Goal: Task Accomplishment & Management: Use online tool/utility

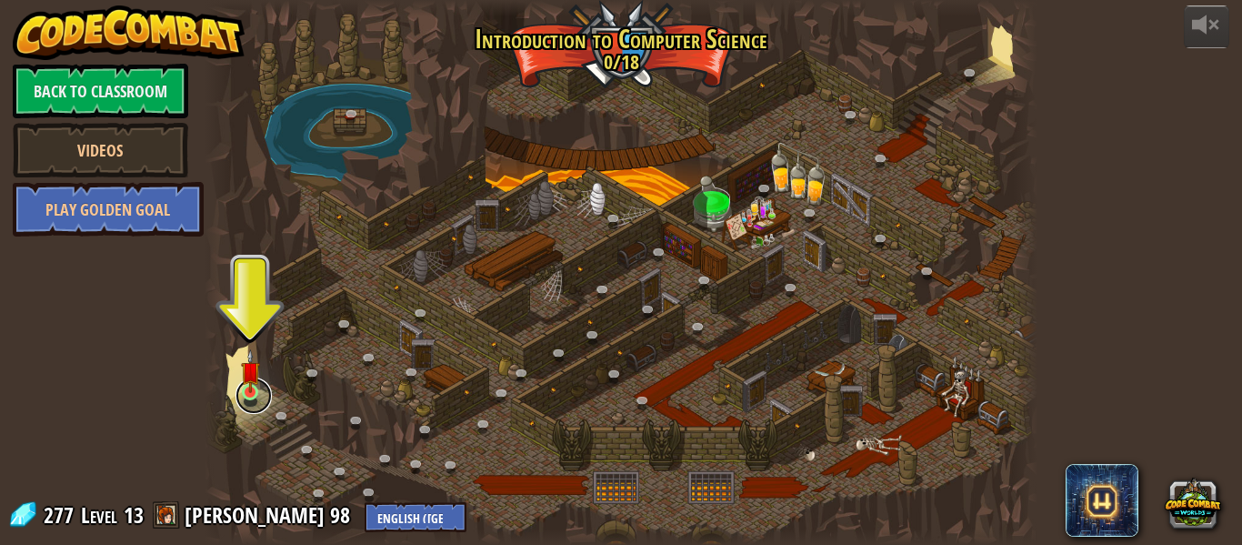
click at [260, 407] on link at bounding box center [254, 395] width 36 height 36
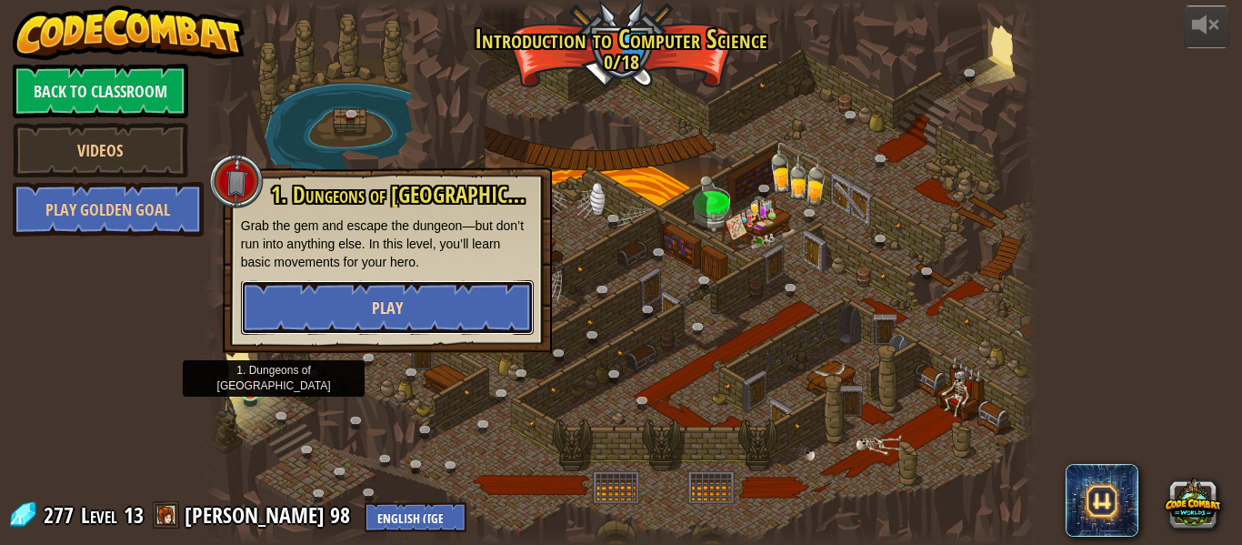
click at [437, 291] on button "Play" at bounding box center [387, 307] width 293 height 55
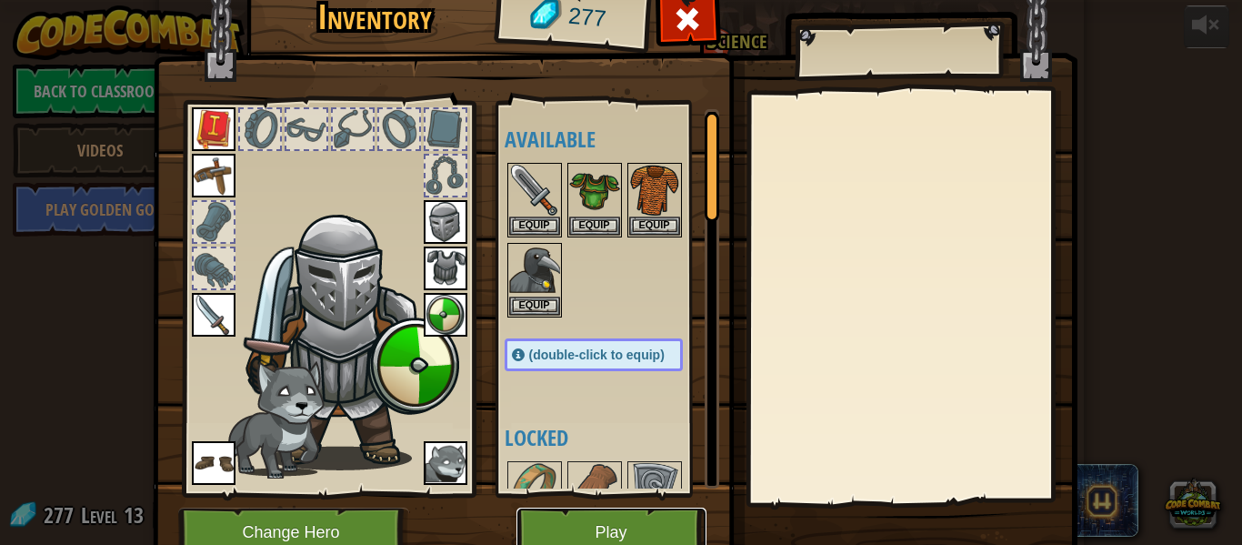
click at [567, 523] on button "Play" at bounding box center [612, 533] width 190 height 50
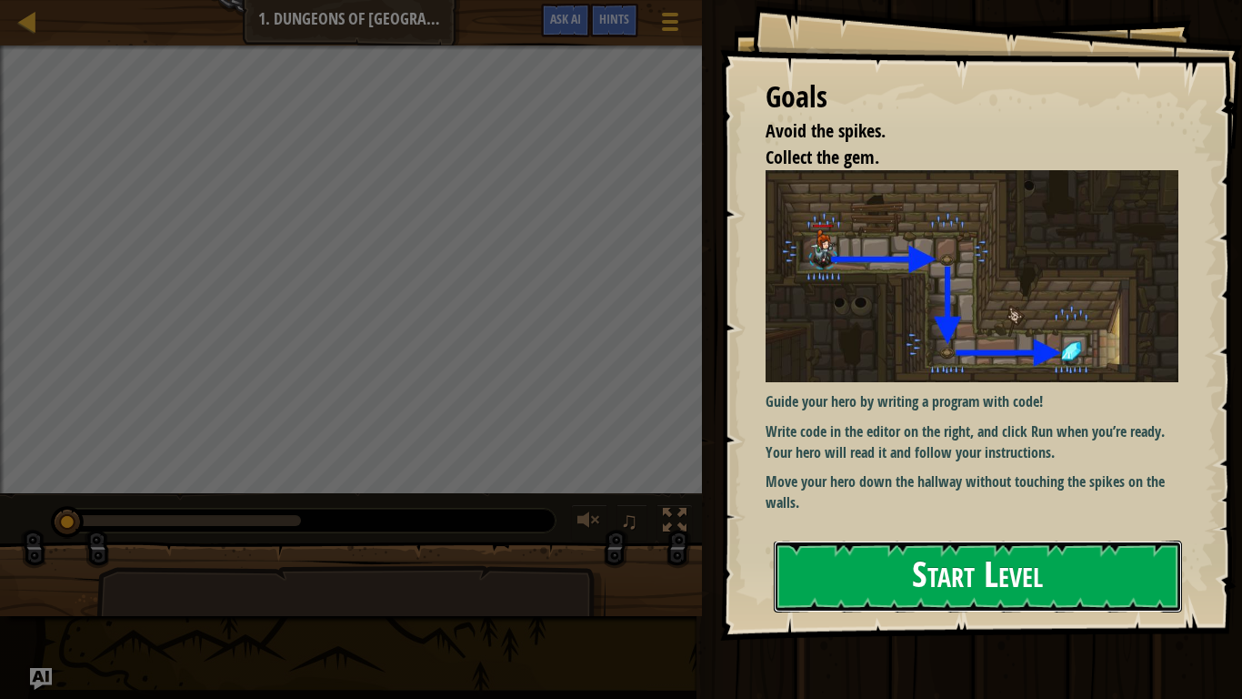
click at [980, 544] on button "Start Level" at bounding box center [978, 576] width 408 height 72
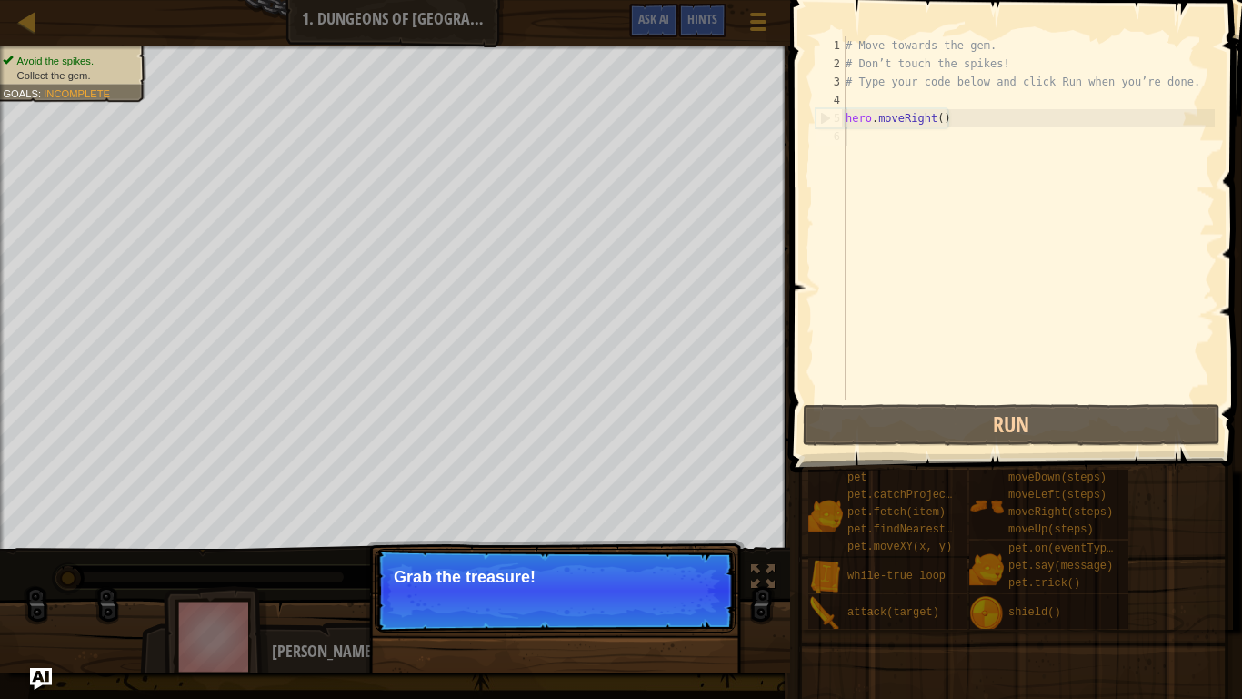
click at [648, 544] on button "Continue" at bounding box center [683, 601] width 75 height 24
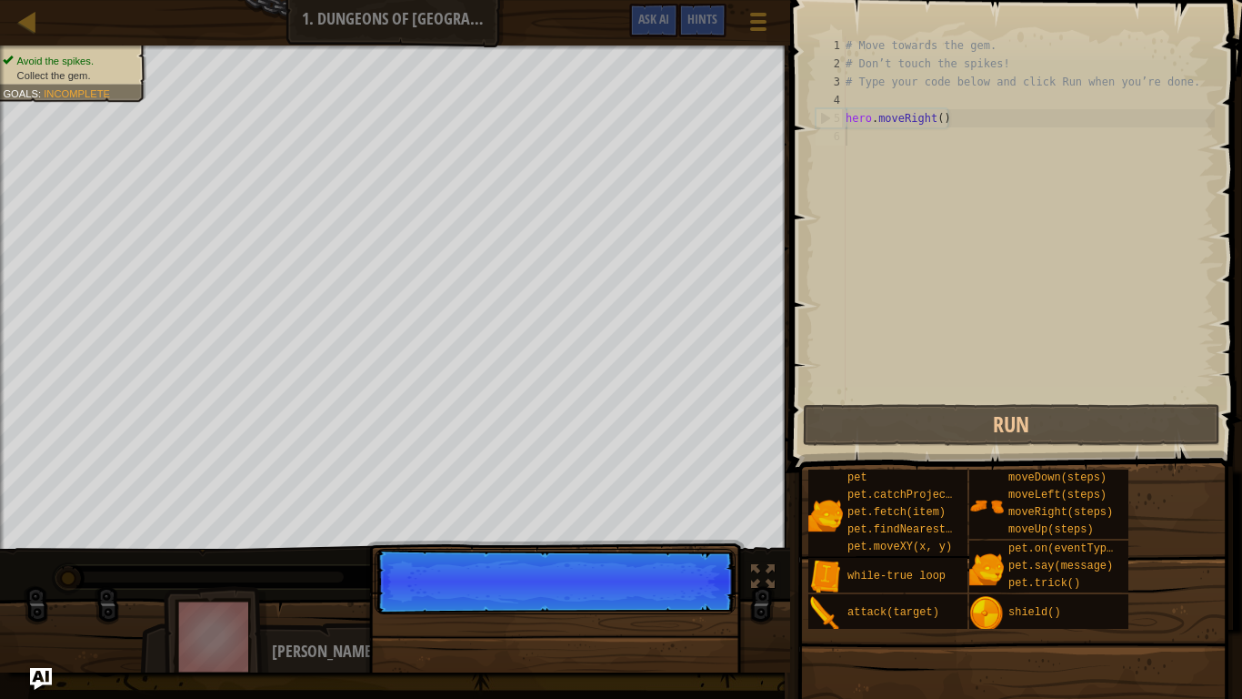
scroll to position [8, 0]
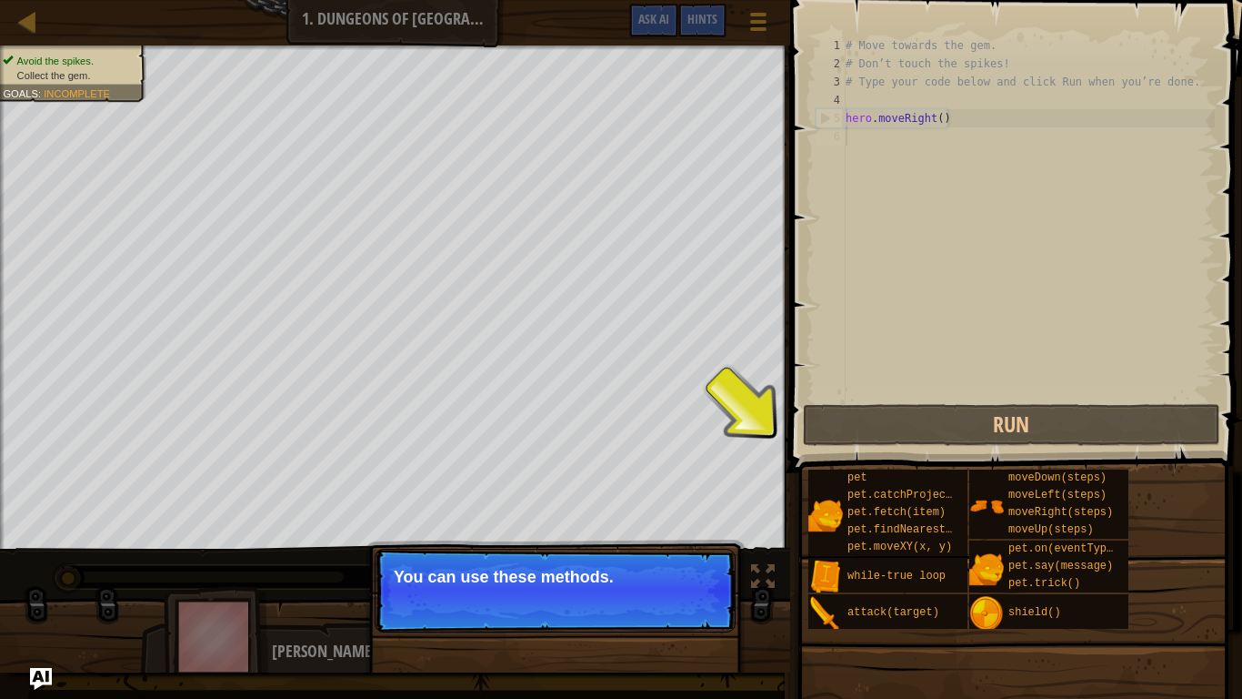
click at [0, 0] on div "Continue" at bounding box center [0, 0] width 0 height 0
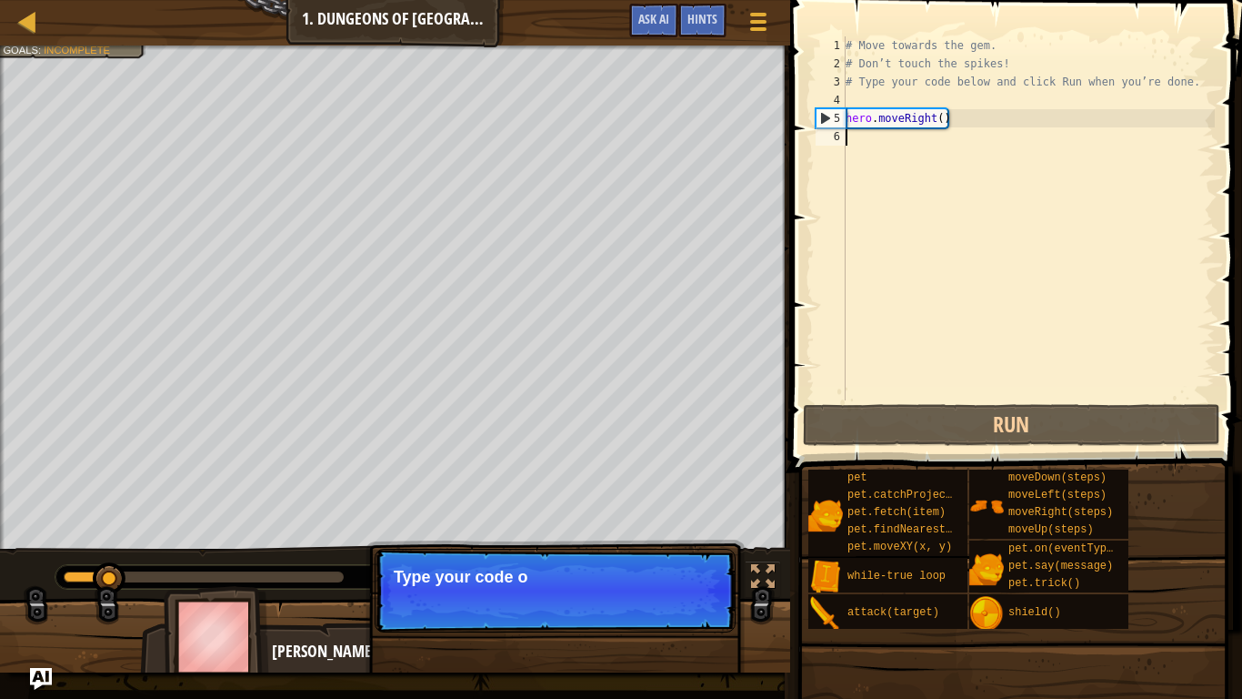
click at [693, 544] on p "Continue Type your code o" at bounding box center [555, 590] width 361 height 84
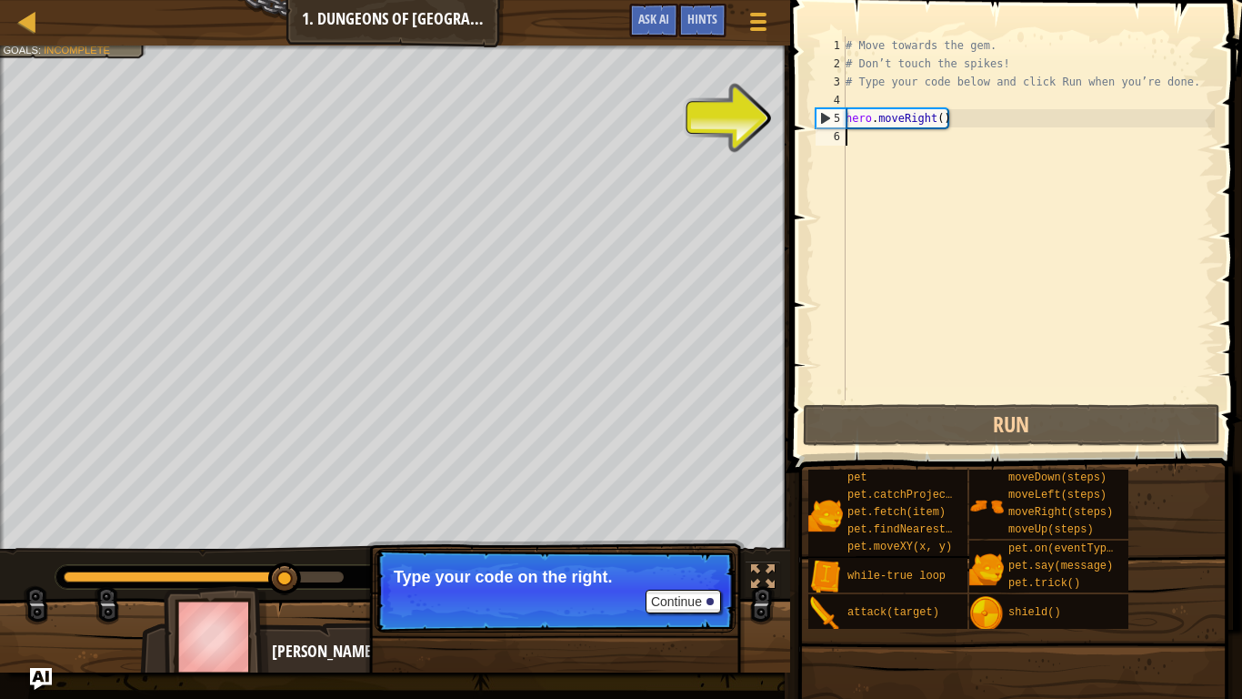
type textarea "h"
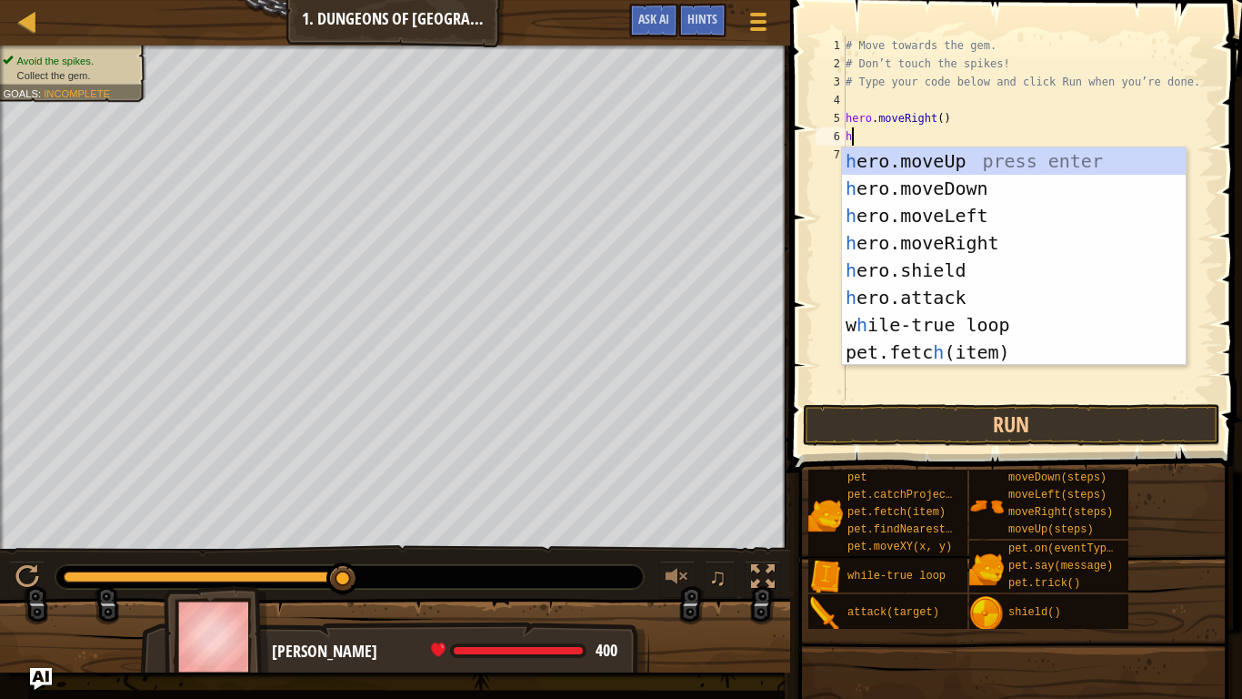
click at [985, 186] on div "h ero.moveUp press enter h ero.moveDown press enter h ero.moveLeft press enter …" at bounding box center [1014, 283] width 344 height 273
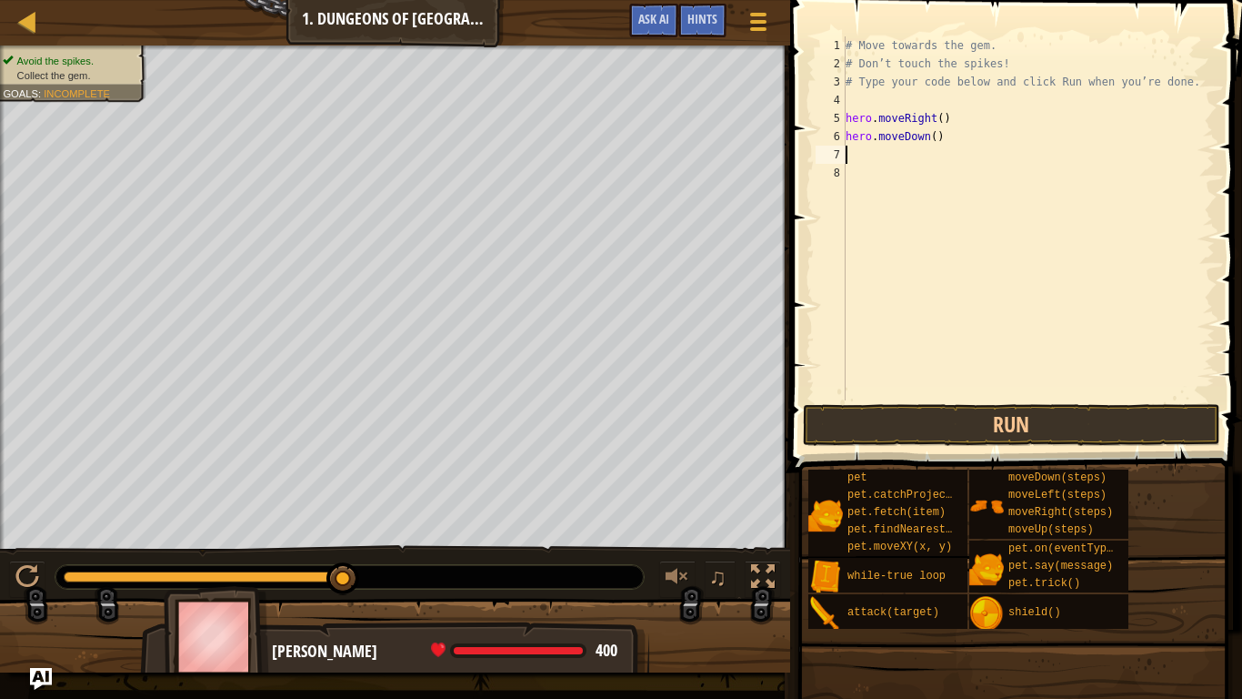
type textarea "h"
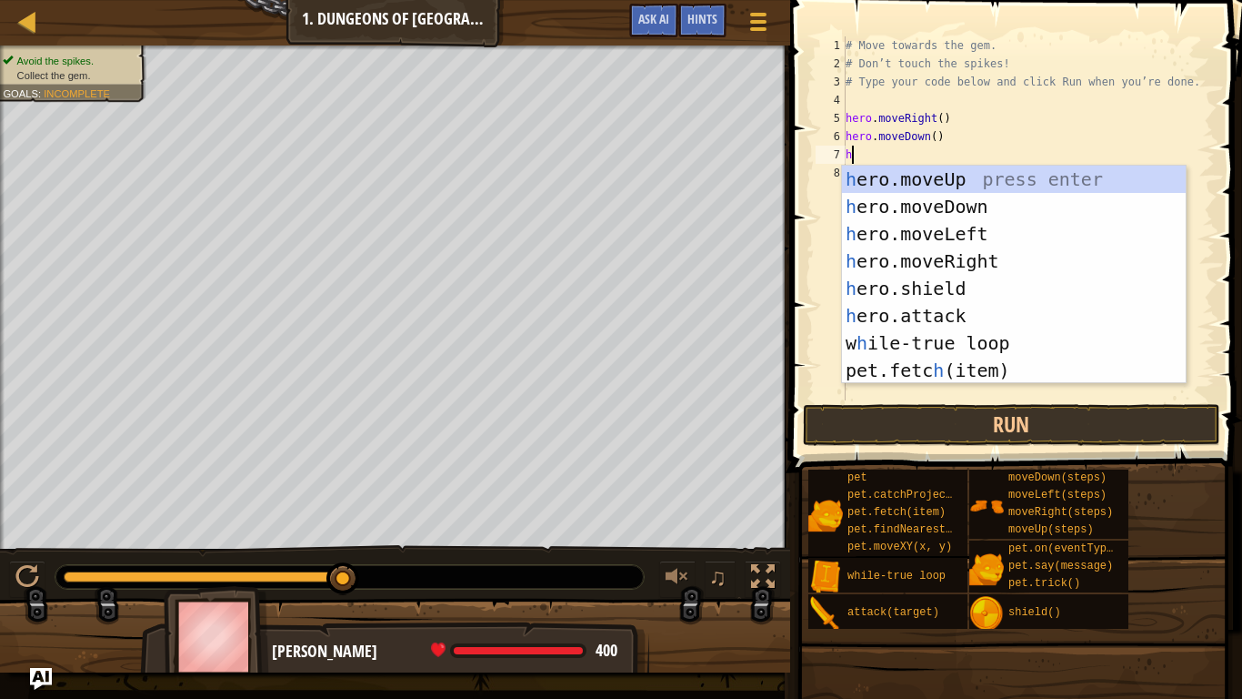
click at [985, 252] on div "h ero.moveUp press enter h ero.moveDown press enter h ero.moveLeft press enter …" at bounding box center [1014, 302] width 344 height 273
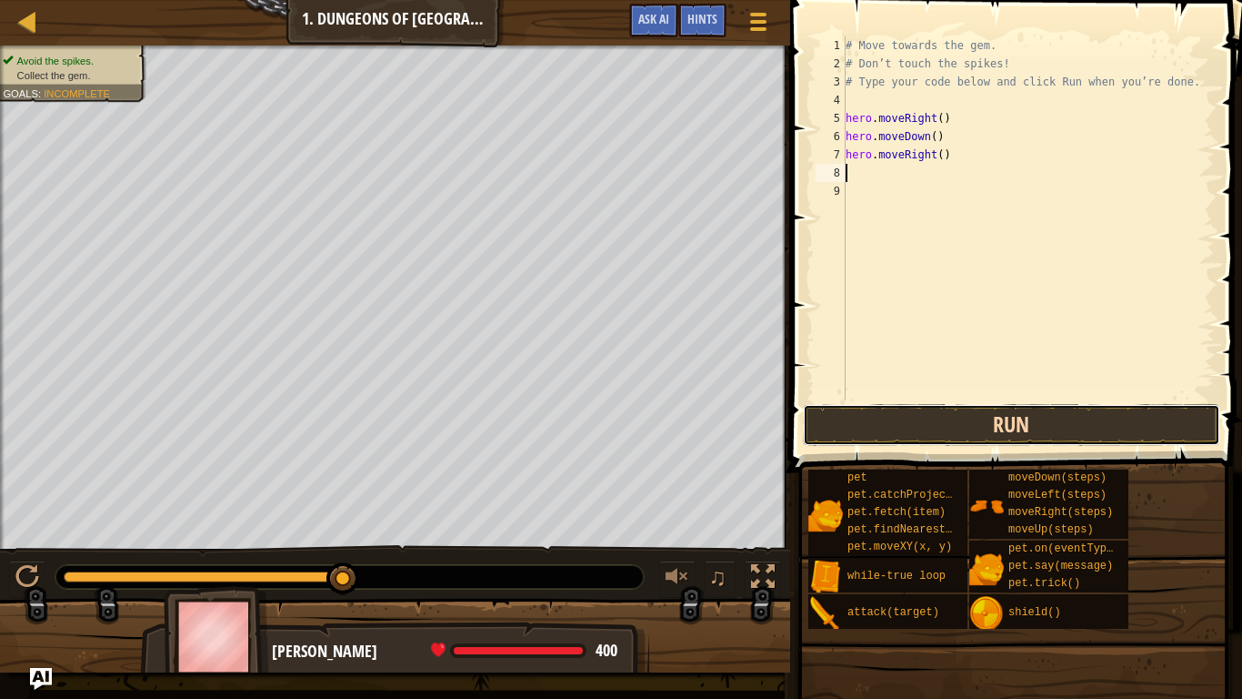
click at [1006, 426] on button "Run" at bounding box center [1011, 425] width 417 height 42
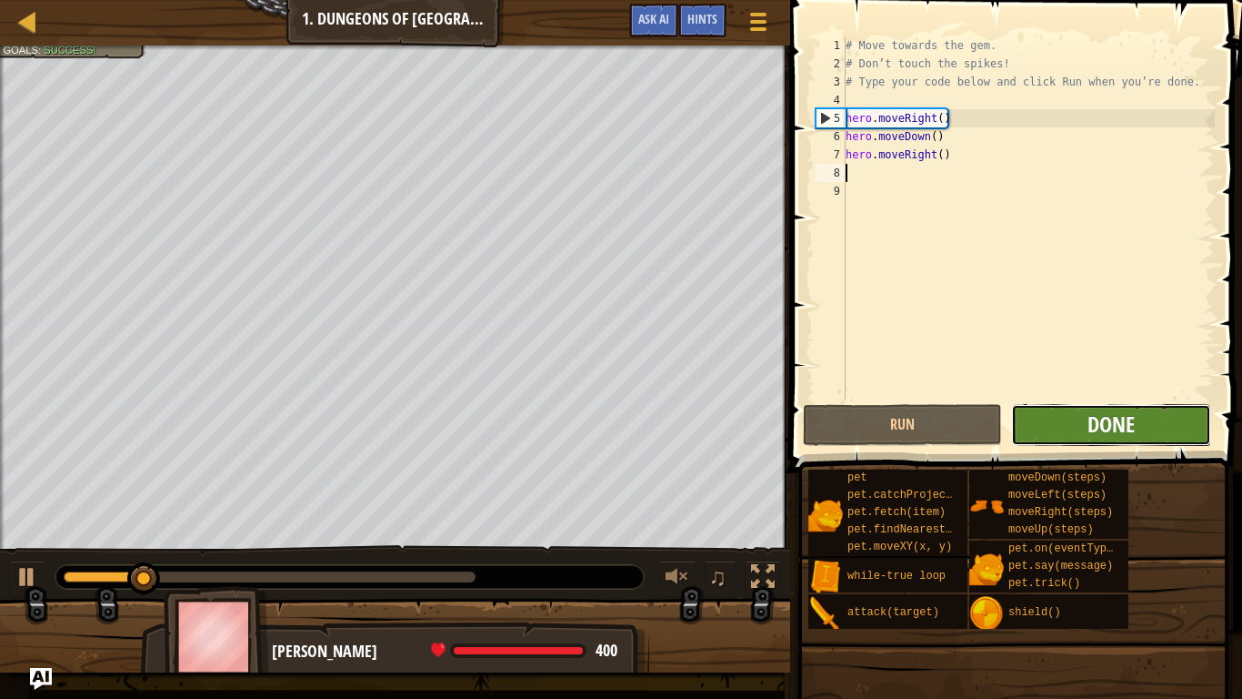
click at [1135, 418] on span "Done" at bounding box center [1111, 423] width 47 height 29
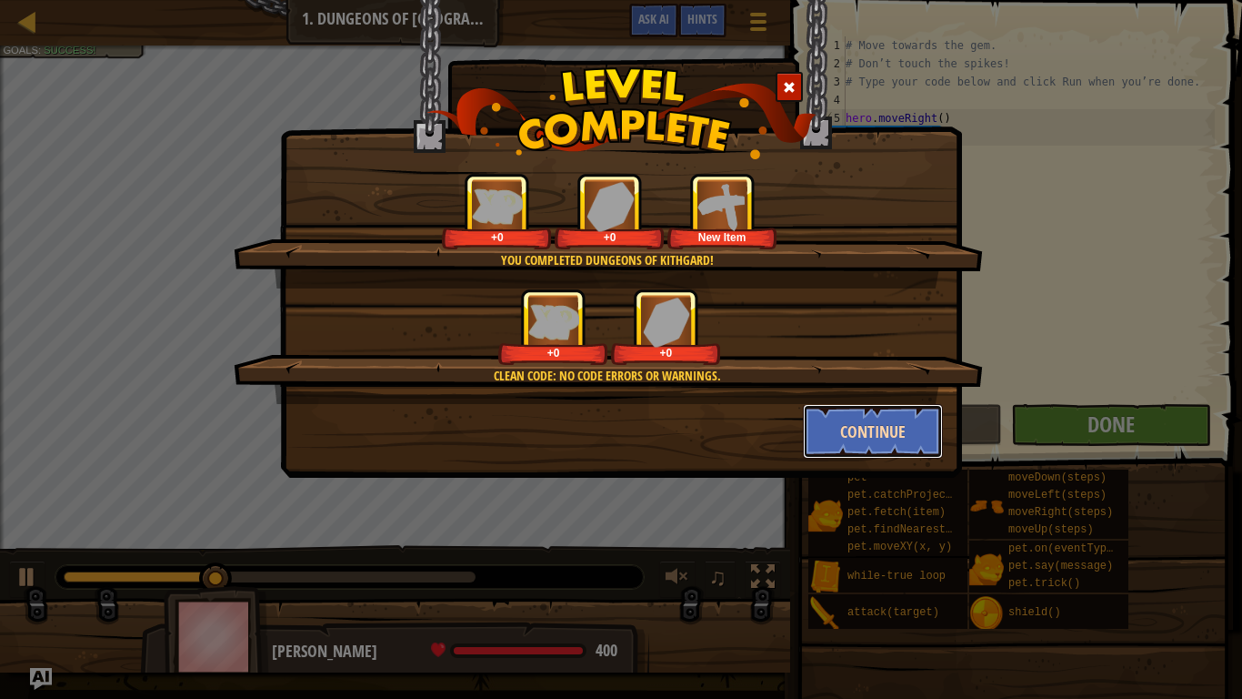
click at [890, 439] on button "Continue" at bounding box center [873, 431] width 141 height 55
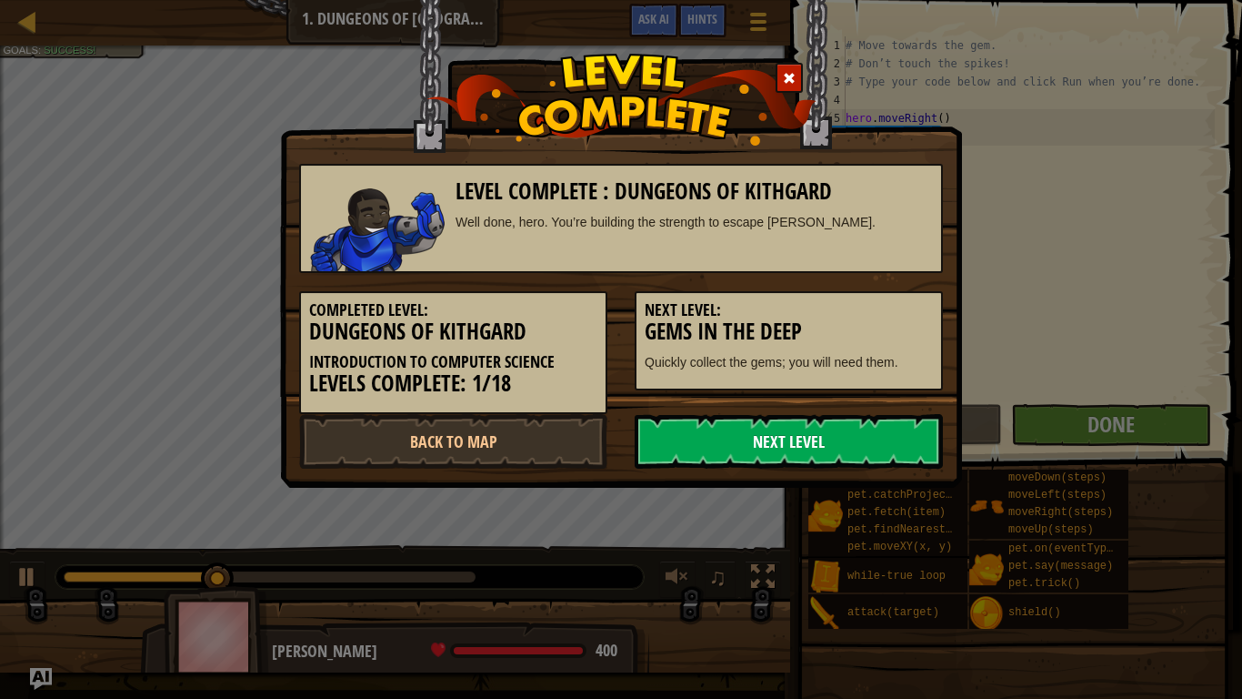
click at [893, 430] on link "Next Level" at bounding box center [789, 441] width 308 height 55
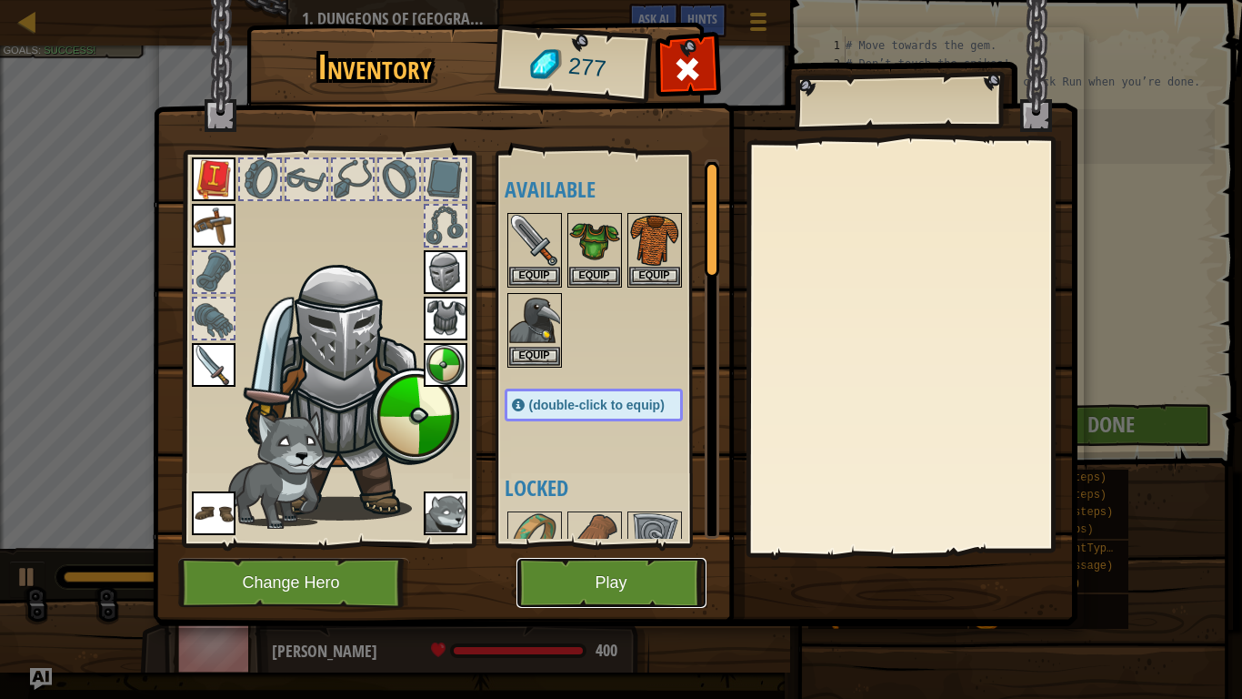
click at [623, 544] on button "Play" at bounding box center [612, 583] width 190 height 50
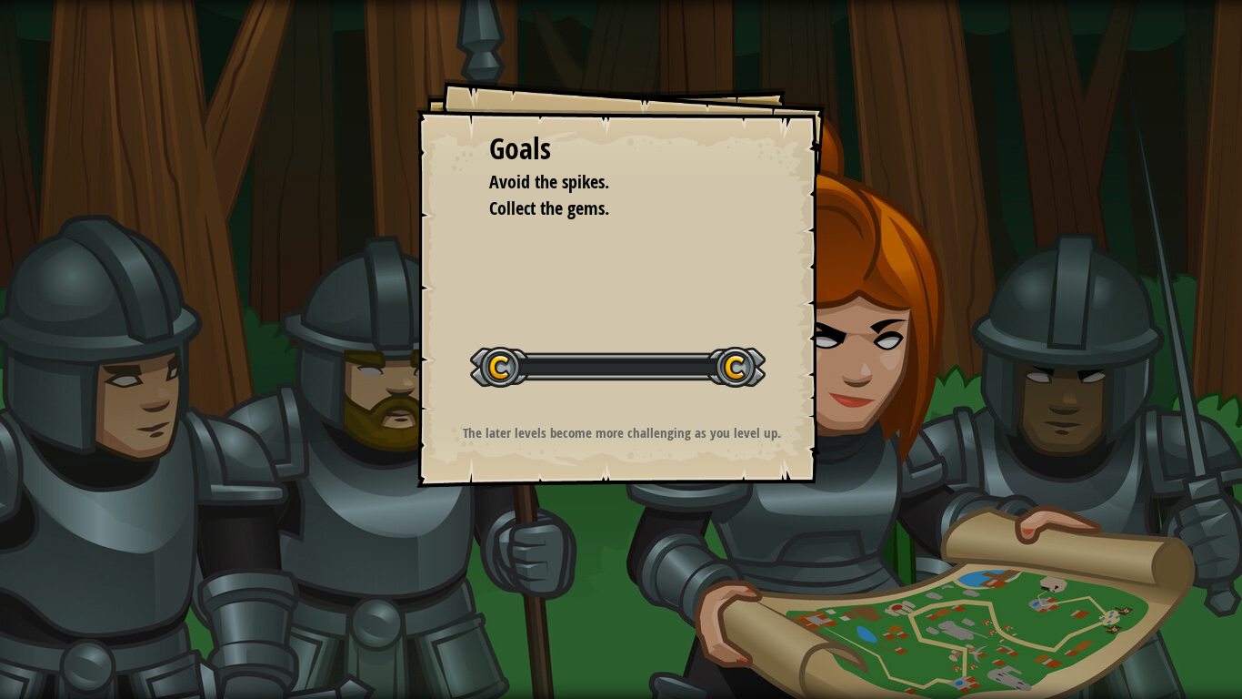
click at [601, 544] on div "Goals Avoid the spikes. Collect the gems. Start Level Error loading from server…" at bounding box center [621, 349] width 1242 height 699
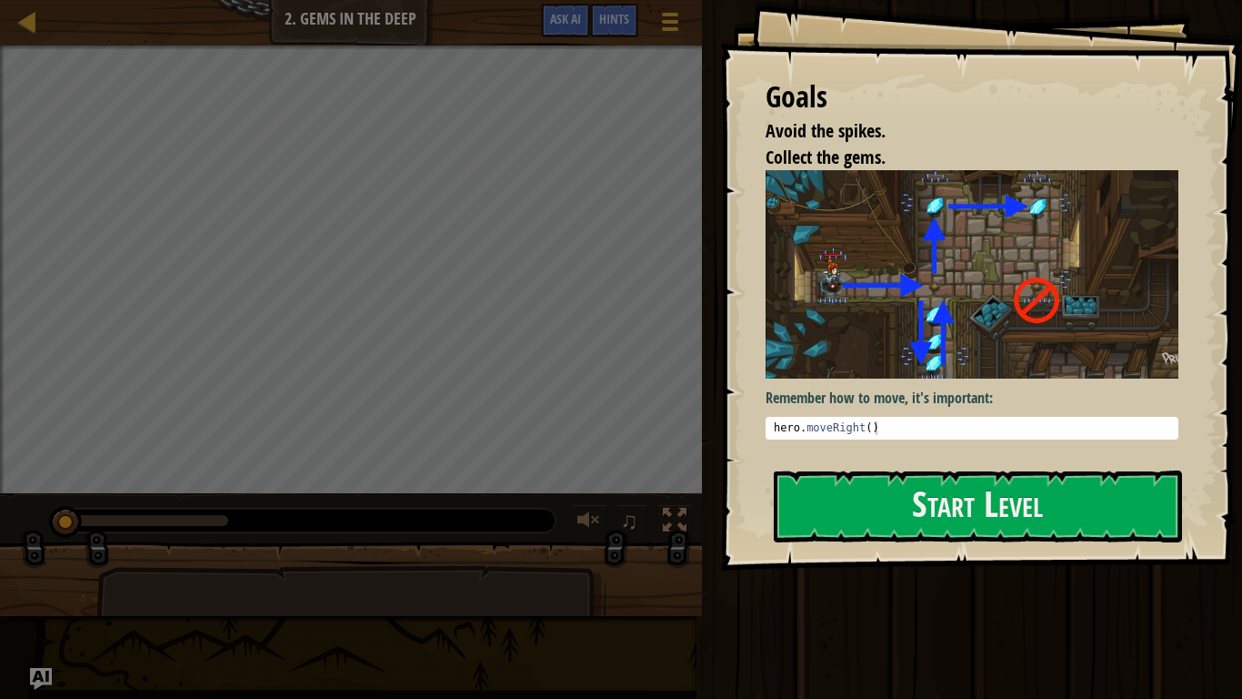
click at [934, 365] on img at bounding box center [972, 273] width 413 height 207
click at [854, 512] on button "Start Level" at bounding box center [978, 506] width 408 height 72
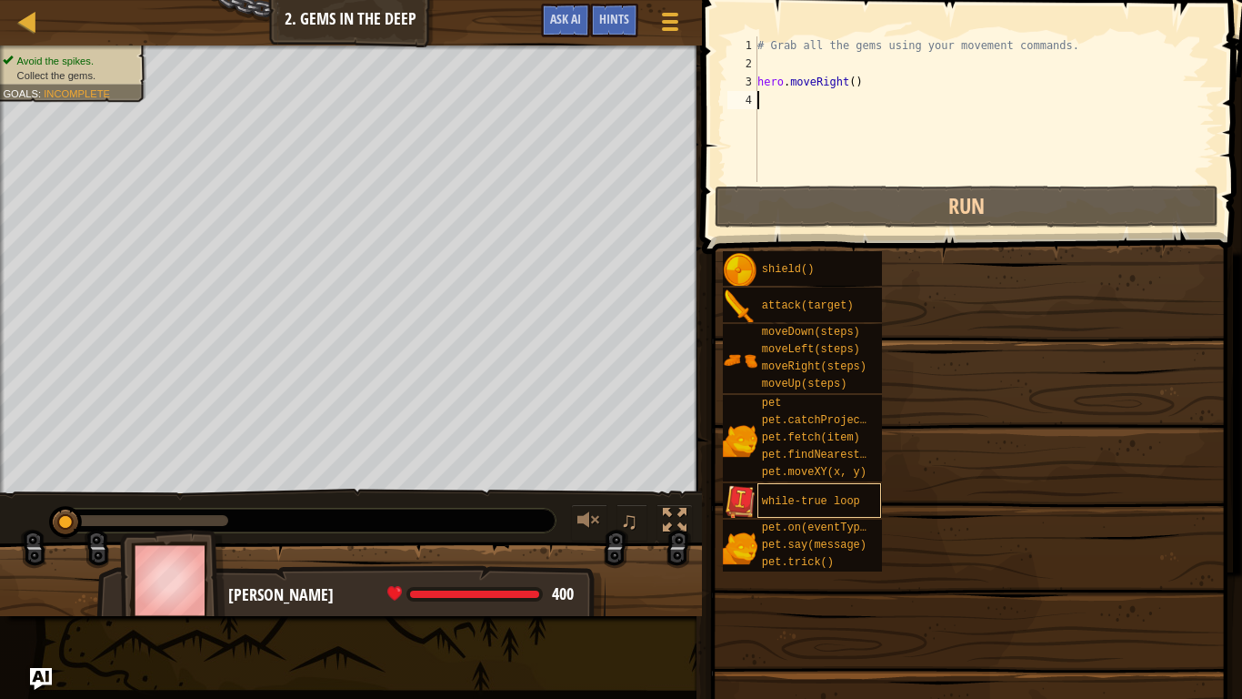
click at [868, 499] on div "while-true loop" at bounding box center [820, 500] width 125 height 35
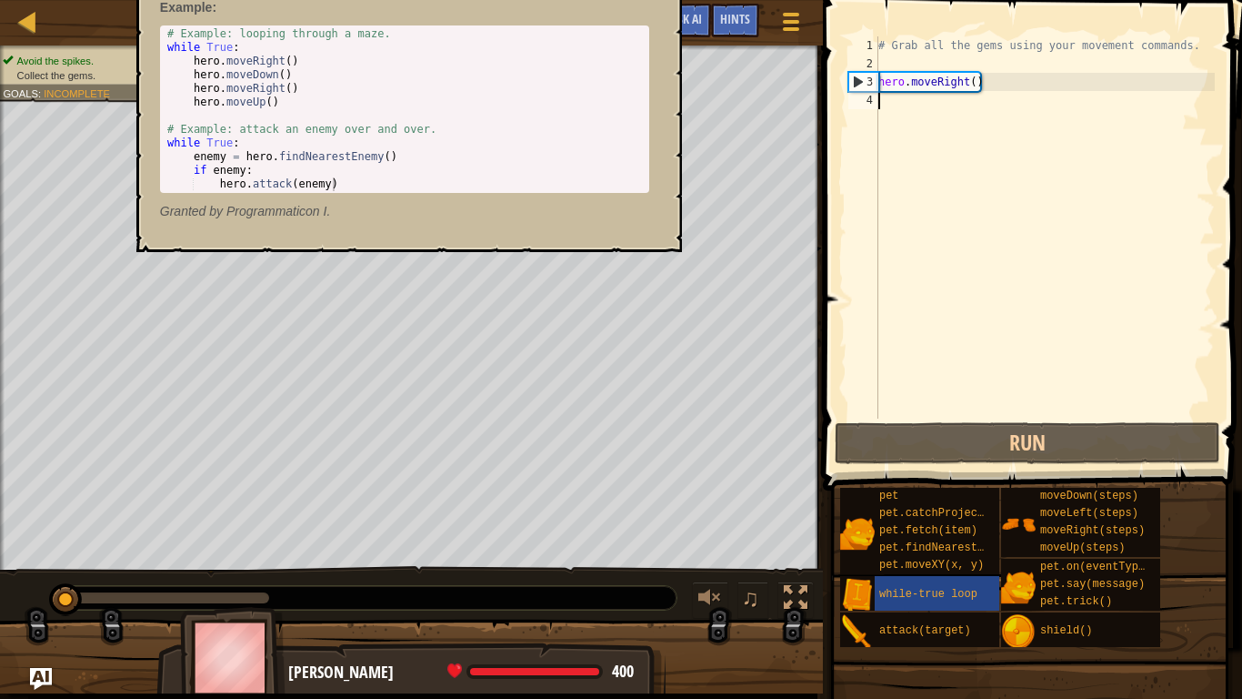
scroll to position [8, 0]
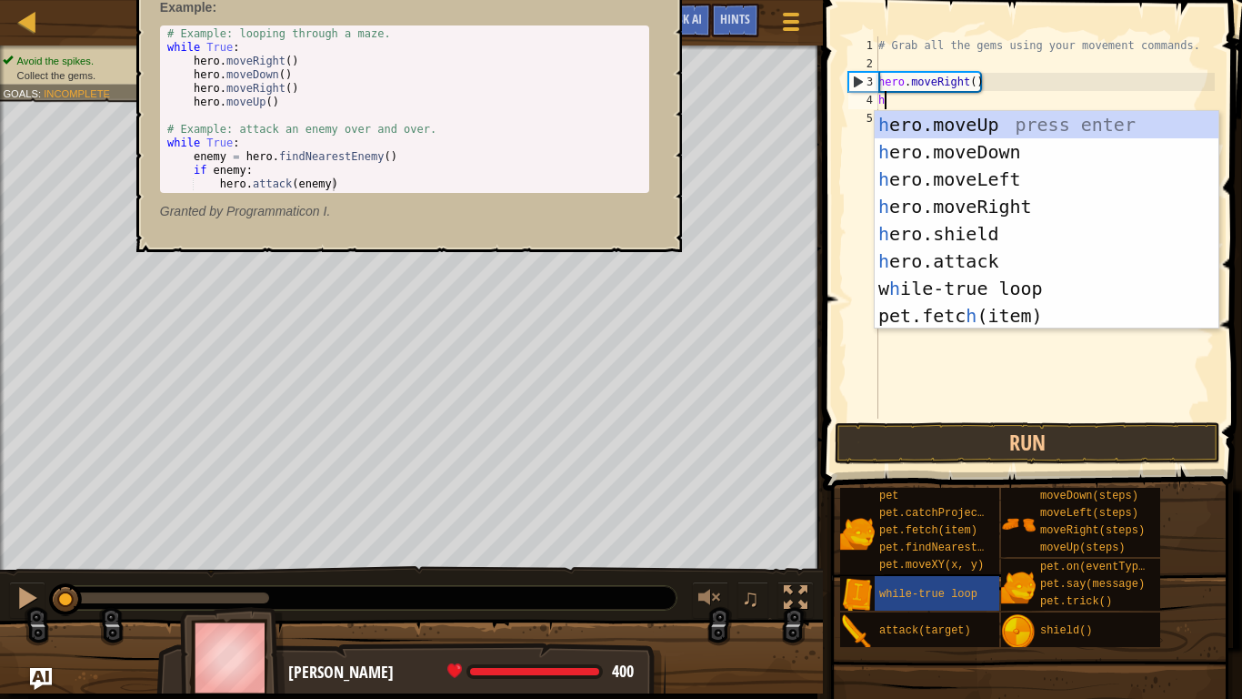
type textarea "he"
click at [1017, 148] on div "he ro.moveUp press enter he ro.moveDown press enter he ro.moveLeft press enter …" at bounding box center [1047, 247] width 344 height 273
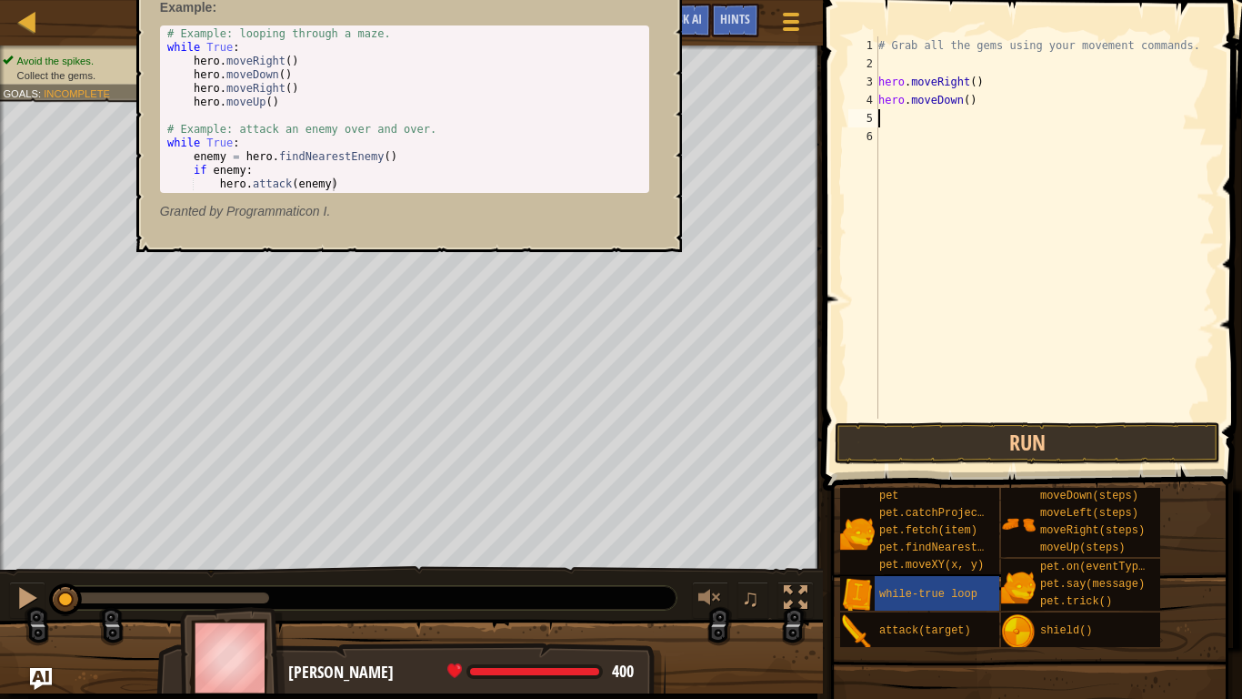
click at [289, 178] on div "# Example: looping through a maze. while True : hero . moveRight ( ) hero . mov…" at bounding box center [405, 122] width 482 height 191
type textarea "hero.attack(enemy)"
click at [217, 235] on div "while-true loop - snippet Using a while-true loop lets you run code over and ov…" at bounding box center [404, 73] width 515 height 328
click at [919, 544] on span "while-true loop" at bounding box center [929, 594] width 98 height 13
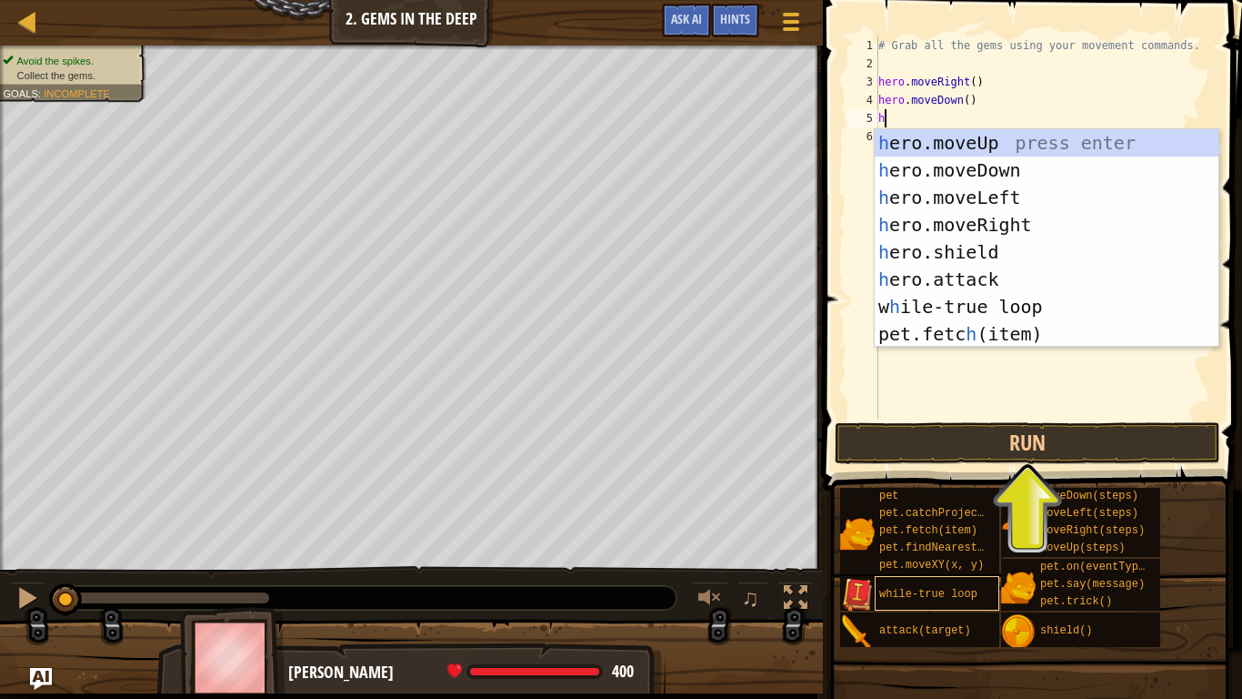
type textarea "he"
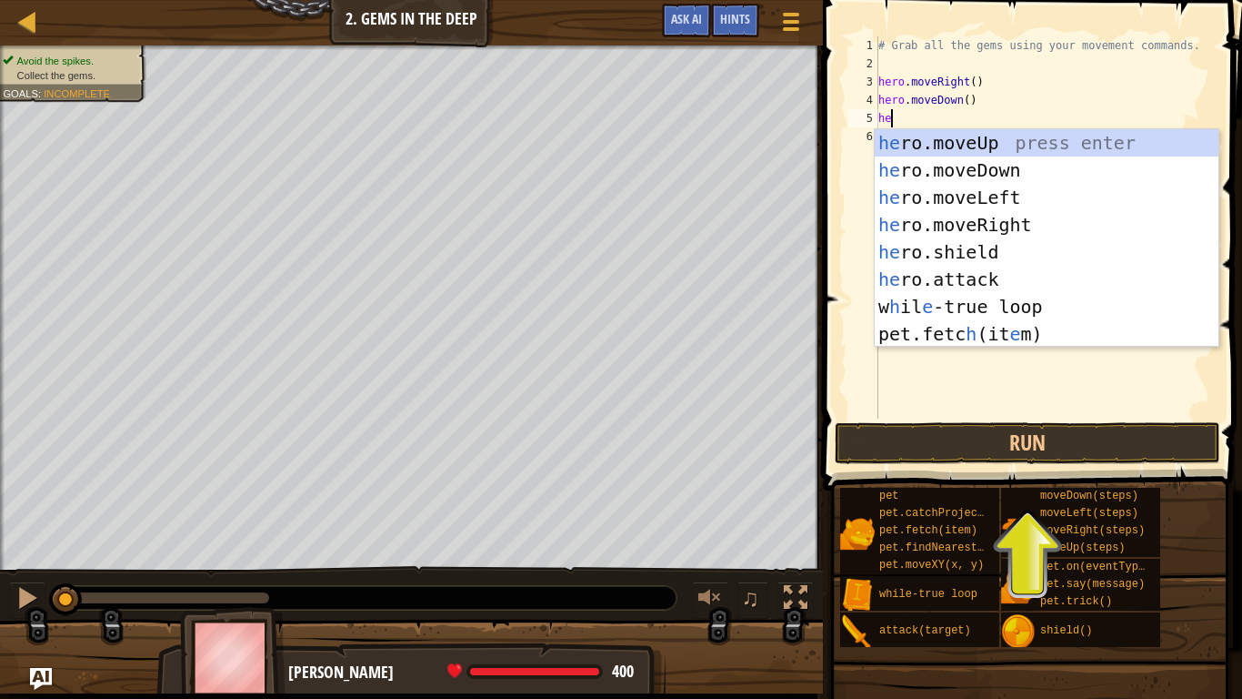
click at [1034, 140] on div "he ro.moveUp press enter he ro.moveDown press enter he ro.moveLeft press enter …" at bounding box center [1047, 265] width 344 height 273
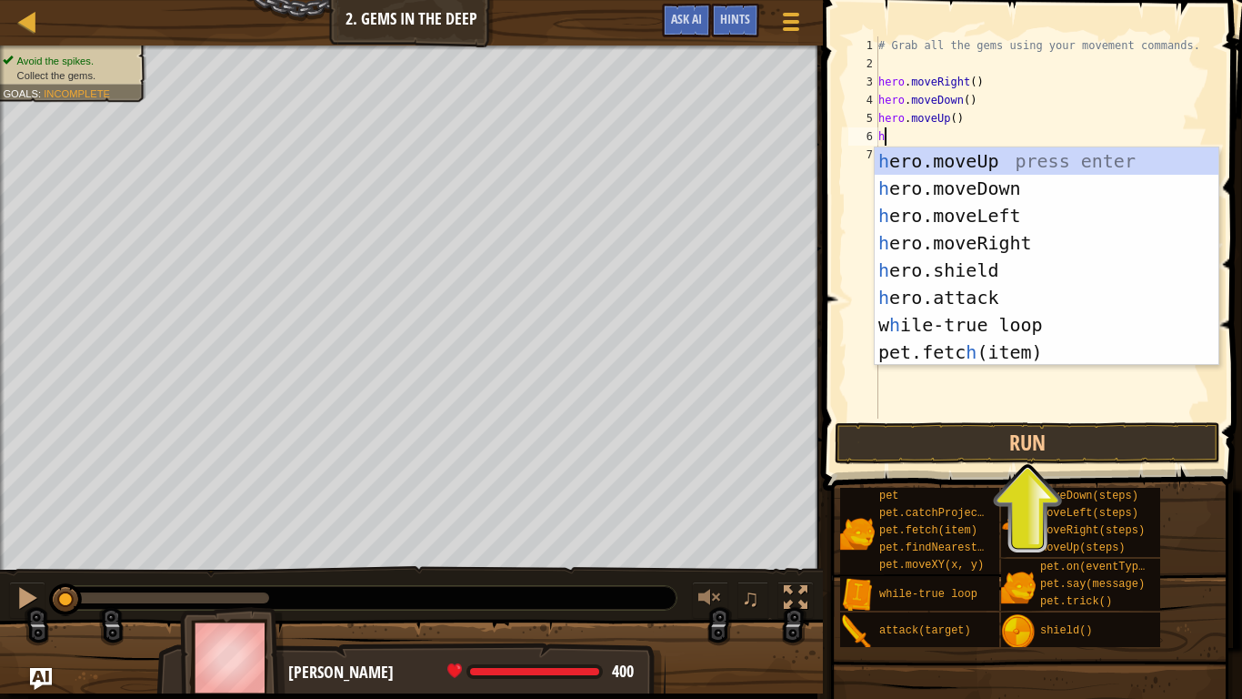
click at [959, 112] on div "# Grab all the gems using your movement commands. hero . moveRight ( ) hero . m…" at bounding box center [1045, 245] width 340 height 418
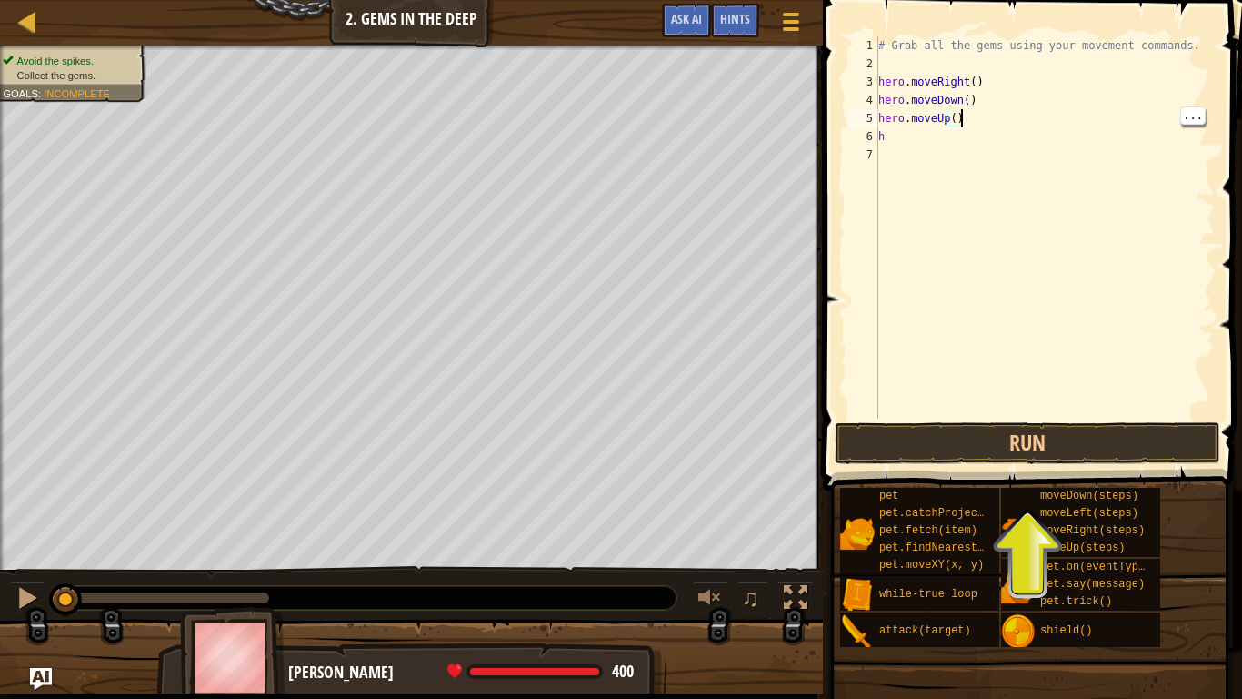
click at [955, 107] on div "# Grab all the gems using your movement commands. hero . moveRight ( ) hero . m…" at bounding box center [1045, 245] width 340 height 418
click at [953, 116] on div "# Grab all the gems using your movement commands. hero . moveRight ( ) hero . m…" at bounding box center [1045, 245] width 340 height 418
type textarea "h"
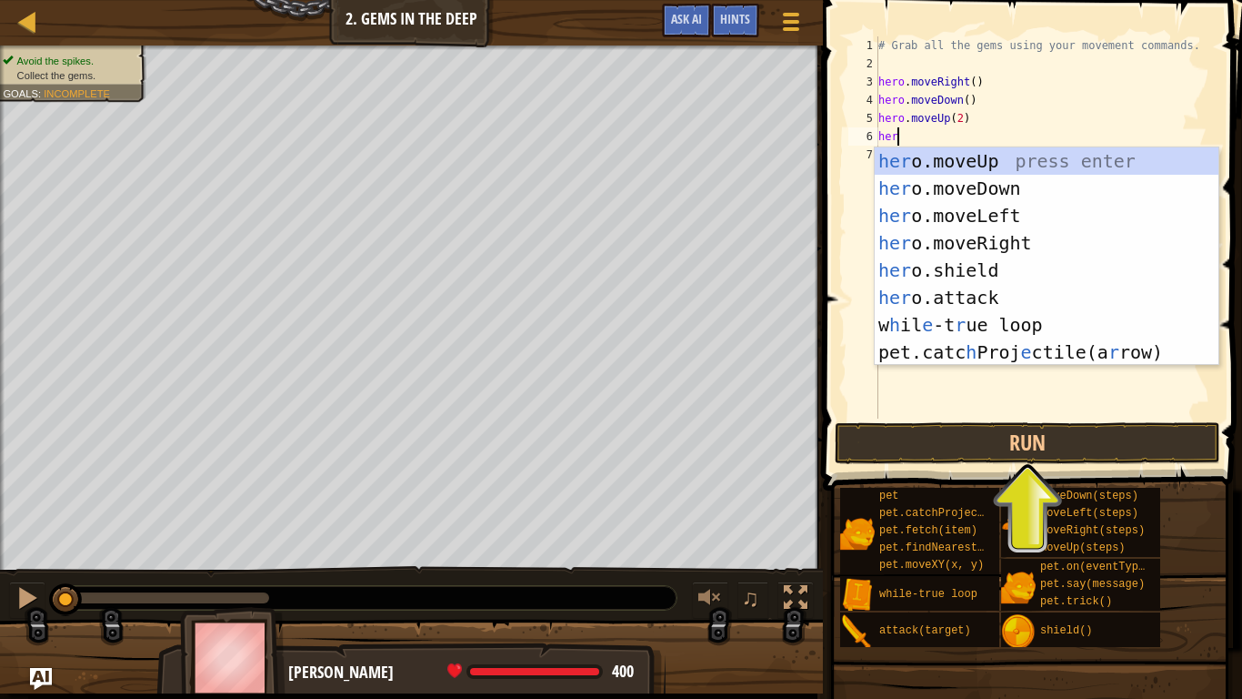
type textarea "hero"
click at [1046, 236] on div "hero .moveUp press enter hero .moveDown press enter hero .moveLeft press enter …" at bounding box center [1047, 283] width 344 height 273
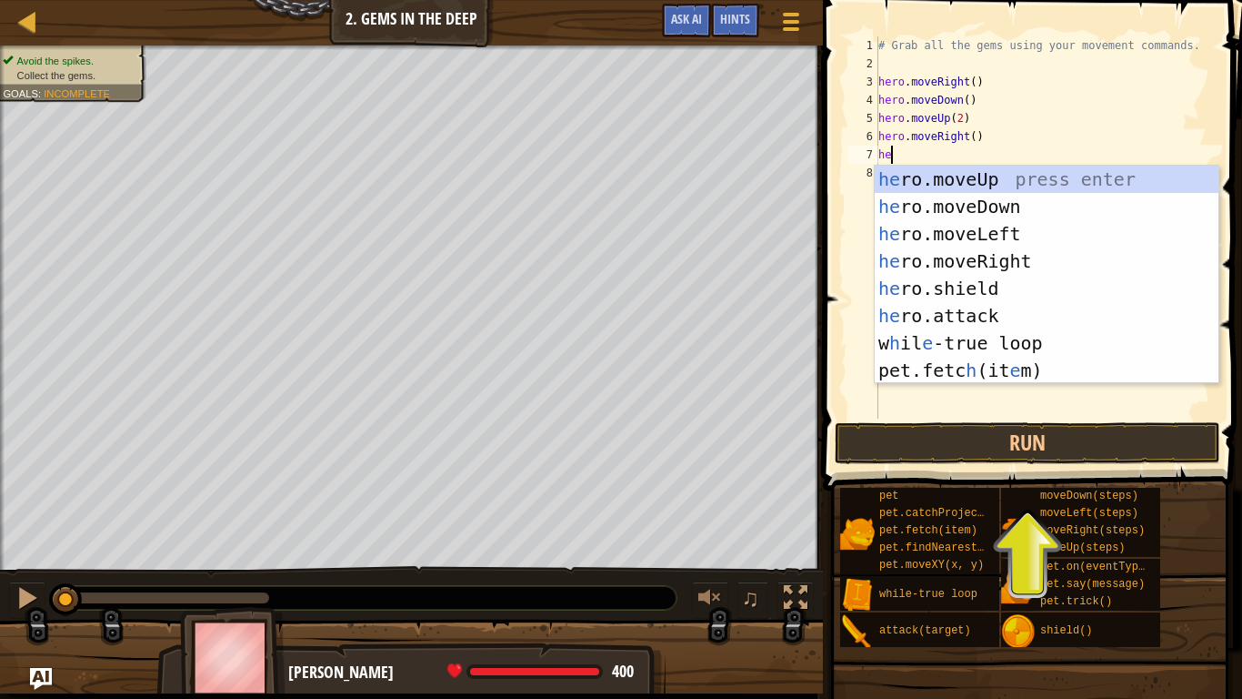
scroll to position [8, 2]
click at [970, 142] on div "# Grab all the gems using your movement commands. hero . moveRight ( ) hero . m…" at bounding box center [1045, 245] width 340 height 418
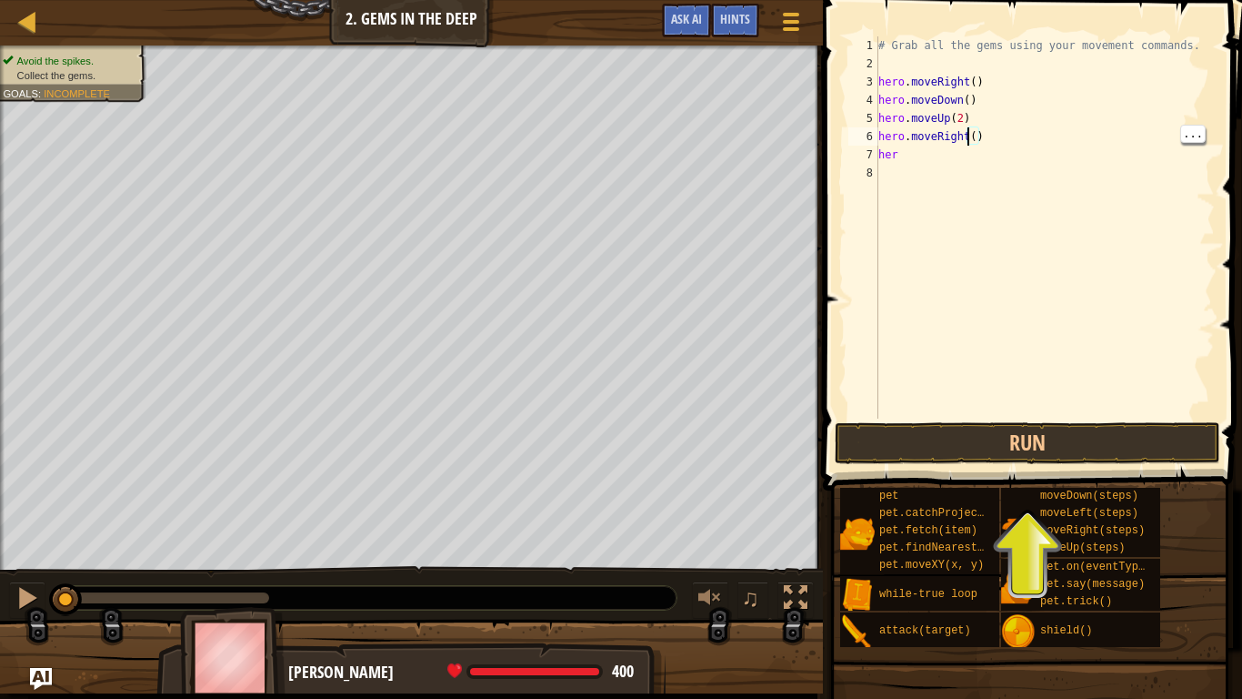
click at [978, 133] on div "# Grab all the gems using your movement commands. hero . moveRight ( ) hero . m…" at bounding box center [1045, 245] width 340 height 418
click at [976, 132] on div "# Grab all the gems using your movement commands. hero . moveRight ( ) hero . m…" at bounding box center [1045, 245] width 340 height 418
type textarea "h"
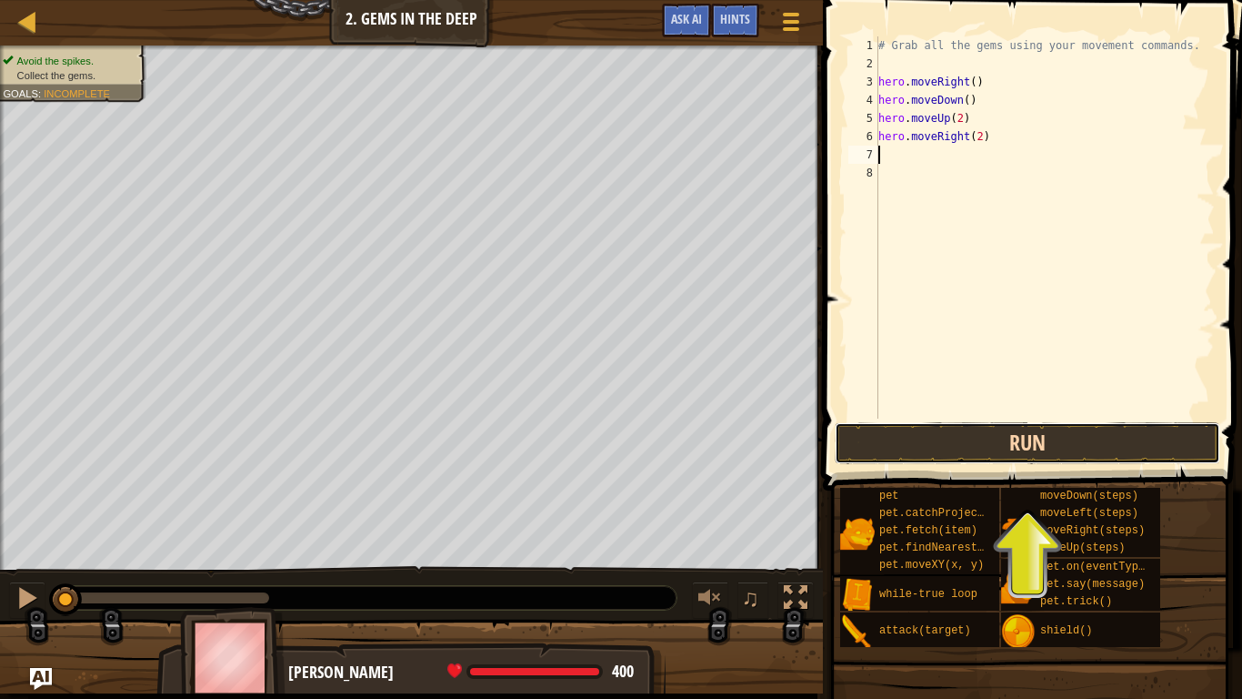
click at [1103, 441] on button "Run" at bounding box center [1028, 443] width 386 height 42
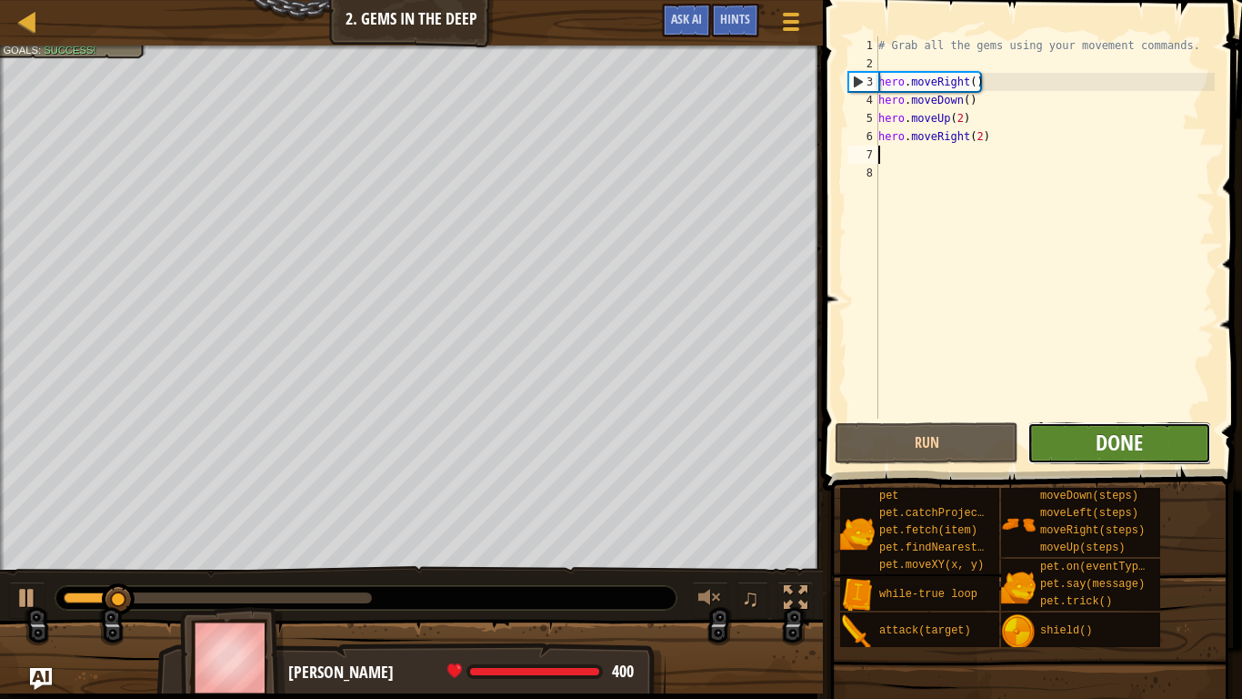
click at [1143, 453] on span "Done" at bounding box center [1119, 441] width 47 height 29
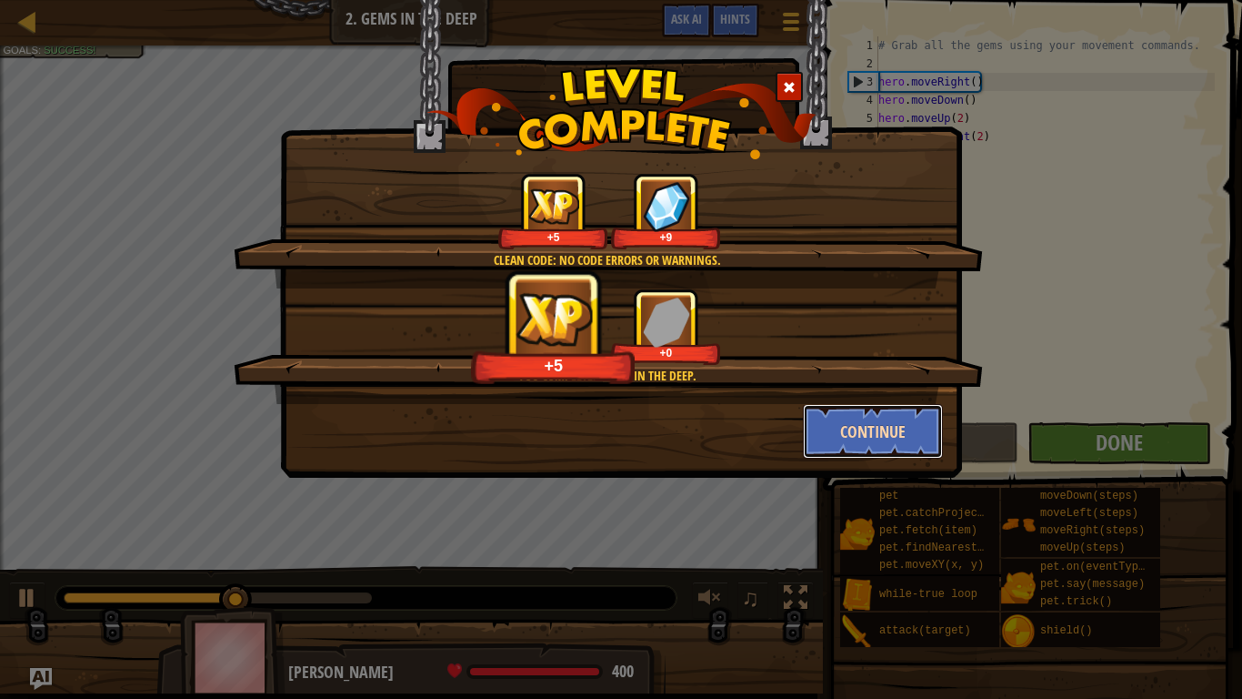
click at [839, 433] on button "Continue" at bounding box center [873, 431] width 141 height 55
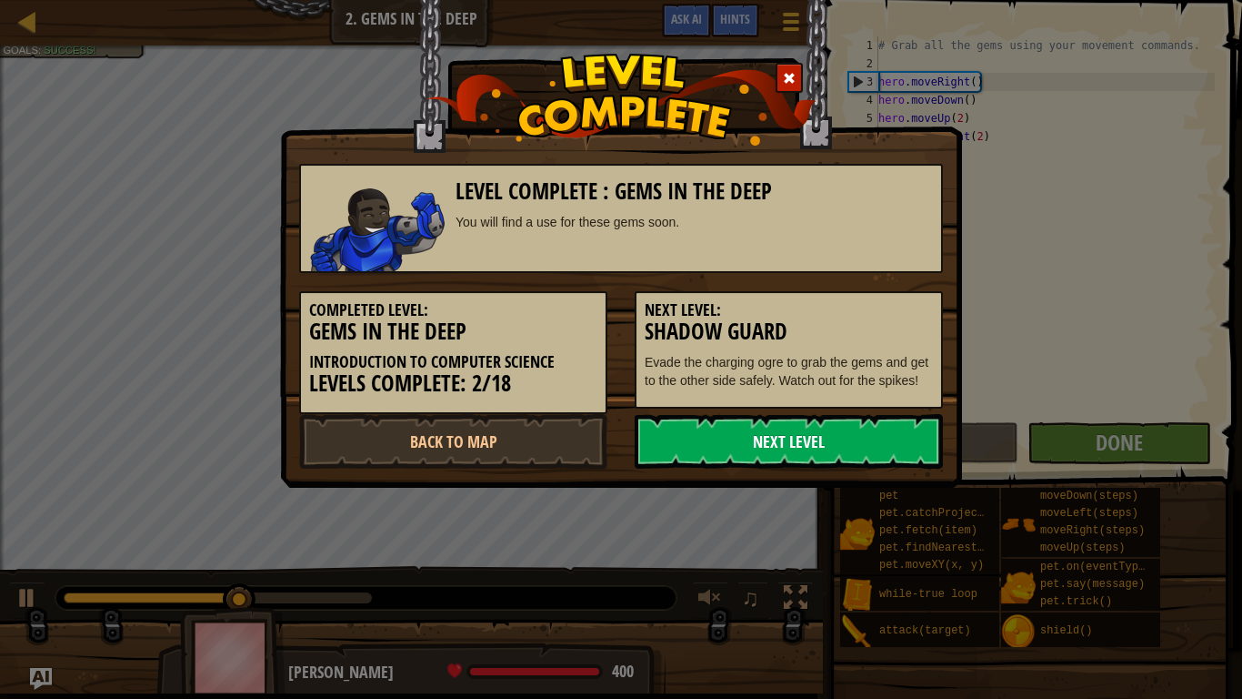
click at [877, 427] on link "Next Level" at bounding box center [789, 441] width 308 height 55
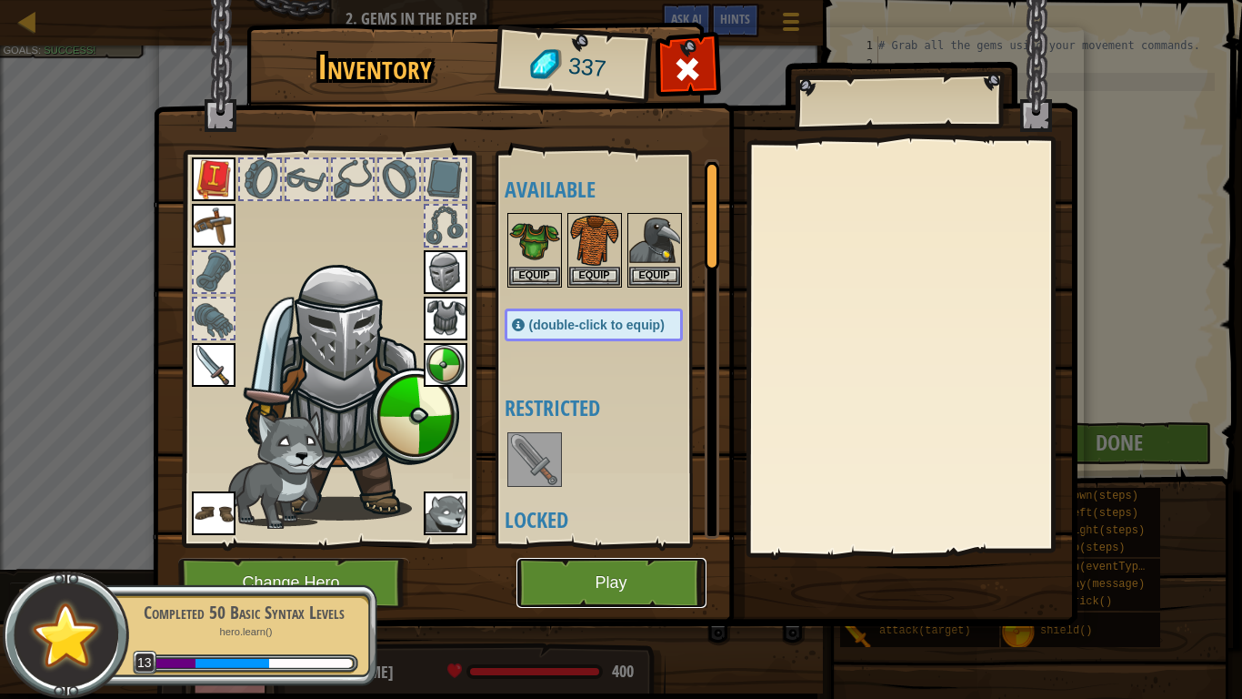
click at [664, 544] on button "Play" at bounding box center [612, 583] width 190 height 50
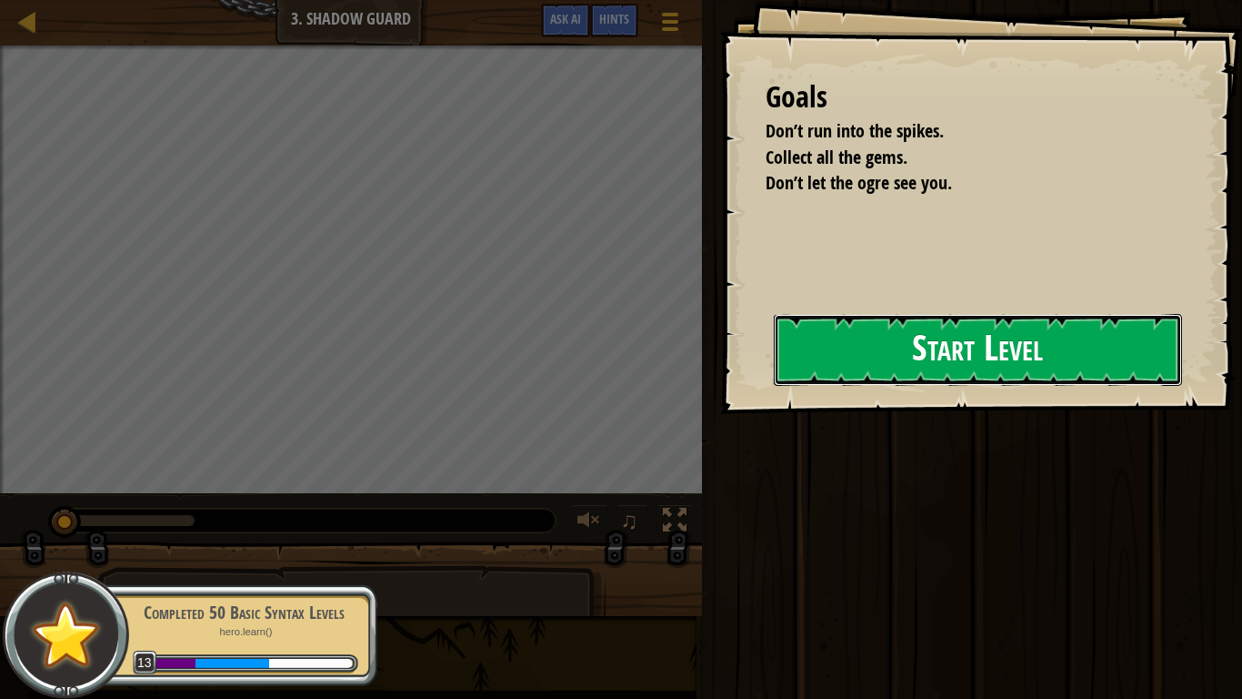
click at [960, 370] on button "Start Level" at bounding box center [978, 350] width 408 height 72
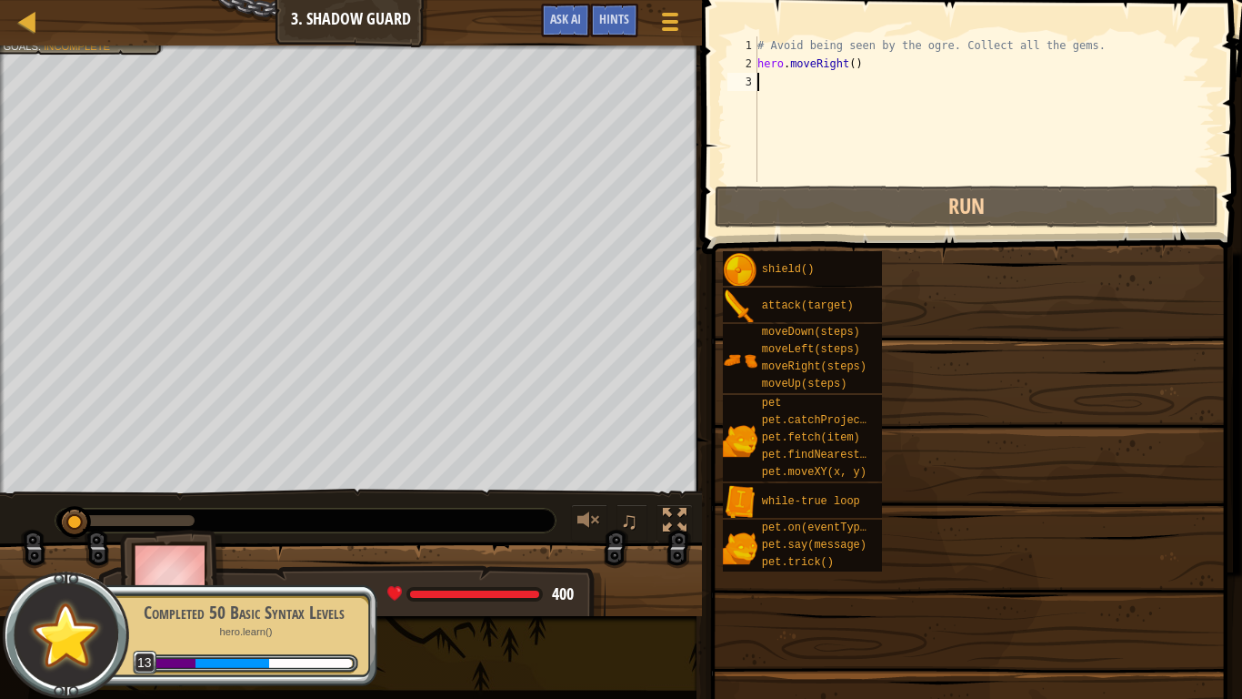
click at [1003, 338] on div "shield() attack(target) moveDown(steps) moveLeft(steps) moveRight(steps) moveUp…" at bounding box center [976, 411] width 508 height 322
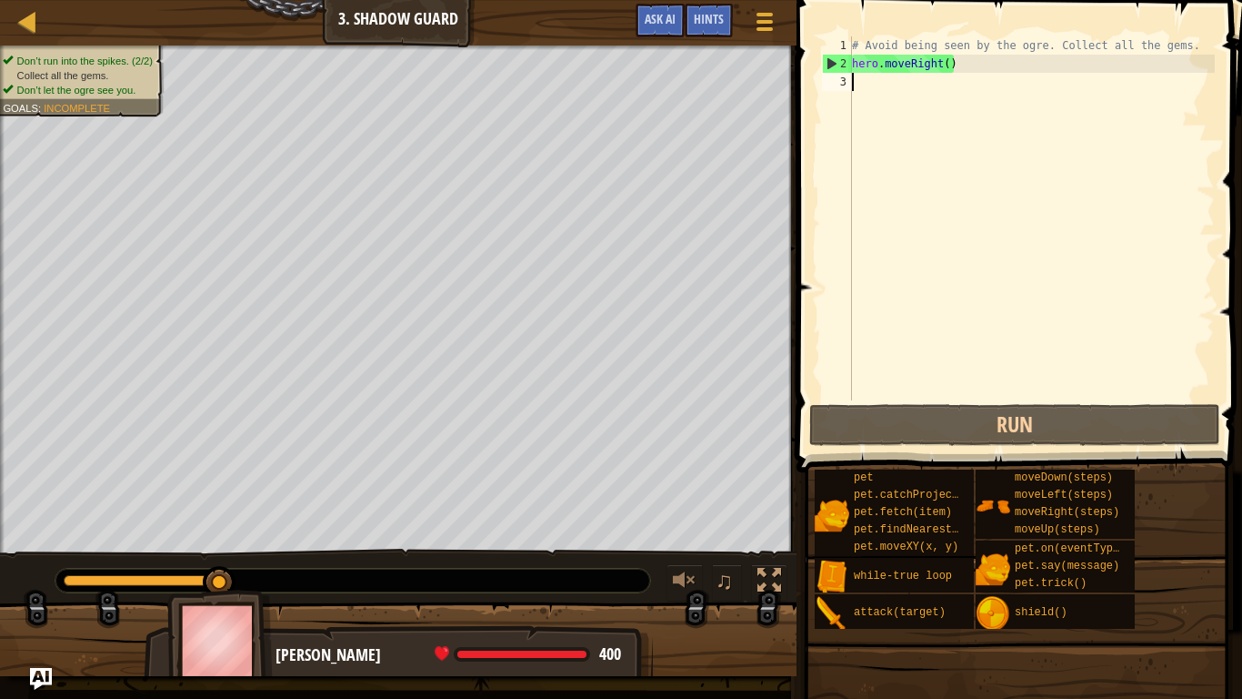
click at [889, 81] on div "# Avoid being seen by the ogre. Collect all the gems. hero . moveRight ( )" at bounding box center [1032, 236] width 367 height 400
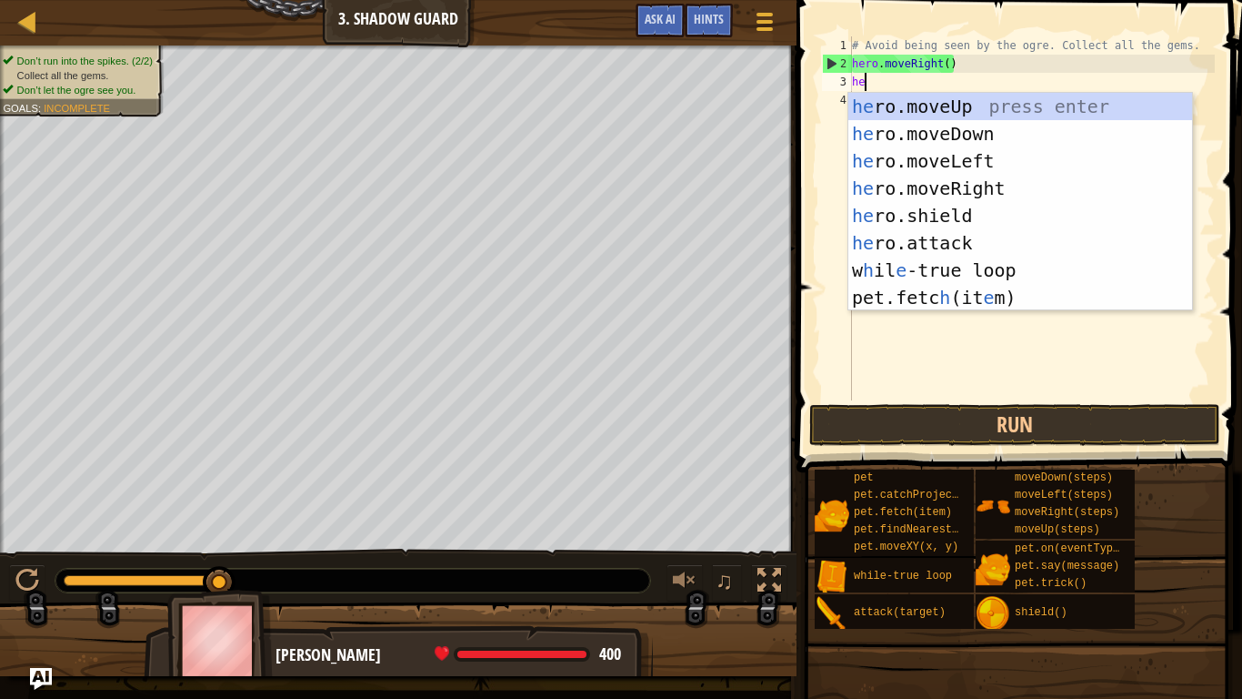
type textarea "her"
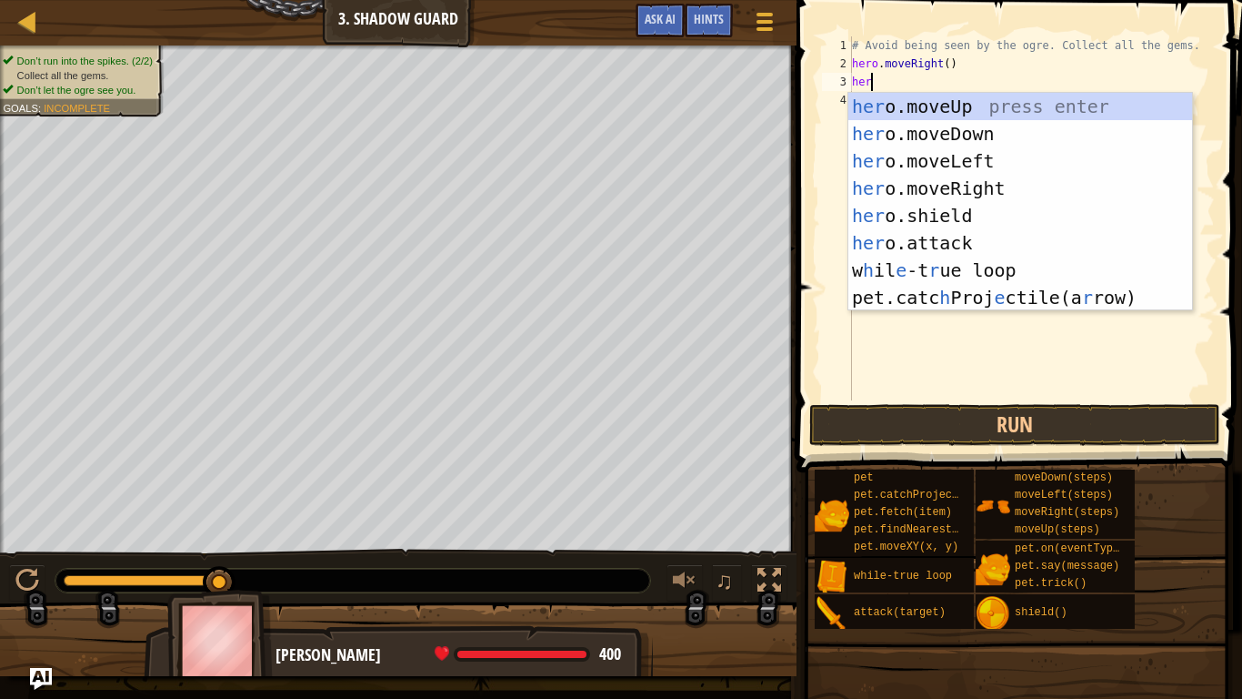
click at [1009, 103] on div "her o.moveUp press enter her o.moveDown press enter her o.moveLeft press enter …" at bounding box center [1021, 229] width 344 height 273
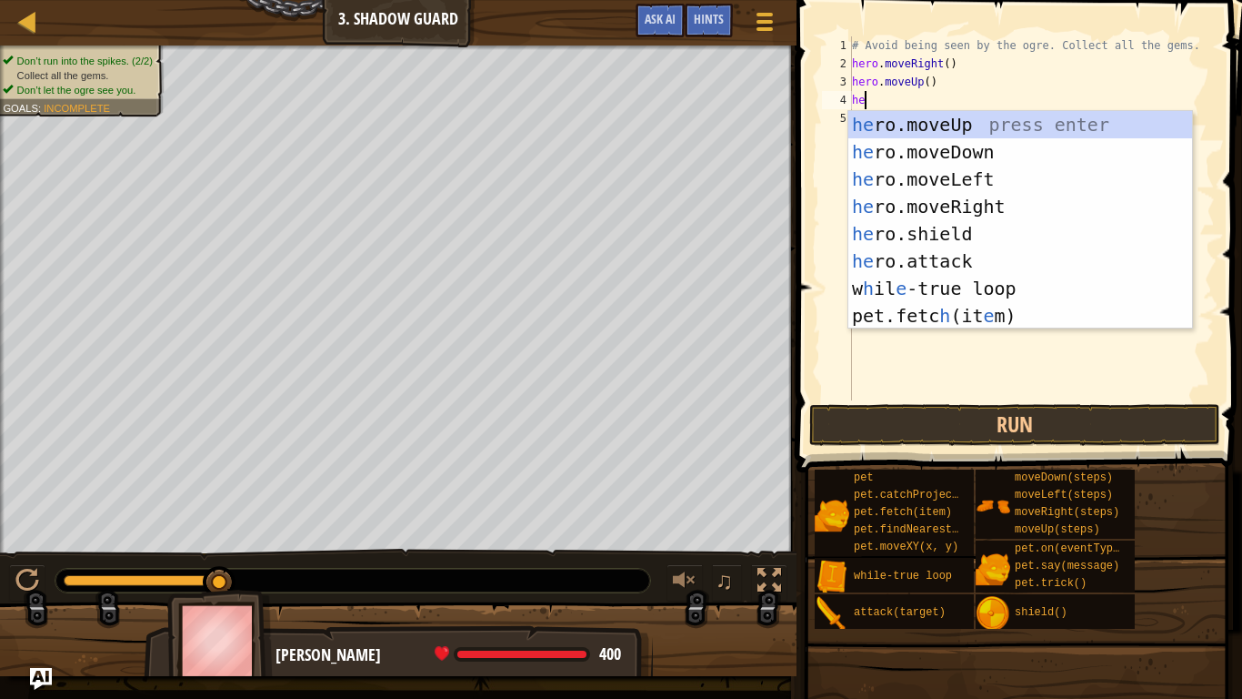
type textarea "her"
click at [1008, 172] on div "her o.moveUp press enter her o.moveDown press enter her o.moveLeft press enter …" at bounding box center [1021, 247] width 344 height 273
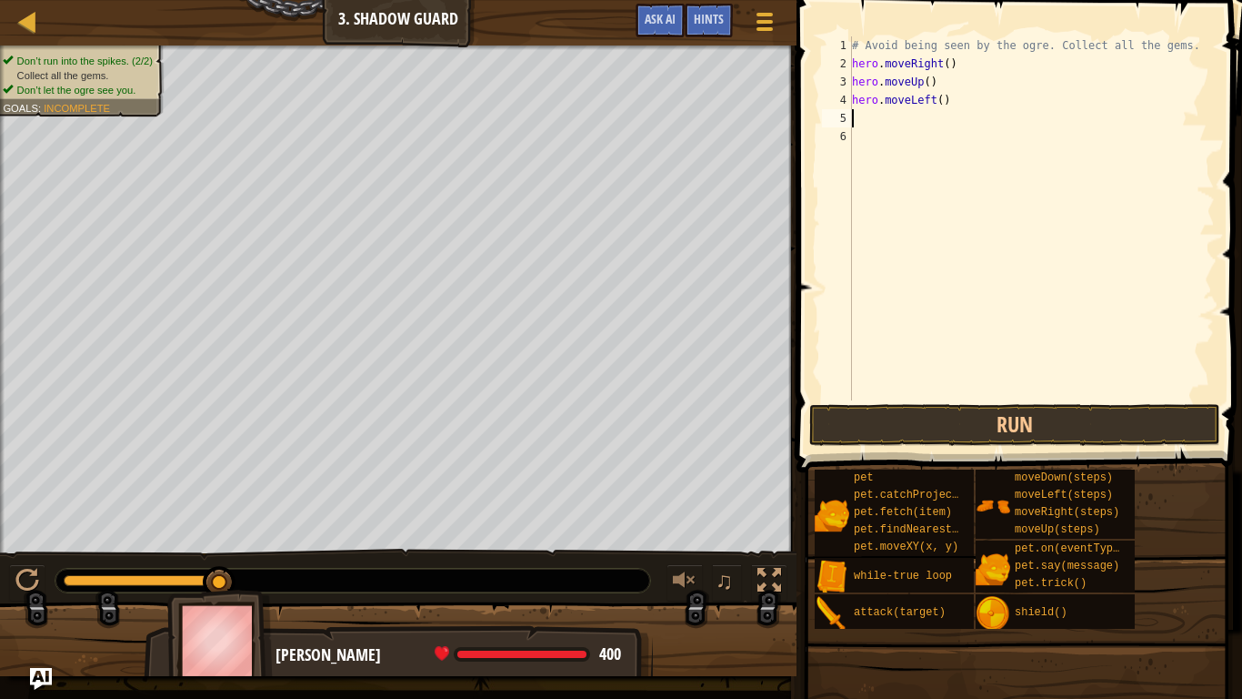
scroll to position [8, 0]
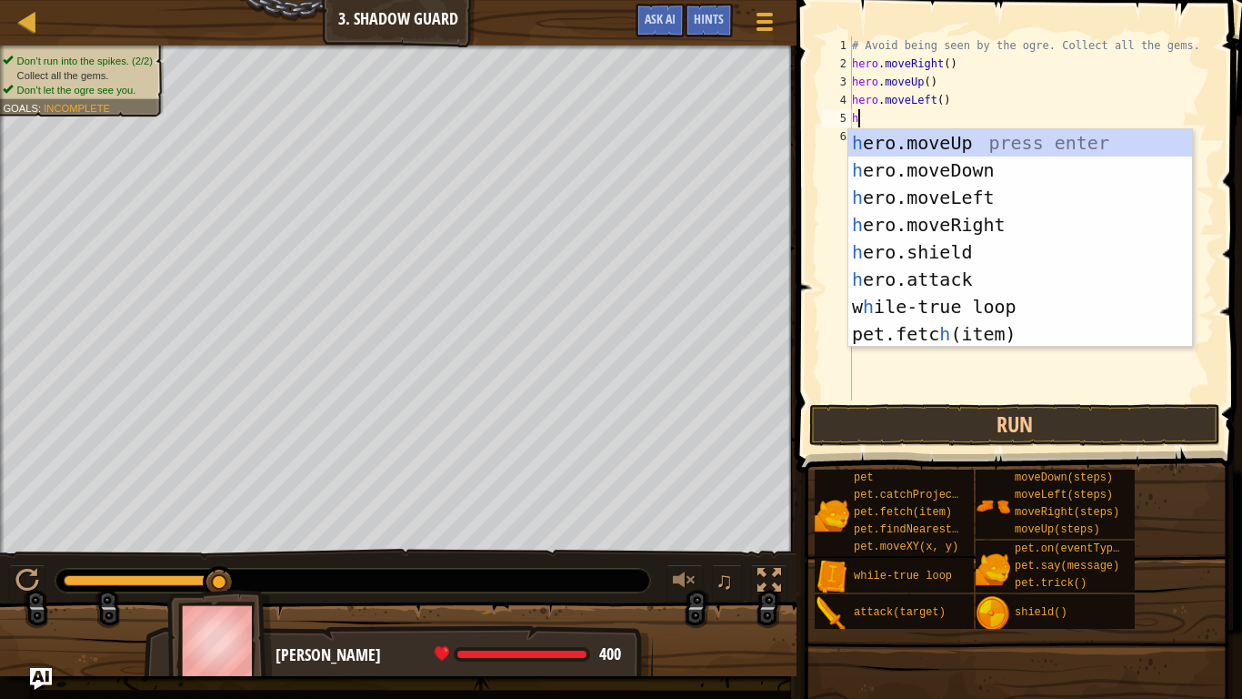
type textarea "her"
click at [1003, 168] on div "her o.moveUp press enter her o.moveDown press enter her o.moveLeft press enter …" at bounding box center [1021, 265] width 344 height 273
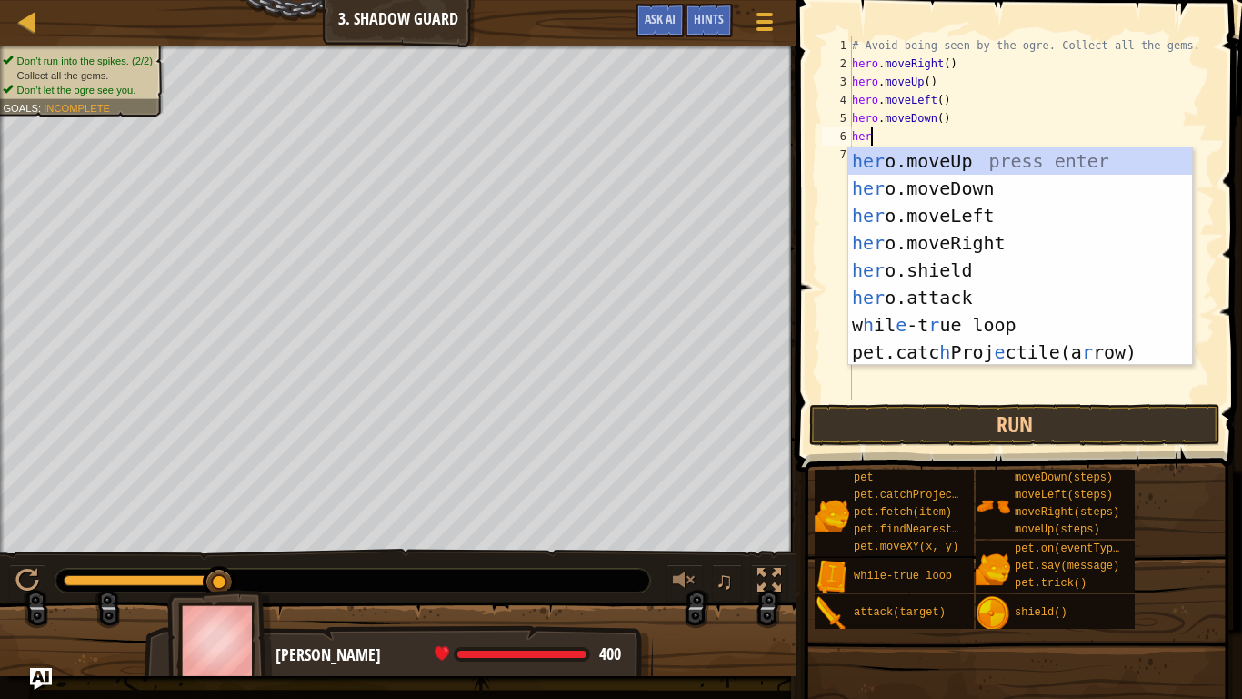
type textarea "hero"
click at [1000, 208] on div "hero .moveUp press enter hero .moveDown press enter hero .moveLeft press enter …" at bounding box center [1021, 283] width 344 height 273
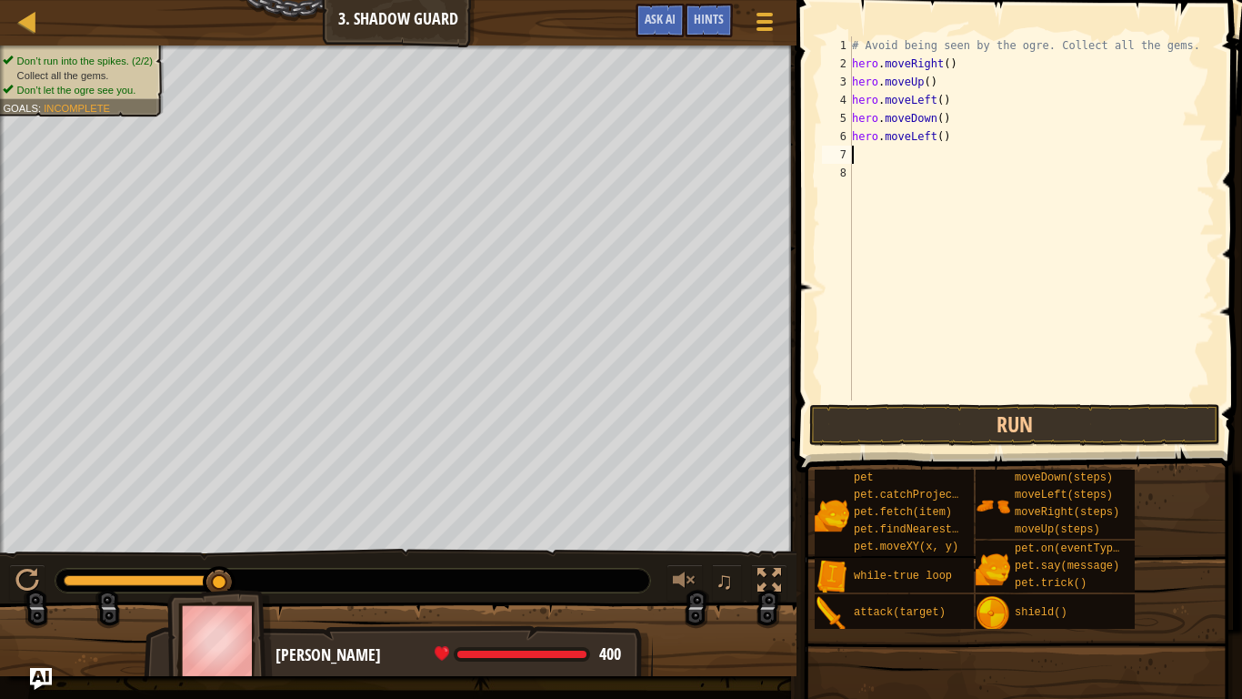
click at [938, 132] on div "# Avoid being seen by the ogre. Collect all the gems. hero . moveRight ( ) hero…" at bounding box center [1032, 236] width 367 height 400
click at [947, 131] on div "# Avoid being seen by the ogre. Collect all the gems. hero . moveRight ( ) hero…" at bounding box center [1032, 236] width 367 height 400
click at [947, 132] on div "# Avoid being seen by the ogre. Collect all the gems. hero . moveRight ( ) hero…" at bounding box center [1032, 236] width 367 height 400
click at [941, 136] on div "# Avoid being seen by the ogre. Collect all the gems. hero . moveRight ( ) hero…" at bounding box center [1032, 236] width 367 height 400
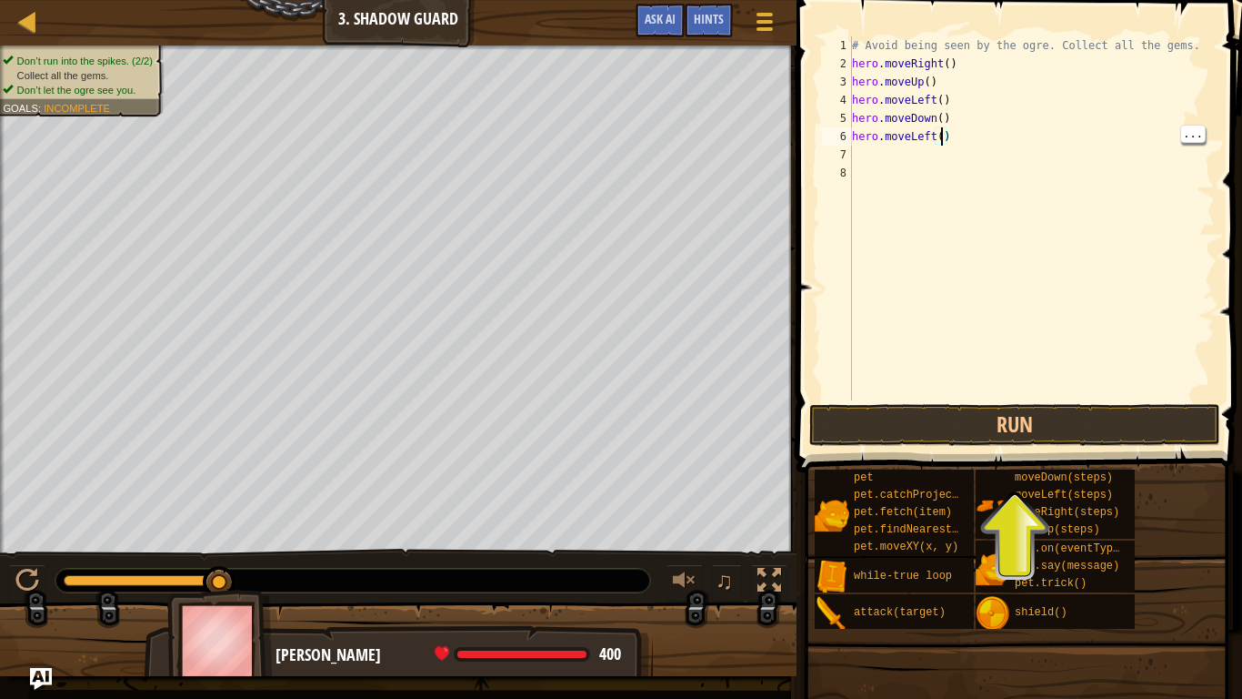
scroll to position [8, 14]
click at [1071, 407] on button "Run" at bounding box center [1014, 425] width 411 height 42
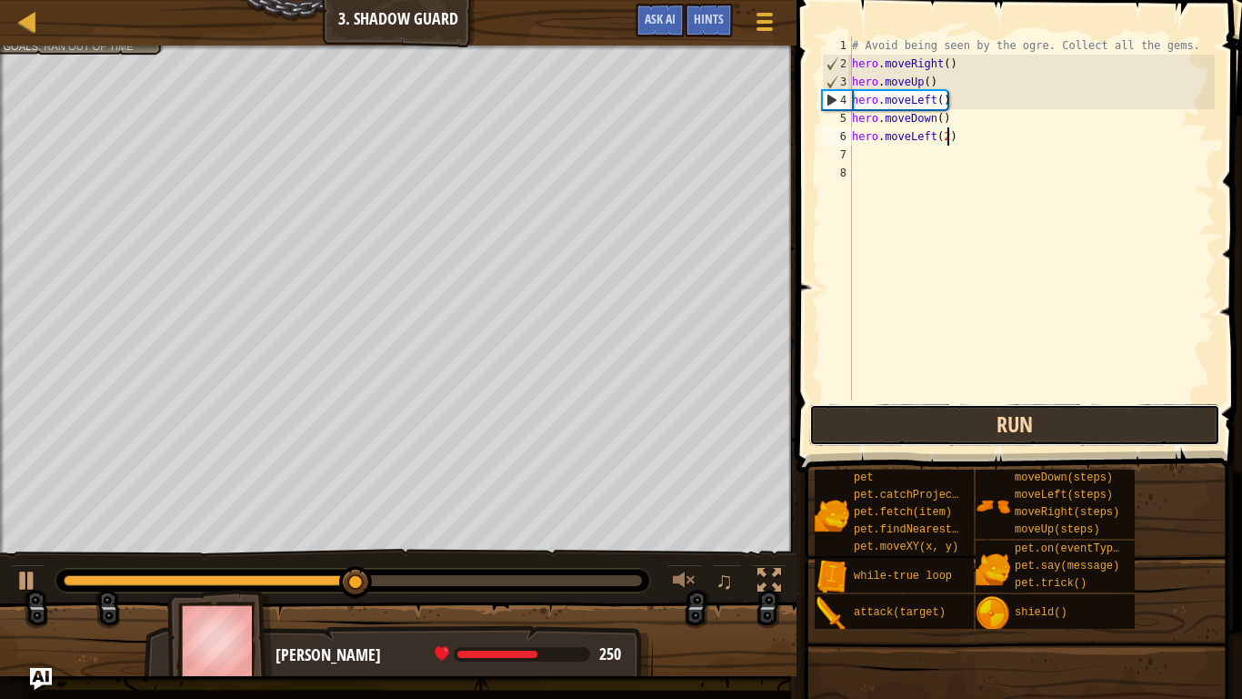
click at [994, 418] on button "Run" at bounding box center [1014, 425] width 411 height 42
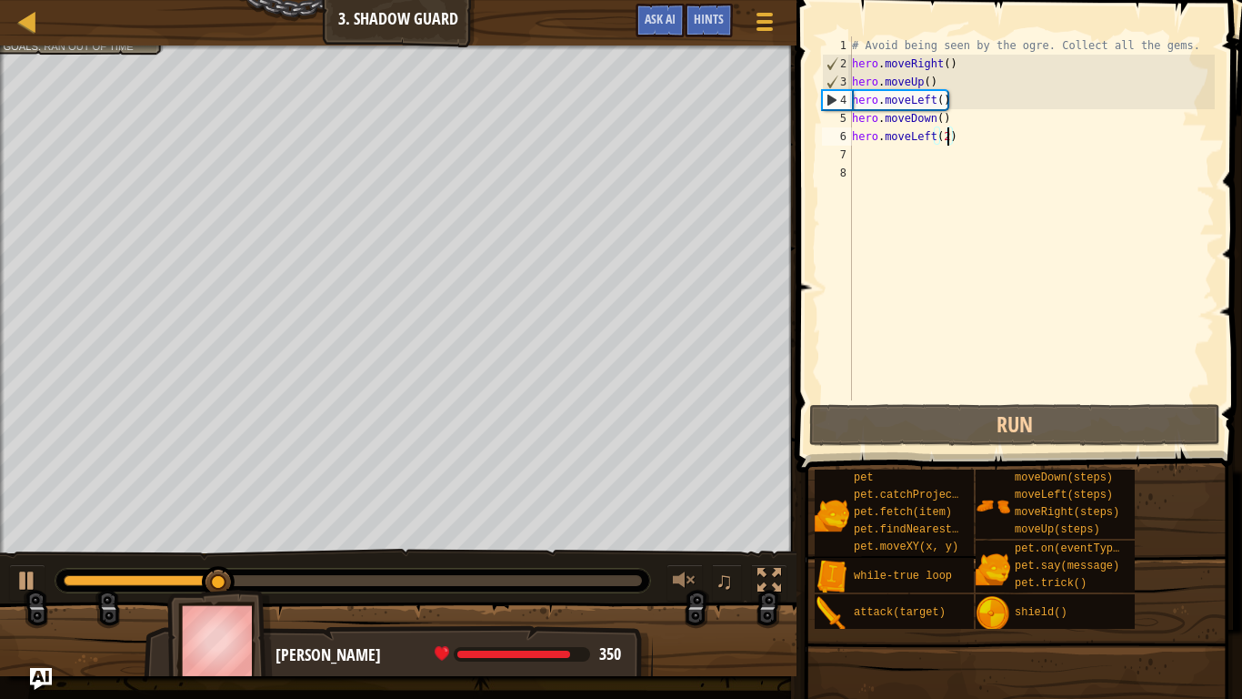
click at [88, 544] on div at bounding box center [142, 580] width 156 height 11
click at [66, 544] on div "0:01.1 Now: 0:07.3 Max: 0:24.9" at bounding box center [353, 580] width 578 height 11
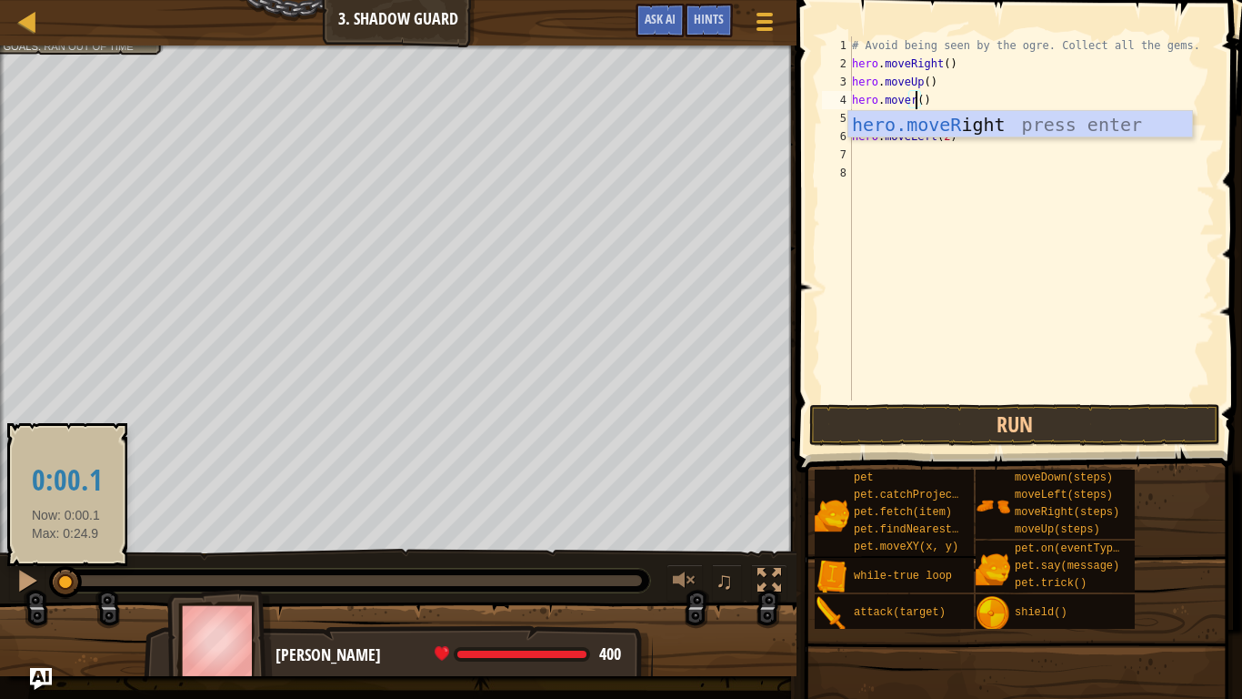
scroll to position [8, 10]
click at [1095, 120] on div "hero.moveR ight press enter" at bounding box center [1021, 152] width 344 height 82
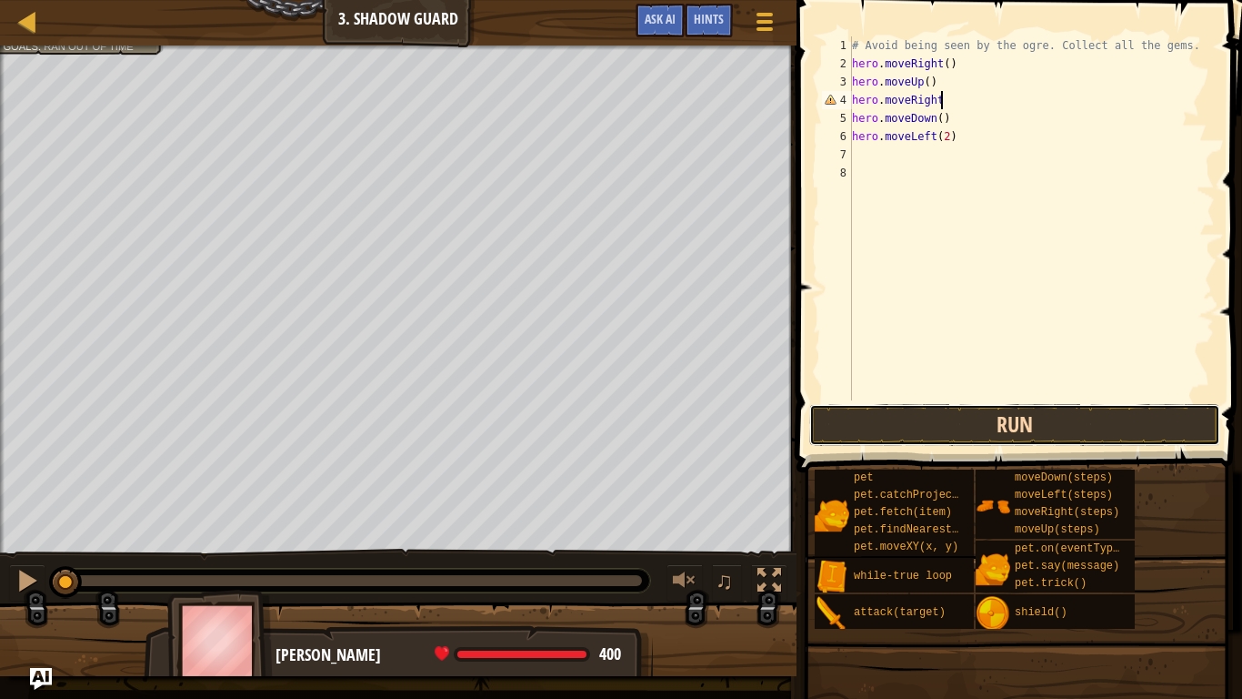
click at [896, 430] on button "Run" at bounding box center [1014, 425] width 411 height 42
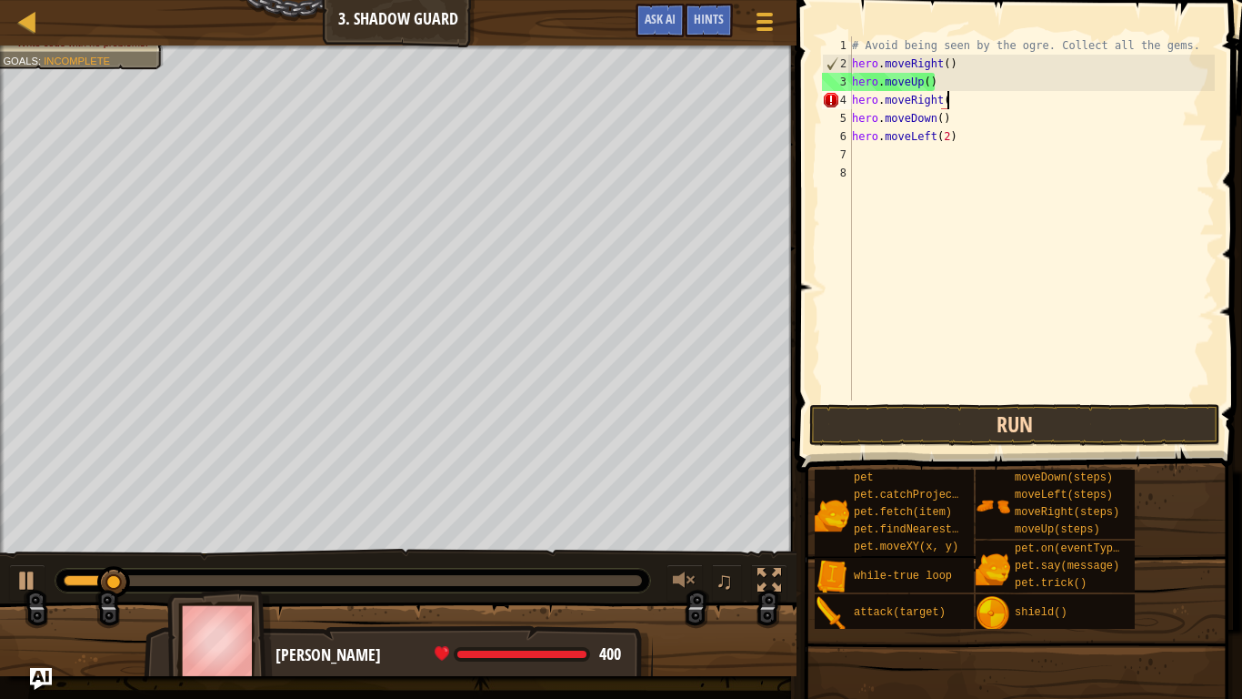
scroll to position [8, 14]
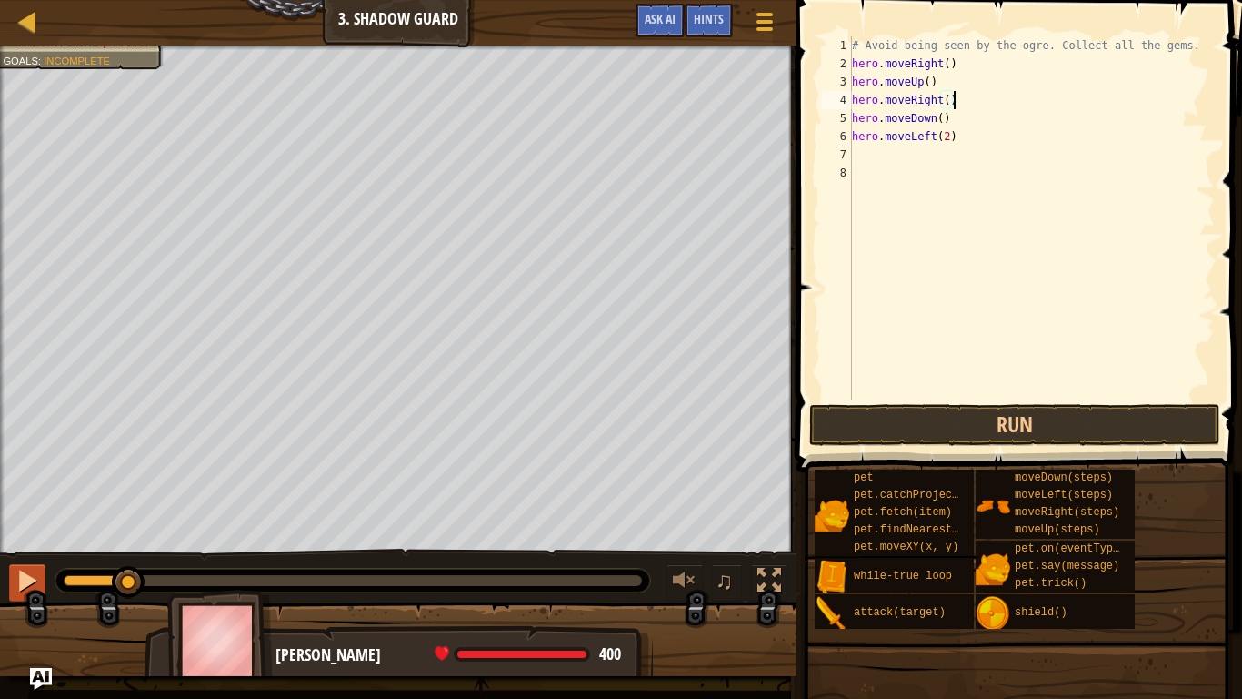
type textarea "hero.moveRight()"
click at [21, 544] on button at bounding box center [27, 582] width 36 height 37
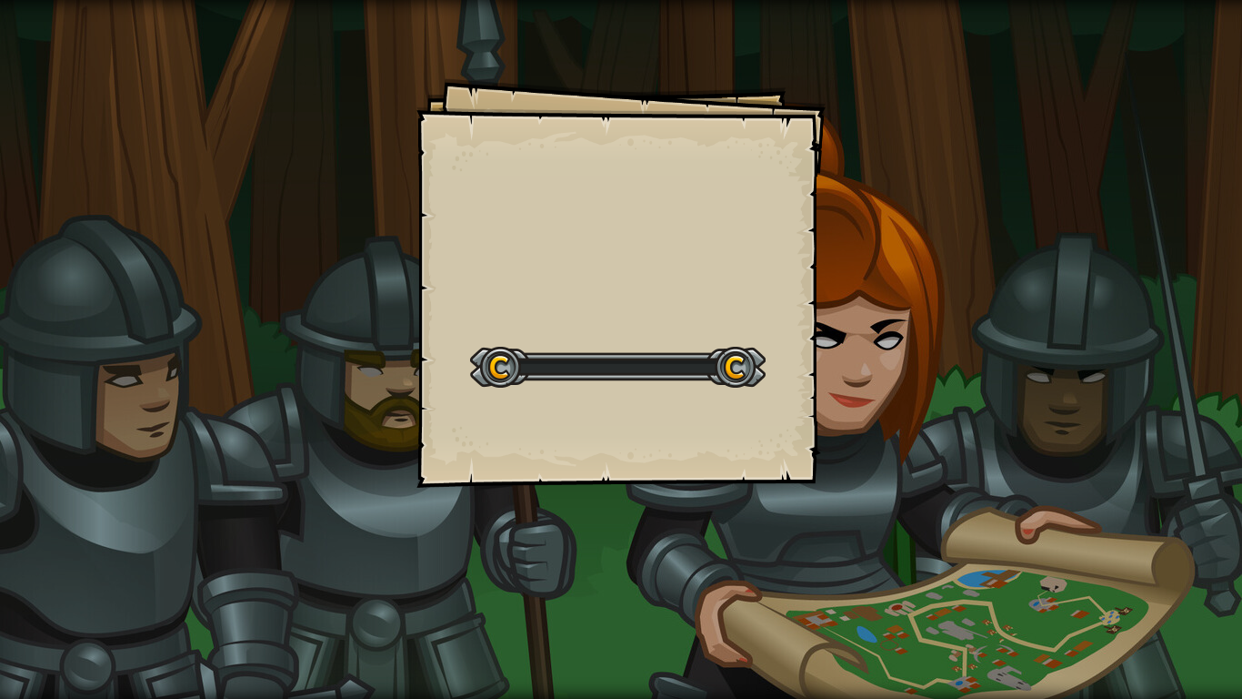
click at [576, 544] on div "Goals Start Level Error loading from server. Try refreshing the page. You'll ne…" at bounding box center [621, 349] width 1242 height 699
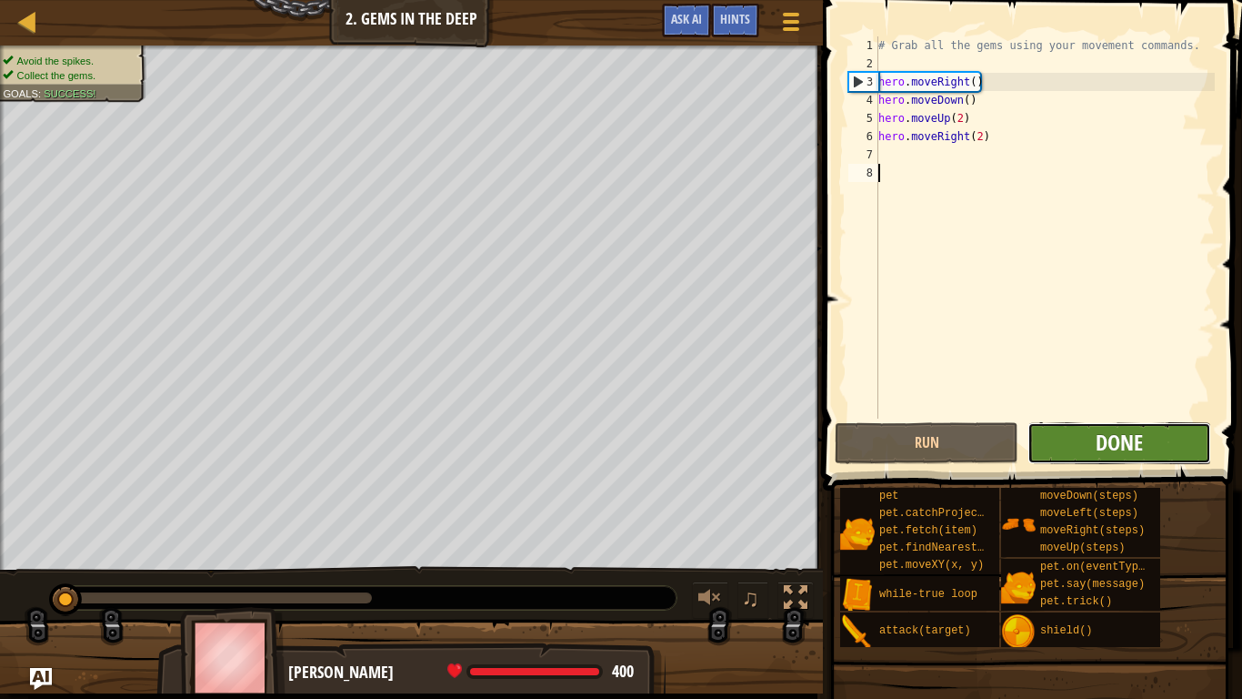
click at [1109, 447] on span "Done" at bounding box center [1119, 441] width 47 height 29
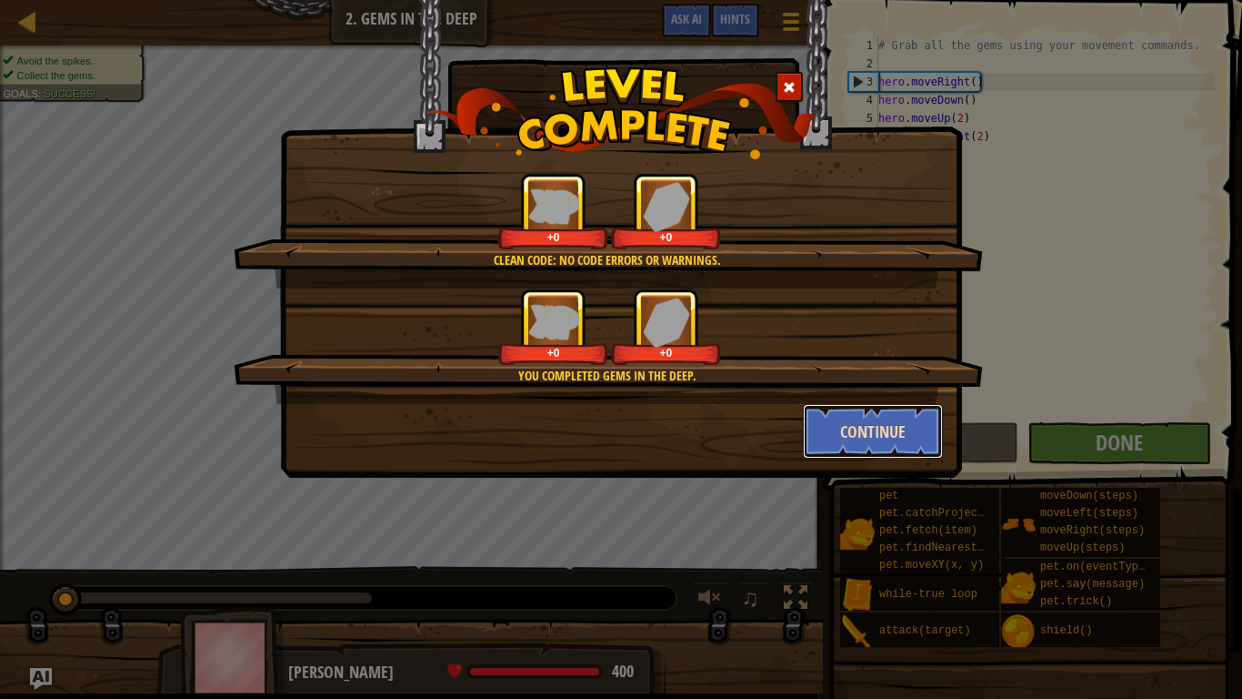
click at [890, 440] on button "Continue" at bounding box center [873, 431] width 141 height 55
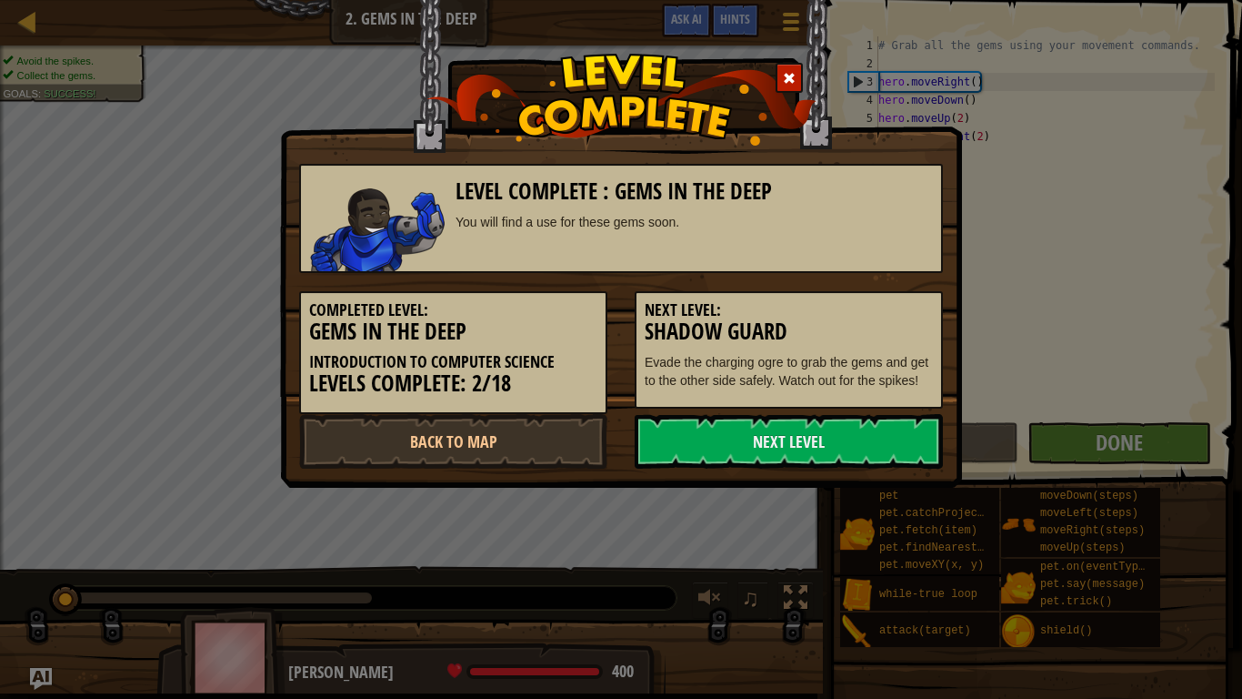
click at [901, 408] on div "Next Level: Shadow Guard Evade the charging ogre to grab the gems and get to th…" at bounding box center [789, 349] width 308 height 117
click at [896, 434] on link "Next Level" at bounding box center [789, 441] width 308 height 55
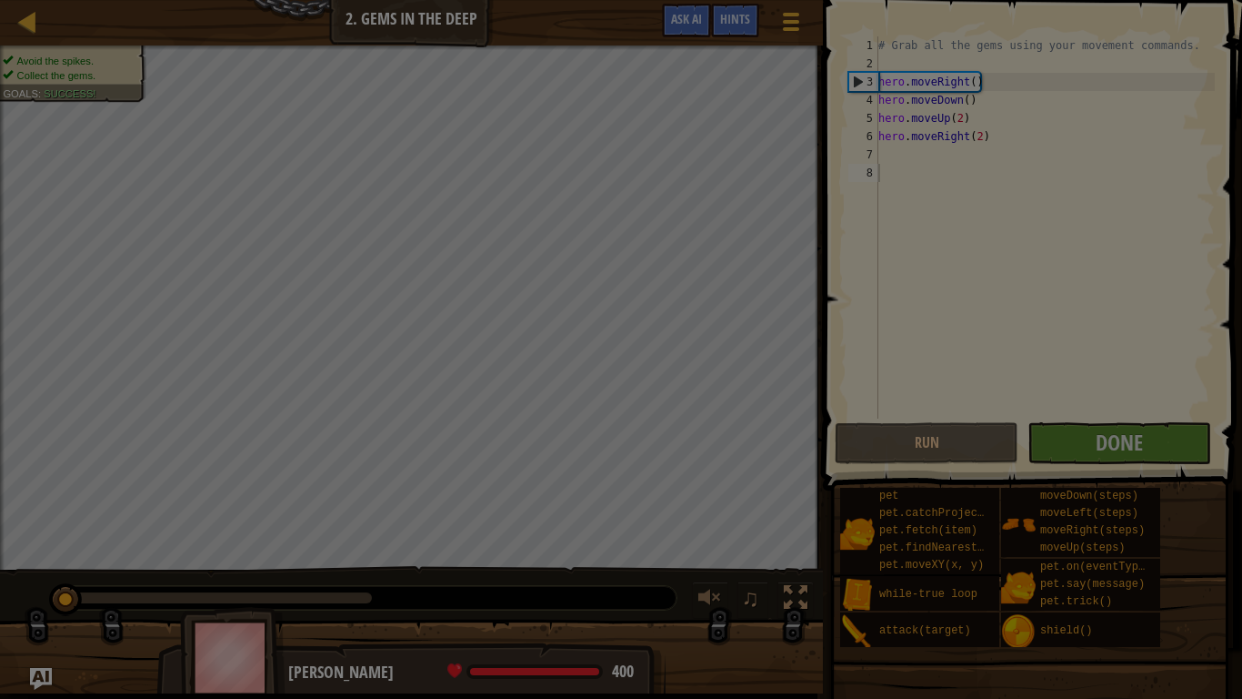
click at [0, 0] on img at bounding box center [0, 0] width 0 height 0
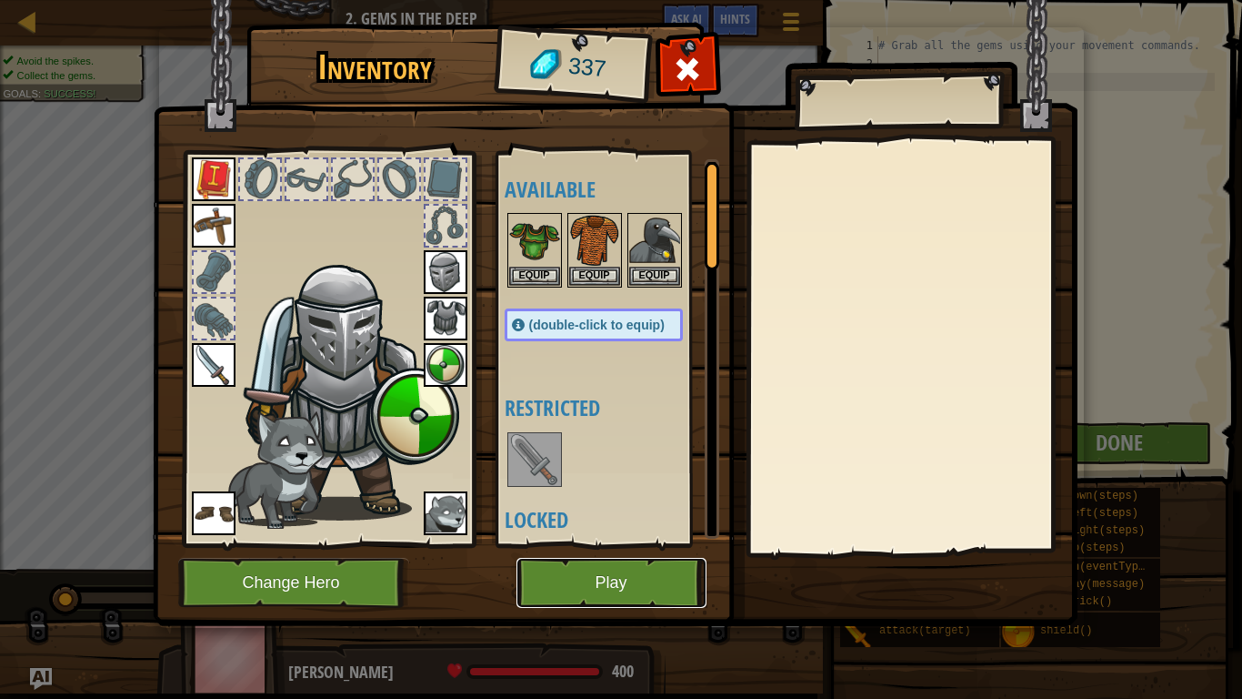
click at [639, 544] on button "Play" at bounding box center [612, 583] width 190 height 50
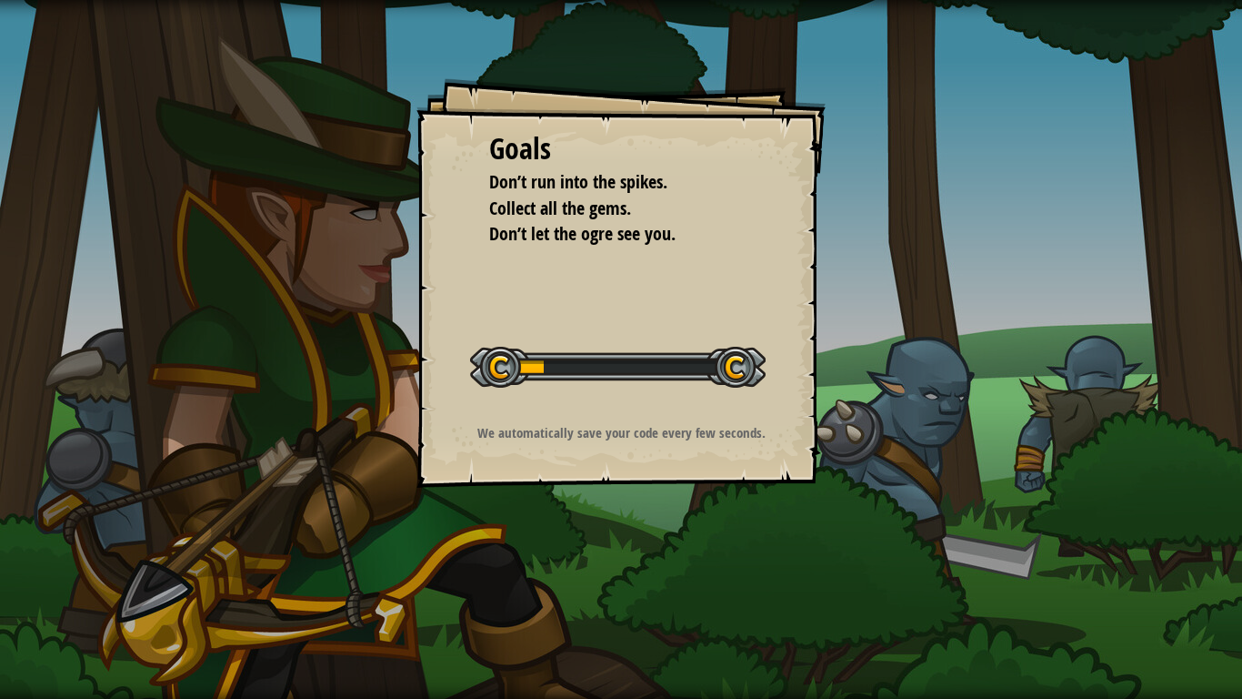
click at [643, 544] on div "Goals Don’t run into the spikes. Collect all the gems. Don’t let the ogre see y…" at bounding box center [621, 349] width 1242 height 699
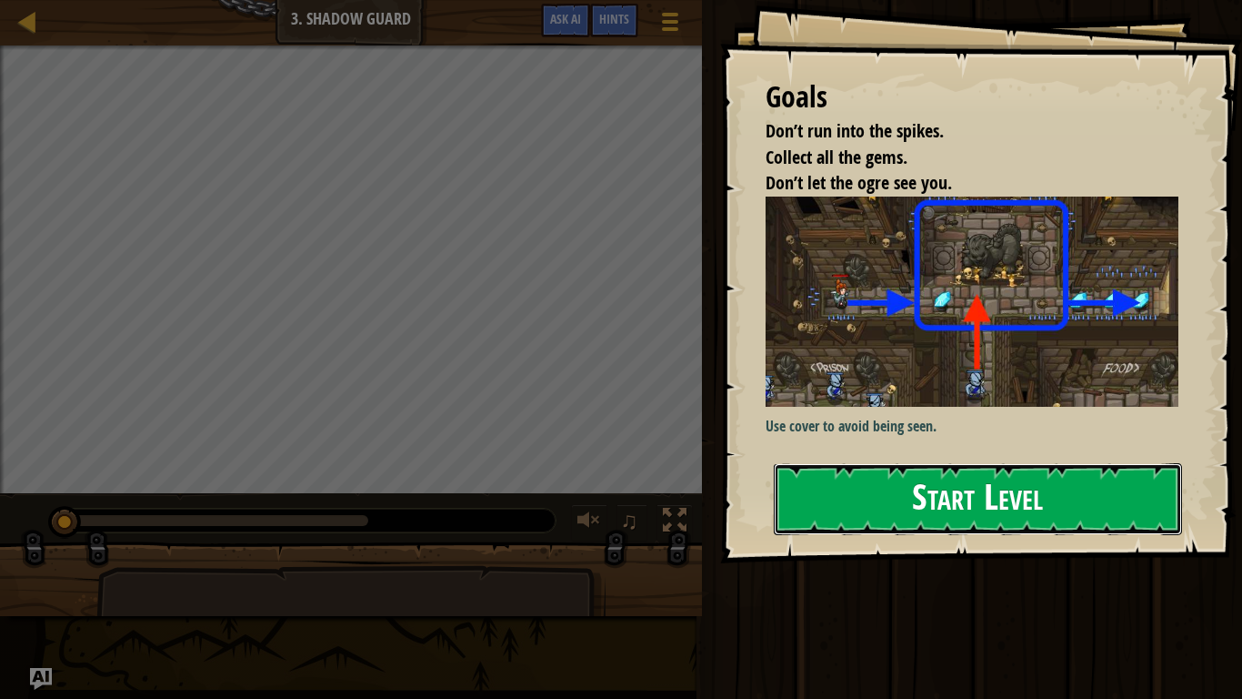
click at [1049, 513] on button "Start Level" at bounding box center [978, 499] width 408 height 72
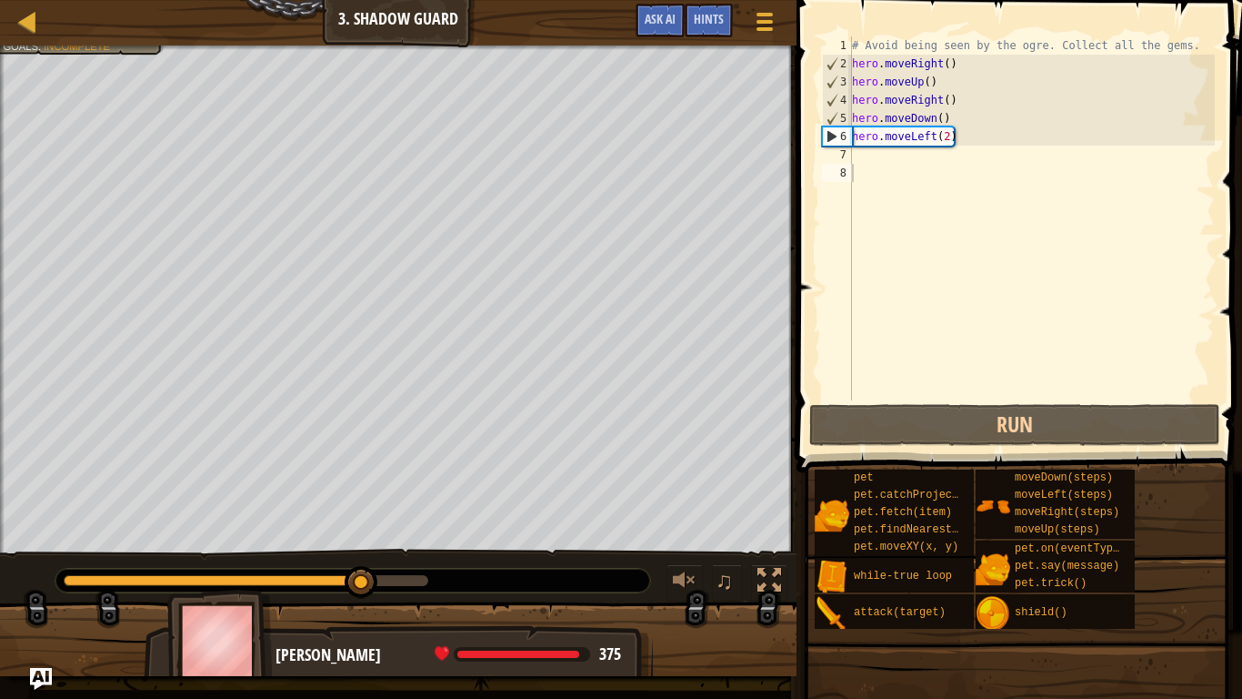
click at [947, 131] on div "# Avoid being seen by the ogre. Collect all the gems. hero . moveRight ( ) hero…" at bounding box center [1032, 236] width 367 height 400
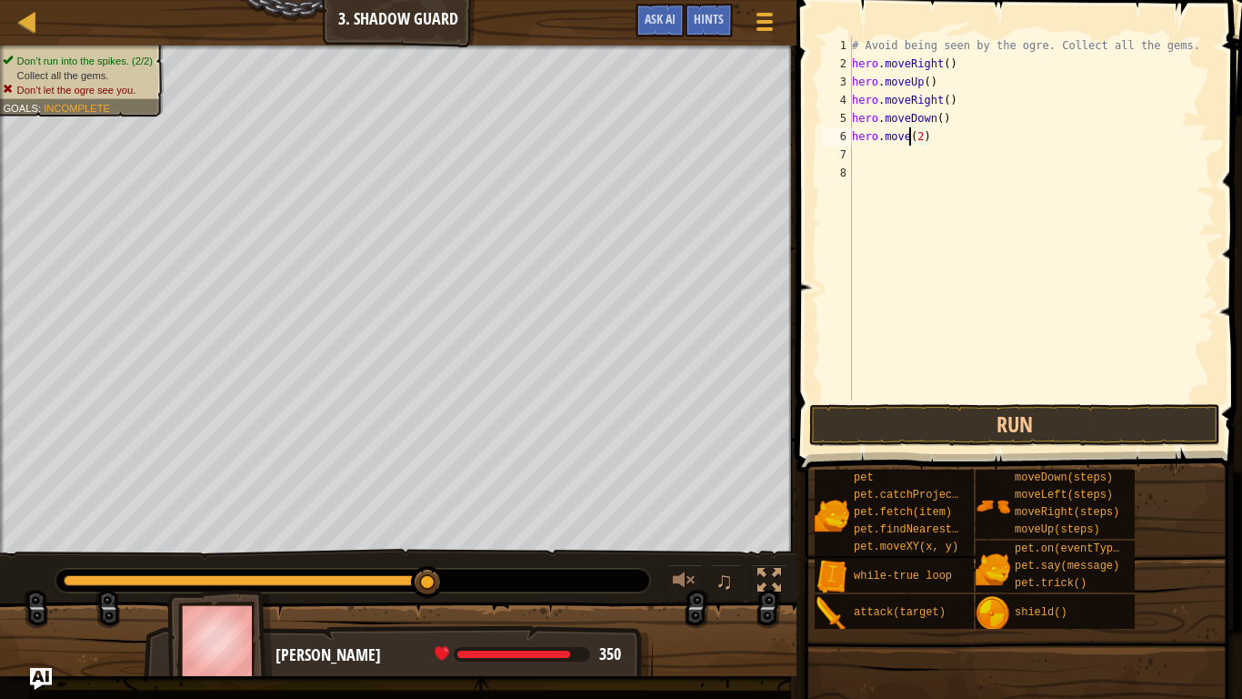
scroll to position [8, 11]
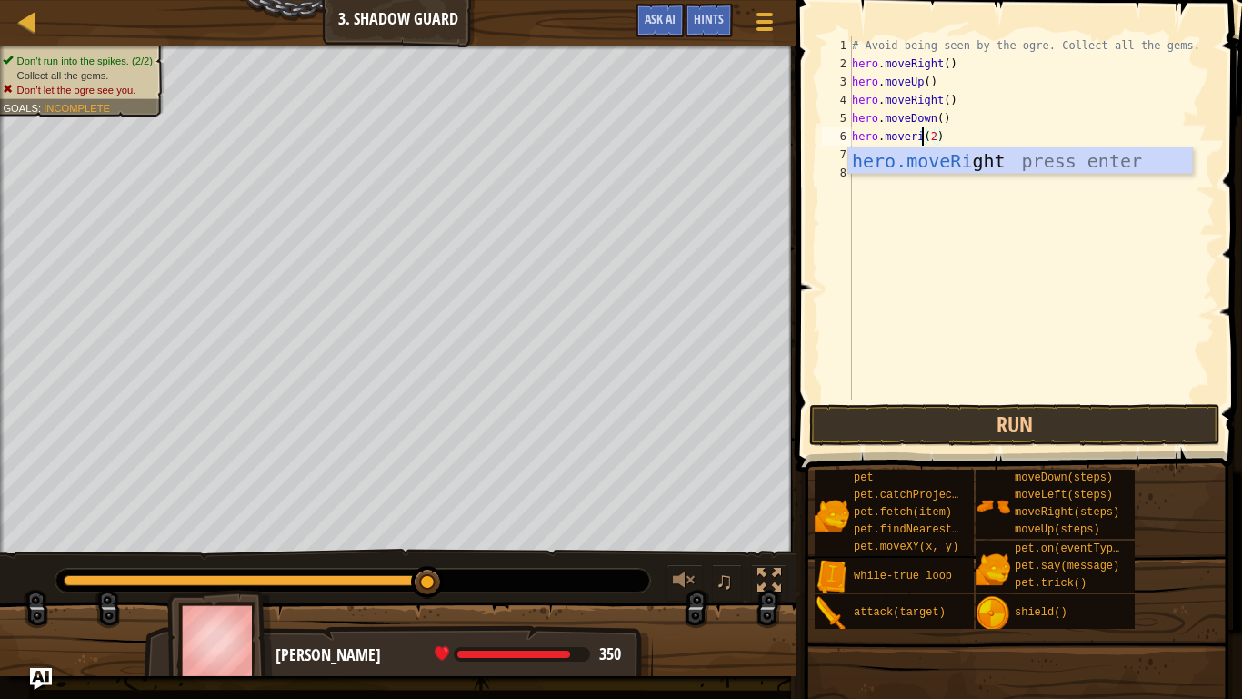
click at [1109, 0] on body "Map Introduction to Computer Science 3. Shadow Guard Game Menu Done Hints Ask A…" at bounding box center [621, 0] width 1242 height 0
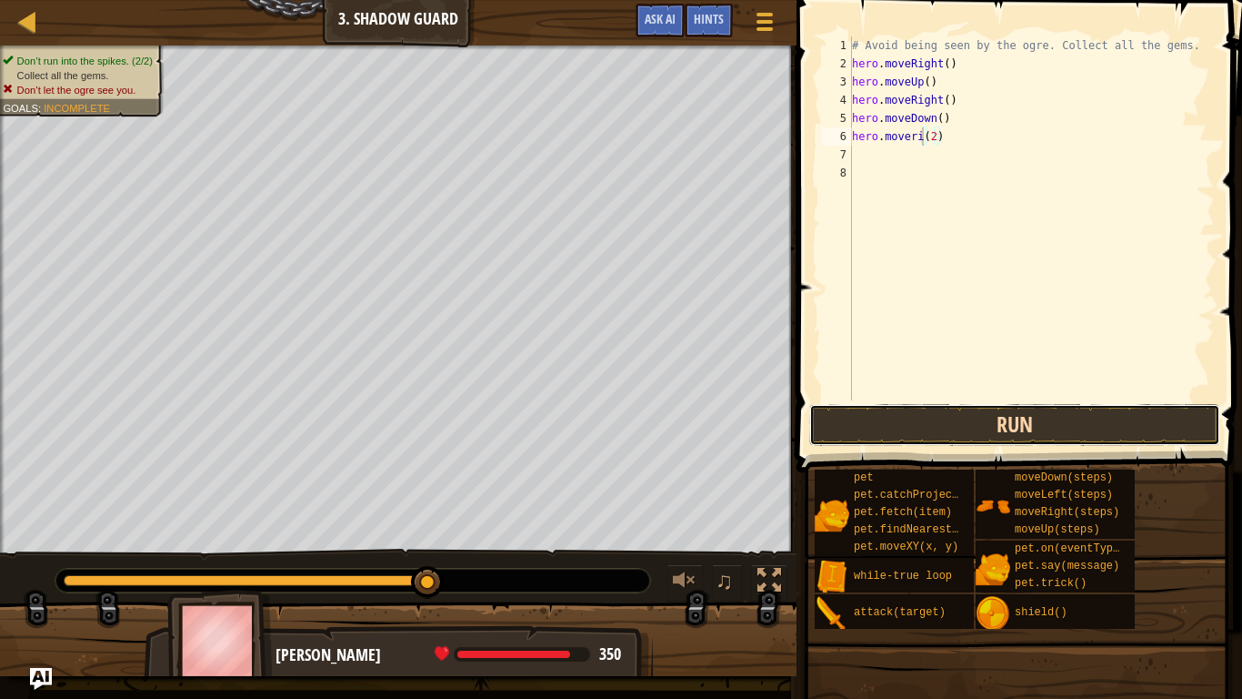
click at [1005, 412] on button "Run" at bounding box center [1014, 425] width 411 height 42
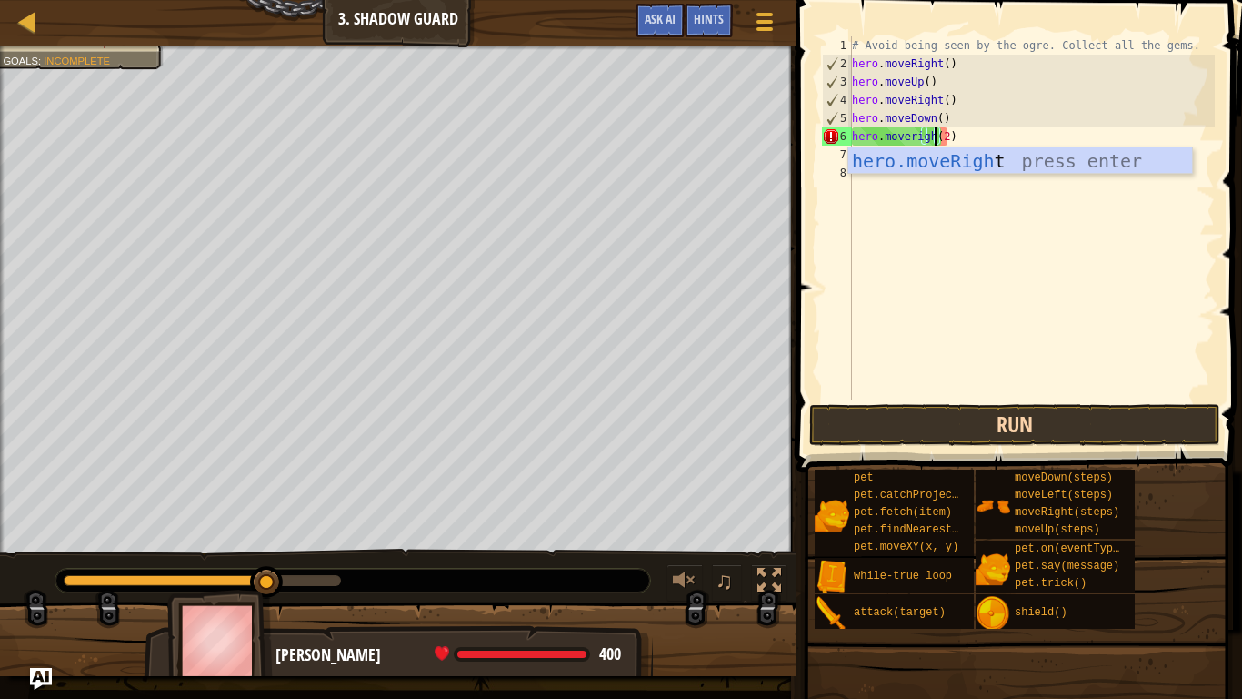
scroll to position [8, 14]
click at [1110, 155] on div "hero.moveRight press enter" at bounding box center [1021, 188] width 344 height 82
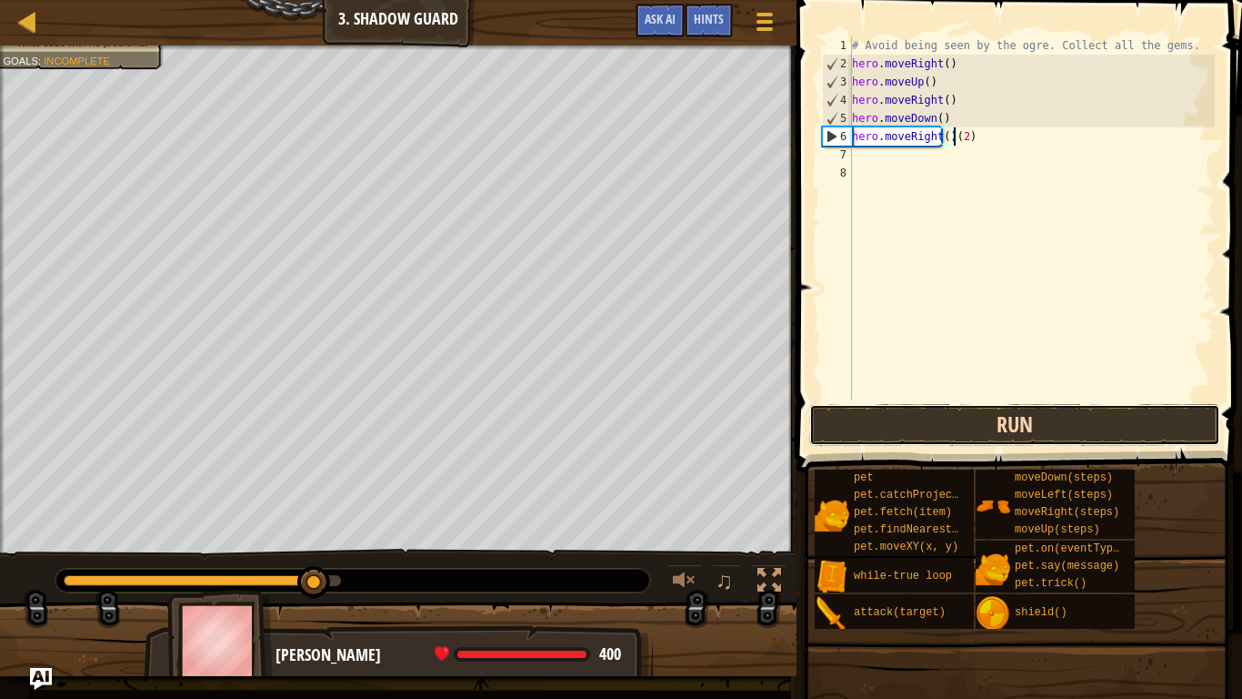
click at [1029, 427] on button "Run" at bounding box center [1014, 425] width 411 height 42
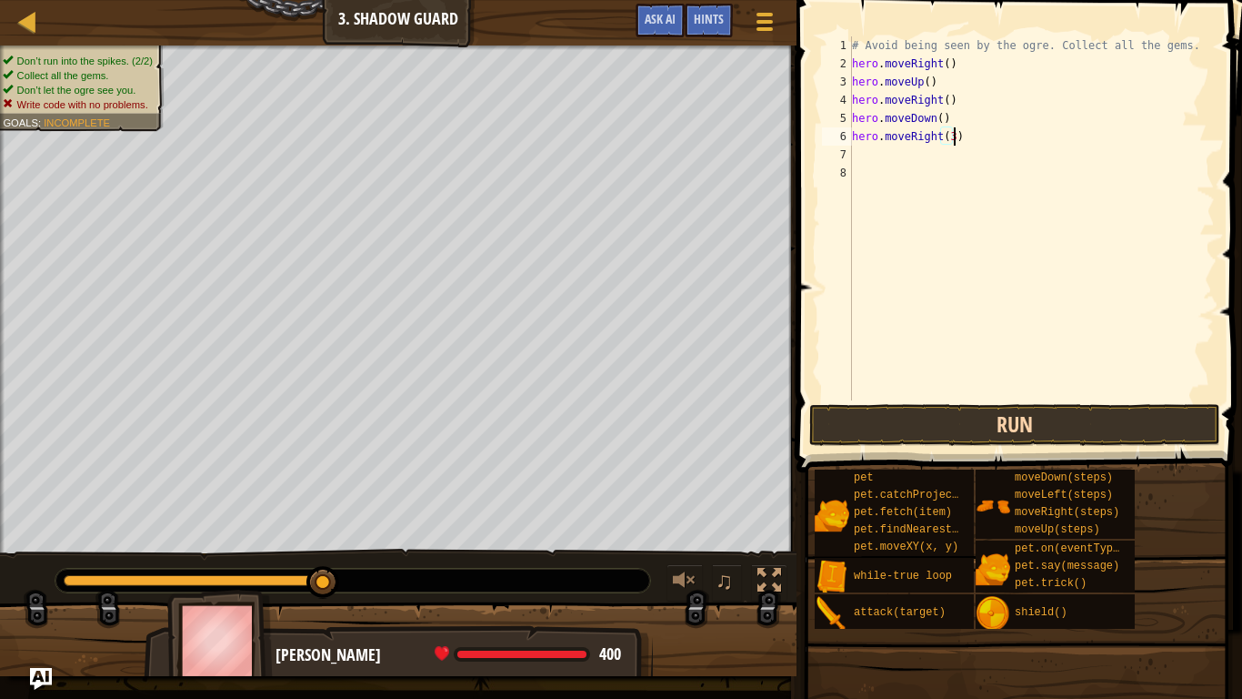
scroll to position [8, 15]
type textarea "hero.moveRight(3)"
click at [1100, 406] on button "Run" at bounding box center [1014, 425] width 411 height 42
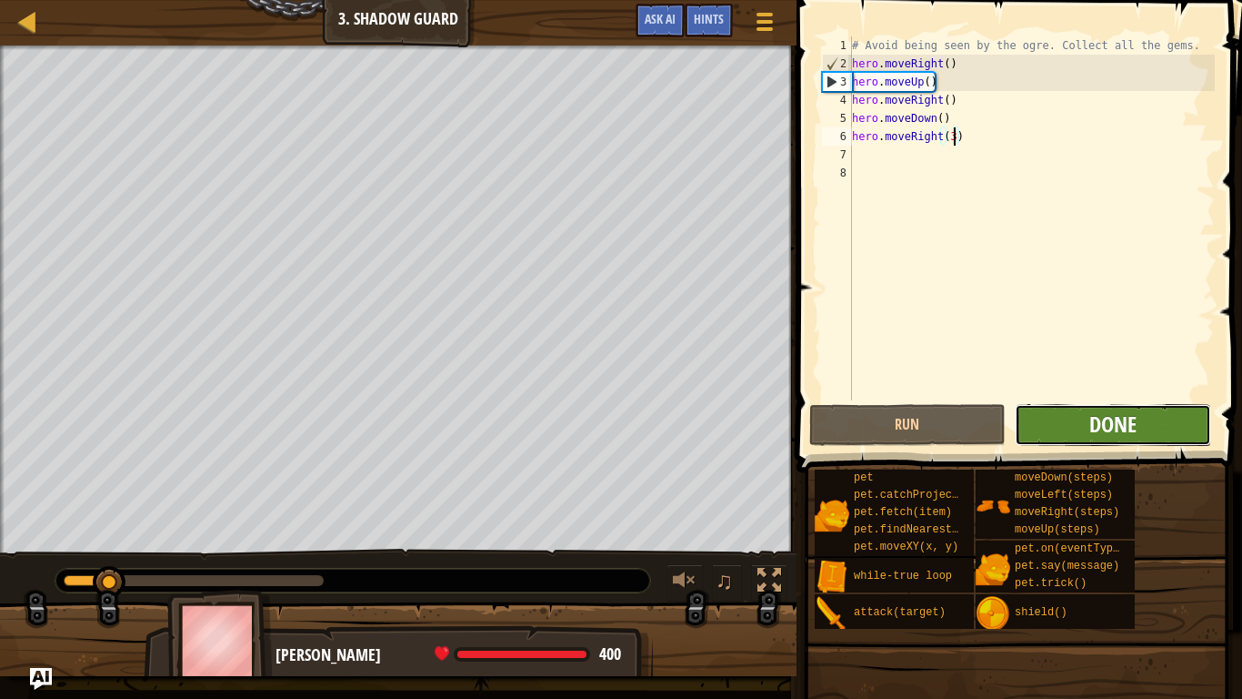
click at [1135, 418] on span "Done" at bounding box center [1113, 423] width 47 height 29
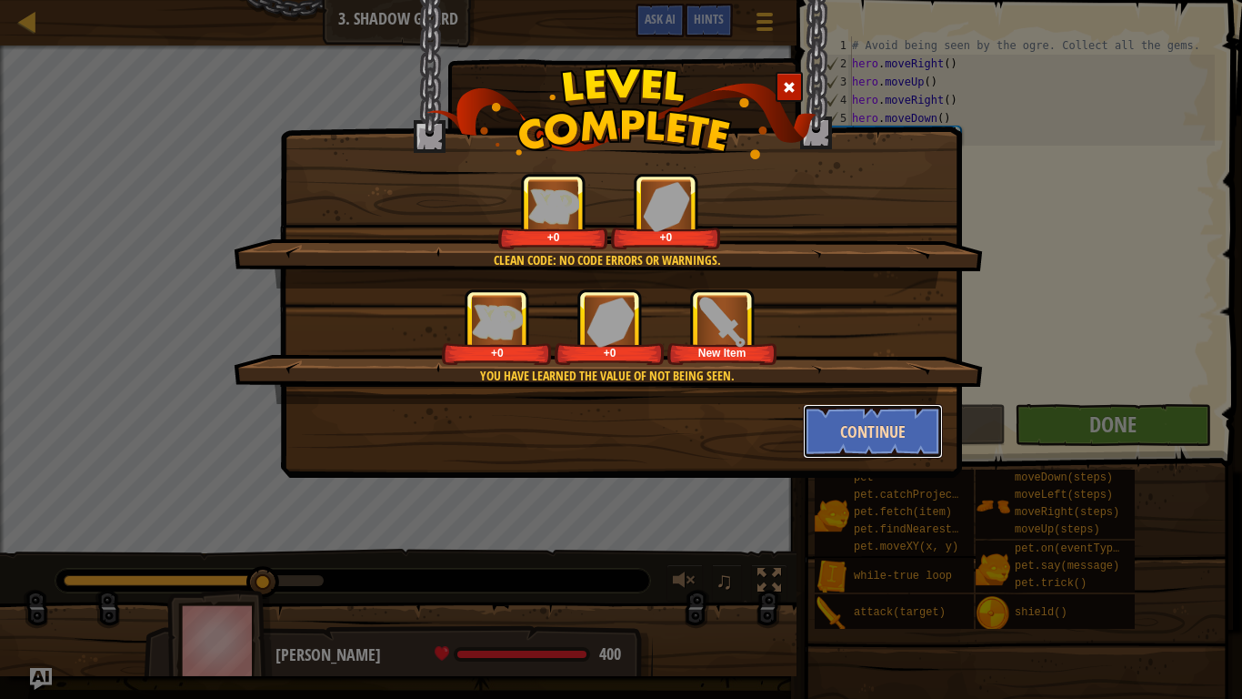
click at [842, 427] on button "Continue" at bounding box center [873, 431] width 141 height 55
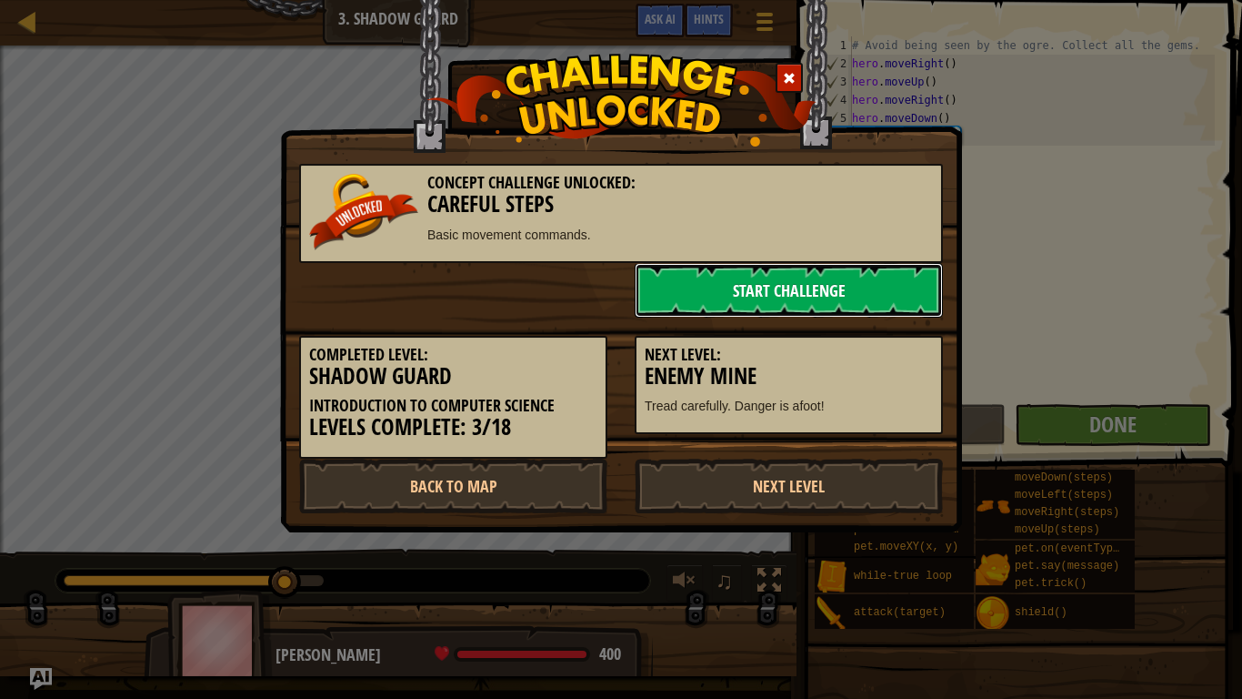
click at [830, 303] on link "Start Challenge" at bounding box center [789, 290] width 308 height 55
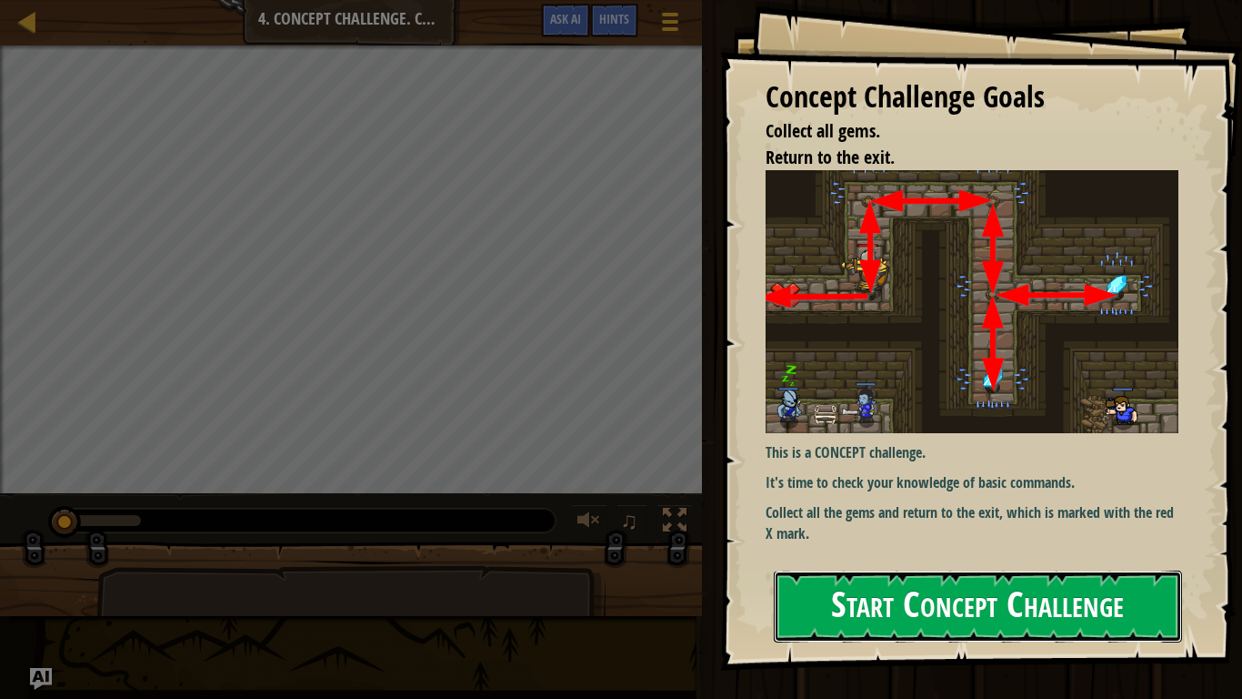
click at [999, 544] on button "Start Concept Challenge" at bounding box center [978, 606] width 408 height 72
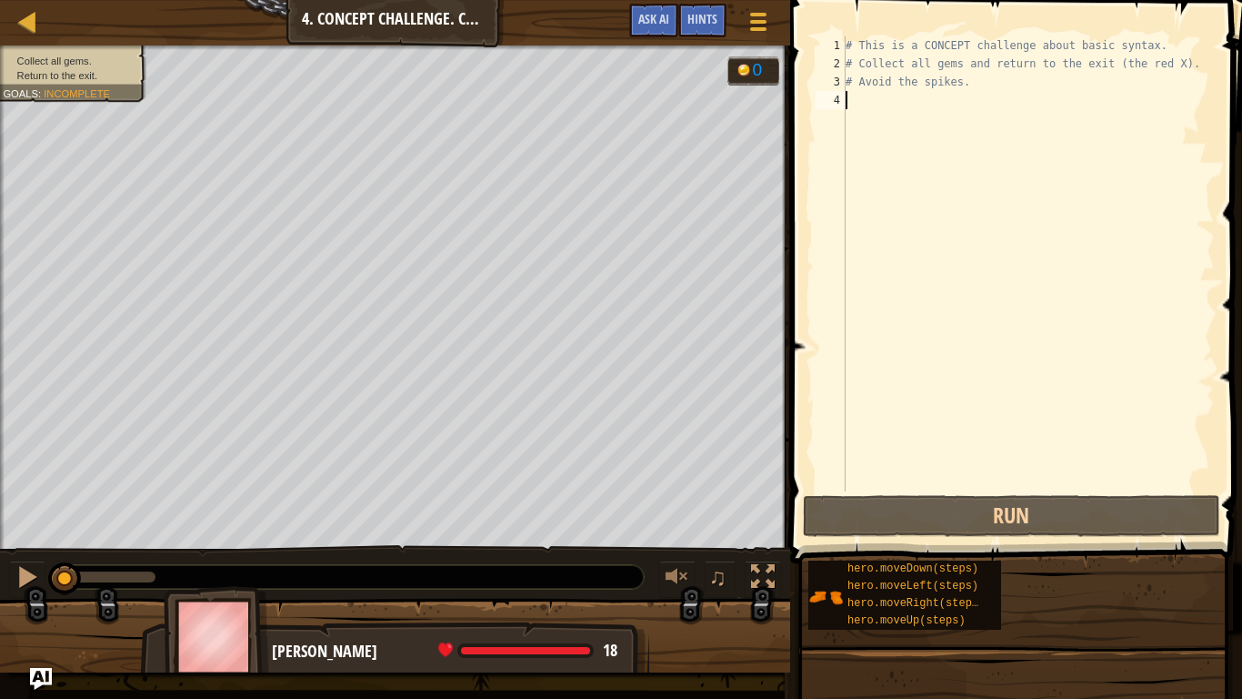
type textarea "m"
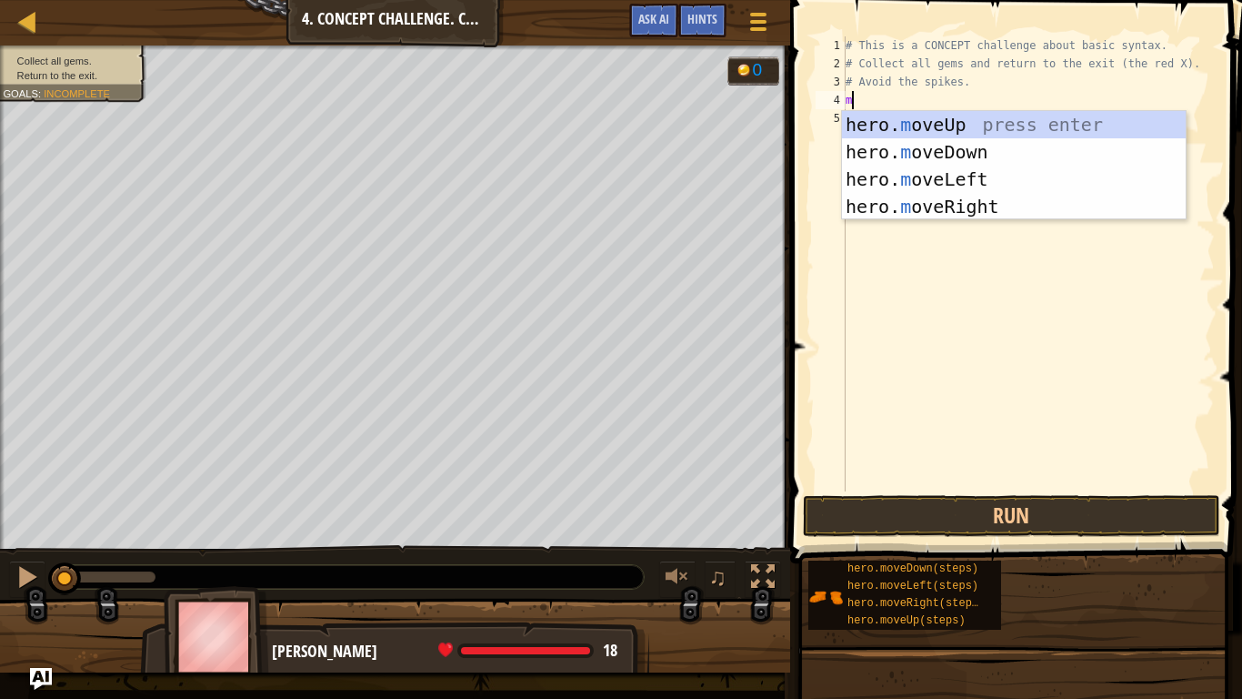
click at [1005, 116] on div "hero. m oveUp press enter hero. m oveDown press enter hero. m oveLeft press ent…" at bounding box center [1014, 193] width 344 height 164
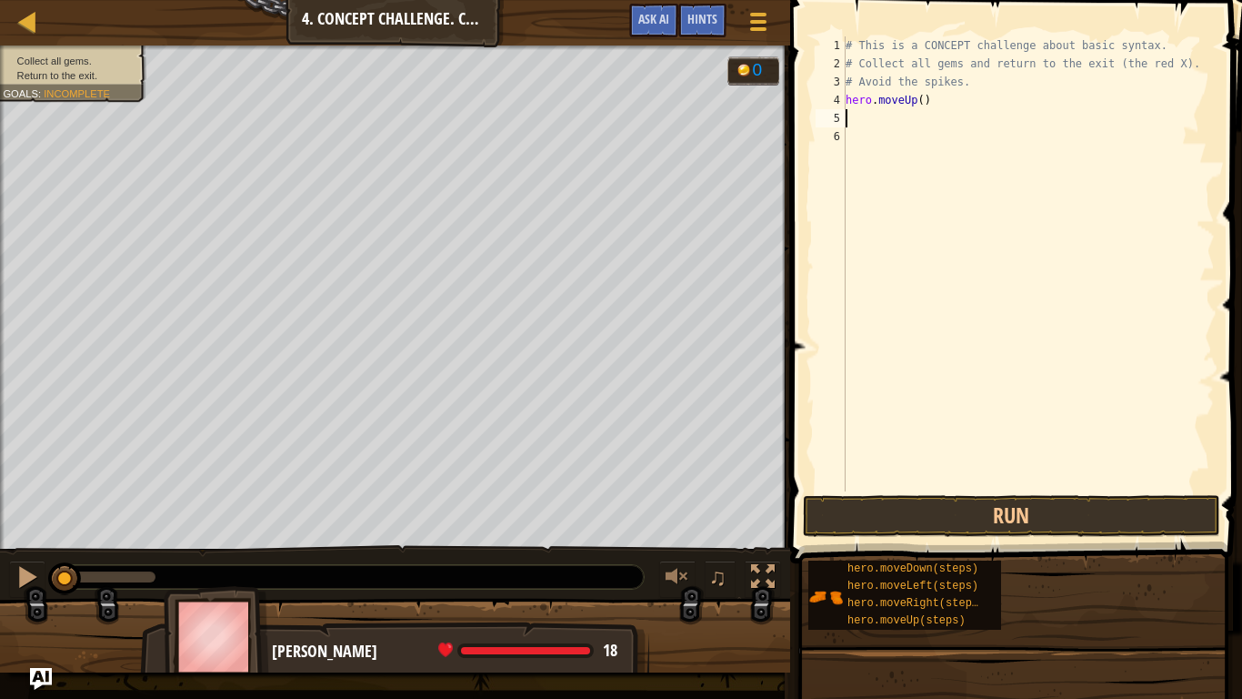
type textarea "mo"
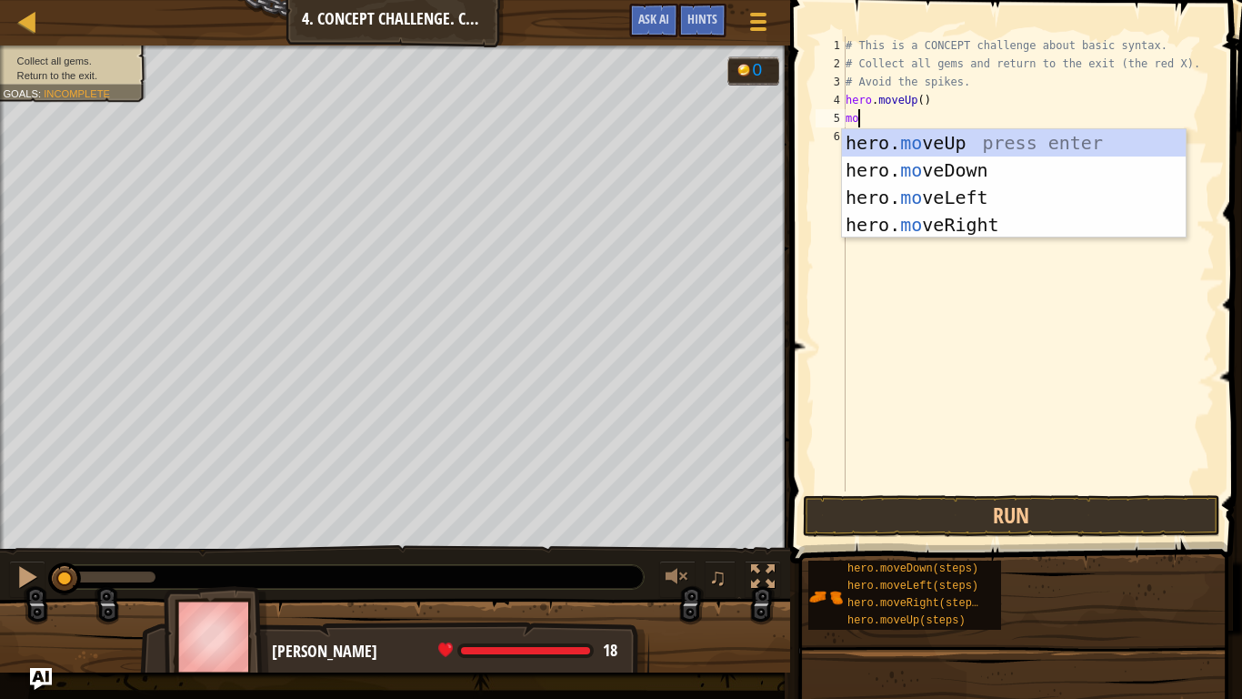
scroll to position [8, 1]
click at [1004, 210] on div "hero. mo veUp press enter hero. mo veDown press enter hero. mo veLeft press ent…" at bounding box center [1014, 211] width 344 height 164
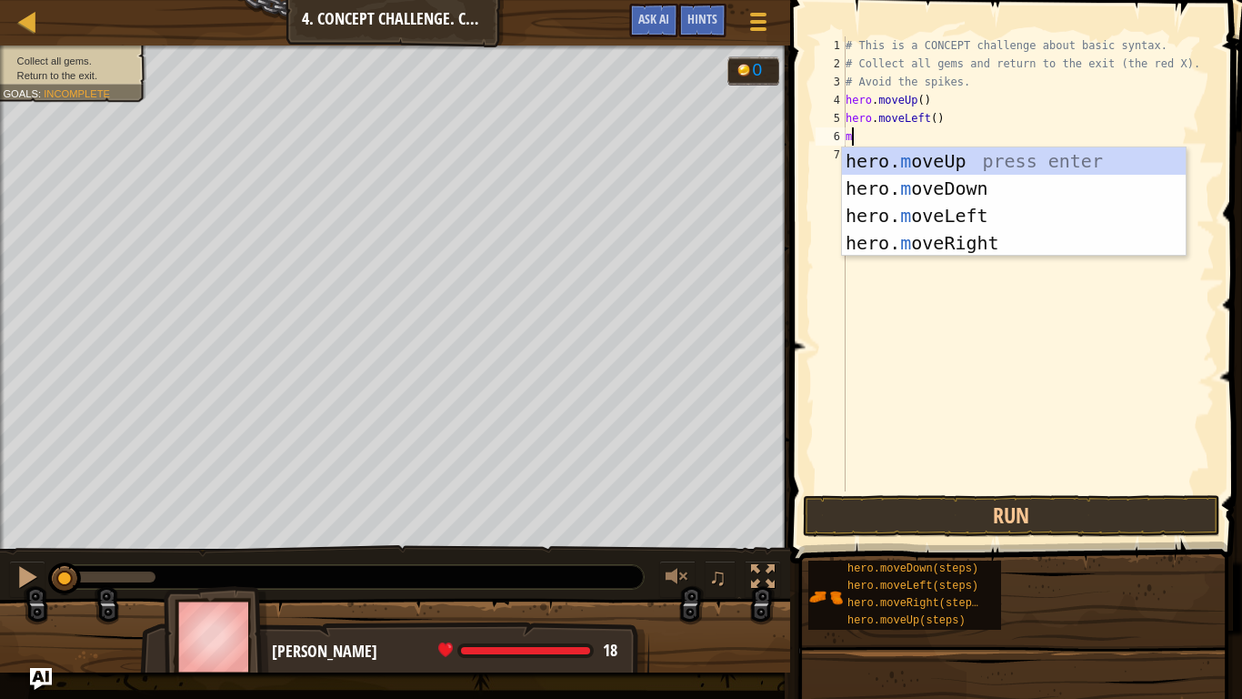
type textarea "mo"
click at [995, 186] on div "hero. mo veUp press enter hero. mo veDown press enter hero. mo veLeft press ent…" at bounding box center [1014, 229] width 344 height 164
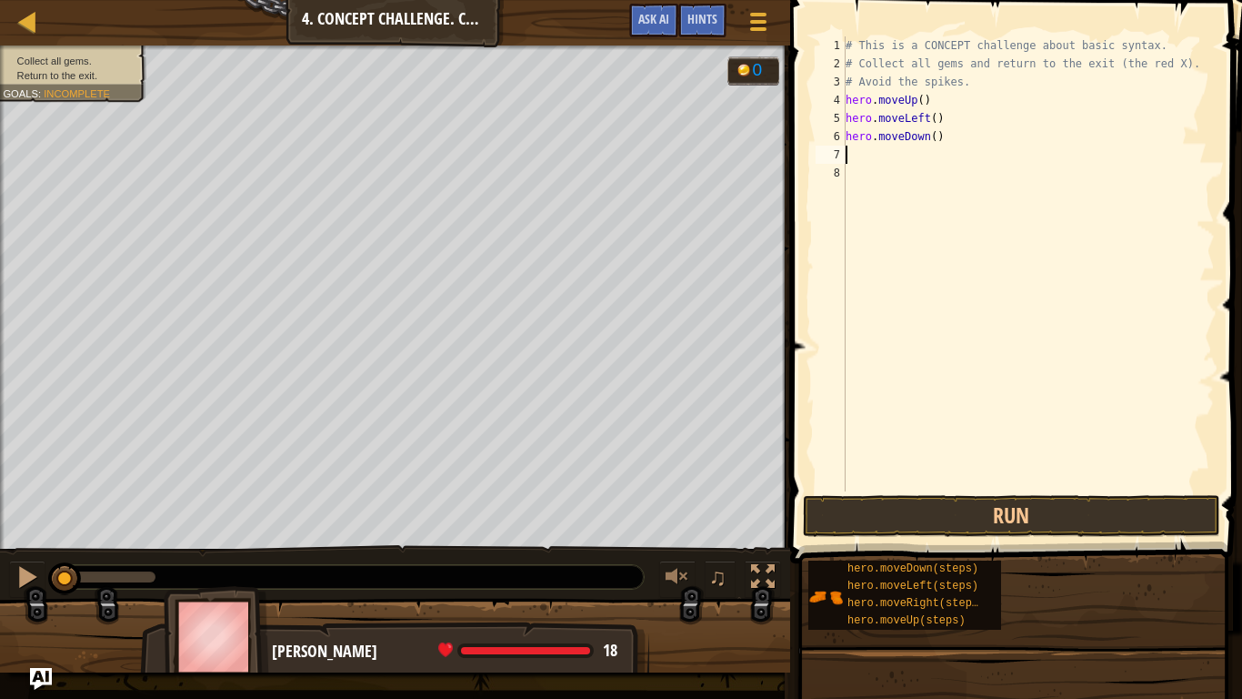
click at [932, 132] on div "# This is a CONCEPT challenge about basic syntax. # Collect all gems and return…" at bounding box center [1028, 281] width 373 height 491
type textarea "hero.moveDown(3)"
click at [870, 154] on div "# This is a CONCEPT challenge about basic syntax. # Collect all gems and return…" at bounding box center [1028, 281] width 373 height 491
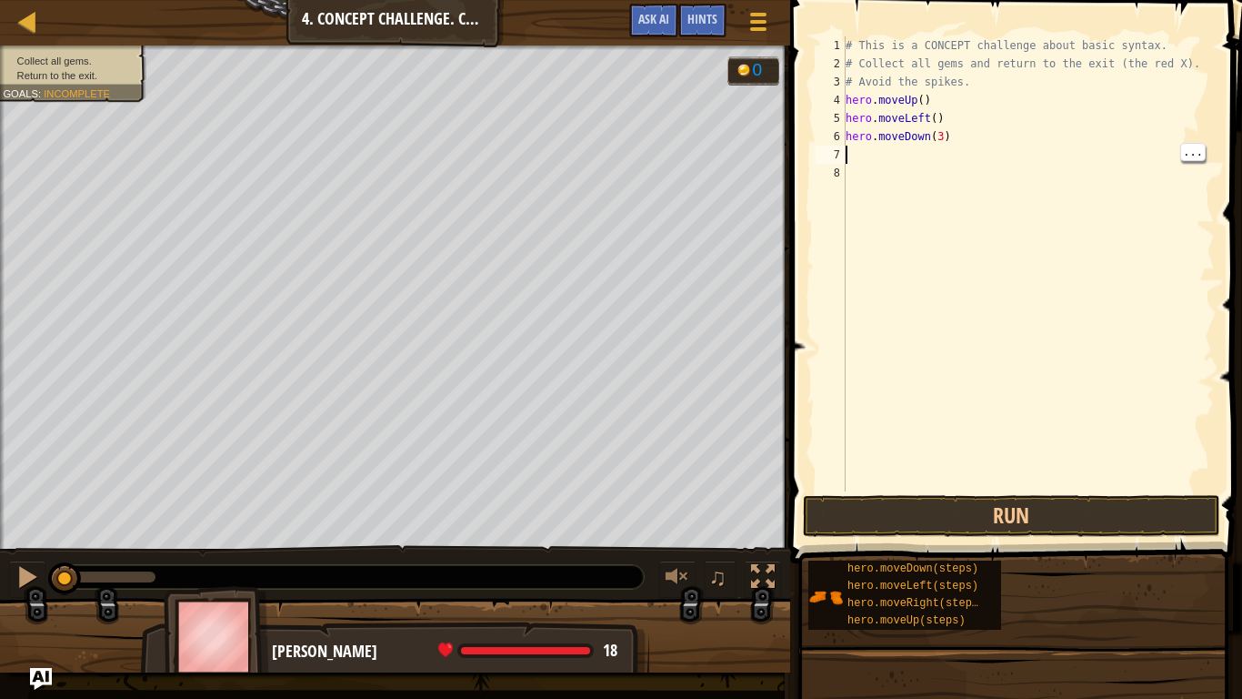
type textarea "mo"
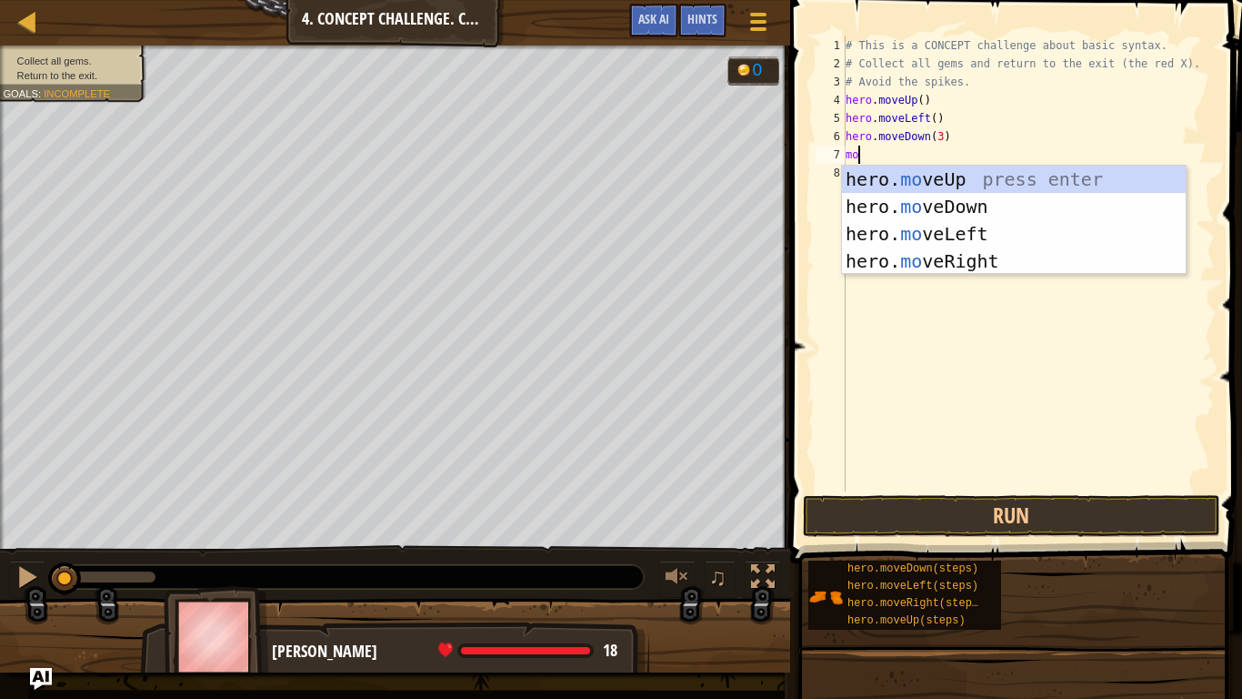
scroll to position [8, 1]
click at [994, 179] on div "hero. mo veUp press enter hero. mo veDown press enter hero. mo veLeft press ent…" at bounding box center [1014, 248] width 344 height 164
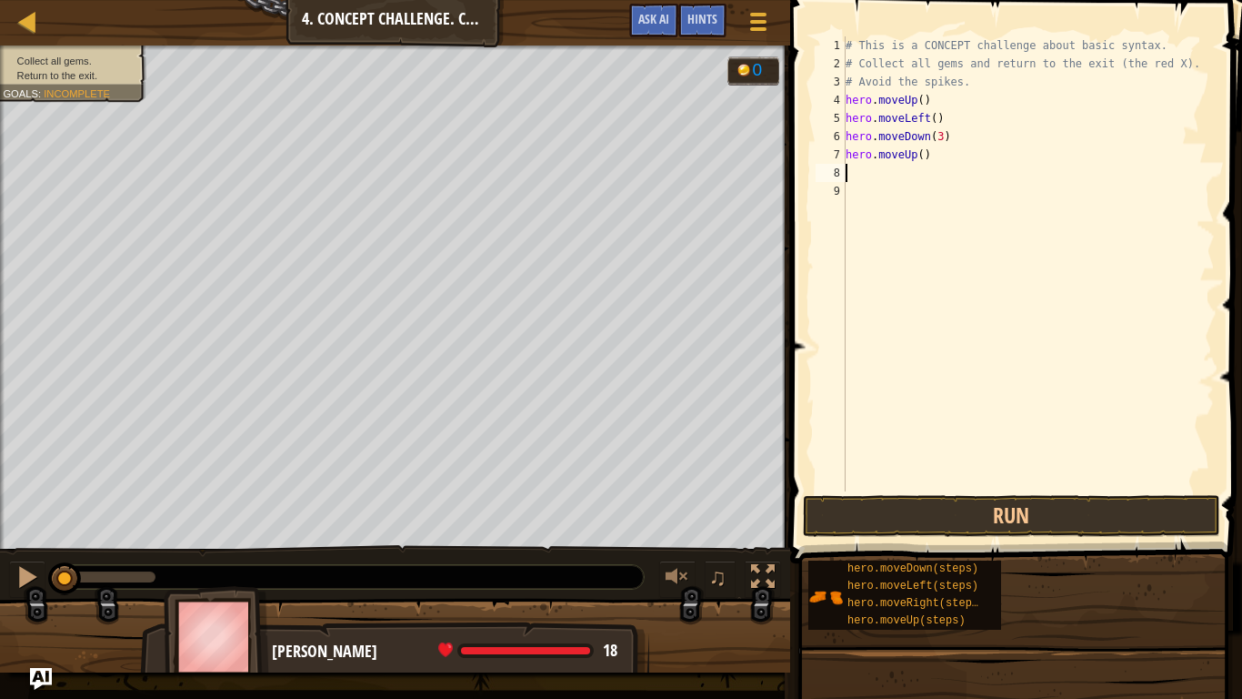
scroll to position [8, 0]
click at [925, 160] on div "# This is a CONCEPT challenge about basic syntax. # Collect all gems and return…" at bounding box center [1028, 281] width 373 height 491
type textarea "hero.moveUp(2)"
click at [888, 172] on div "# This is a CONCEPT challenge about basic syntax. # Collect all gems and return…" at bounding box center [1028, 281] width 373 height 491
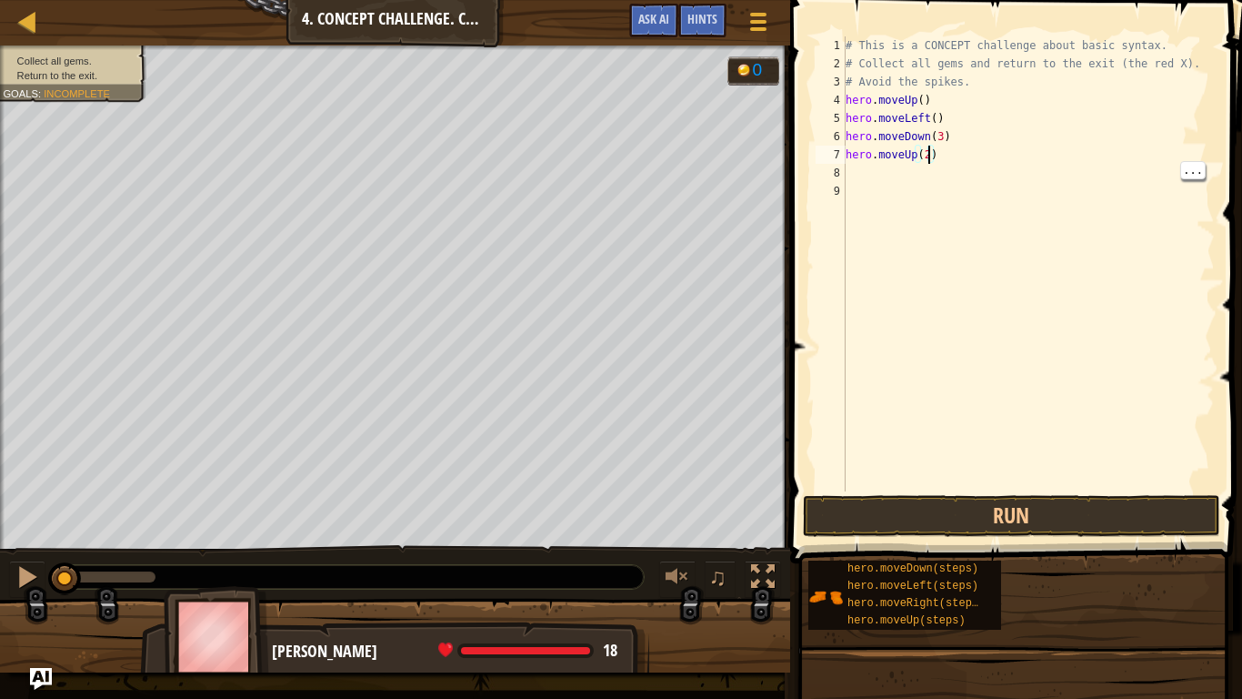
scroll to position [8, 0]
type textarea "h"
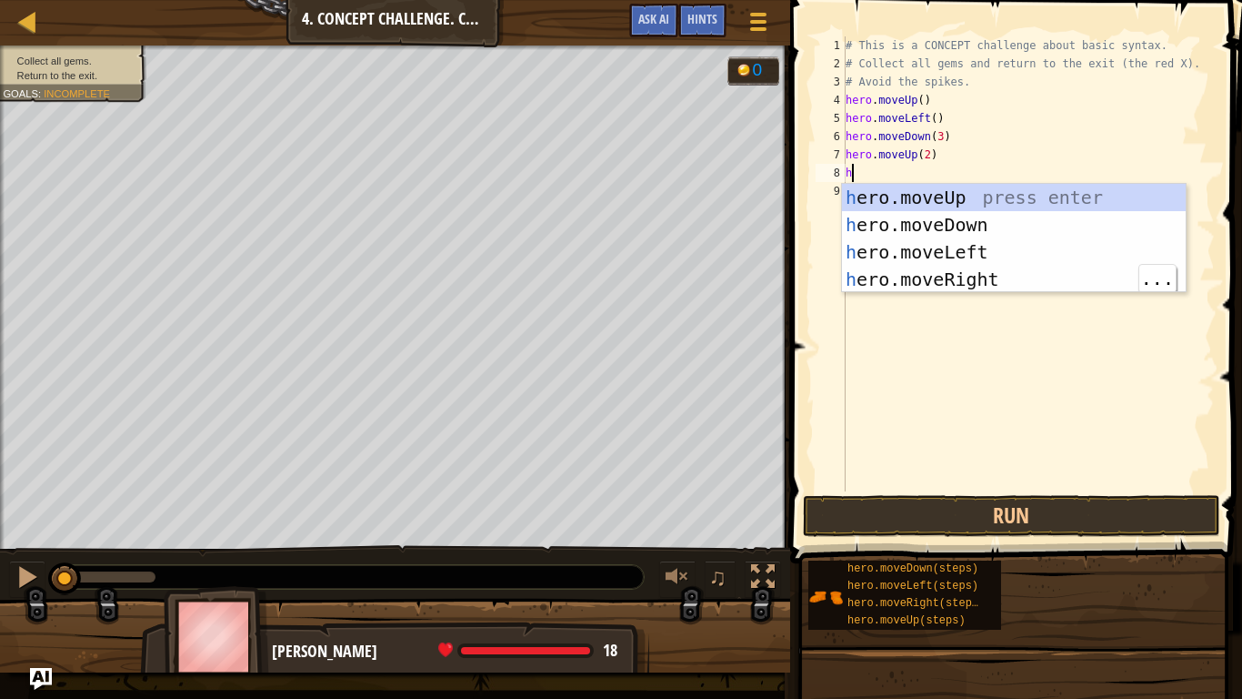
click at [1000, 278] on div "h ero.moveUp press enter h ero.moveDown press enter h ero.moveLeft press enter …" at bounding box center [1014, 266] width 344 height 164
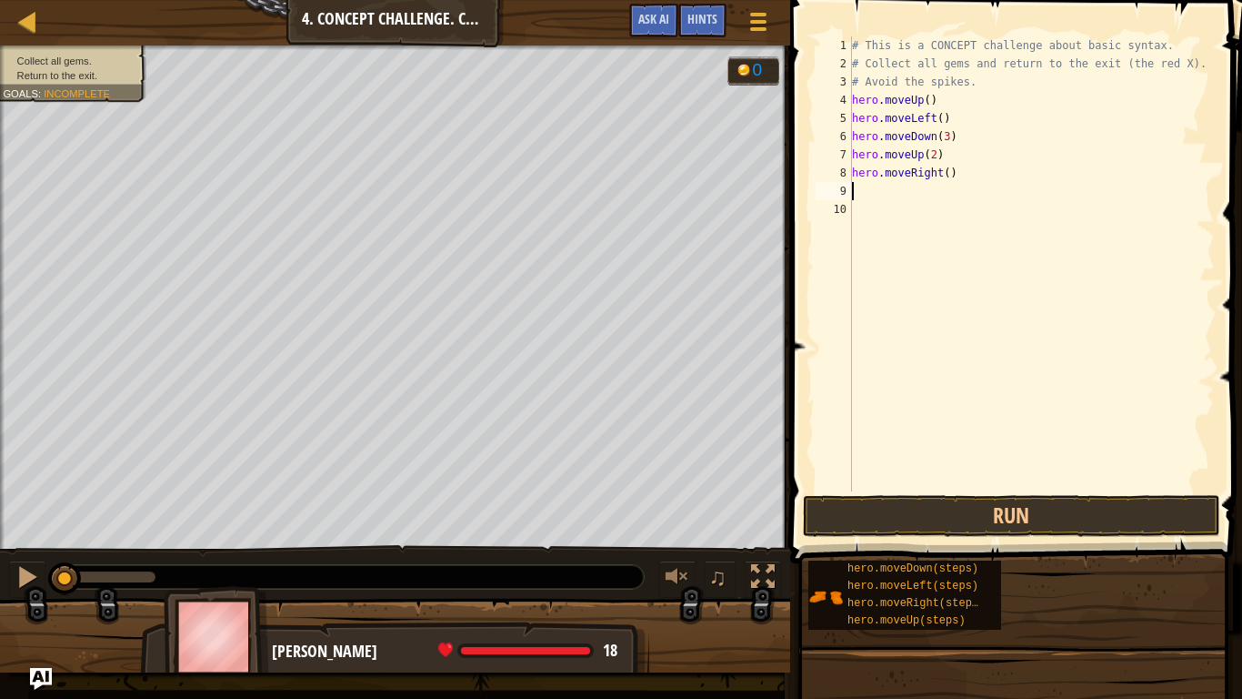
click at [1036, 476] on div "# This is a CONCEPT challenge about basic syntax. # Collect all gems and return…" at bounding box center [1032, 281] width 367 height 491
click at [1054, 511] on button "Run" at bounding box center [1011, 516] width 417 height 42
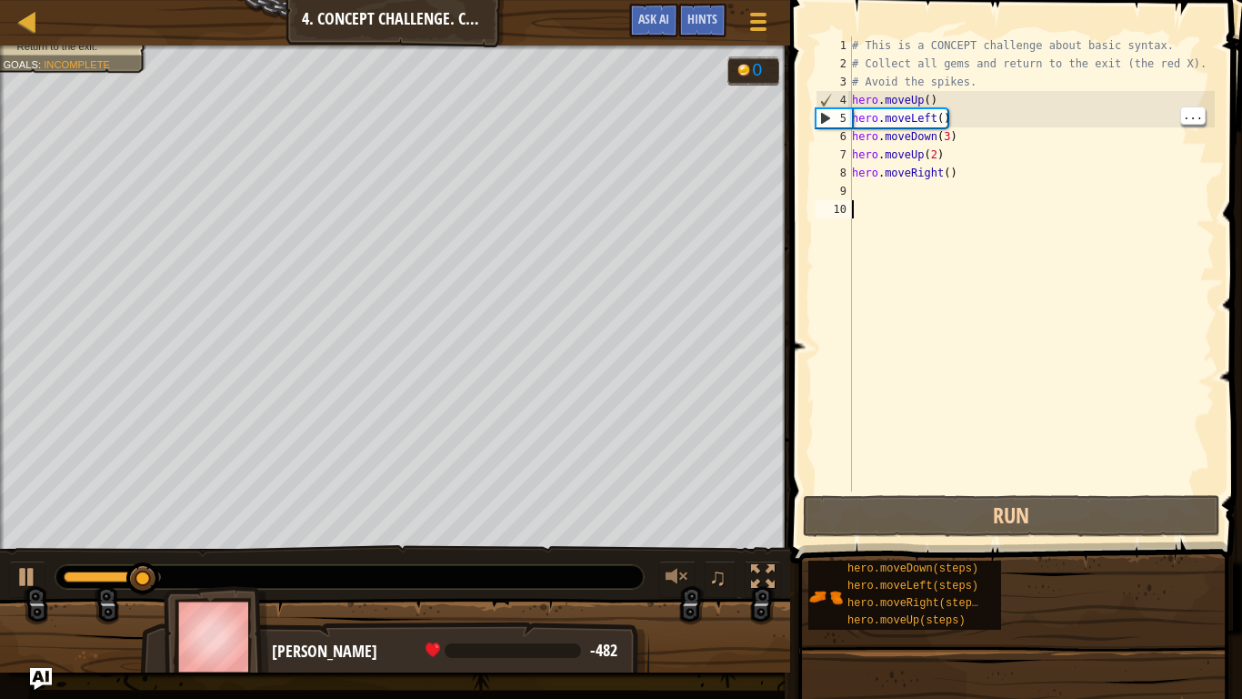
click at [939, 112] on div "# This is a CONCEPT challenge about basic syntax. # Collect all gems and return…" at bounding box center [1032, 281] width 367 height 491
click at [930, 113] on div "# This is a CONCEPT challenge about basic syntax. # Collect all gems and return…" at bounding box center [1032, 281] width 367 height 491
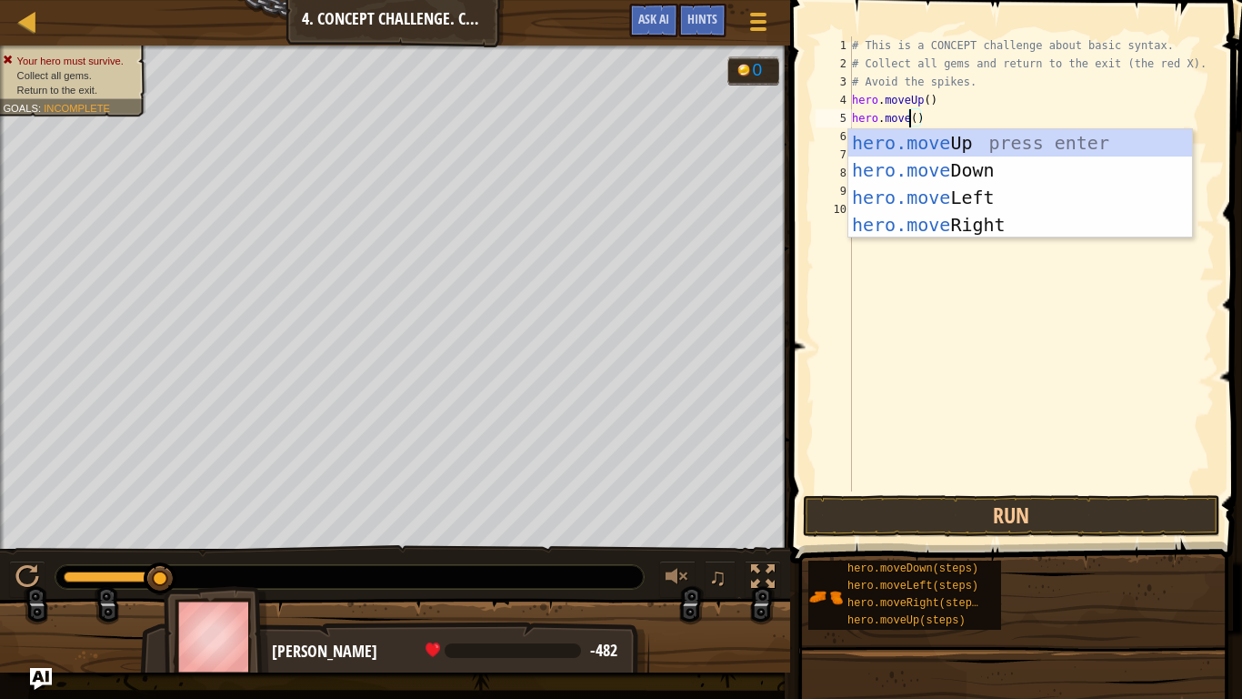
scroll to position [8, 9]
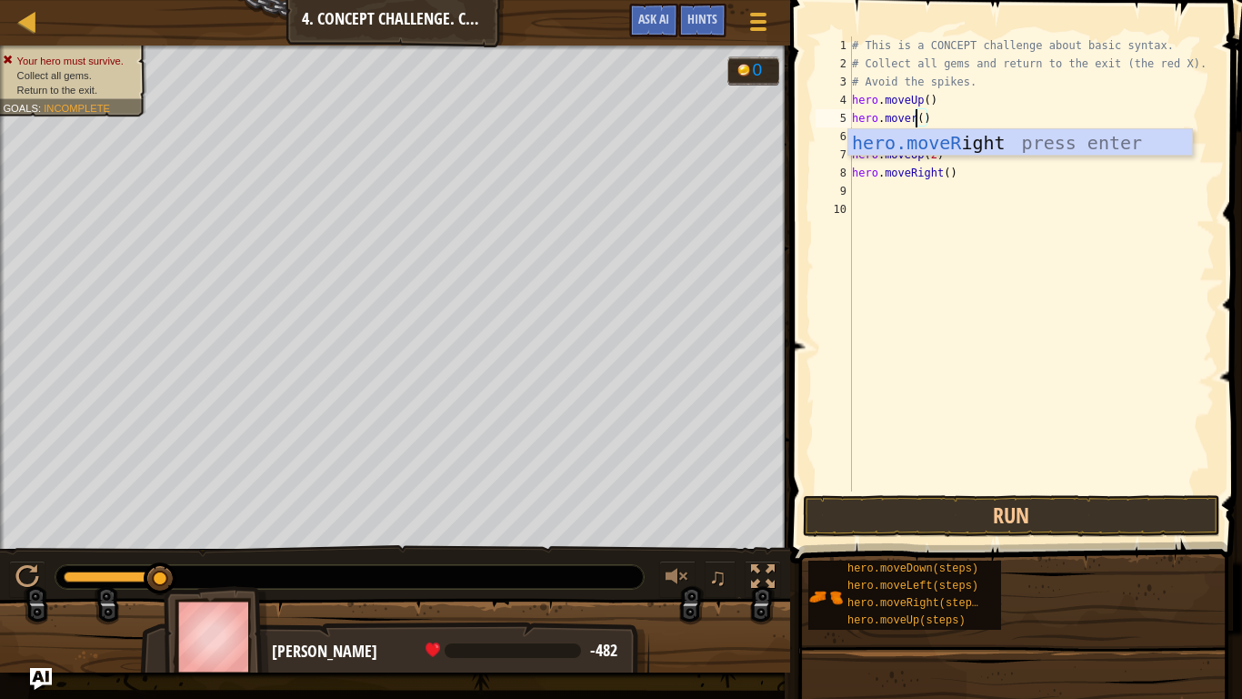
click at [1085, 140] on div "hero.moveR ight press enter" at bounding box center [1021, 170] width 344 height 82
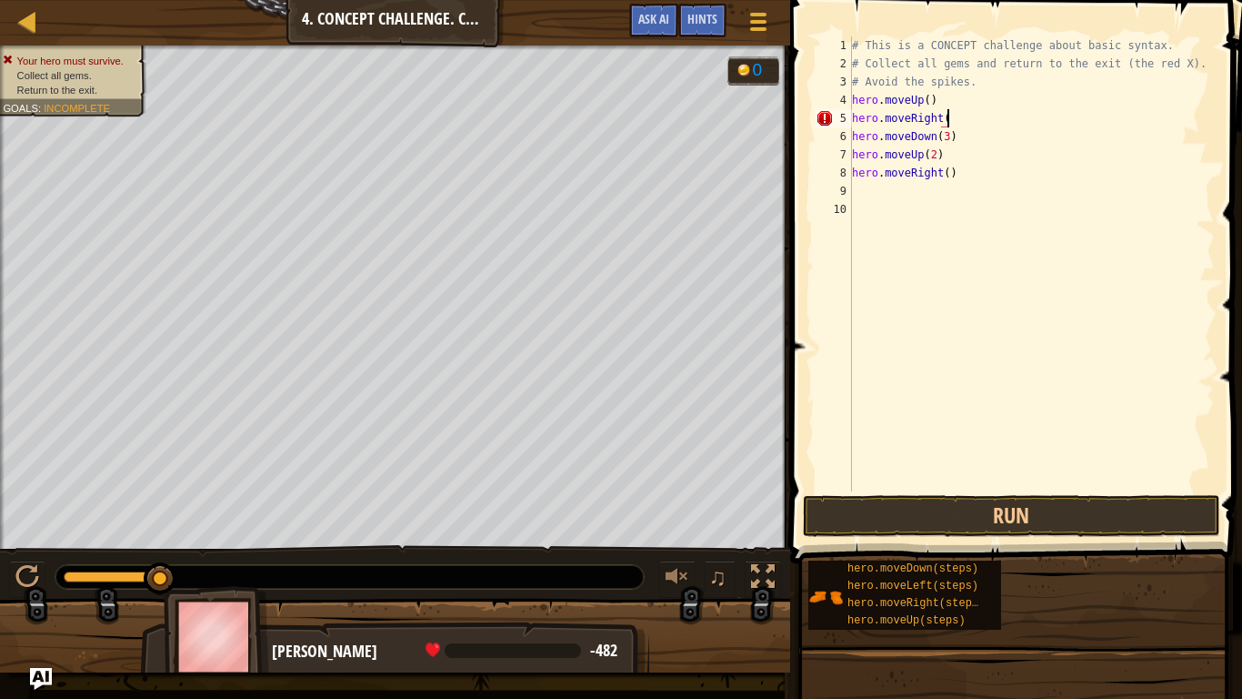
scroll to position [8, 14]
click at [1093, 534] on button "Run" at bounding box center [1011, 516] width 417 height 42
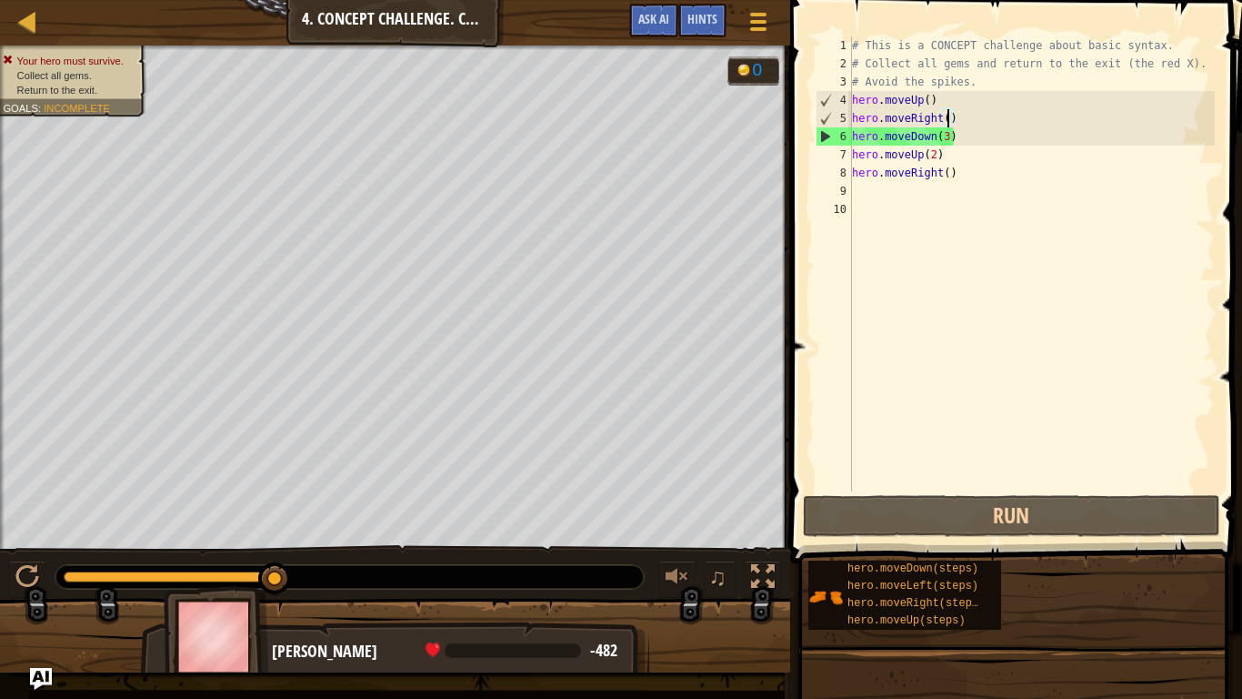
click at [946, 137] on div "# This is a CONCEPT challenge about basic syntax. # Collect all gems and return…" at bounding box center [1032, 281] width 367 height 491
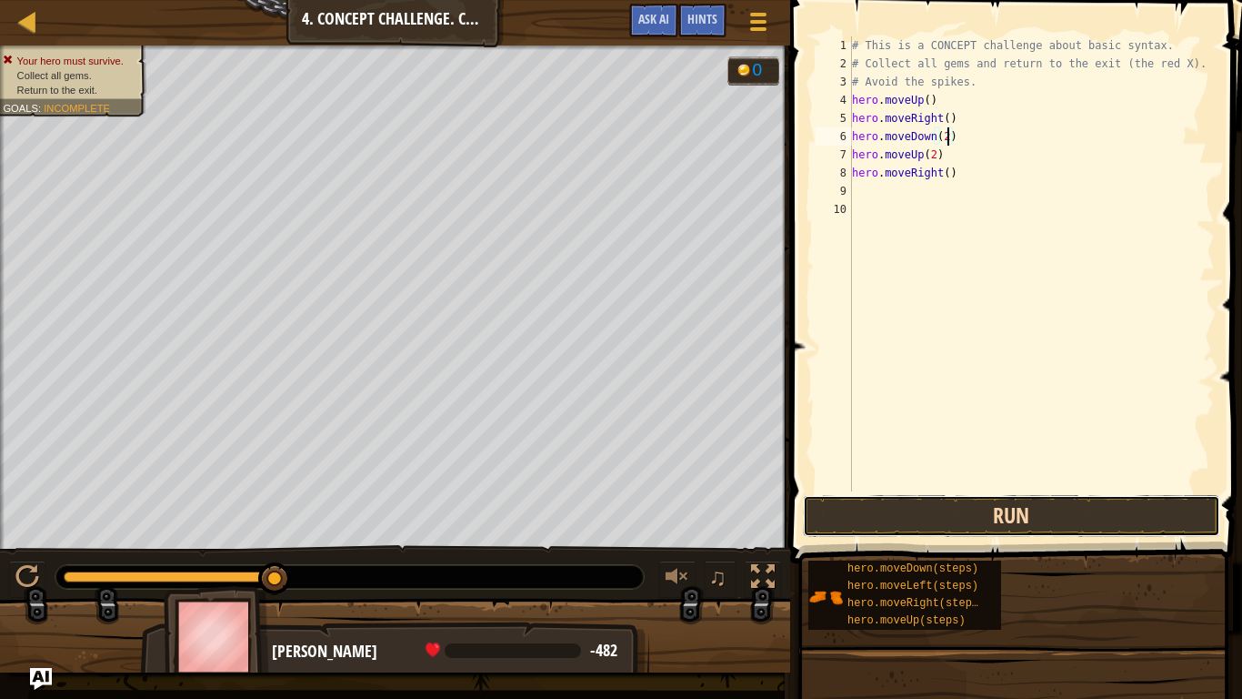
click at [1090, 527] on button "Run" at bounding box center [1011, 516] width 417 height 42
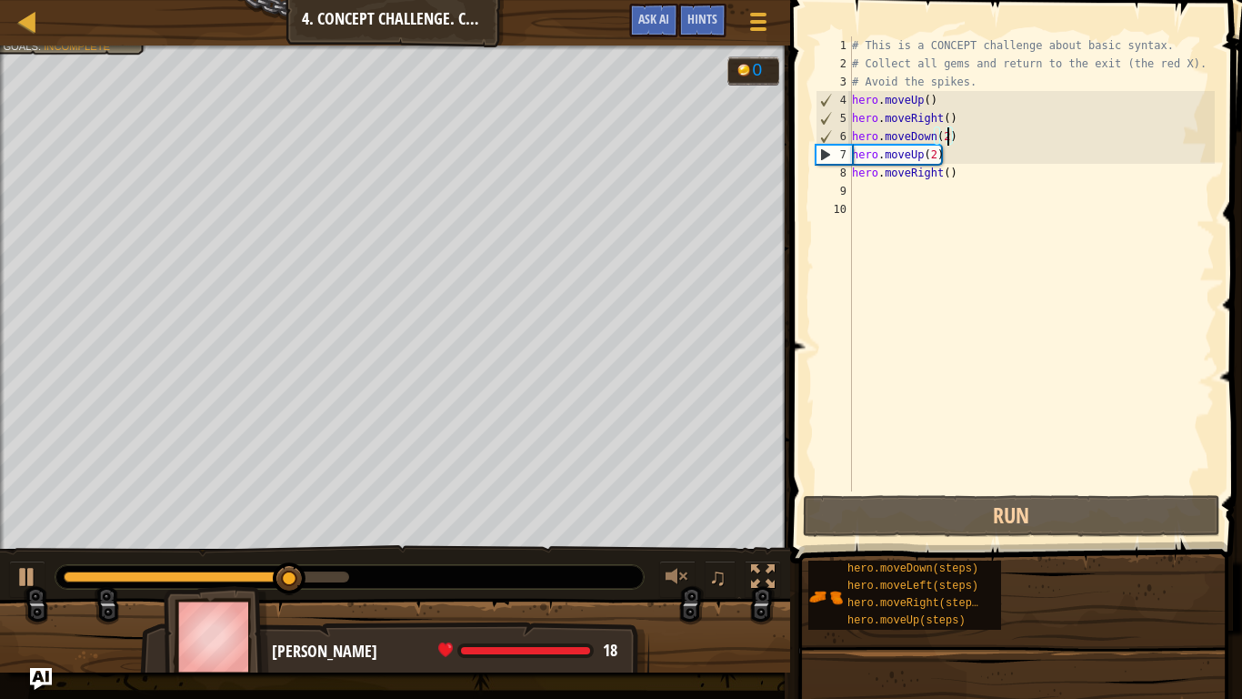
click at [928, 148] on div "# This is a CONCEPT challenge about basic syntax. # Collect all gems and return…" at bounding box center [1032, 281] width 367 height 491
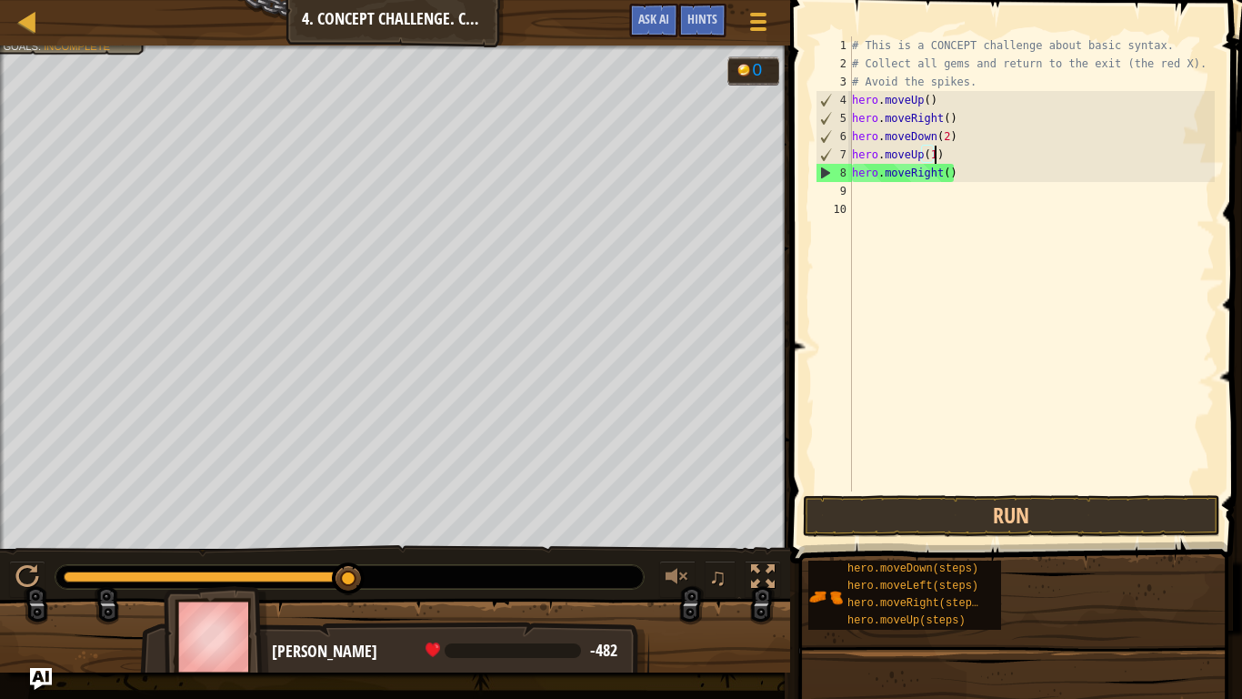
scroll to position [8, 12]
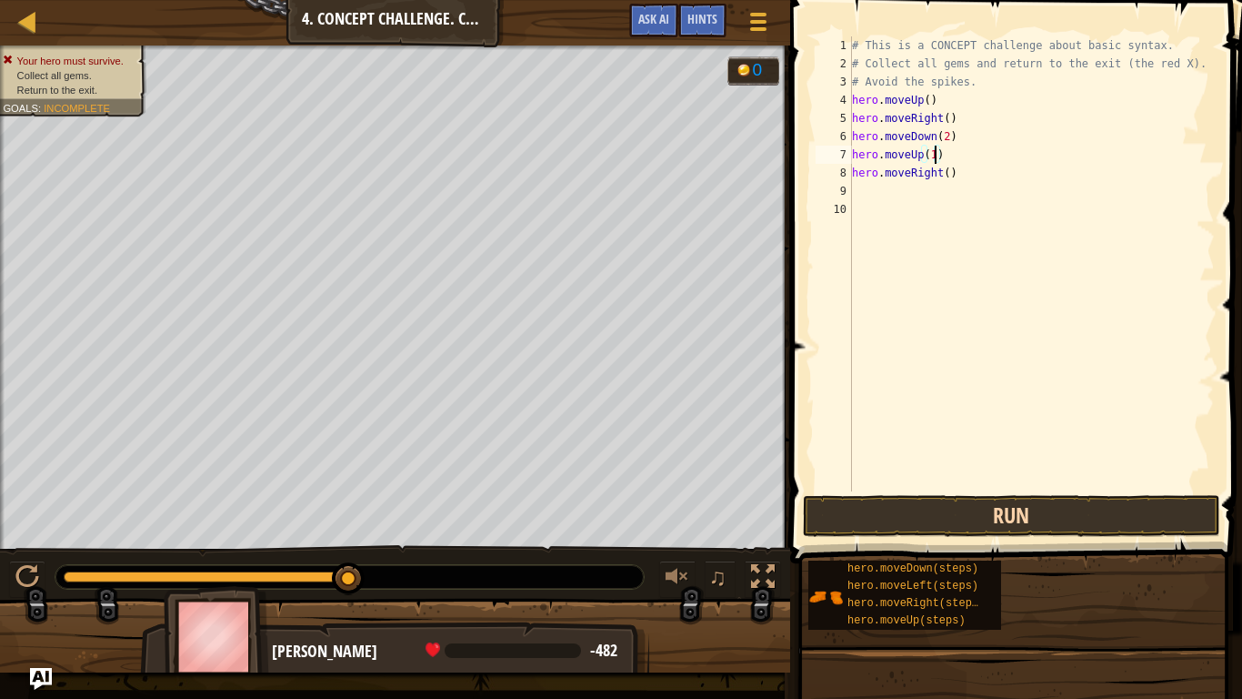
type textarea "hero.moveUp(1)"
click at [1062, 526] on button "Run" at bounding box center [1011, 516] width 417 height 42
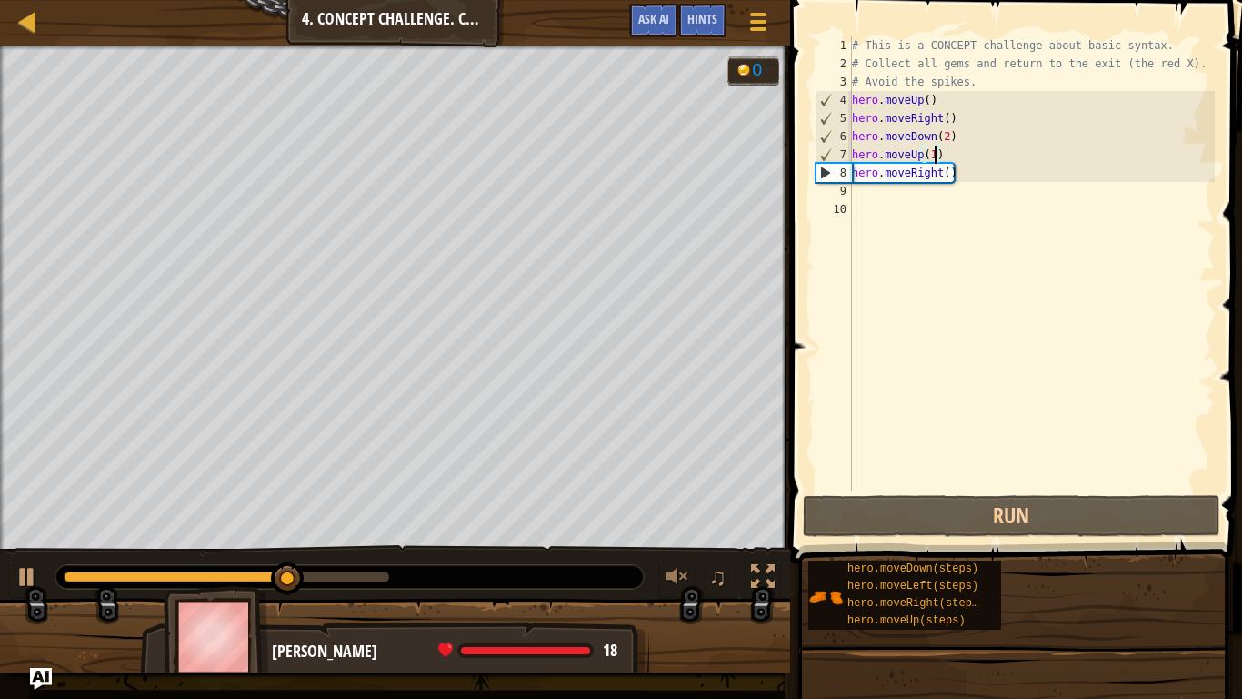
click at [924, 190] on div "# This is a CONCEPT challenge about basic syntax. # Collect all gems and return…" at bounding box center [1032, 281] width 367 height 491
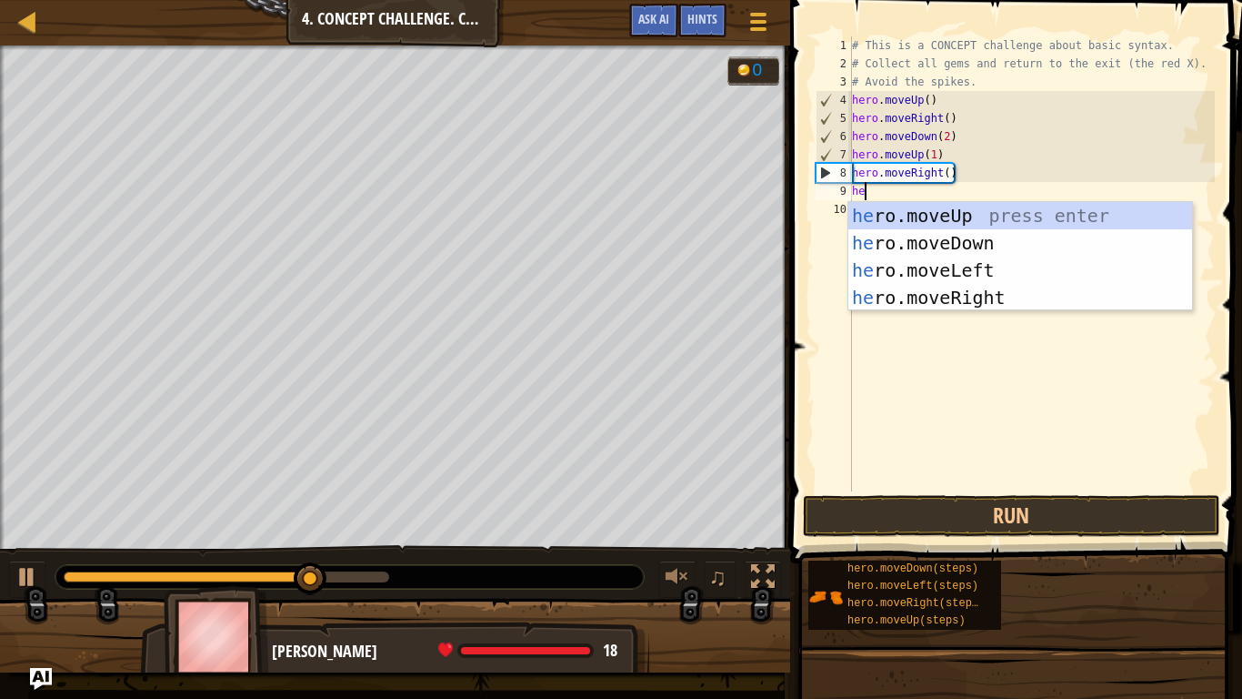
type textarea "her"
click at [1010, 262] on div "her o.moveUp press enter her o.moveDown press enter her o.moveLeft press enter …" at bounding box center [1021, 284] width 344 height 164
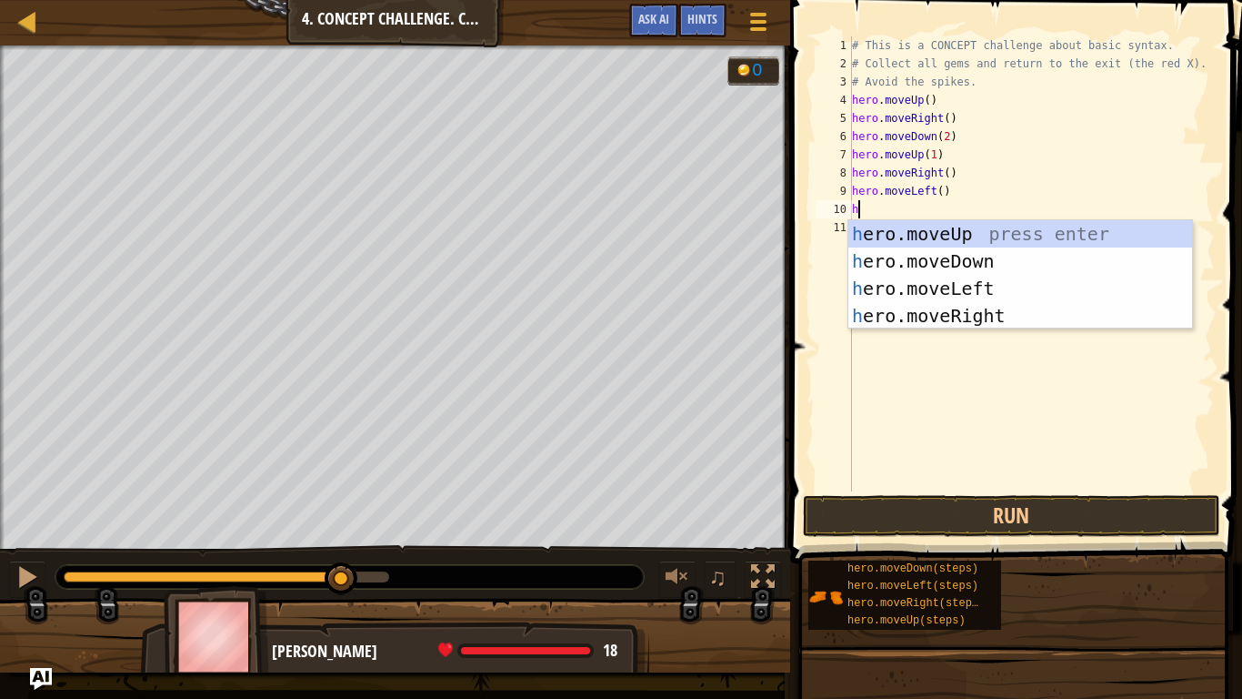
type textarea "her"
click at [1005, 231] on div "her o.moveUp press enter her o.moveDown press enter her o.moveLeft press enter …" at bounding box center [1021, 302] width 344 height 164
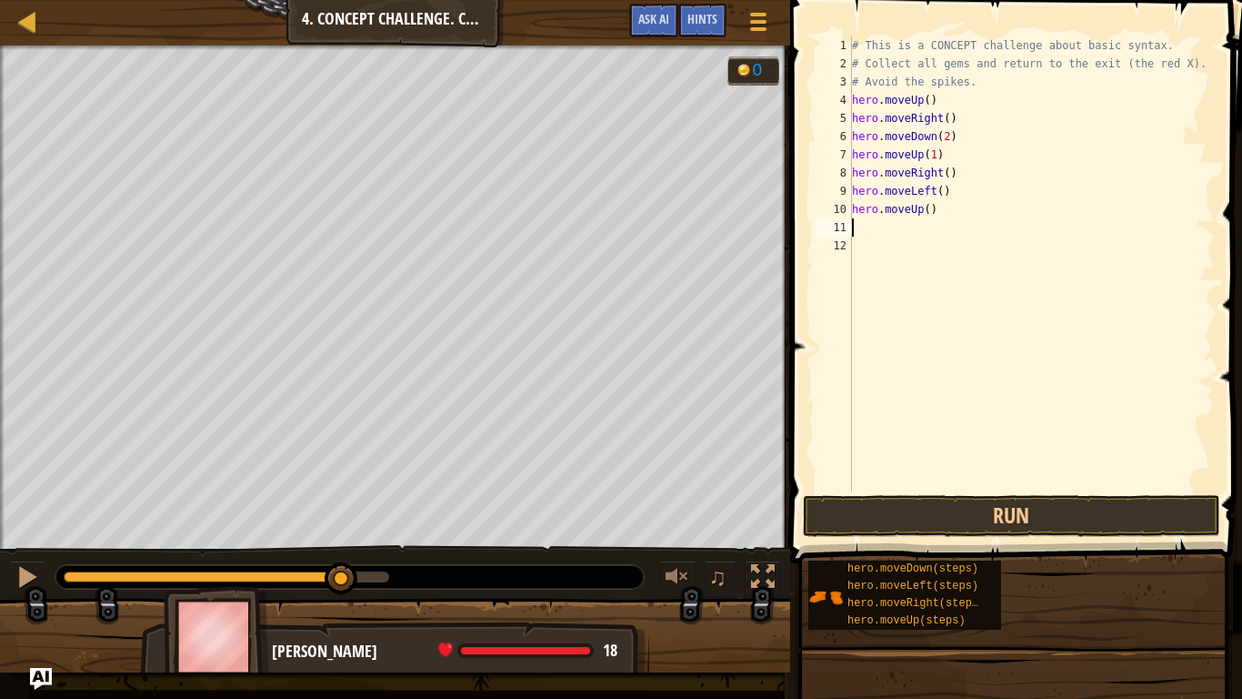
scroll to position [8, 0]
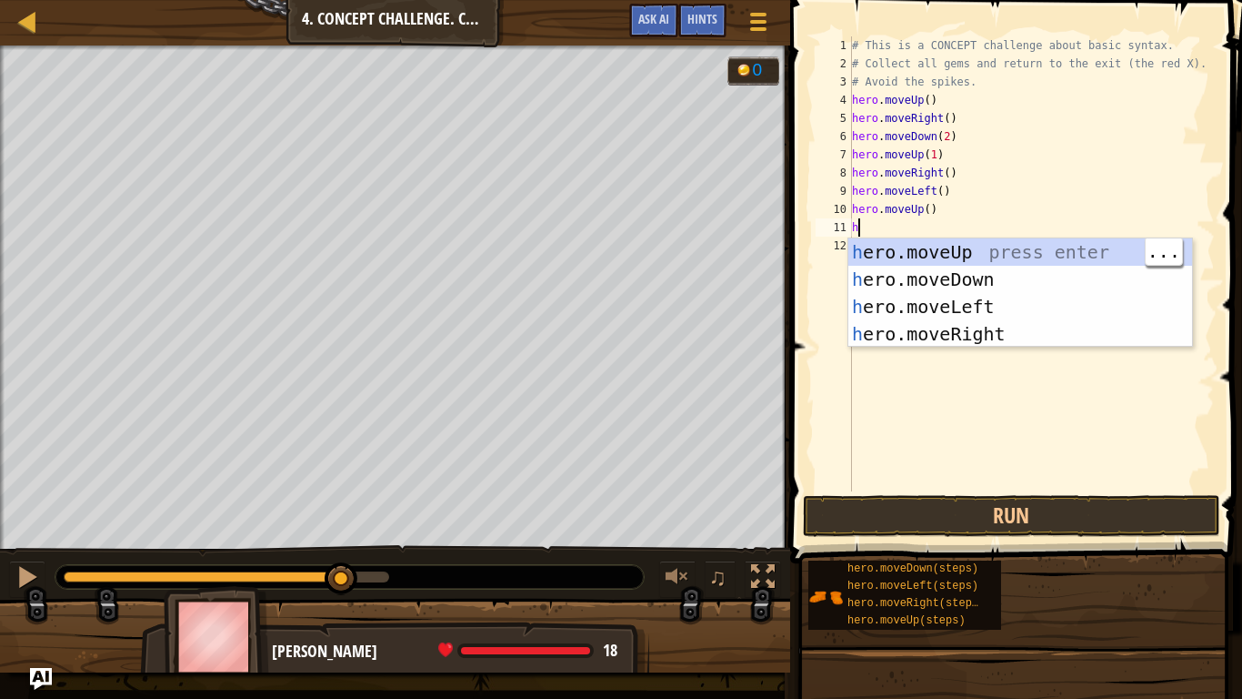
type textarea "her"
click at [1006, 275] on div "her o.moveUp press enter her o.moveDown press enter her o.moveLeft press enter …" at bounding box center [1021, 320] width 344 height 164
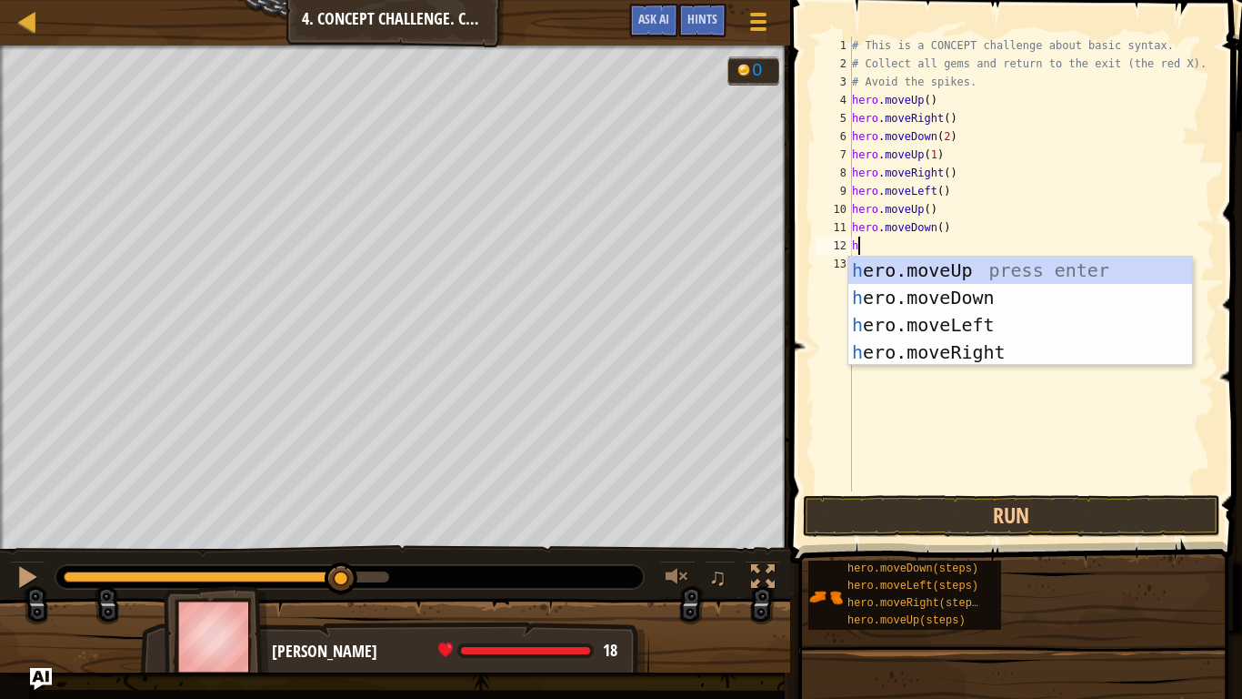
type textarea "her"
click at [1007, 316] on div "her o.moveUp press enter her o.moveDown press enter her o.moveLeft press enter …" at bounding box center [1021, 338] width 344 height 164
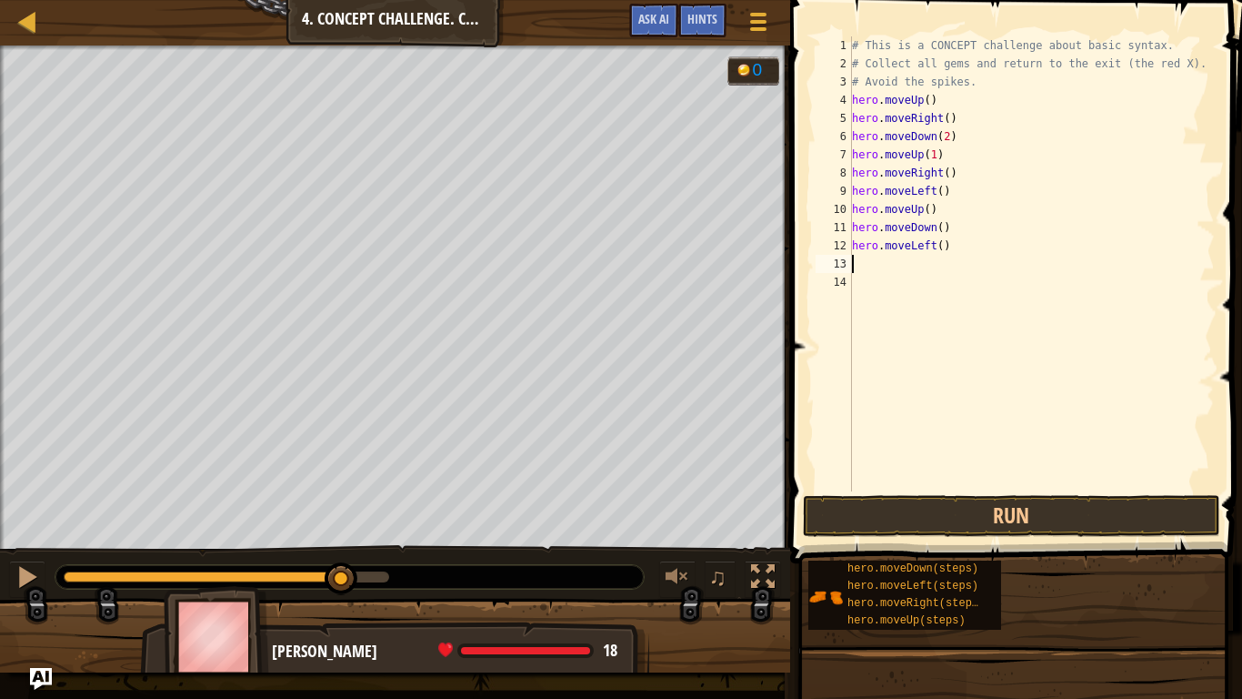
scroll to position [8, 0]
click at [1041, 529] on button "Run" at bounding box center [1011, 516] width 417 height 42
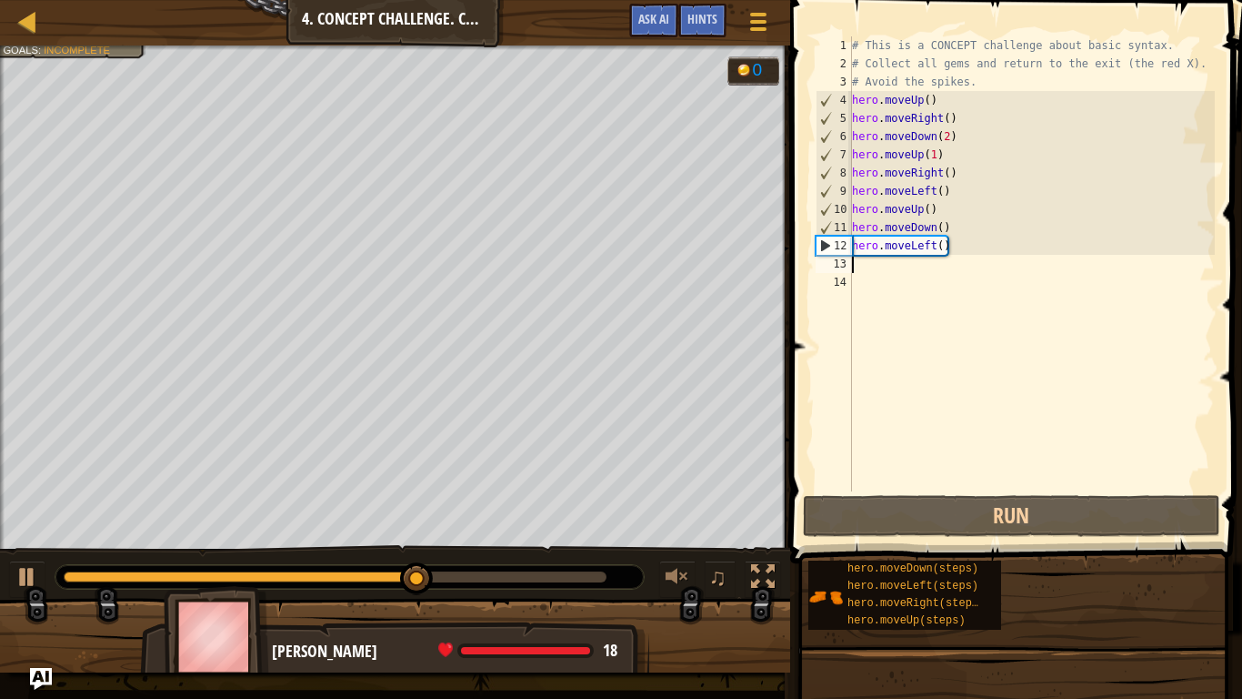
click at [938, 218] on div "# This is a CONCEPT challenge about basic syntax. # Collect all gems and return…" at bounding box center [1032, 281] width 367 height 491
click at [975, 228] on div "# This is a CONCEPT challenge about basic syntax. # Collect all gems and return…" at bounding box center [1032, 281] width 367 height 491
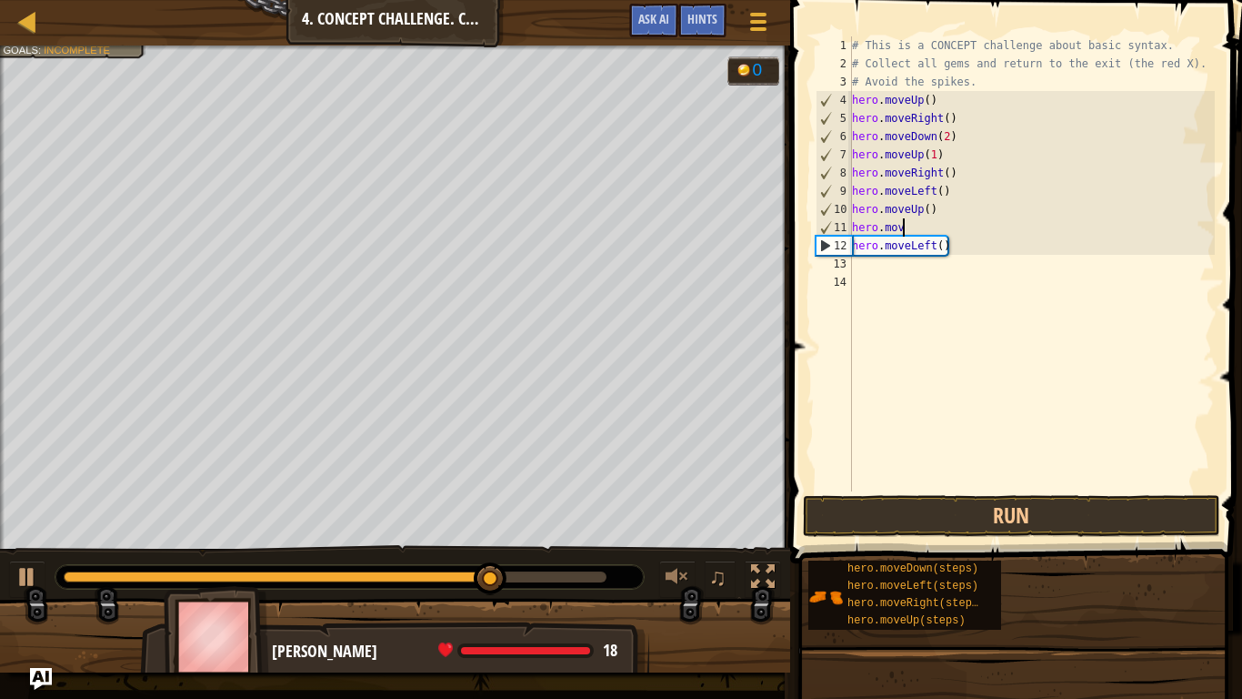
scroll to position [8, 5]
type textarea "h"
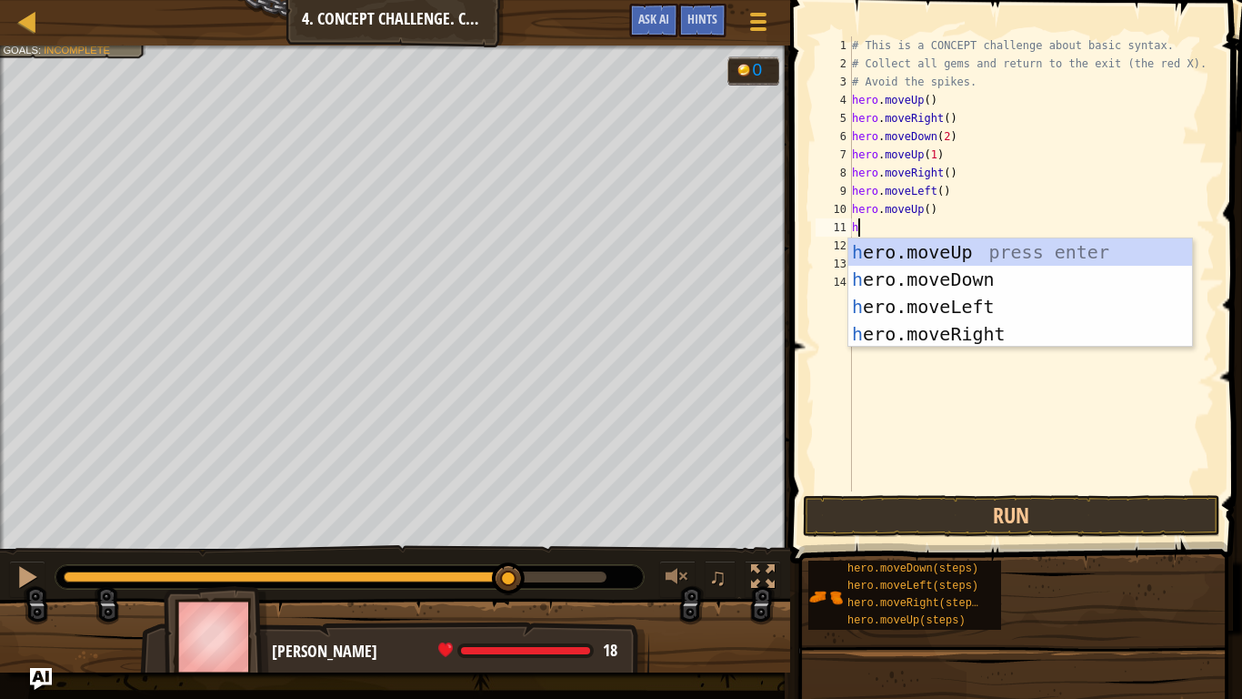
type textarea "her"
click at [1004, 303] on div "her o.moveUp press enter her o.moveDown press enter her o.moveLeft press enter …" at bounding box center [1021, 320] width 344 height 164
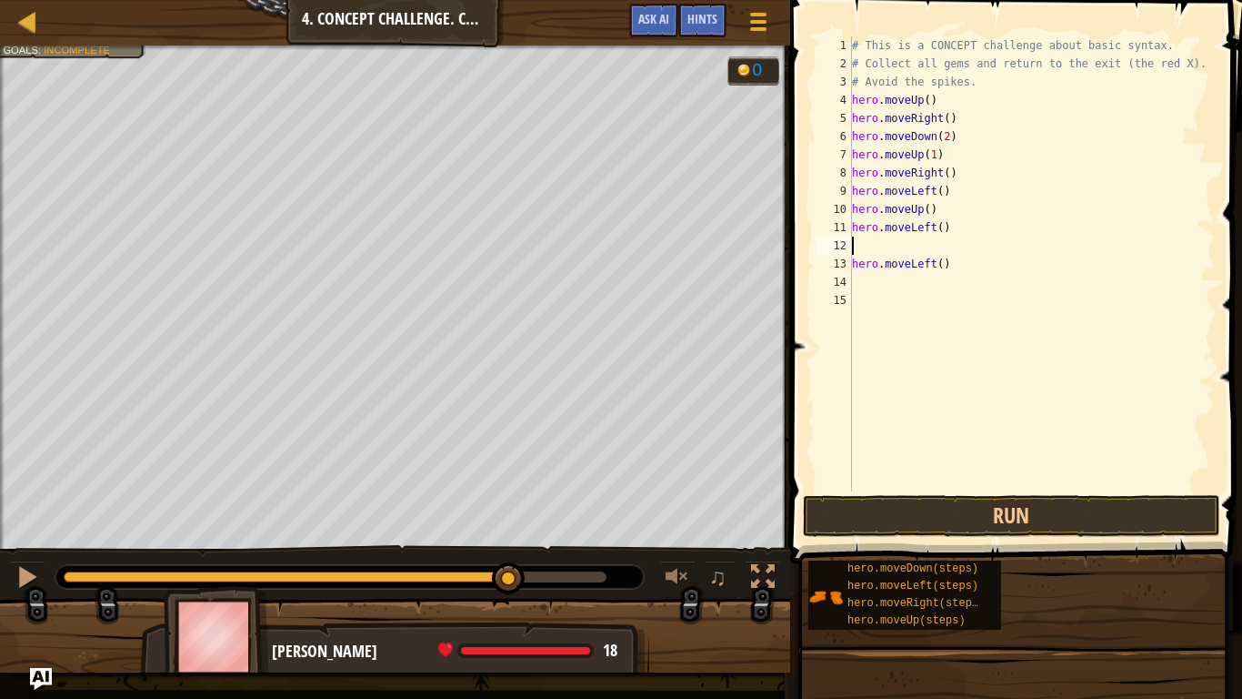
scroll to position [8, 0]
type textarea "hero.moveLeft()"
type textarea "h"
click at [1067, 509] on button "Run" at bounding box center [1011, 516] width 417 height 42
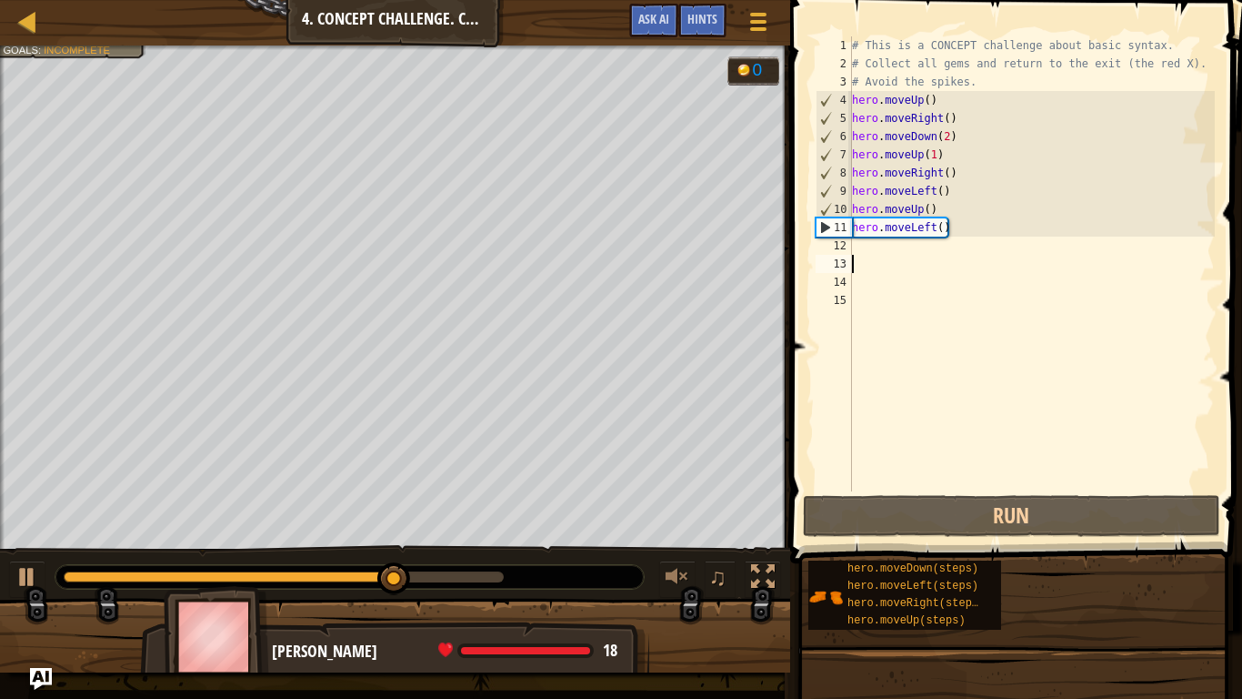
click at [881, 262] on div "# This is a CONCEPT challenge about basic syntax. # Collect all gems and return…" at bounding box center [1032, 281] width 367 height 491
click at [886, 256] on div "# This is a CONCEPT challenge about basic syntax. # Collect all gems and return…" at bounding box center [1032, 281] width 367 height 491
click at [890, 240] on div "# This is a CONCEPT challenge about basic syntax. # Collect all gems and return…" at bounding box center [1032, 281] width 367 height 491
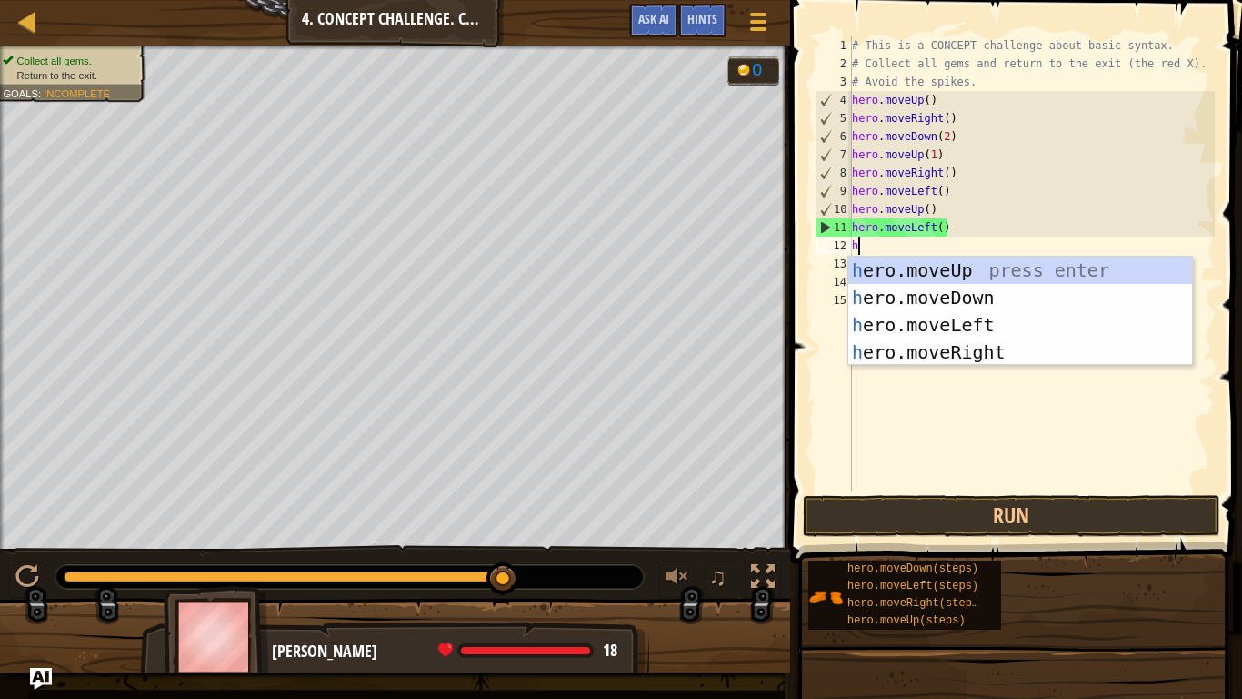
type textarea "her"
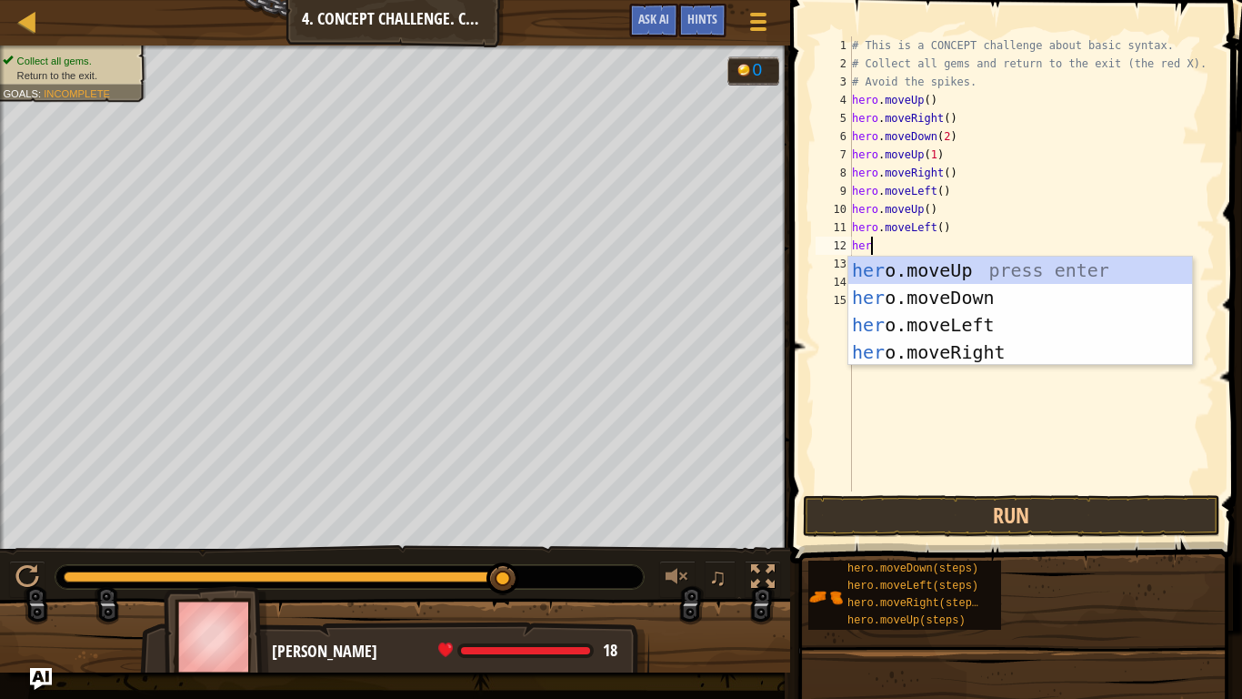
click at [1003, 290] on div "her o.moveUp press enter her o.moveDown press enter her o.moveLeft press enter …" at bounding box center [1021, 338] width 344 height 164
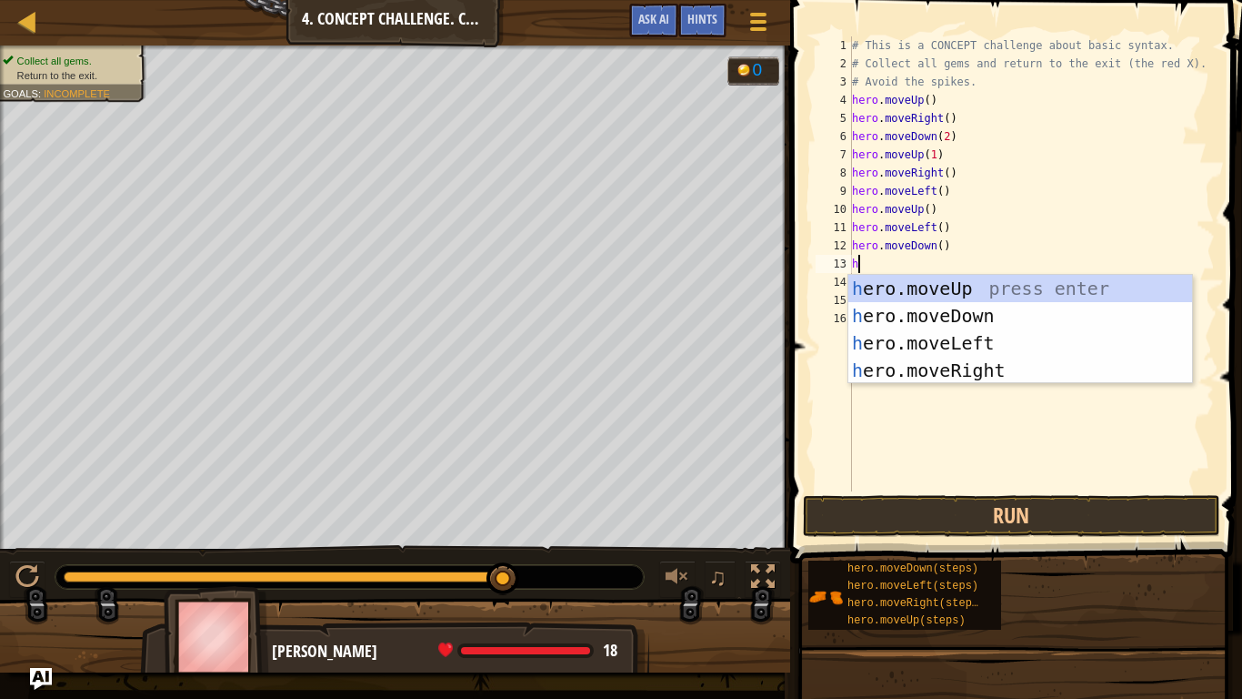
type textarea "her"
click at [1019, 336] on div "her o.moveUp press enter her o.moveDown press enter her o.moveLeft press enter …" at bounding box center [1021, 357] width 344 height 164
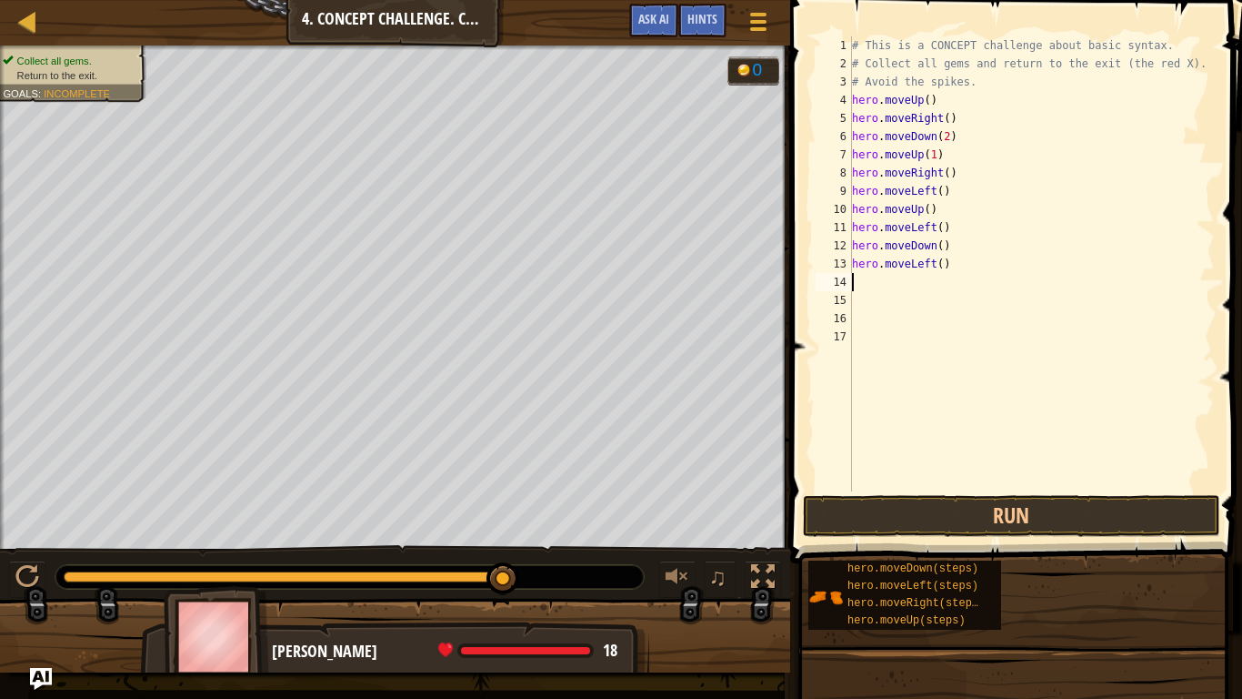
scroll to position [8, 0]
click at [1043, 505] on button "Run" at bounding box center [1011, 516] width 417 height 42
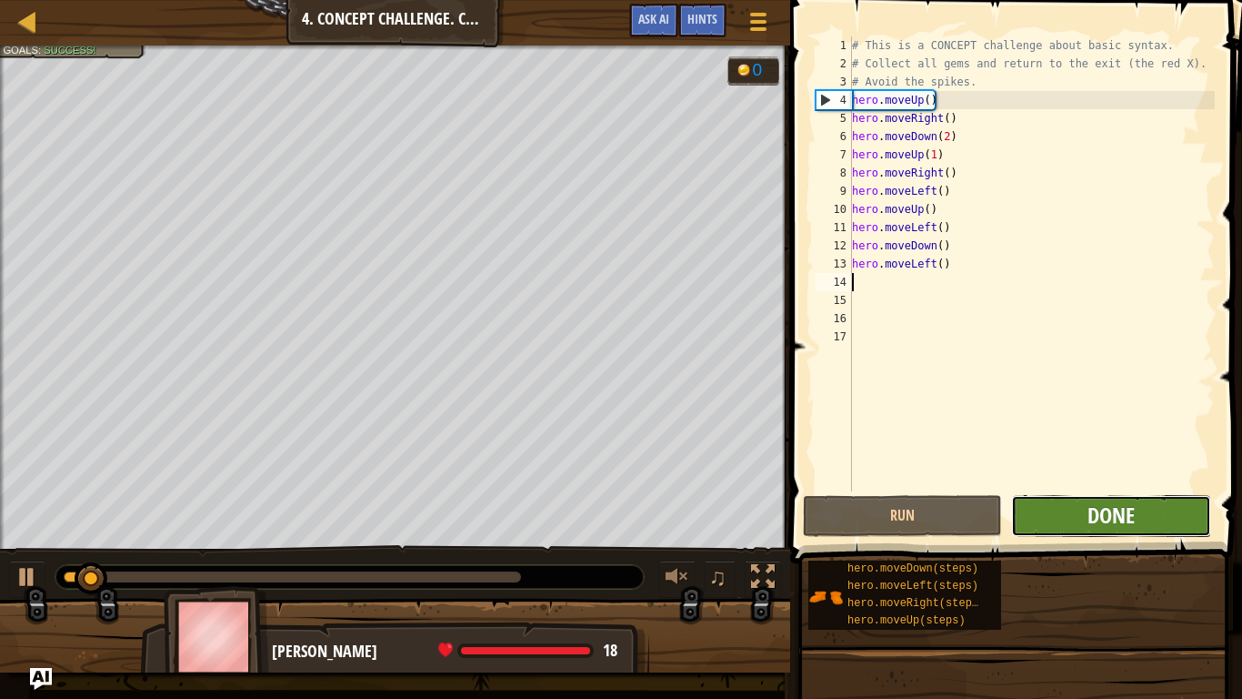
click at [1133, 513] on span "Done" at bounding box center [1111, 514] width 47 height 29
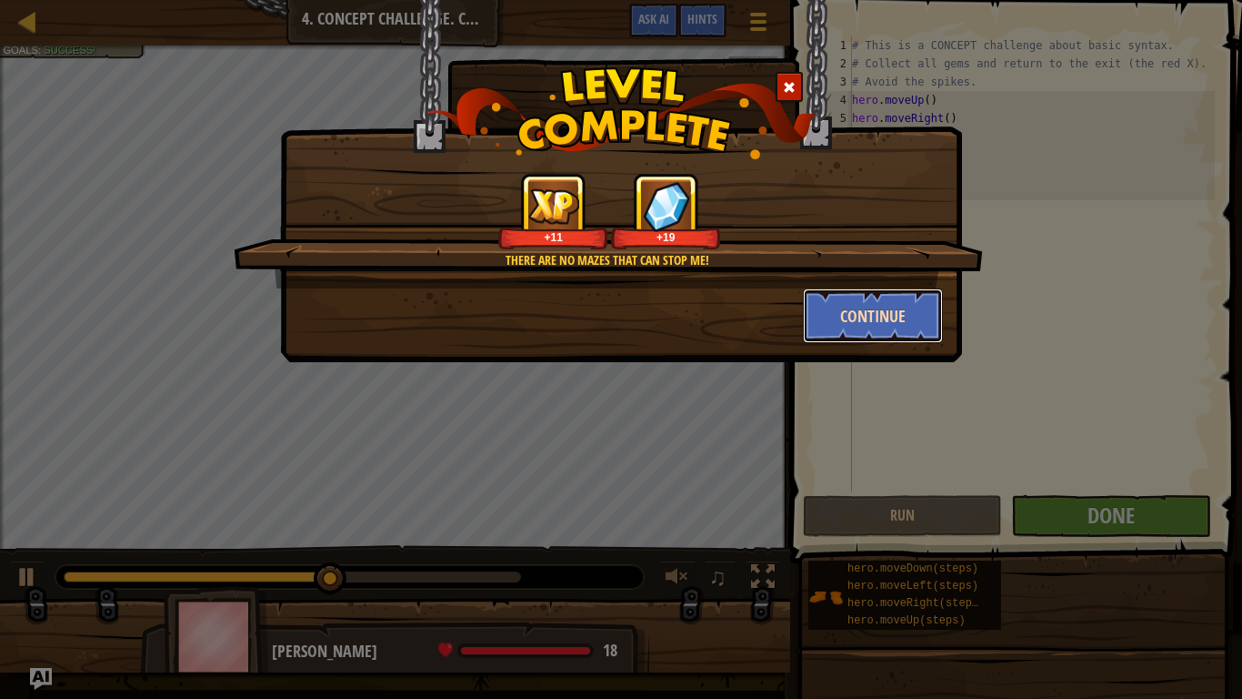
click at [877, 316] on button "Continue" at bounding box center [873, 315] width 141 height 55
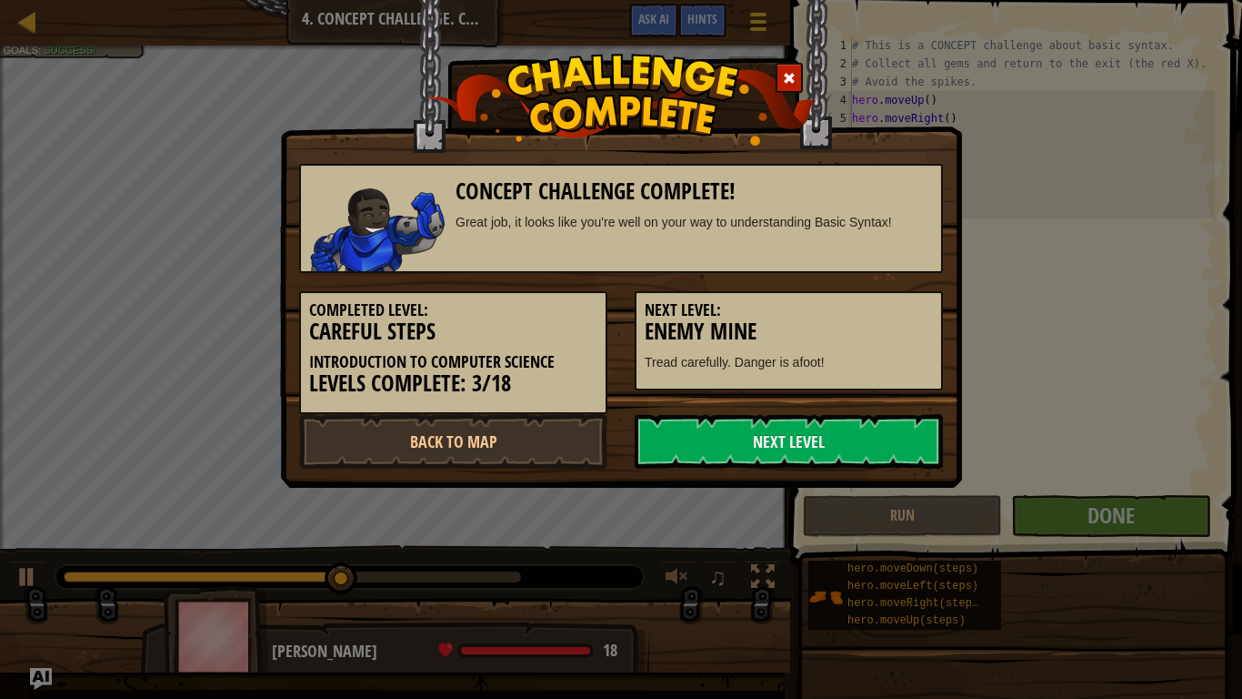
click at [894, 286] on div "Next Level: Enemy Mine Tread carefully. Danger is afoot!" at bounding box center [789, 331] width 336 height 117
click at [880, 294] on div "Next Level: Enemy Mine Tread carefully. Danger is afoot!" at bounding box center [789, 340] width 308 height 99
click at [839, 315] on h5 "Next Level:" at bounding box center [789, 310] width 288 height 18
click at [846, 293] on div "Next Level: Enemy Mine Tread carefully. Danger is afoot!" at bounding box center [789, 340] width 308 height 99
click at [730, 431] on link "Next Level" at bounding box center [789, 441] width 308 height 55
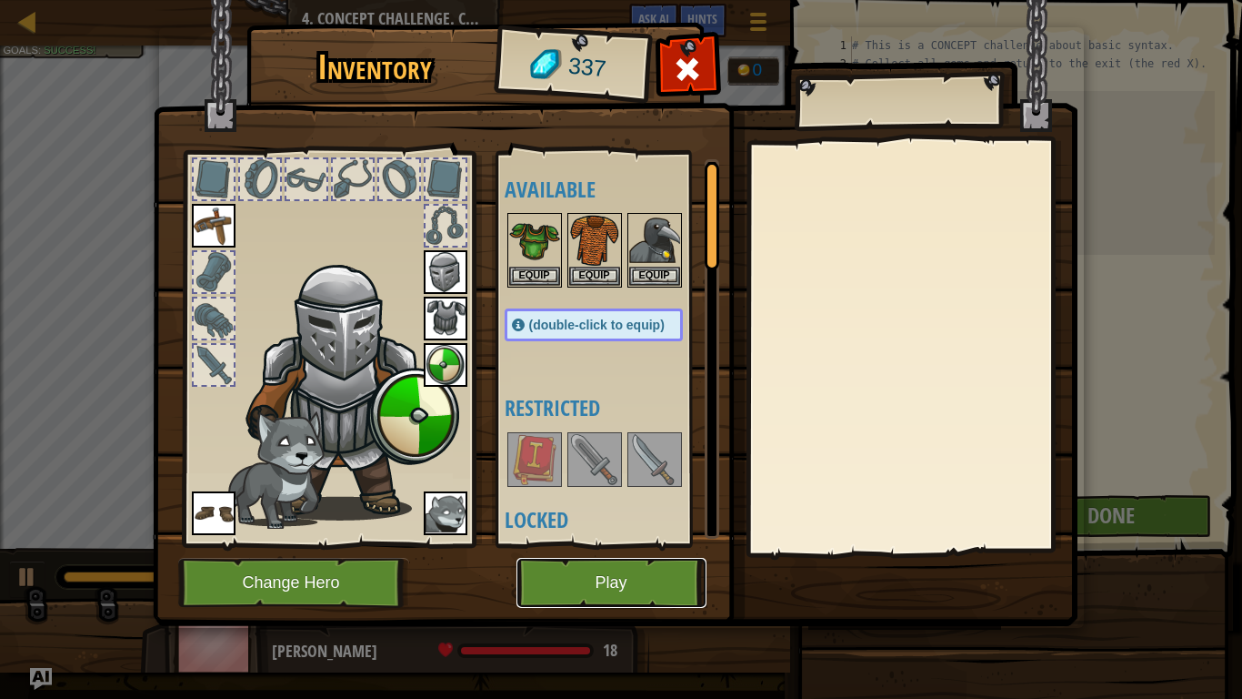
click at [668, 544] on button "Play" at bounding box center [612, 583] width 190 height 50
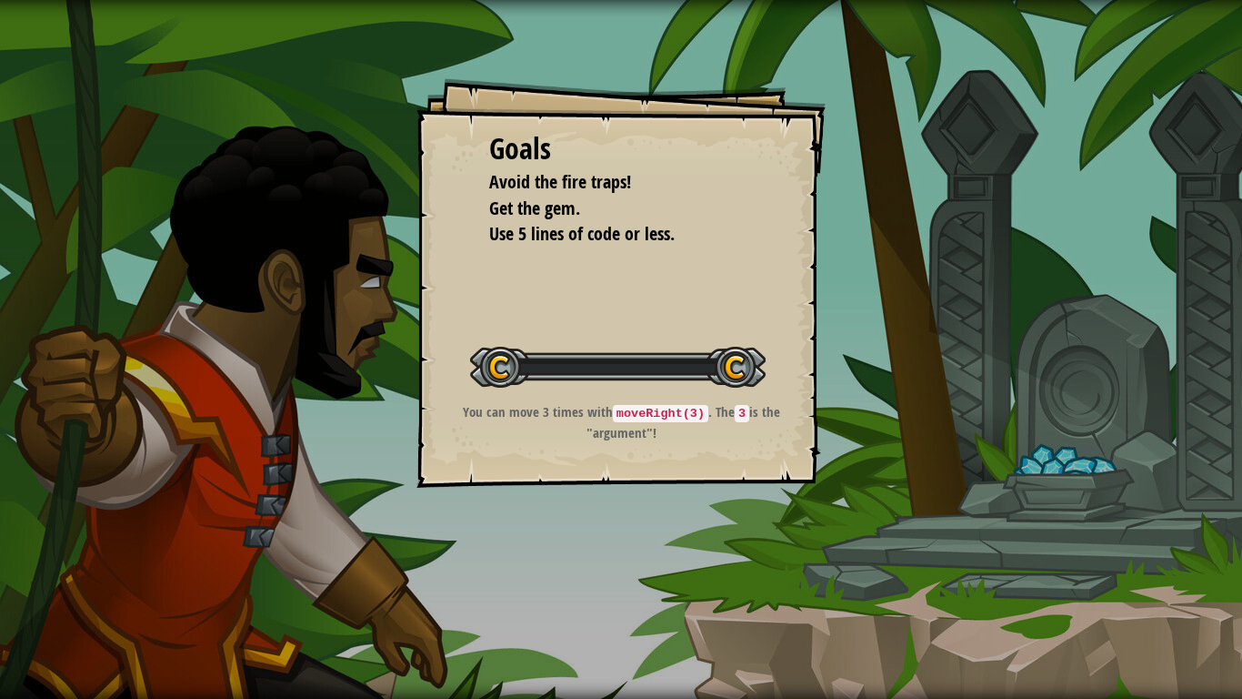
click at [654, 544] on div "Goals Avoid the fire traps! Get the gem. Use 5 lines of code or less. Start Lev…" at bounding box center [621, 349] width 1242 height 699
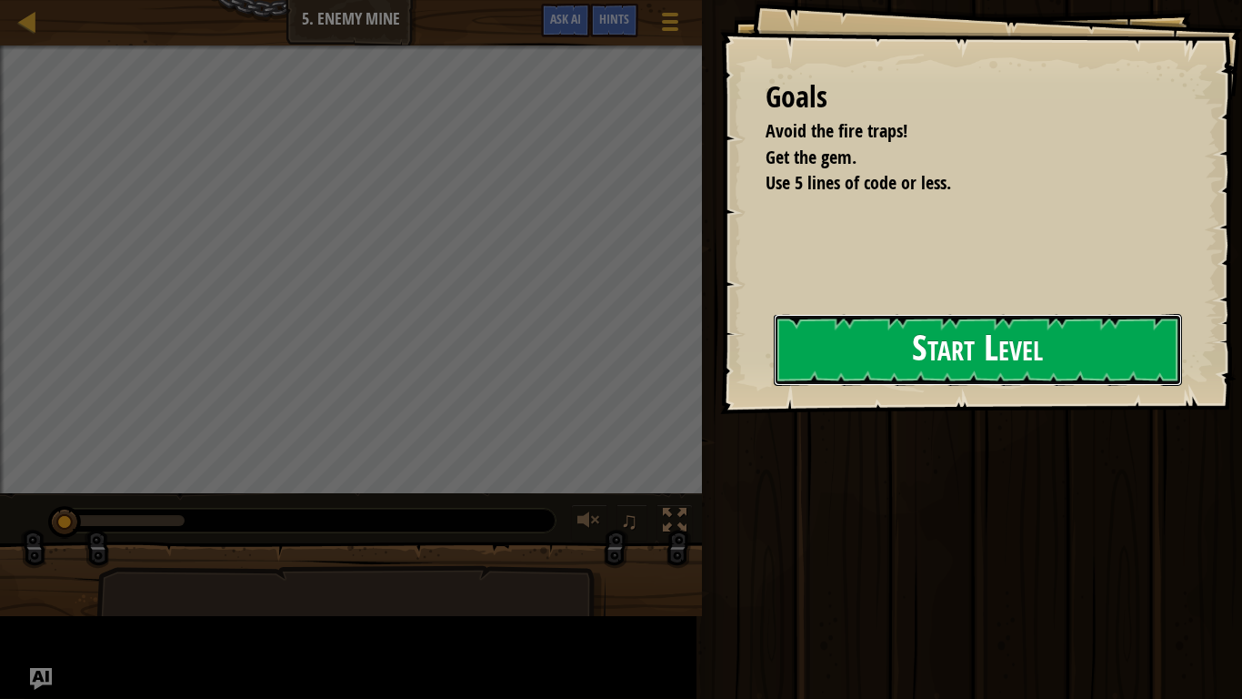
click at [1105, 385] on button "Start Level" at bounding box center [978, 350] width 408 height 72
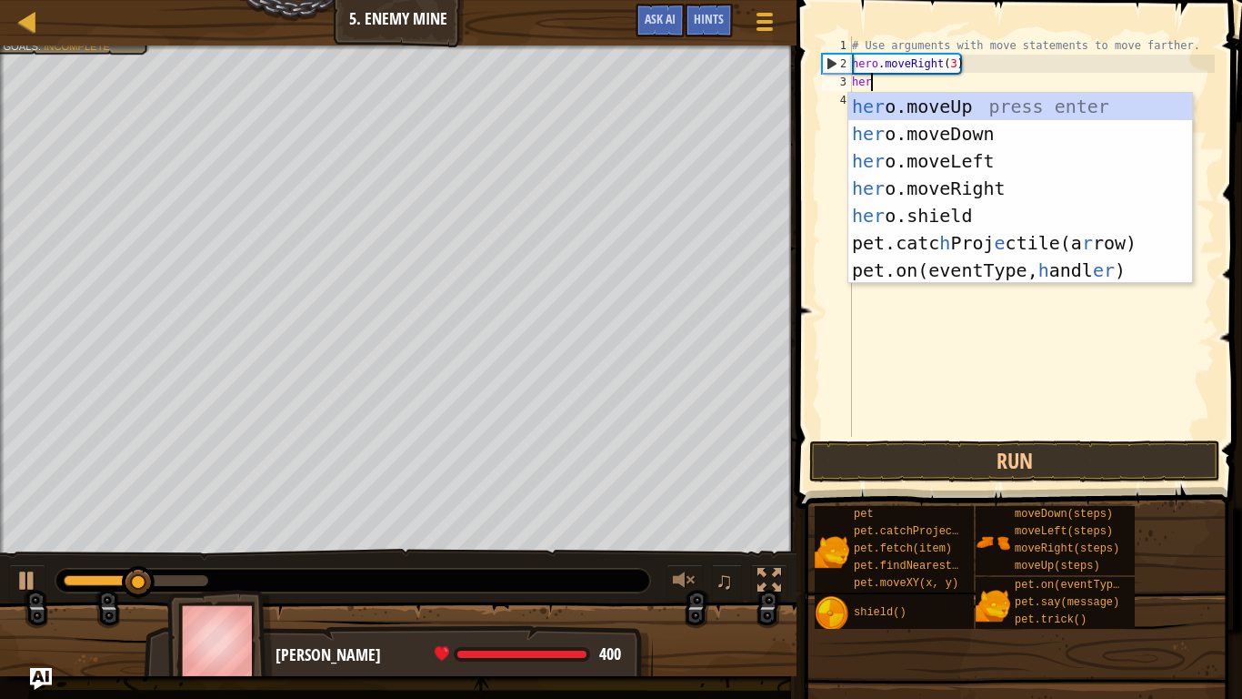
type textarea "her"
click at [1020, 106] on div "her o.moveUp press enter her o.moveDown press enter her o.moveLeft press enter …" at bounding box center [1021, 216] width 344 height 246
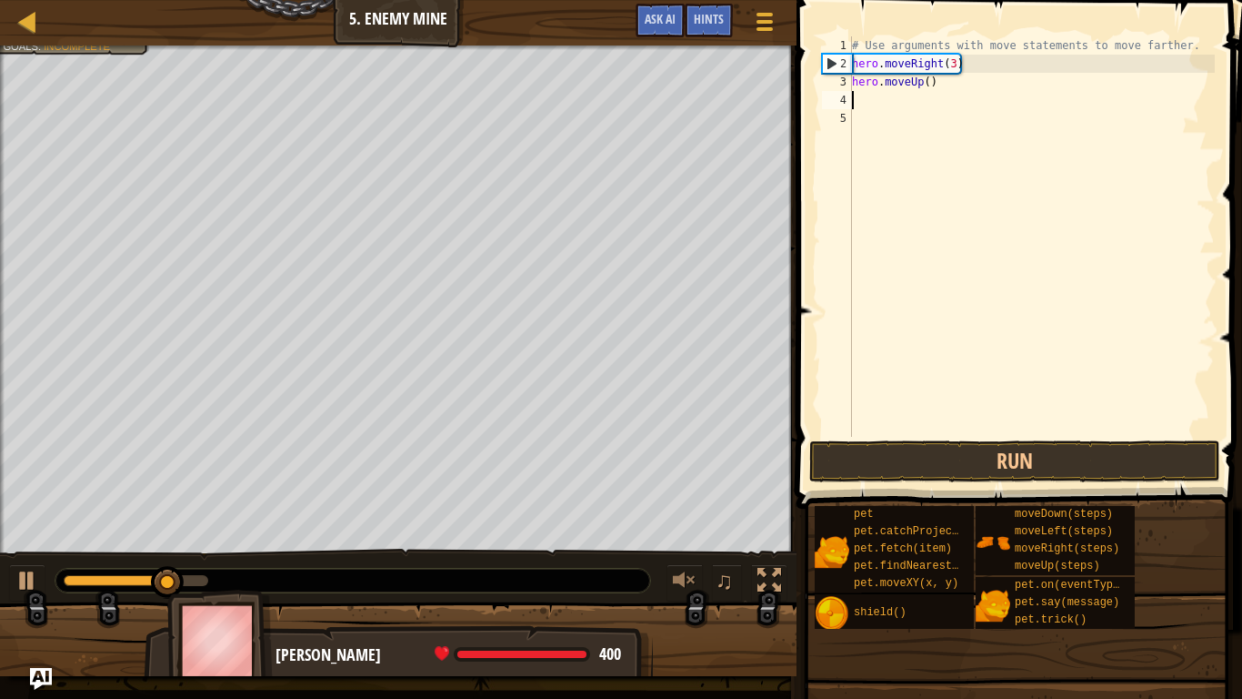
scroll to position [8, 0]
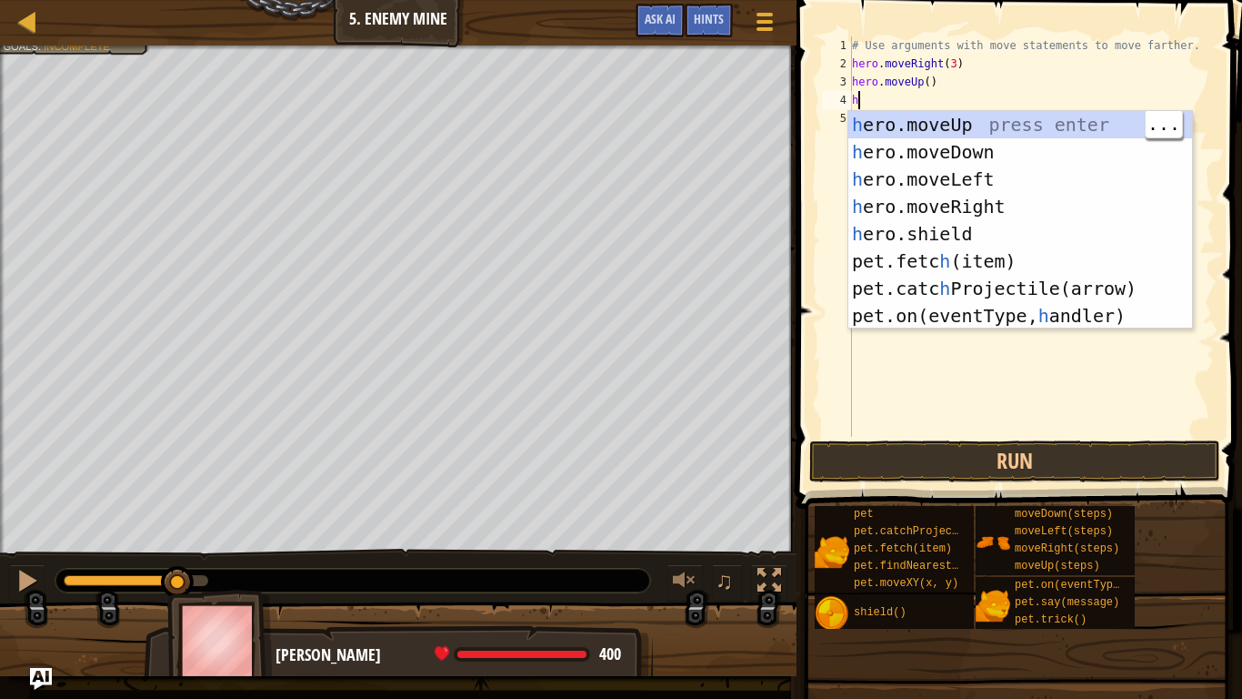
type textarea "her"
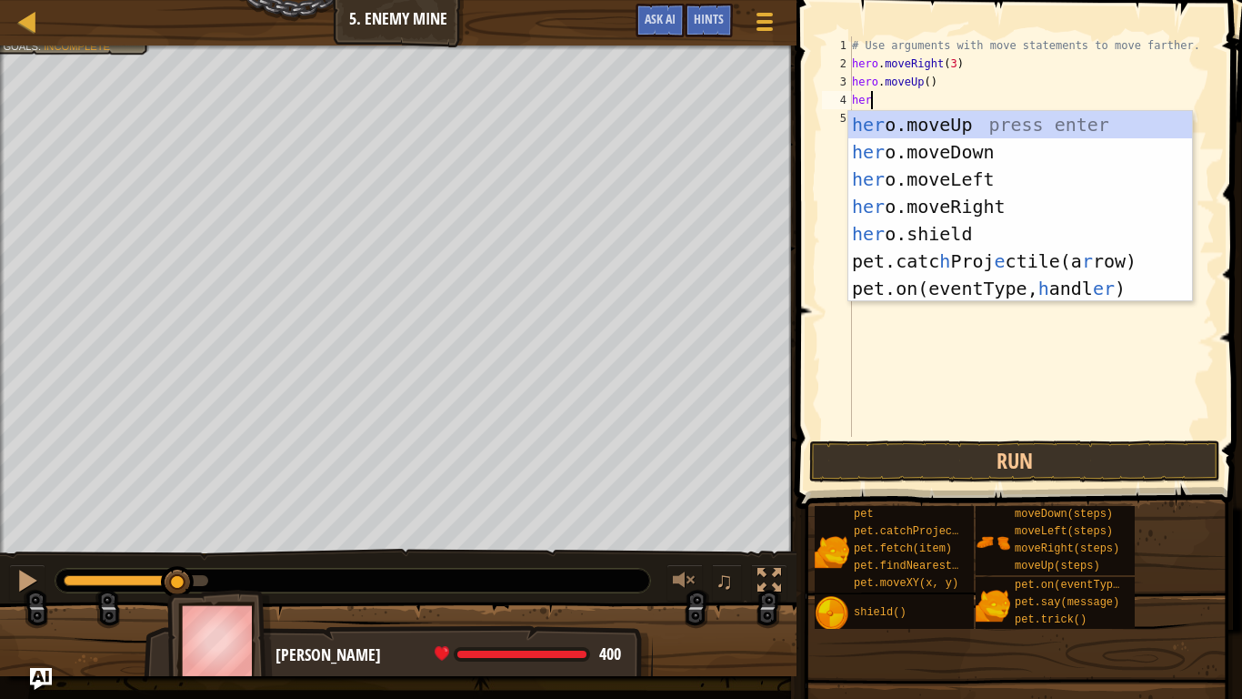
click at [1010, 196] on div "her o.moveUp press enter her o.moveDown press enter her o.moveLeft press enter …" at bounding box center [1021, 234] width 344 height 246
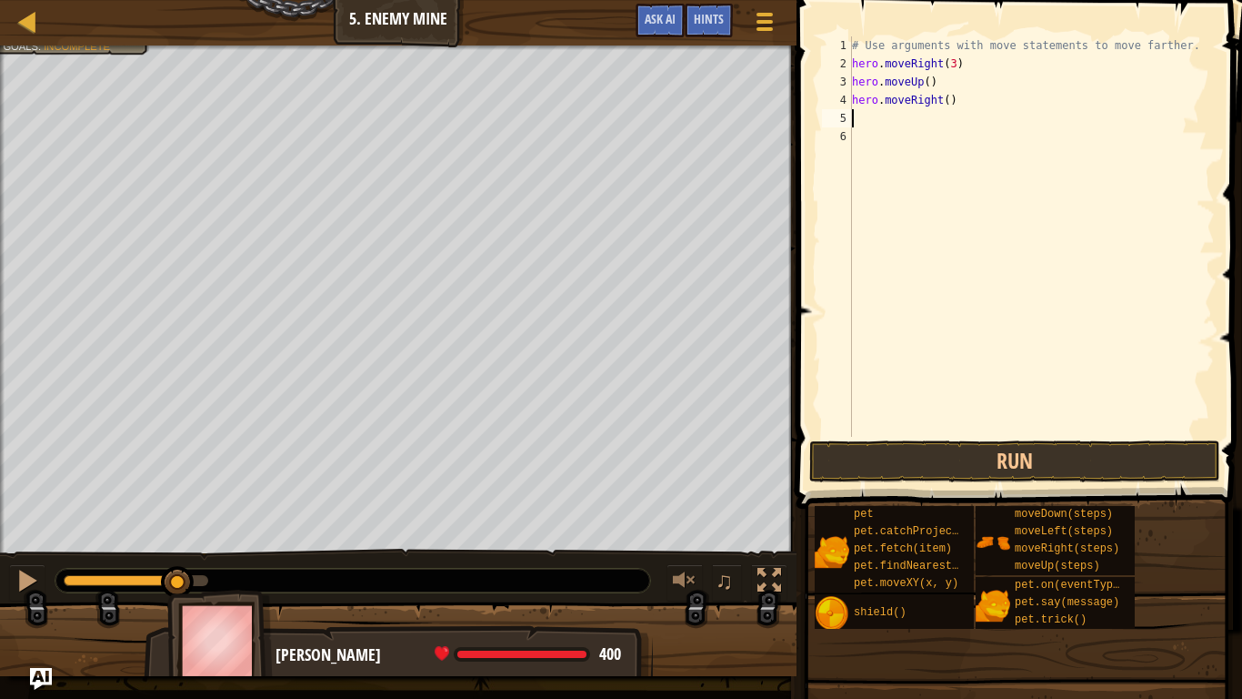
scroll to position [8, 0]
type textarea "her"
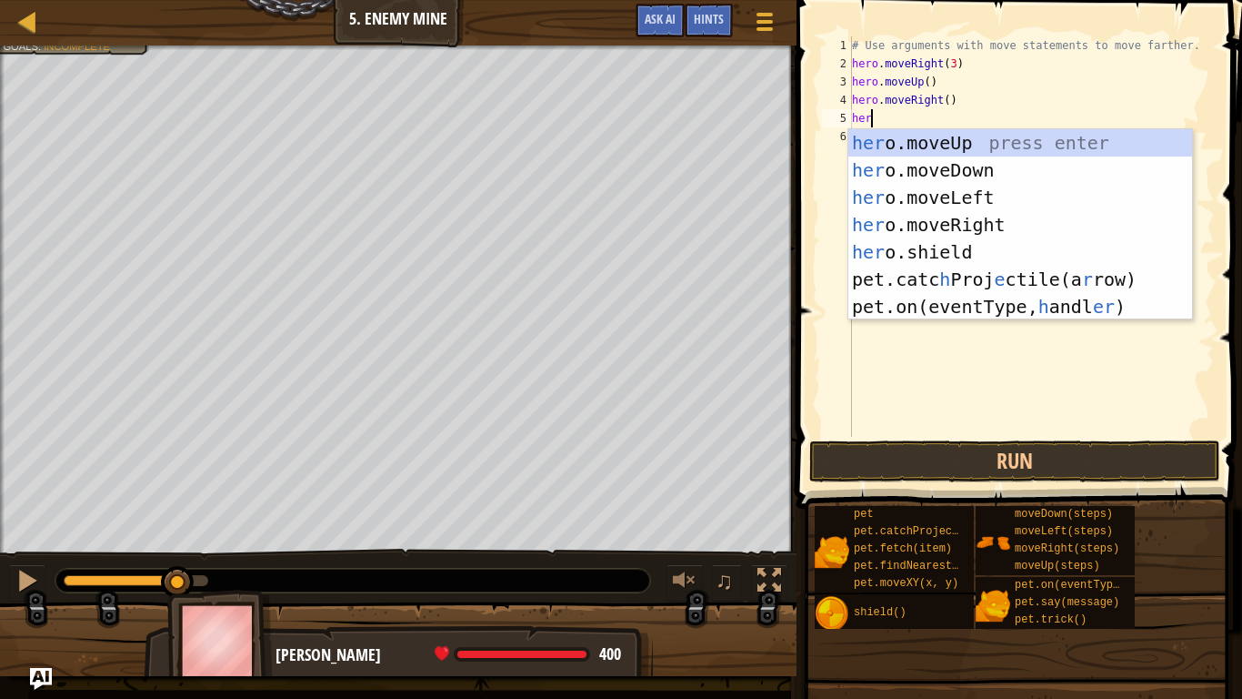
scroll to position [8, 2]
click at [1012, 174] on div "her o.moveUp press enter her o.moveDown press enter her o.moveLeft press enter …" at bounding box center [1021, 252] width 344 height 246
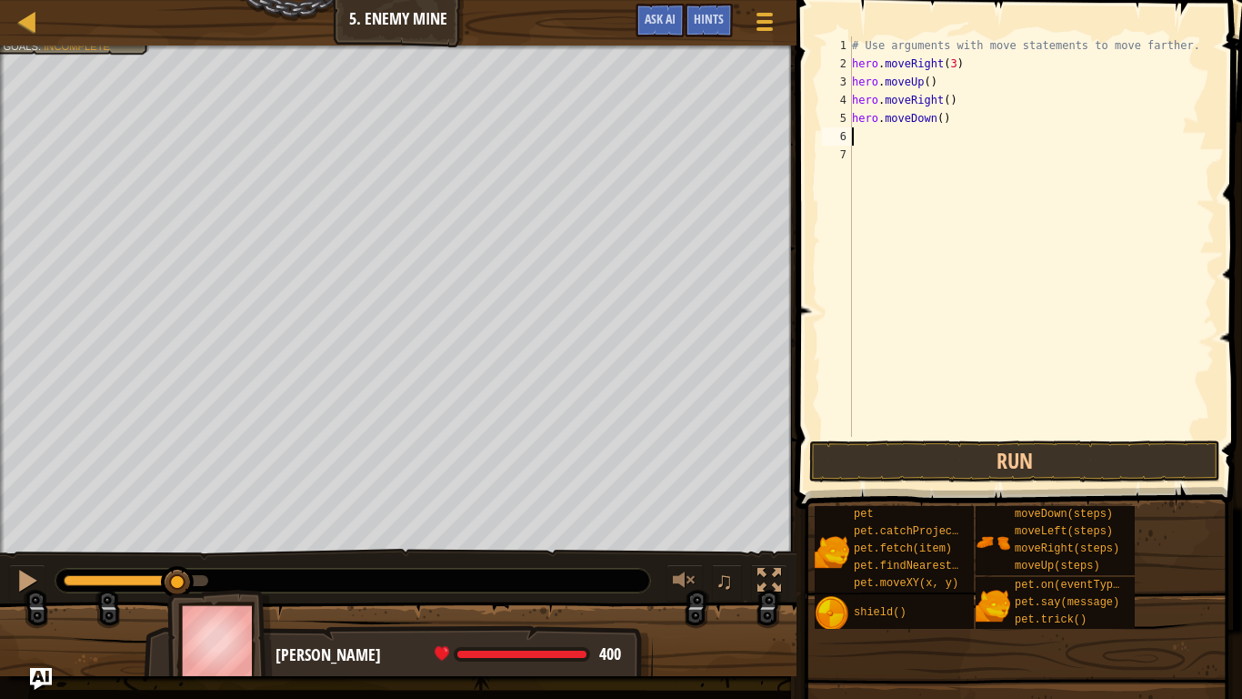
scroll to position [8, 0]
click at [945, 116] on div "# Use arguments with move statements to move farther. hero . moveRight ( 3 ) he…" at bounding box center [1032, 254] width 367 height 437
click at [937, 113] on div "# Use arguments with move statements to move farther. hero . moveRight ( 3 ) he…" at bounding box center [1032, 254] width 367 height 437
type textarea "hero.moveDown(3)"
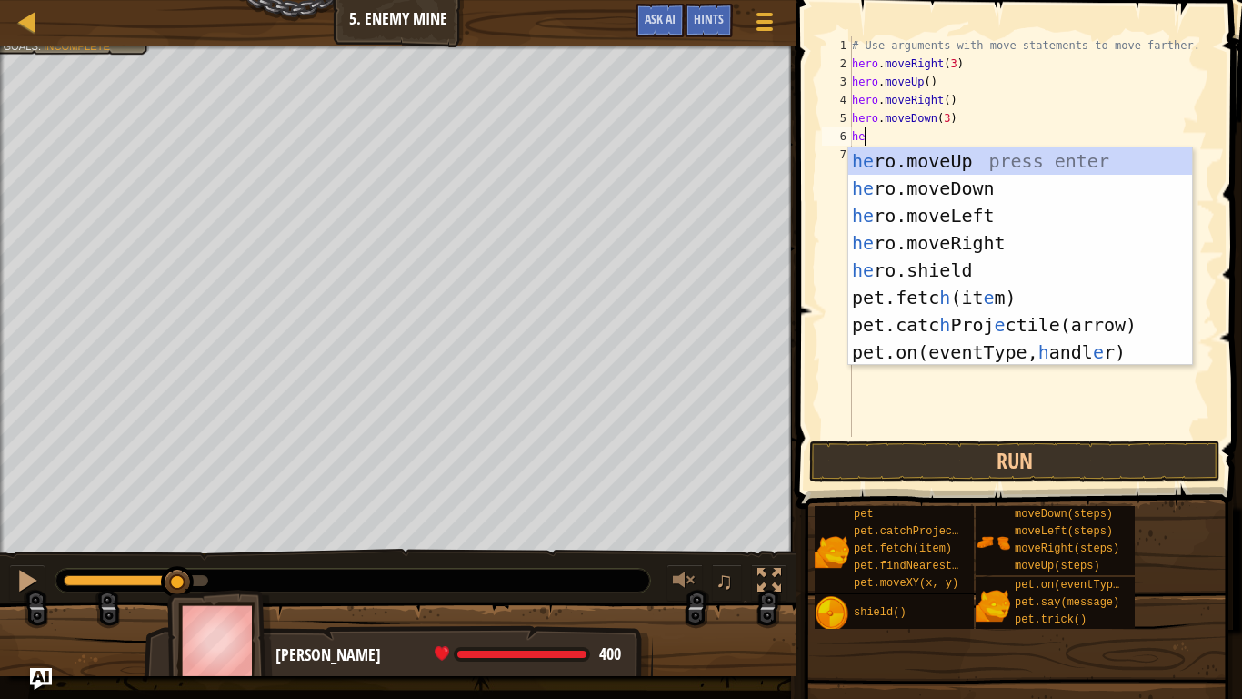
type textarea "her"
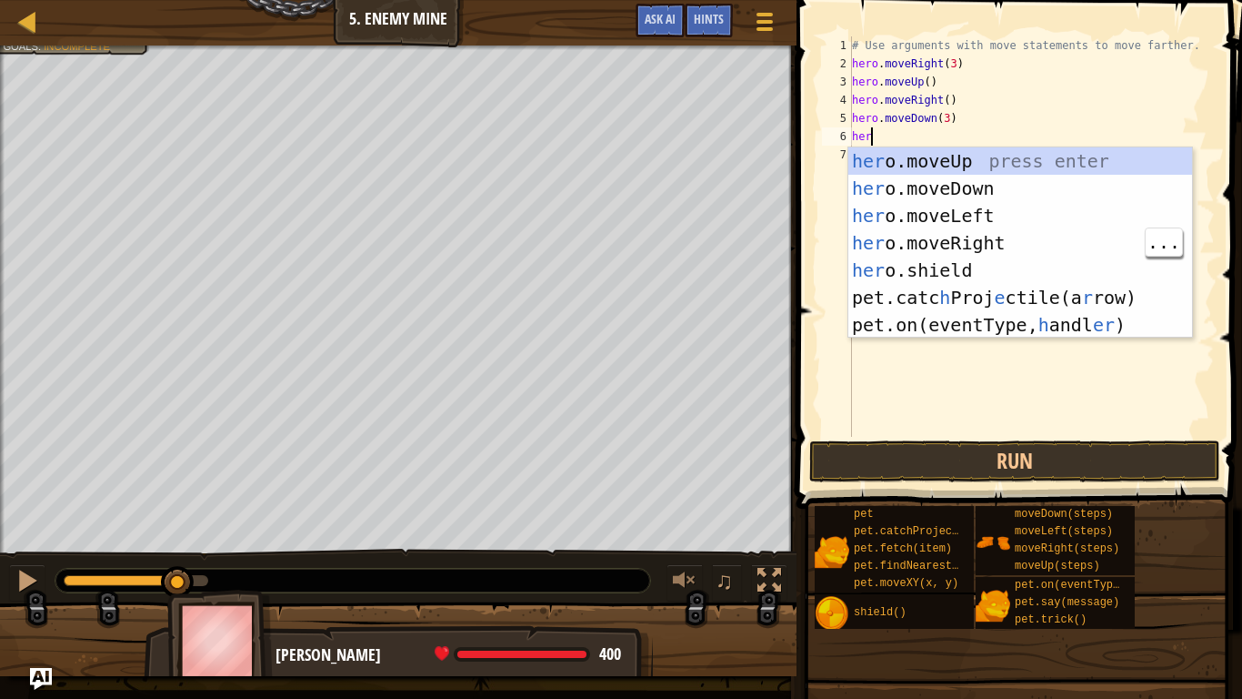
click at [1000, 239] on div "her o.moveUp press enter her o.moveDown press enter her o.moveLeft press enter …" at bounding box center [1021, 270] width 344 height 246
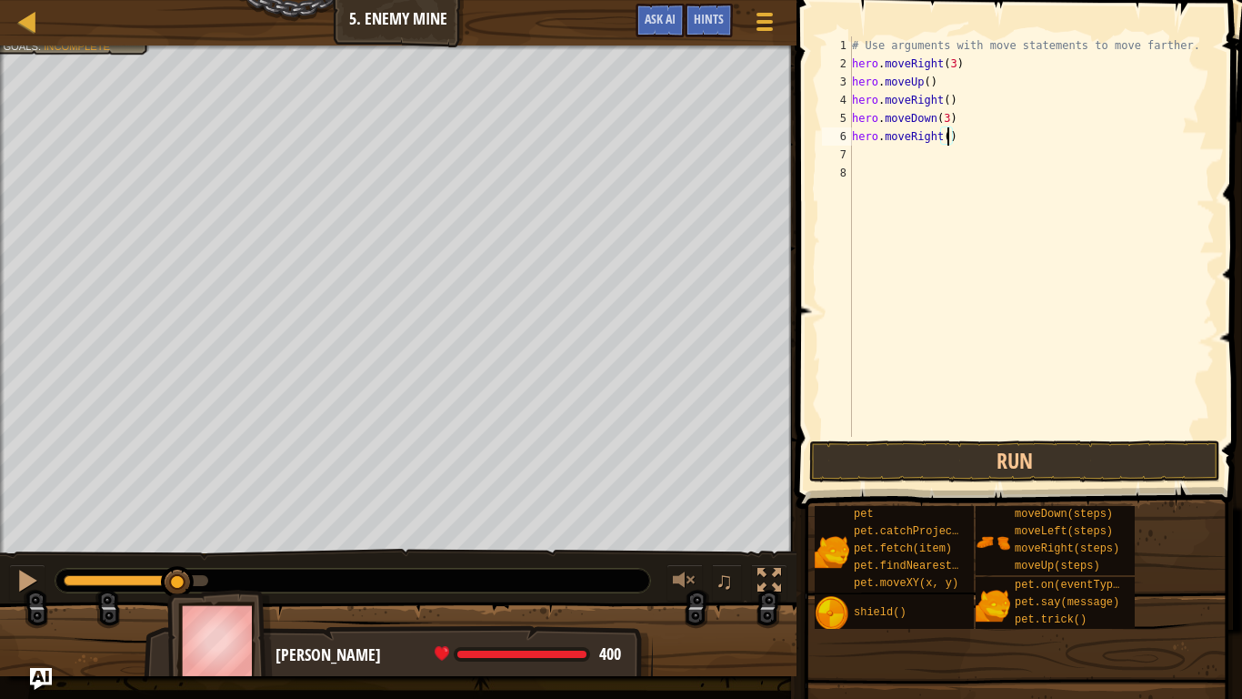
scroll to position [8, 15]
type textarea "hero.moveRight(10)"
click at [1096, 456] on button "Run" at bounding box center [1014, 461] width 411 height 42
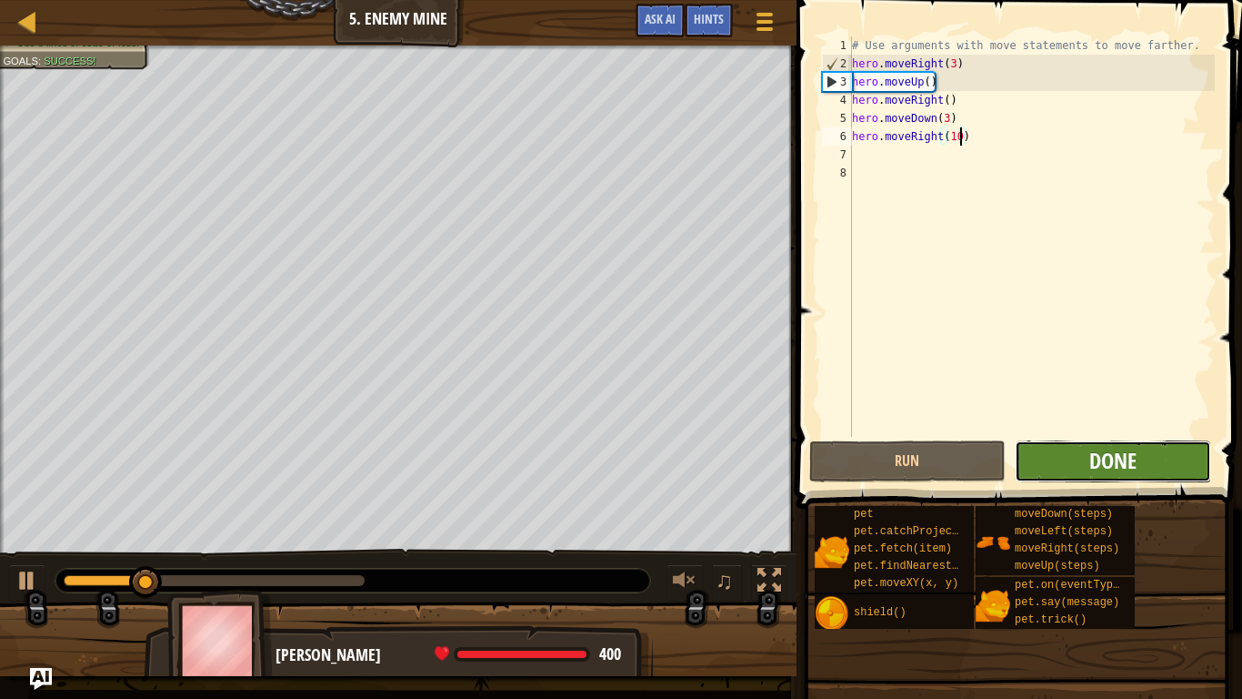
click at [1133, 467] on span "Done" at bounding box center [1113, 460] width 47 height 29
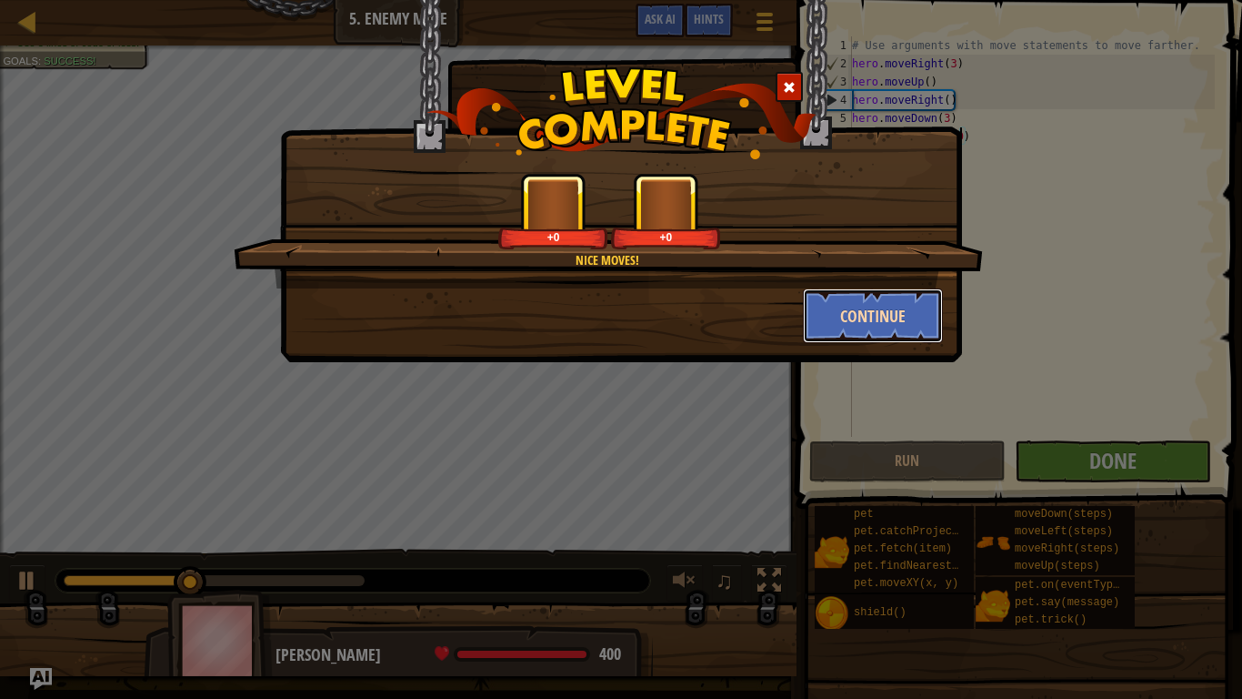
click at [893, 315] on button "Continue" at bounding box center [873, 315] width 141 height 55
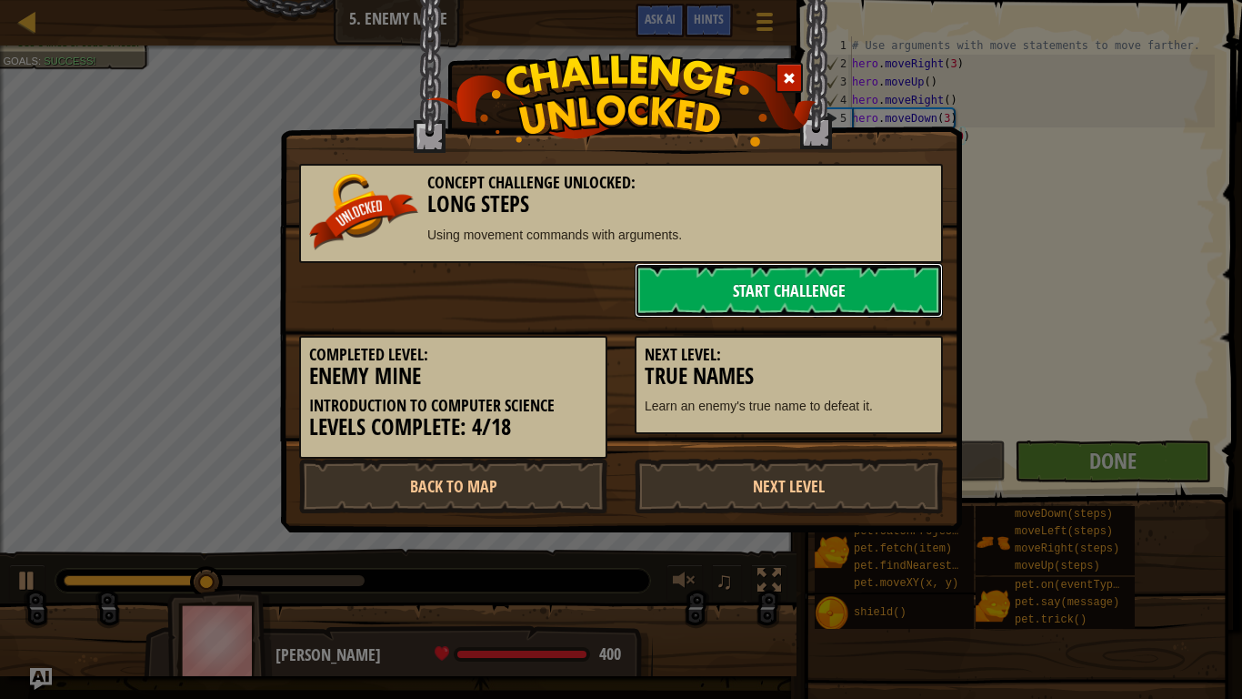
click at [904, 296] on link "Start Challenge" at bounding box center [789, 290] width 308 height 55
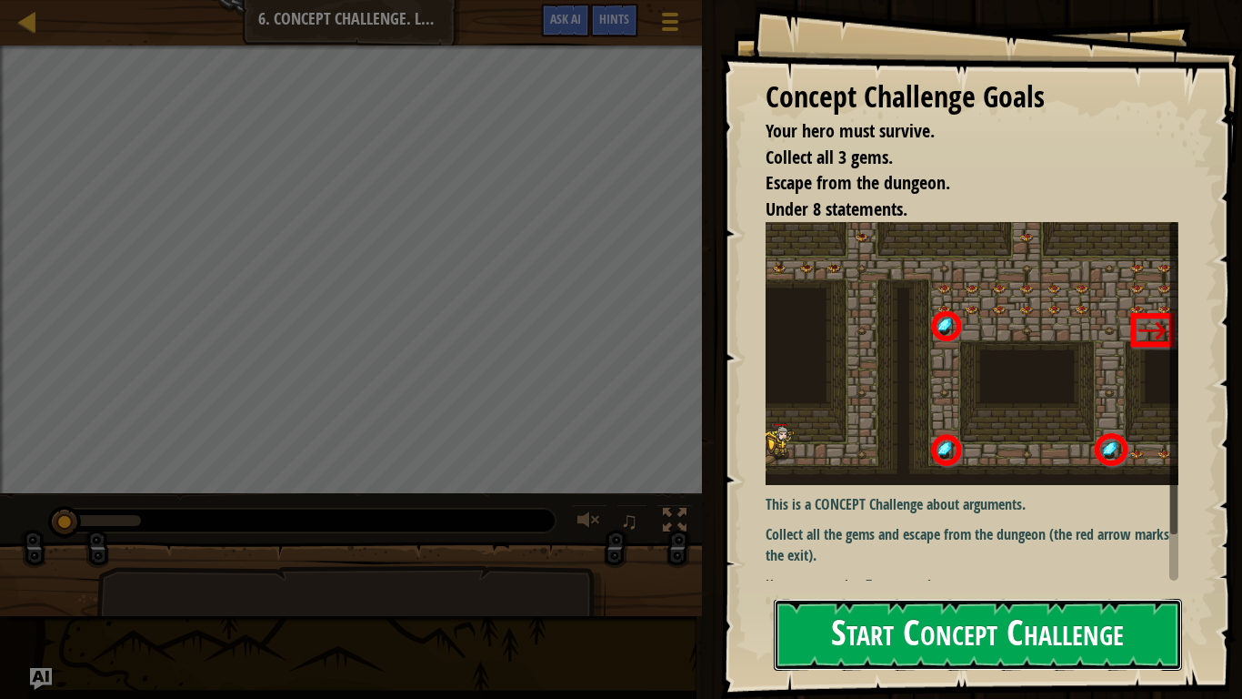
click at [1072, 544] on button "Start Concept Challenge" at bounding box center [978, 634] width 408 height 72
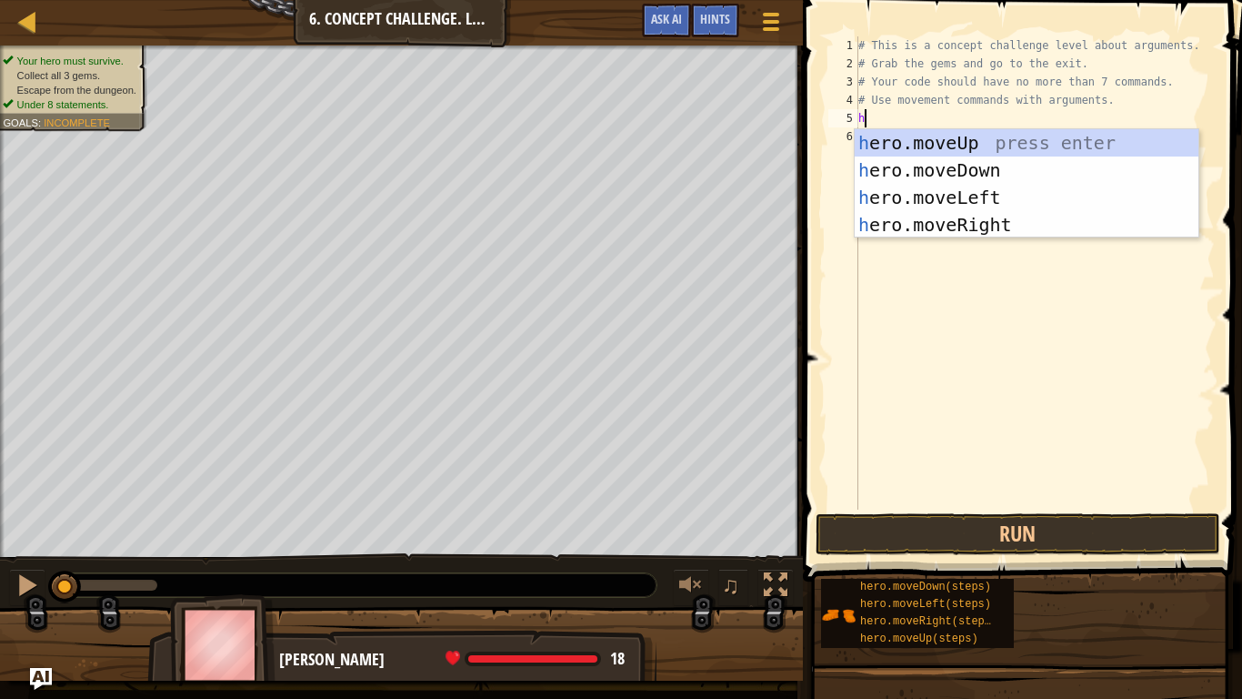
type textarea "hero"
click at [1023, 217] on div "hero .moveUp press enter hero .moveDown press enter hero .moveLeft press enter …" at bounding box center [1027, 211] width 344 height 164
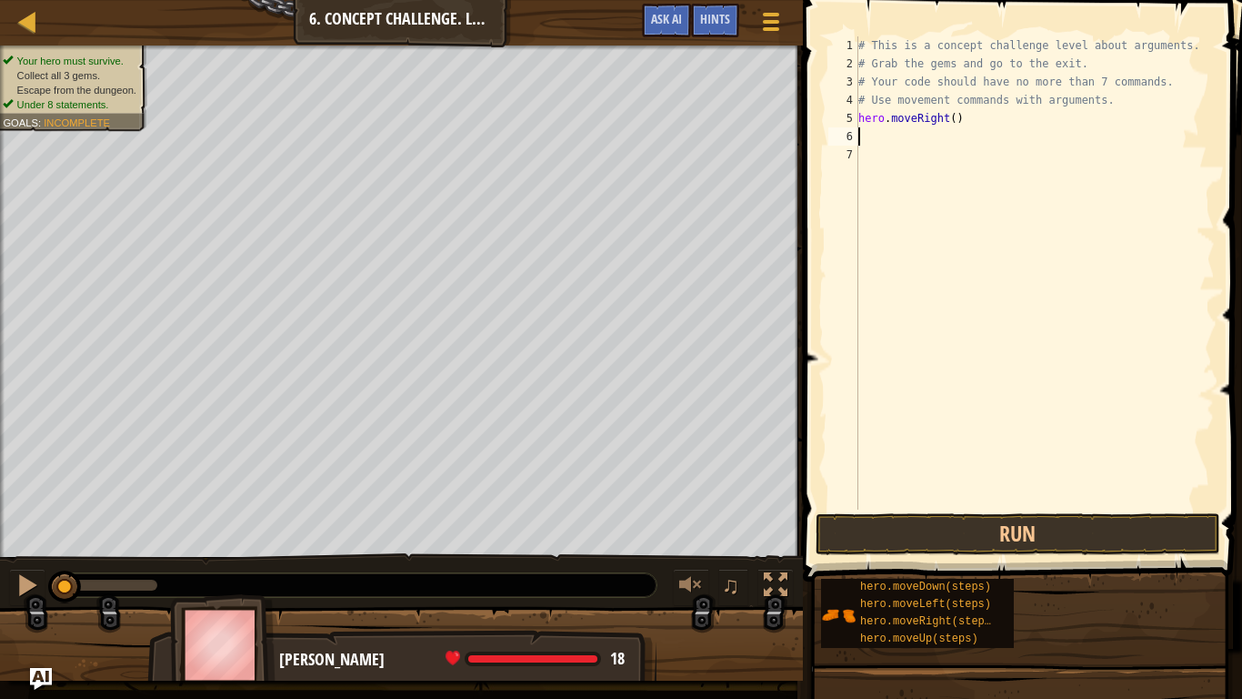
scroll to position [8, 0]
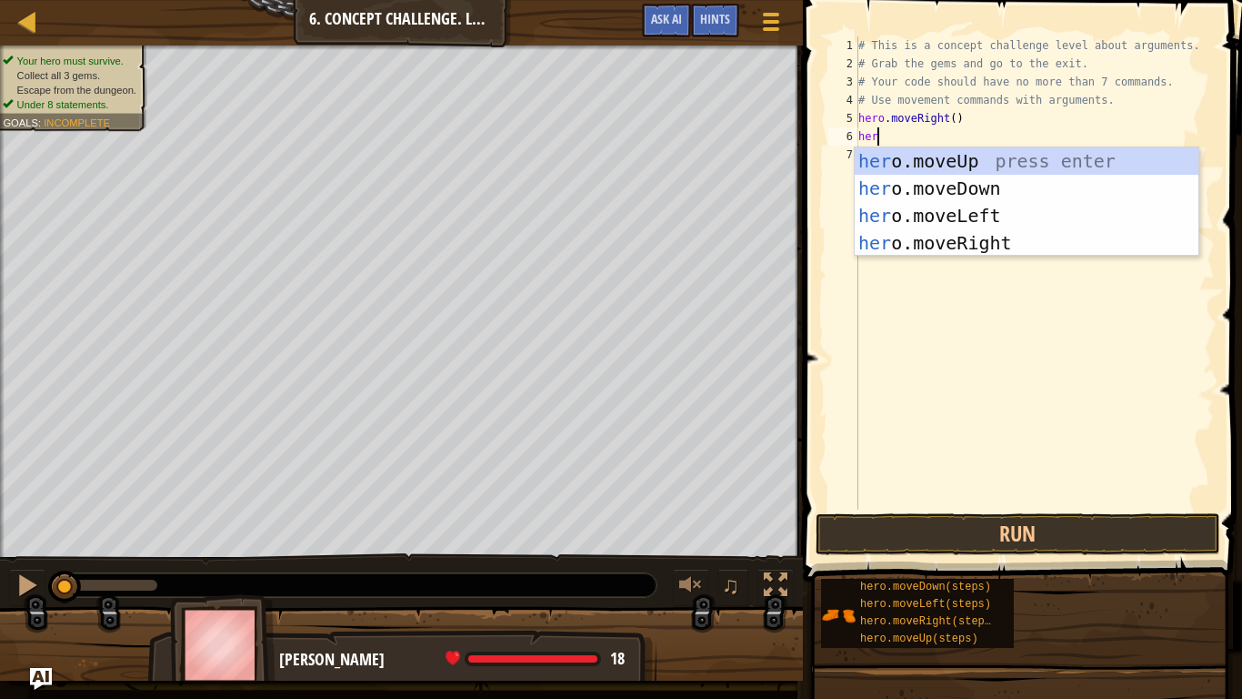
type textarea "hero"
click at [1021, 165] on div "hero .moveUp press enter hero .moveDown press enter hero .moveLeft press enter …" at bounding box center [1027, 229] width 344 height 164
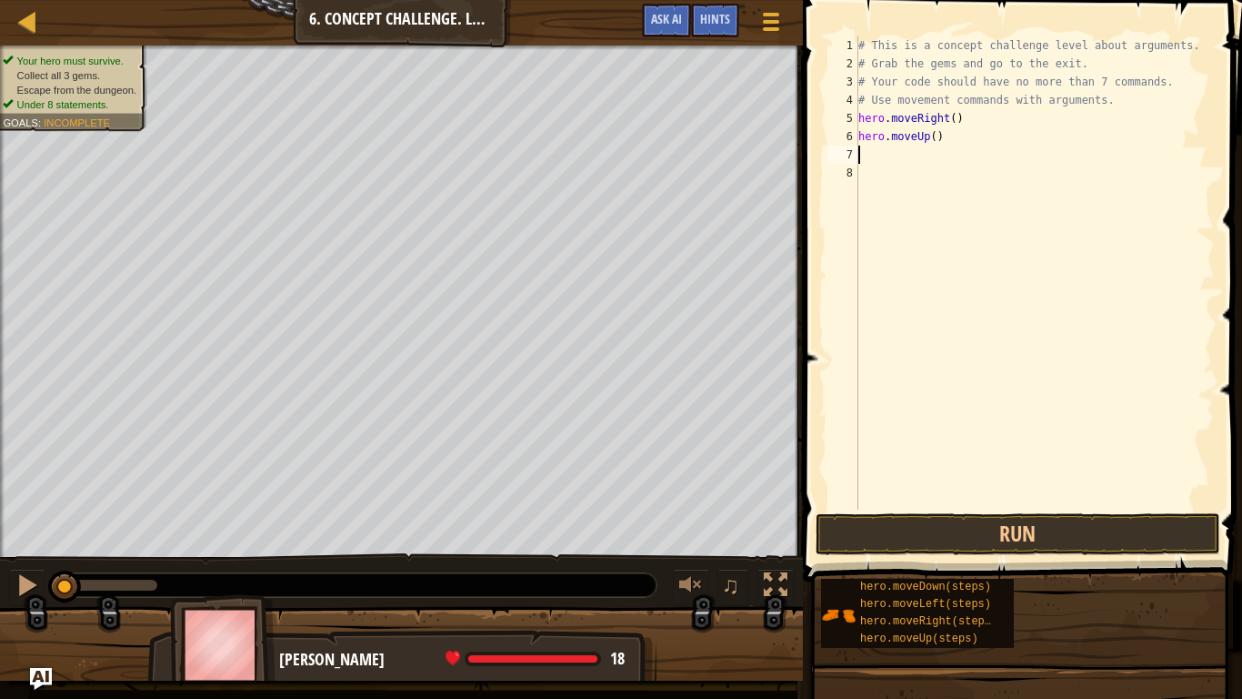
scroll to position [8, 0]
click at [936, 135] on div "# This is a concept challenge level about arguments. # Grab the gems and go to …" at bounding box center [1035, 290] width 360 height 509
type textarea "hero.moveUp(3)"
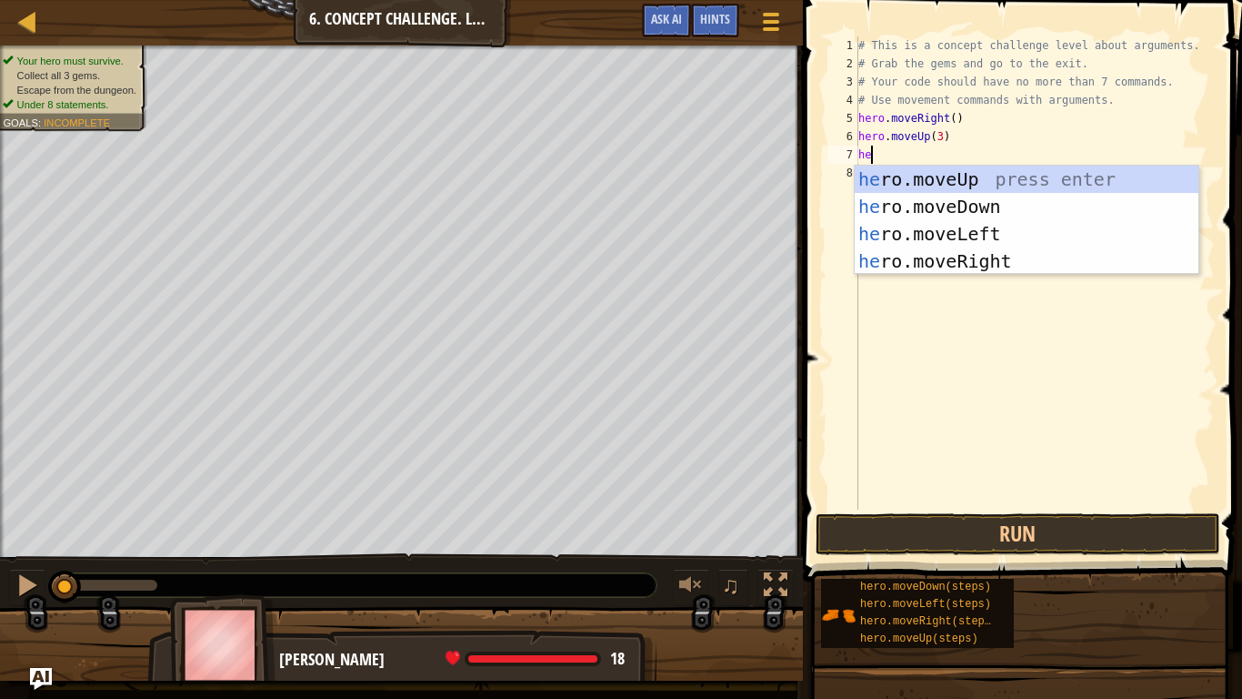
type textarea "hero"
click at [1018, 256] on div "hero .moveUp press enter hero .moveDown press enter hero .moveLeft press enter …" at bounding box center [1027, 248] width 344 height 164
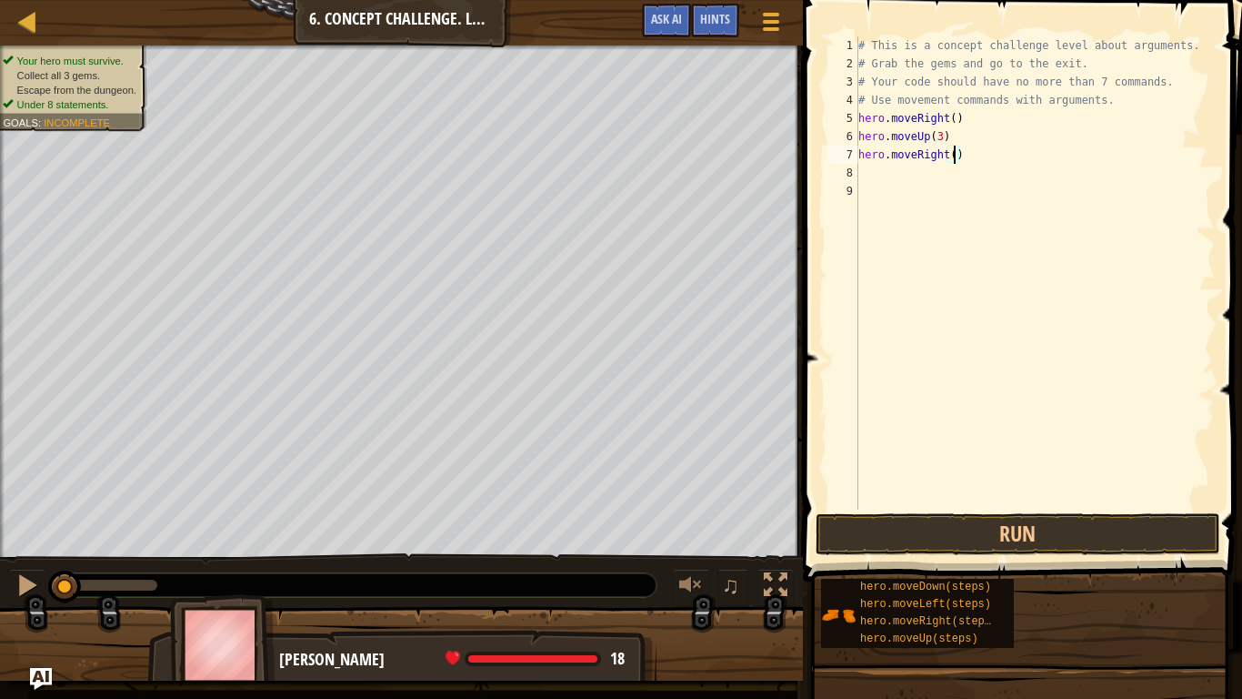
type textarea "hero.moveRight(2)"
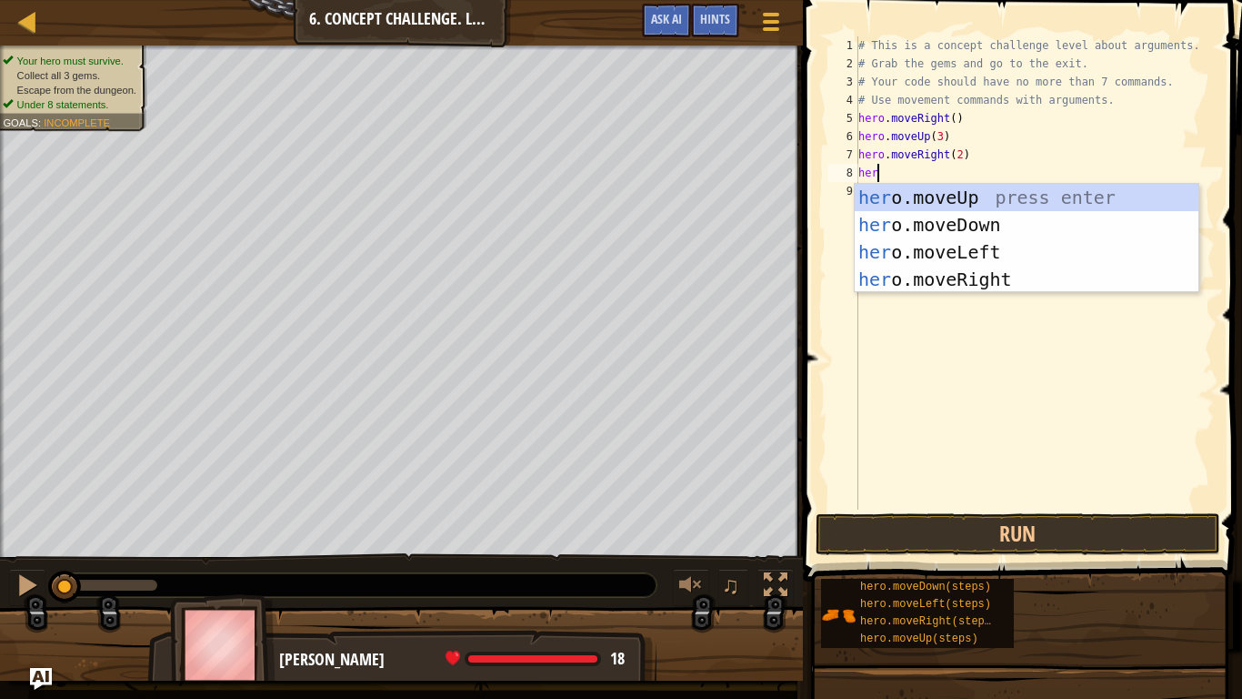
type textarea "hero"
click at [1023, 222] on div "hero .moveUp press enter hero .moveDown press enter hero .moveLeft press enter …" at bounding box center [1027, 266] width 344 height 164
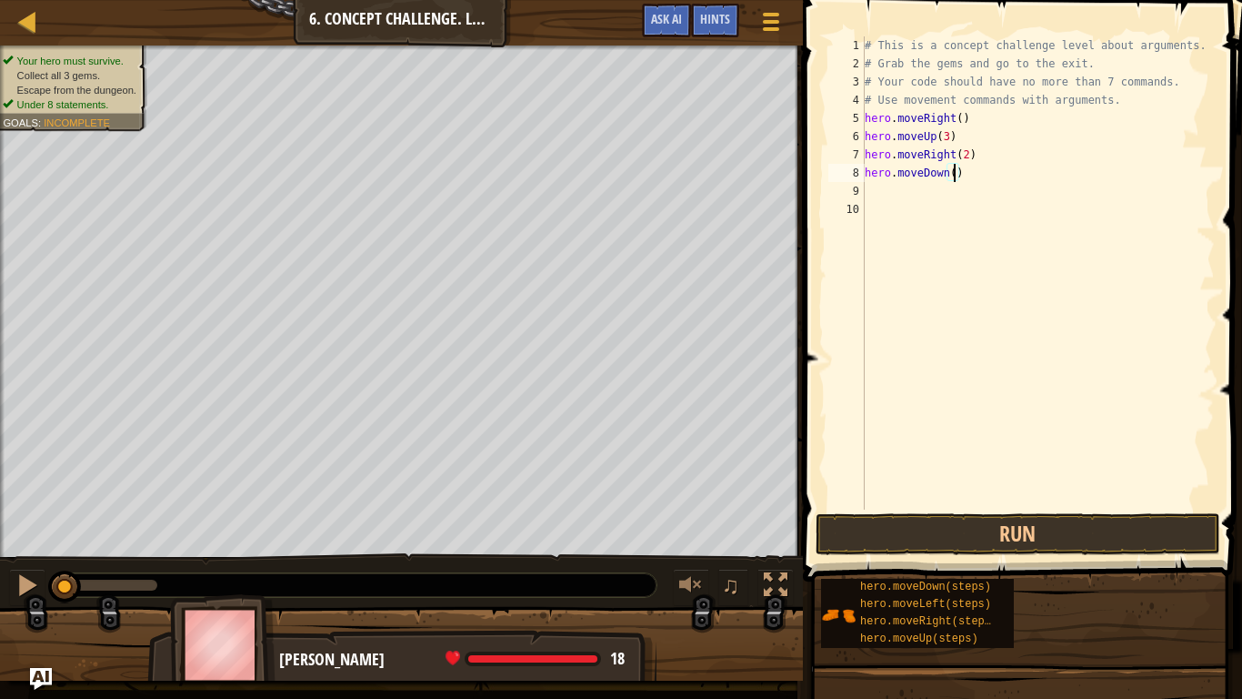
type textarea "hero.moveDown(3)"
click at [1085, 510] on span at bounding box center [1025, 264] width 454 height 635
click at [1065, 540] on button "Run" at bounding box center [1018, 534] width 405 height 42
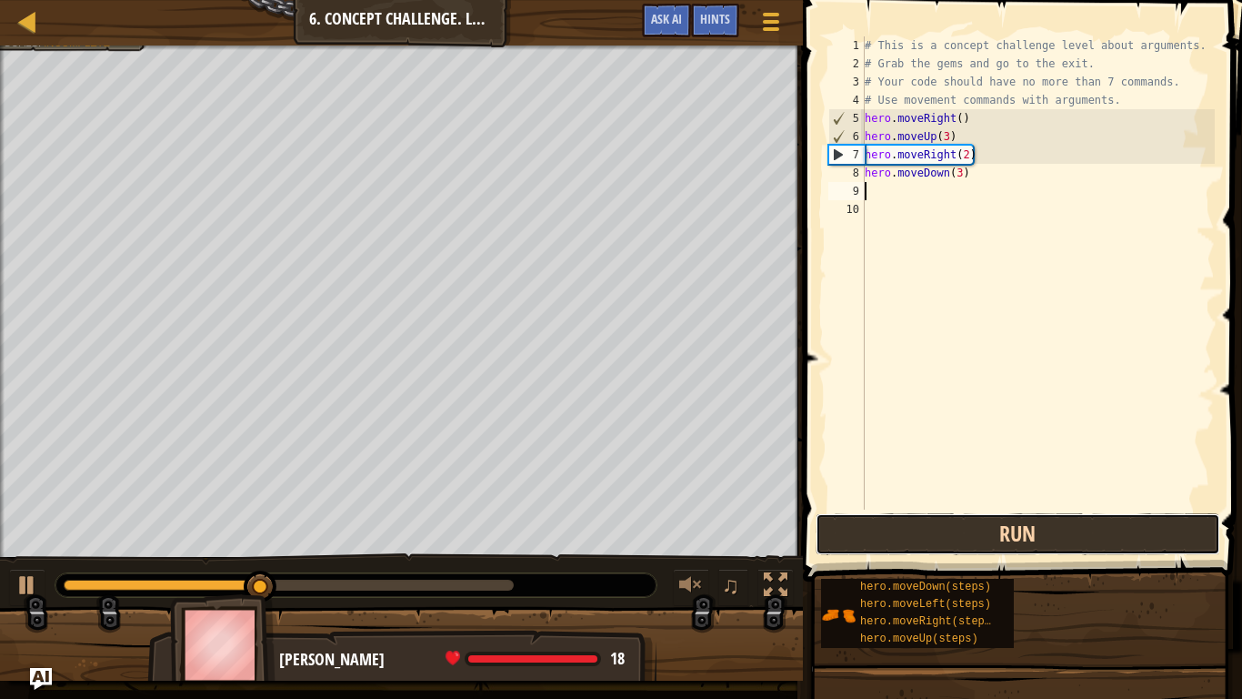
click at [1058, 534] on button "Run" at bounding box center [1018, 534] width 405 height 42
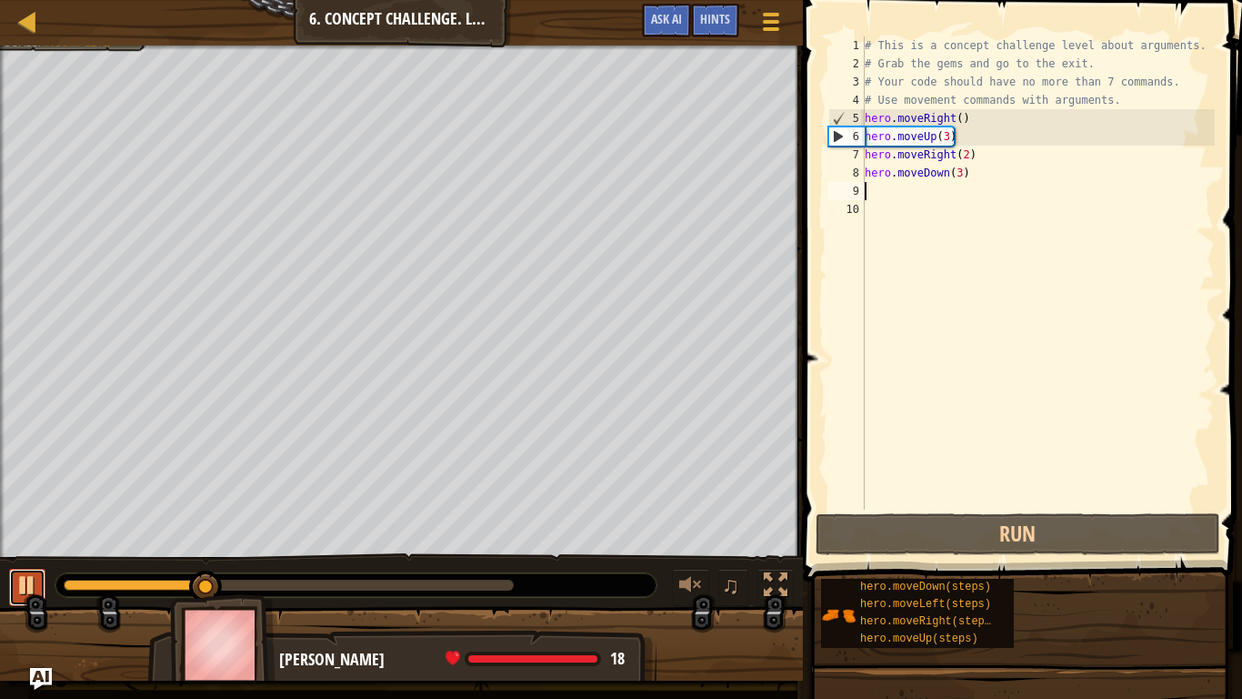
click at [21, 544] on div at bounding box center [27, 585] width 24 height 24
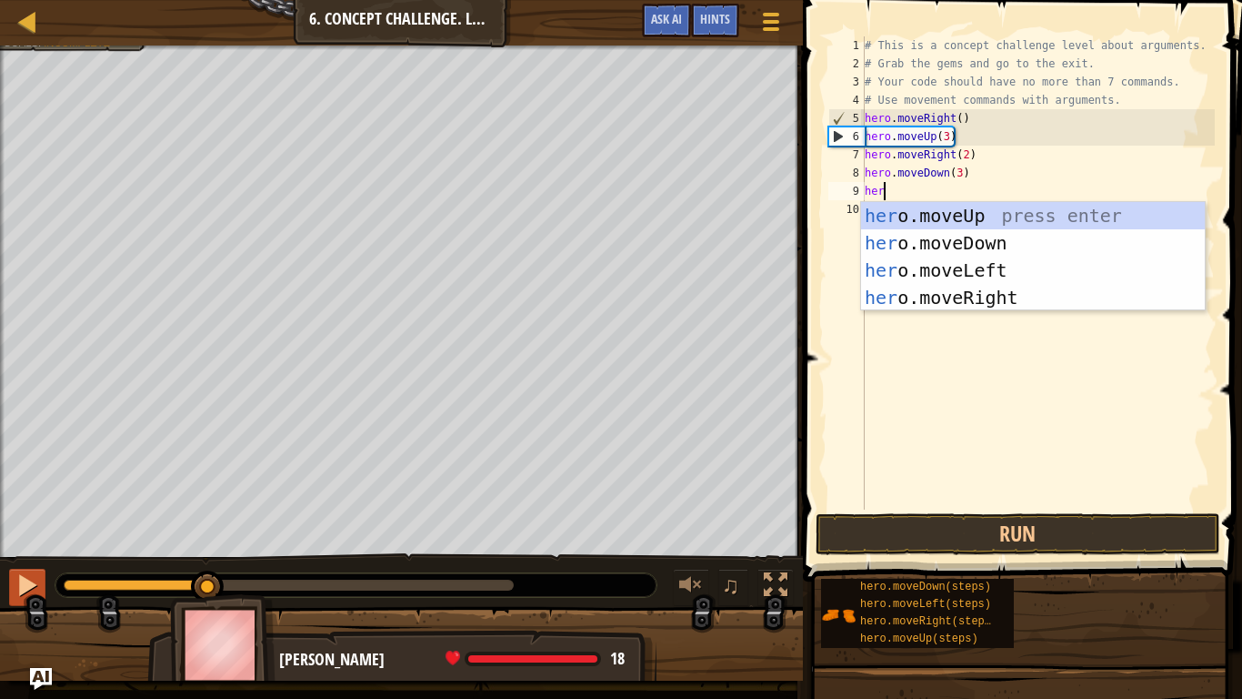
type textarea "hero"
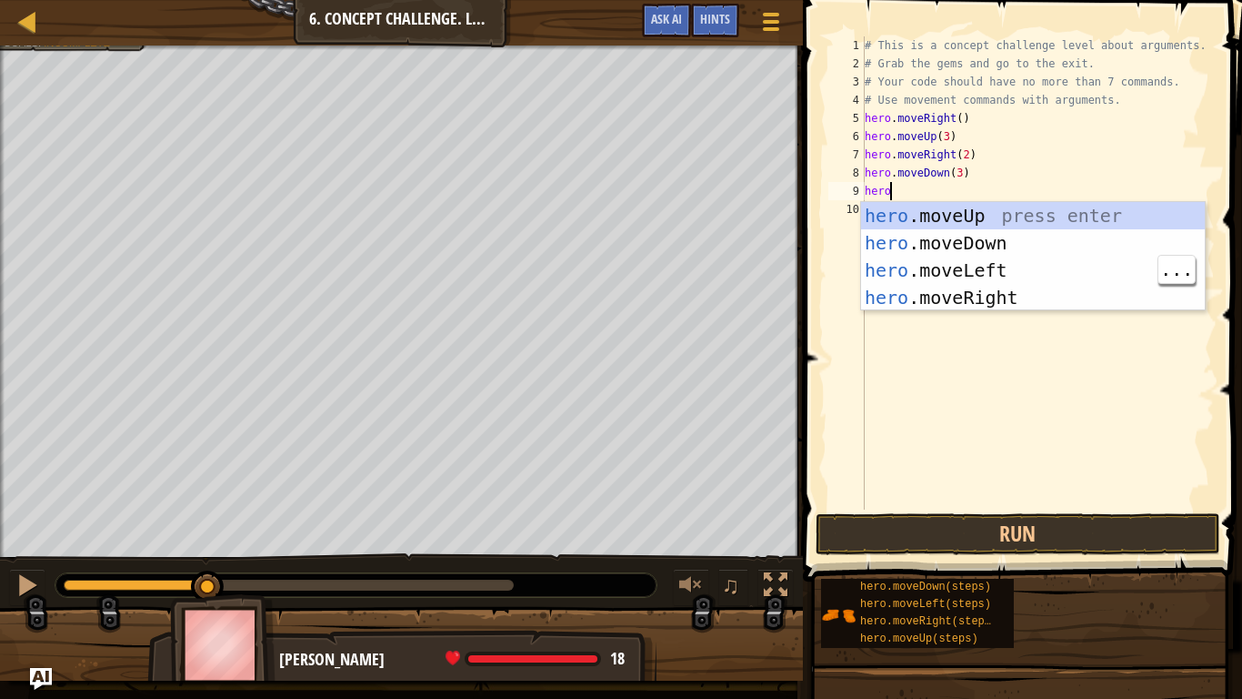
click at [1016, 264] on div "hero .moveUp press enter hero .moveDown press enter hero .moveLeft press enter …" at bounding box center [1033, 284] width 344 height 164
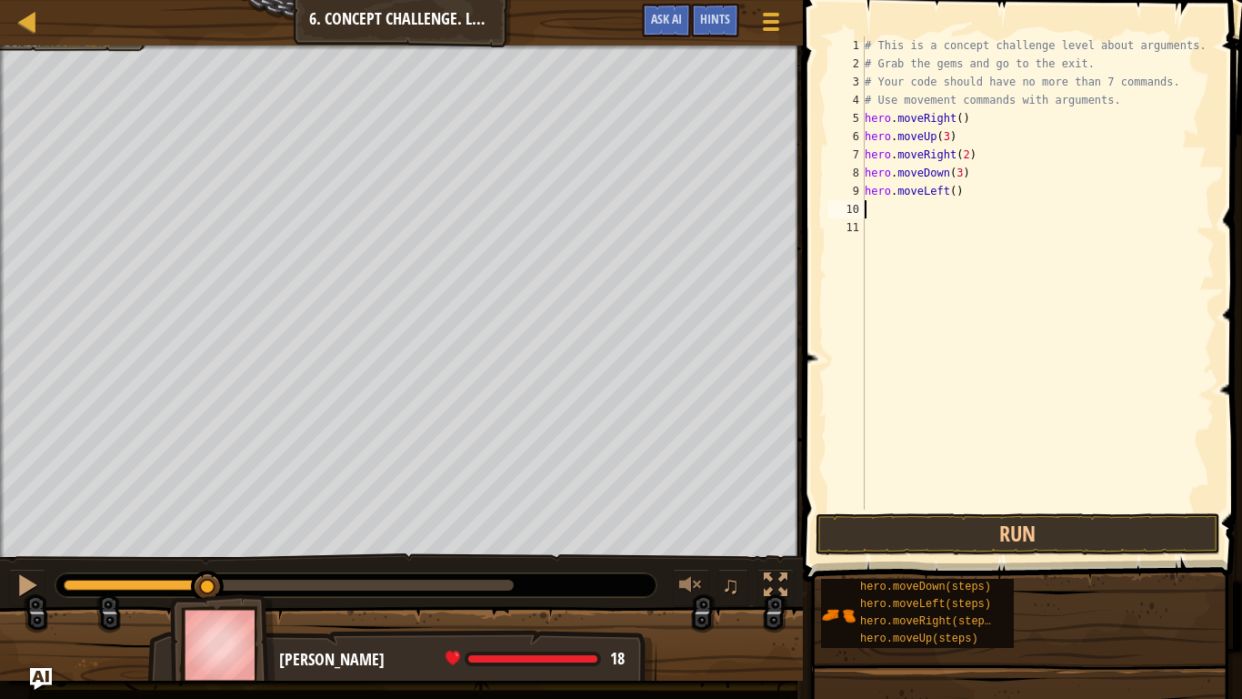
type textarea "hero.moveLeft()"
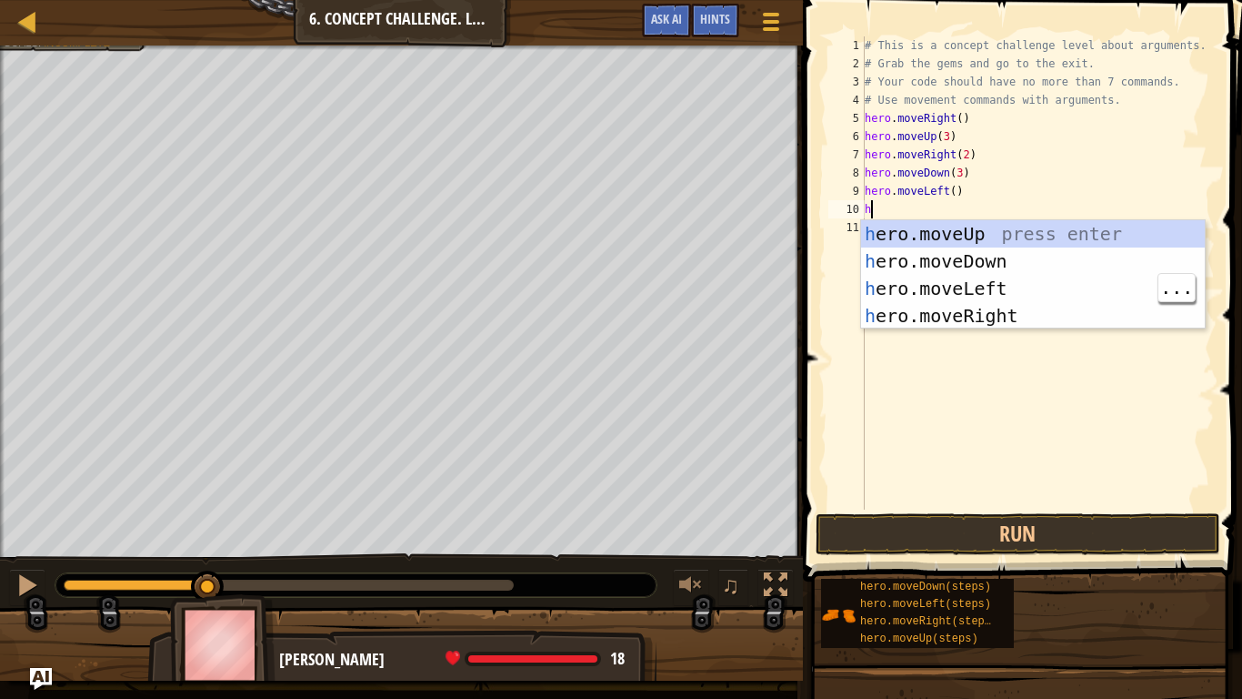
type textarea "hero"
click at [1010, 234] on div "hero .moveUp press enter hero .moveDown press enter hero .moveLeft press enter …" at bounding box center [1033, 302] width 344 height 164
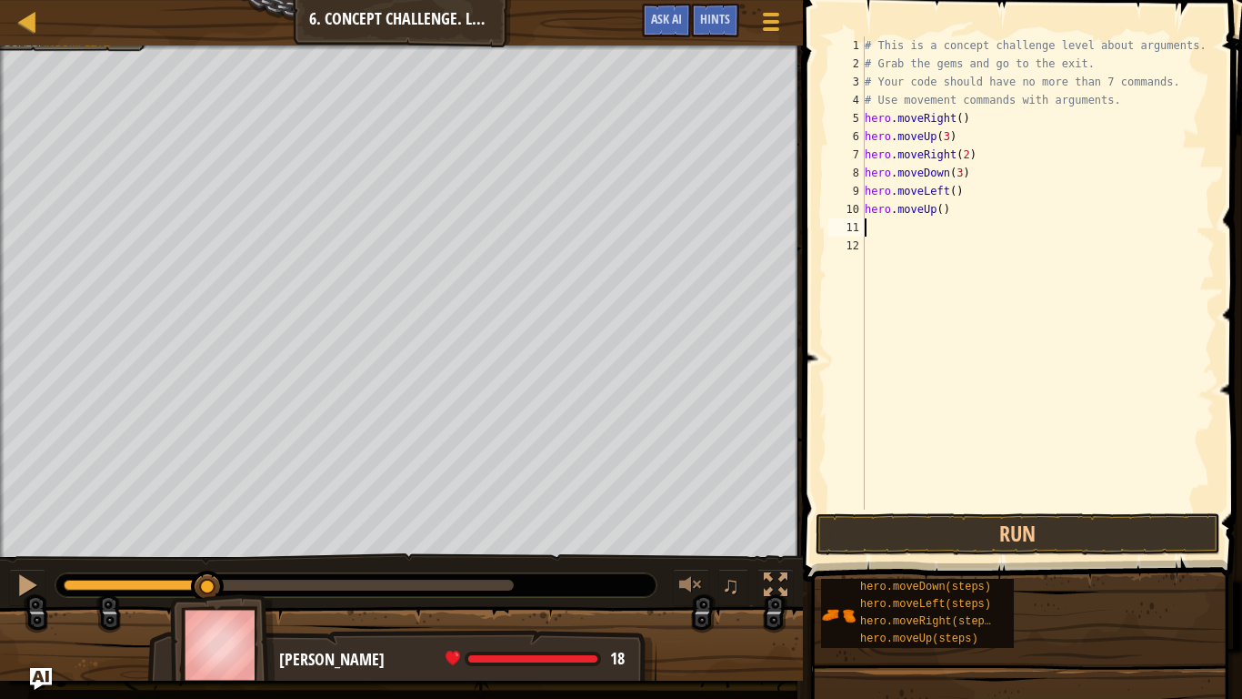
scroll to position [8, 0]
click at [943, 202] on div "# This is a concept challenge level about arguments. # Grab the gems and go to …" at bounding box center [1038, 290] width 354 height 509
type textarea "hero.moveUp(2)"
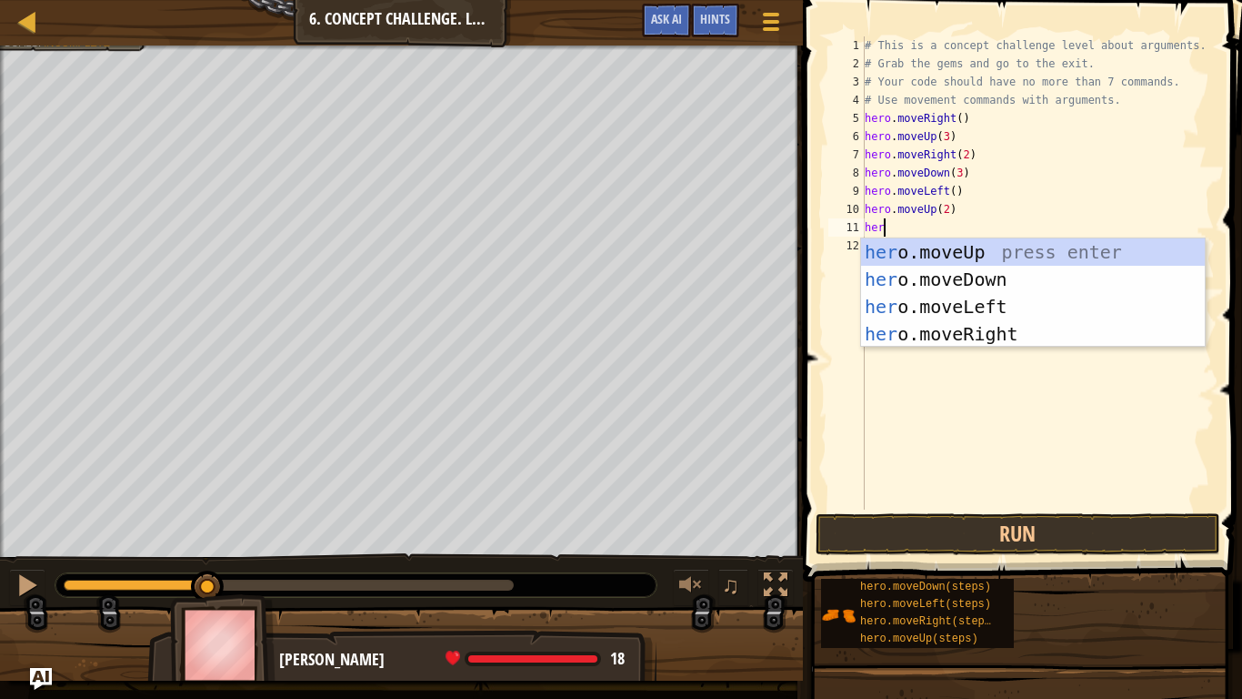
type textarea "hero"
click at [1010, 330] on div "hero .moveUp press enter hero .moveDown press enter hero .moveLeft press enter …" at bounding box center [1033, 320] width 344 height 164
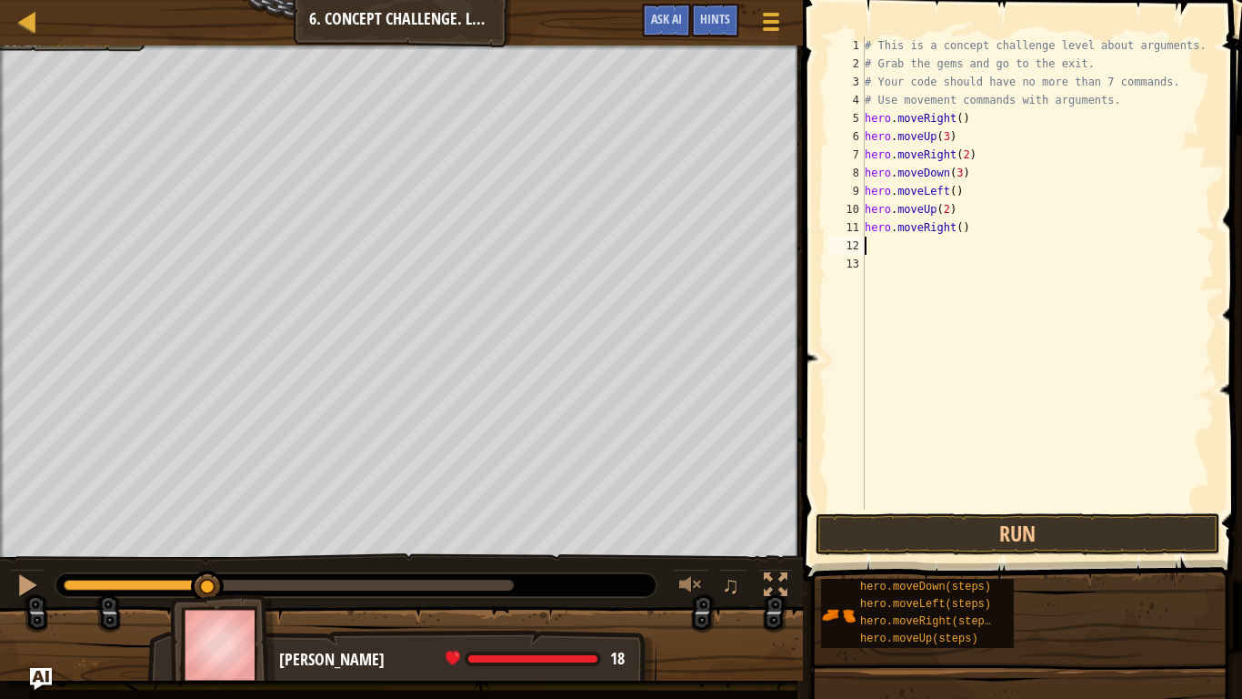
click at [962, 220] on div "# This is a concept challenge level about arguments. # Grab the gems and go to …" at bounding box center [1038, 290] width 354 height 509
type textarea "hero.moveRight(10)"
click at [1064, 535] on button "Run" at bounding box center [1018, 534] width 405 height 42
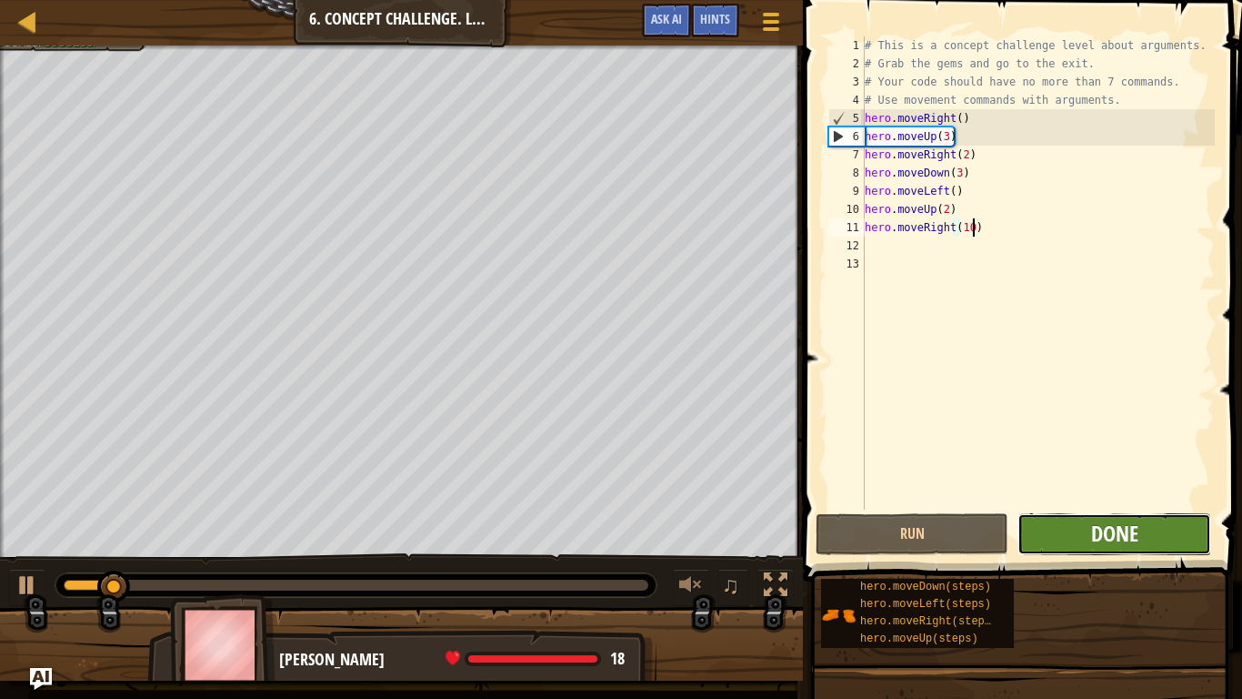
click at [1121, 526] on span "Done" at bounding box center [1114, 532] width 47 height 29
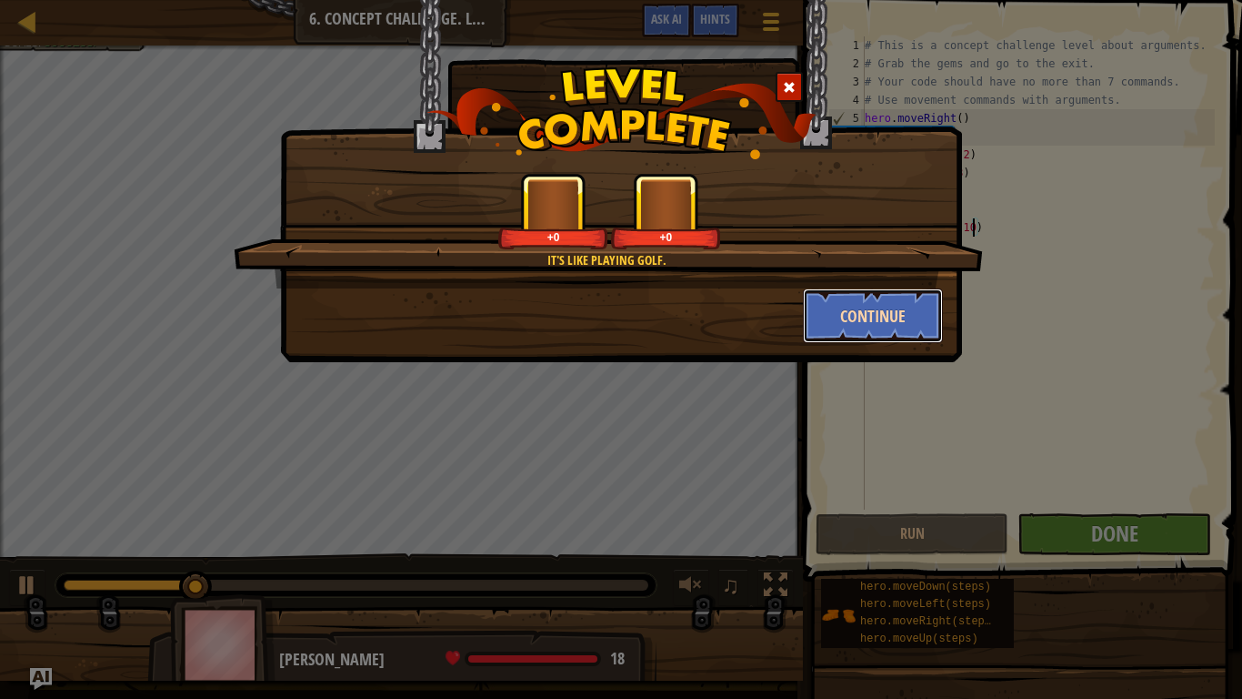
click at [873, 305] on button "Continue" at bounding box center [873, 315] width 141 height 55
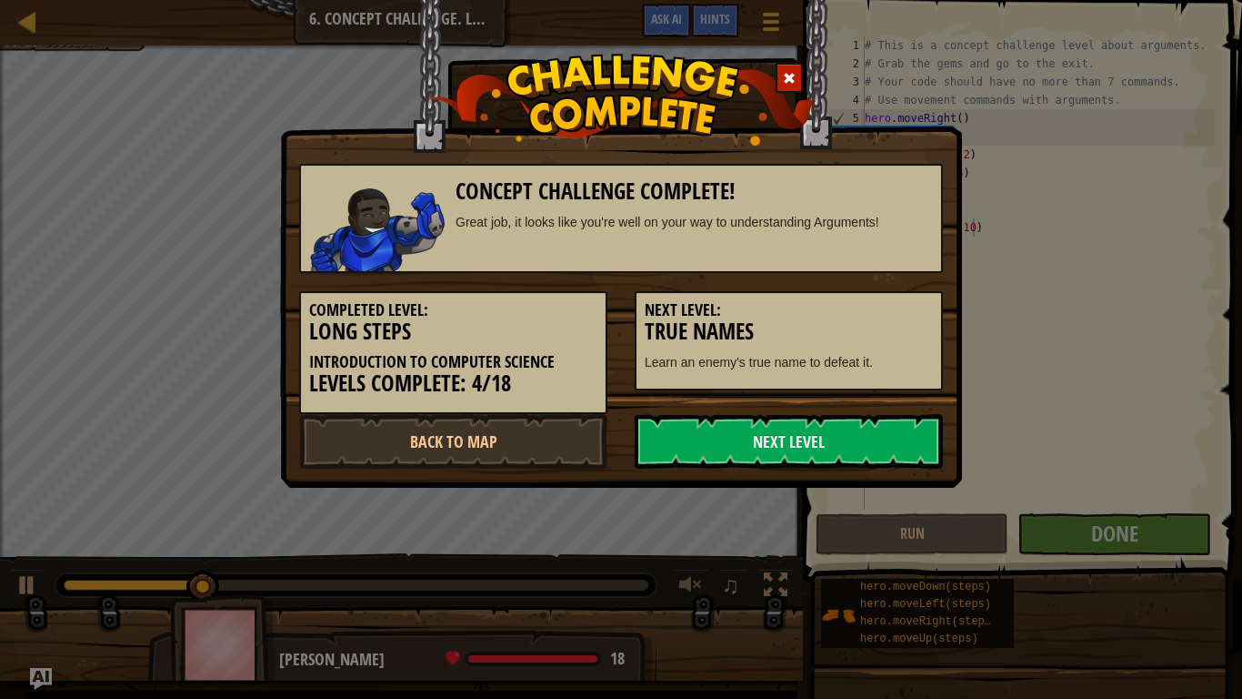
click at [880, 313] on h5 "Next Level:" at bounding box center [789, 310] width 288 height 18
click at [902, 319] on h3 "True Names" at bounding box center [789, 331] width 288 height 25
click at [886, 446] on link "Next Level" at bounding box center [789, 441] width 308 height 55
click at [902, 427] on link "Next Level" at bounding box center [789, 441] width 308 height 55
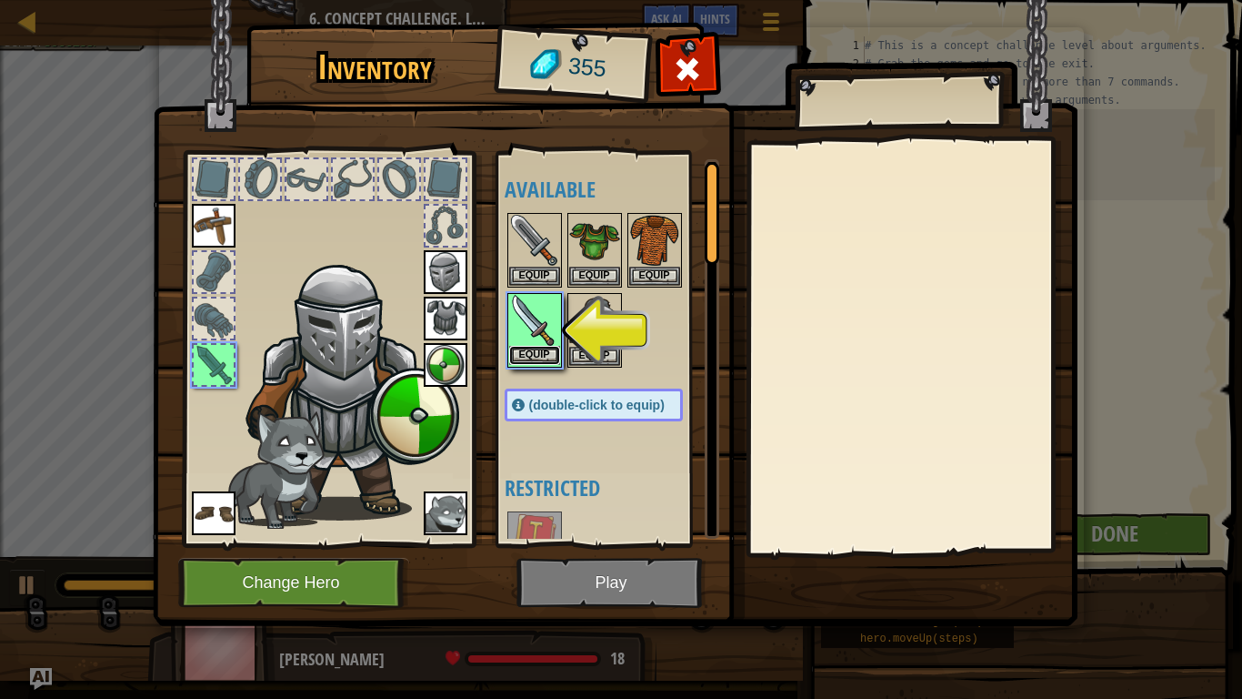
click at [521, 362] on button "Equip" at bounding box center [534, 355] width 51 height 19
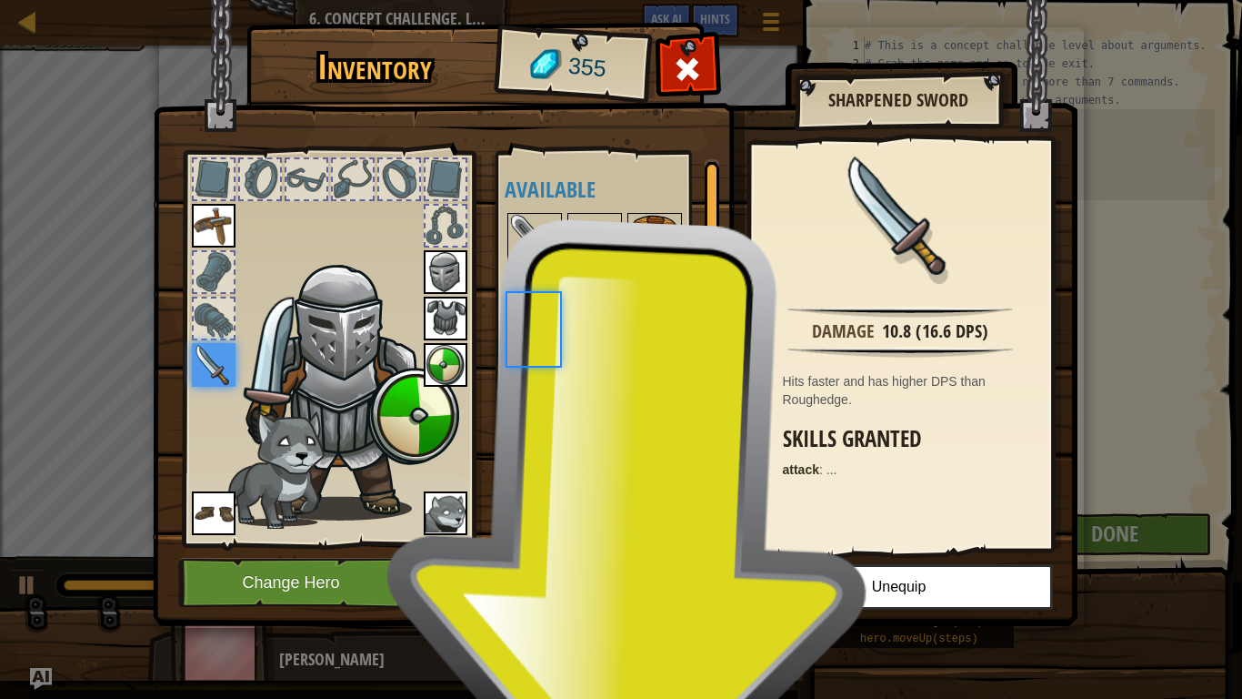
click at [537, 359] on button "Equip" at bounding box center [534, 355] width 51 height 19
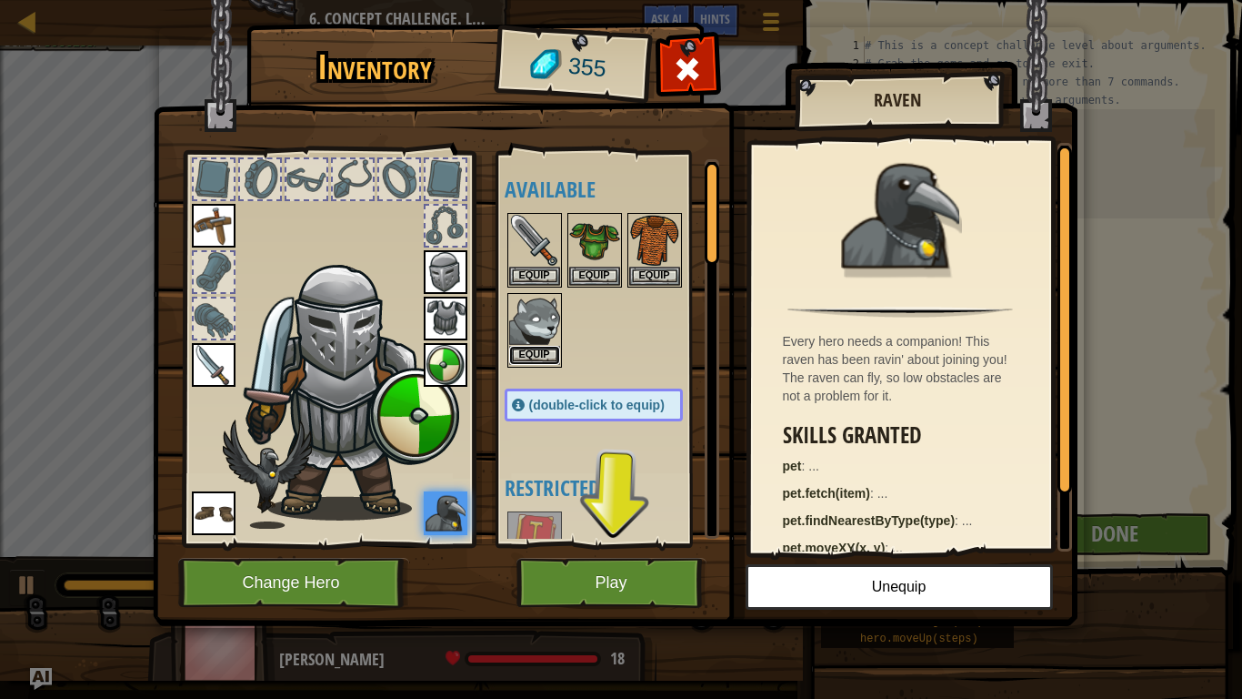
click at [538, 361] on button "Equip" at bounding box center [534, 355] width 51 height 19
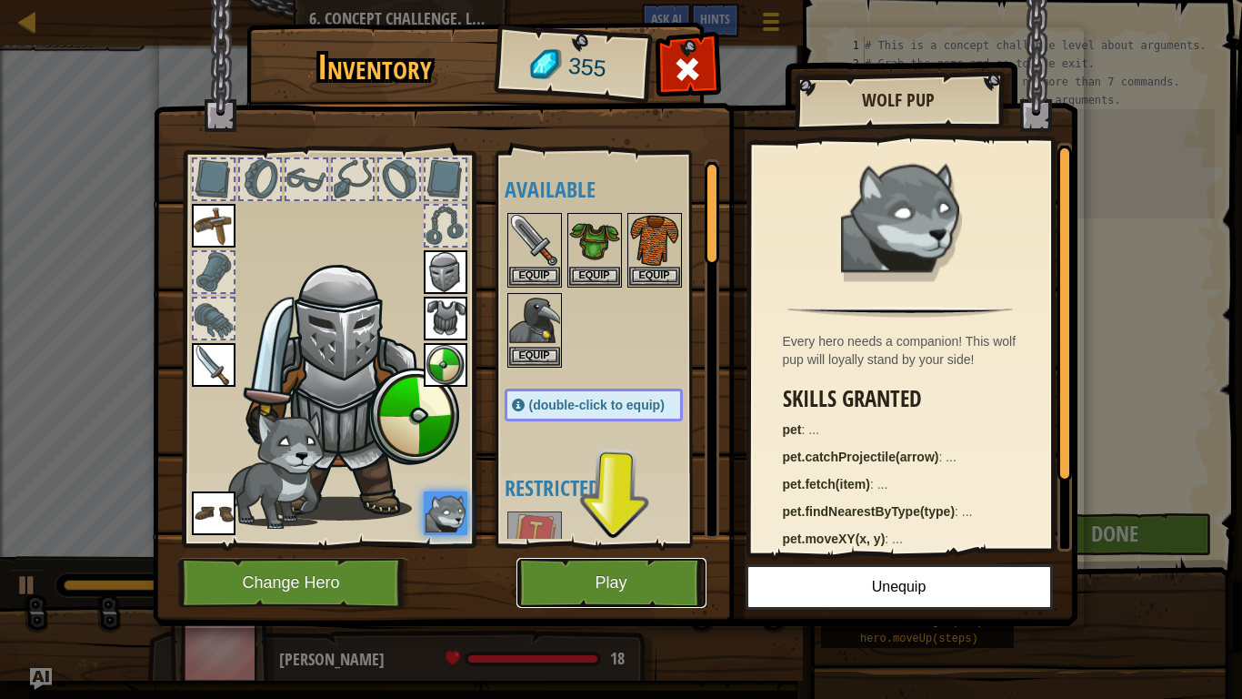
click at [591, 544] on button "Play" at bounding box center [612, 583] width 190 height 50
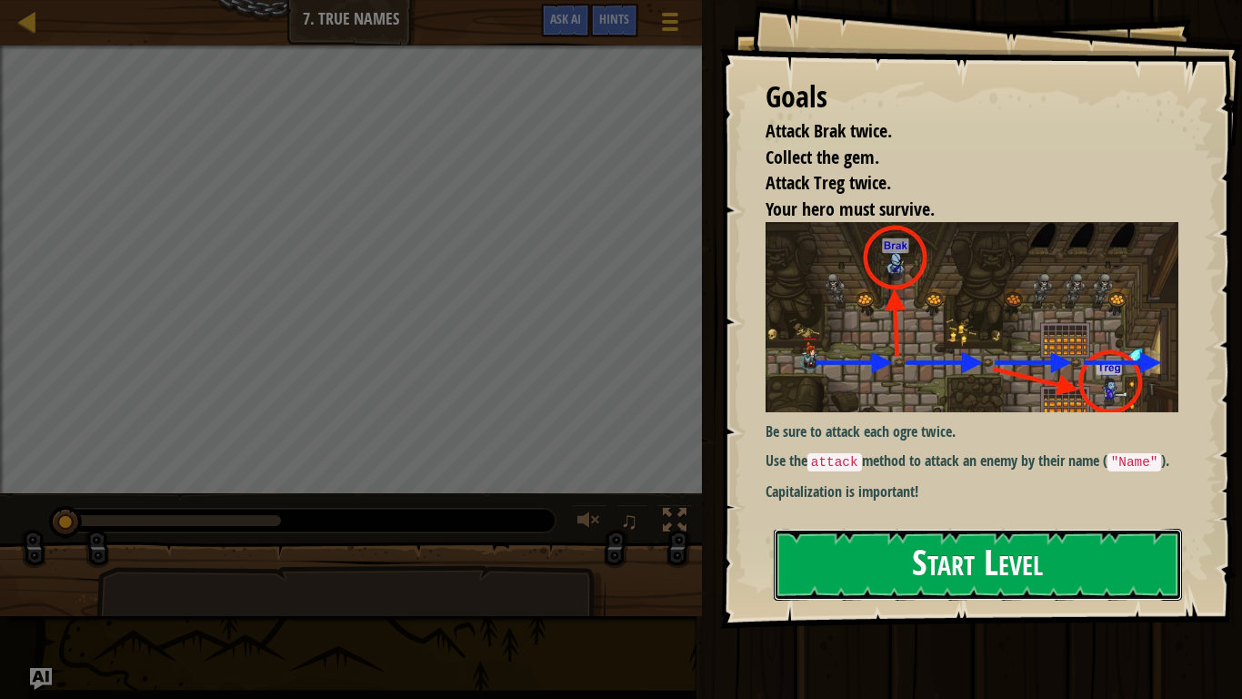
click at [1096, 544] on button "Start Level" at bounding box center [978, 564] width 408 height 72
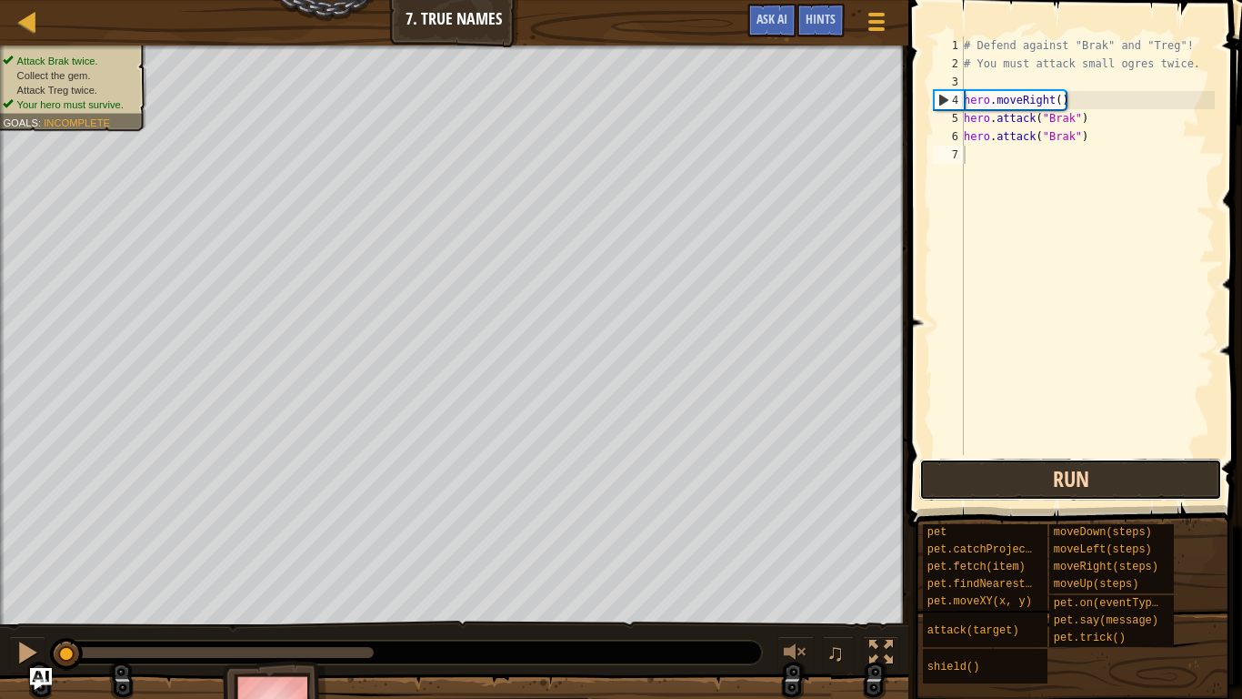
click at [1141, 489] on button "Run" at bounding box center [1071, 479] width 303 height 42
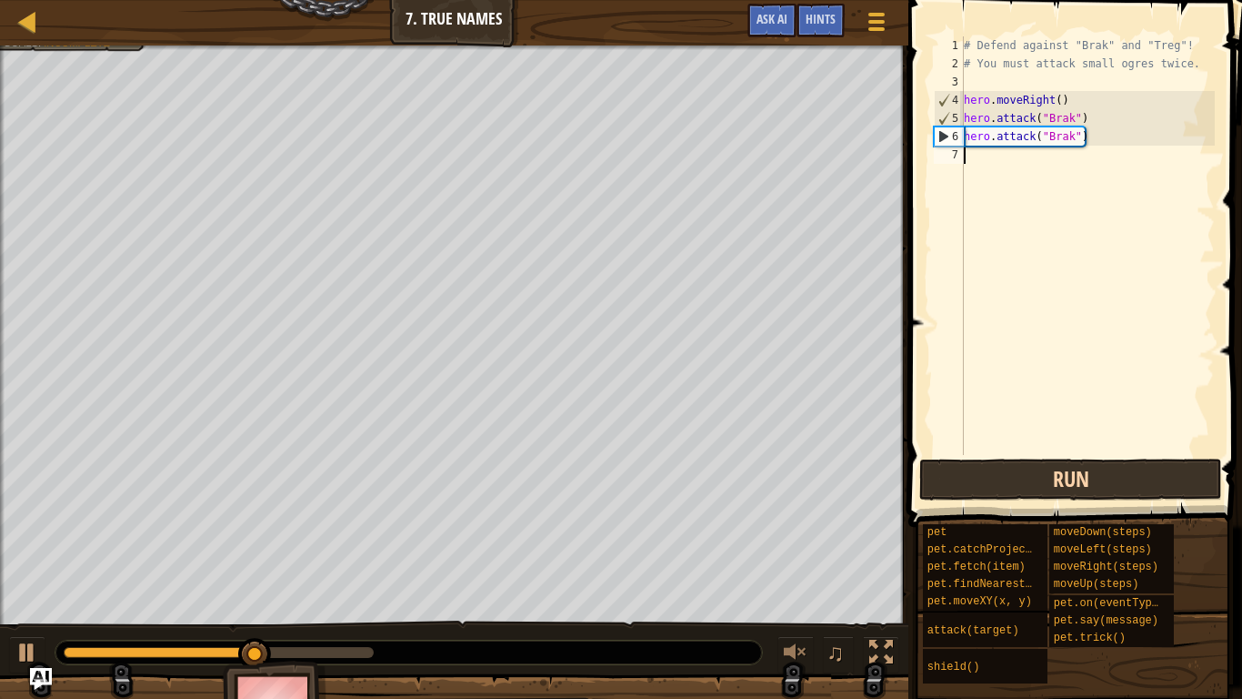
scroll to position [8, 0]
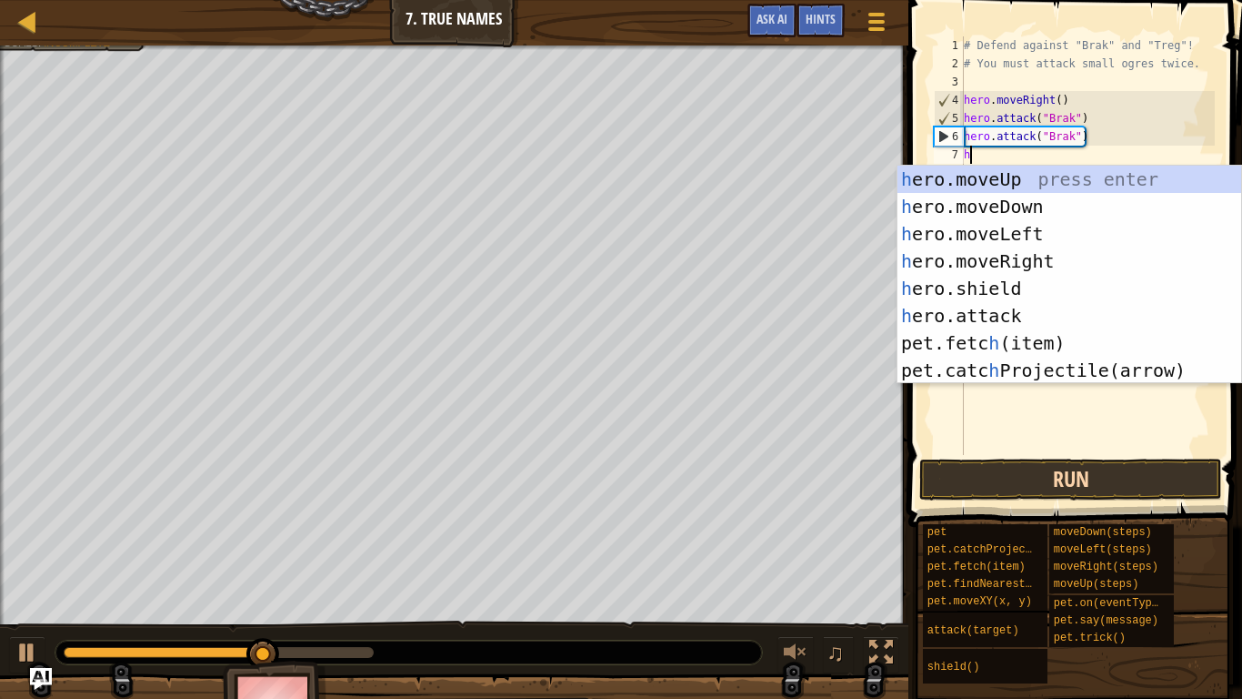
type textarea "hero"
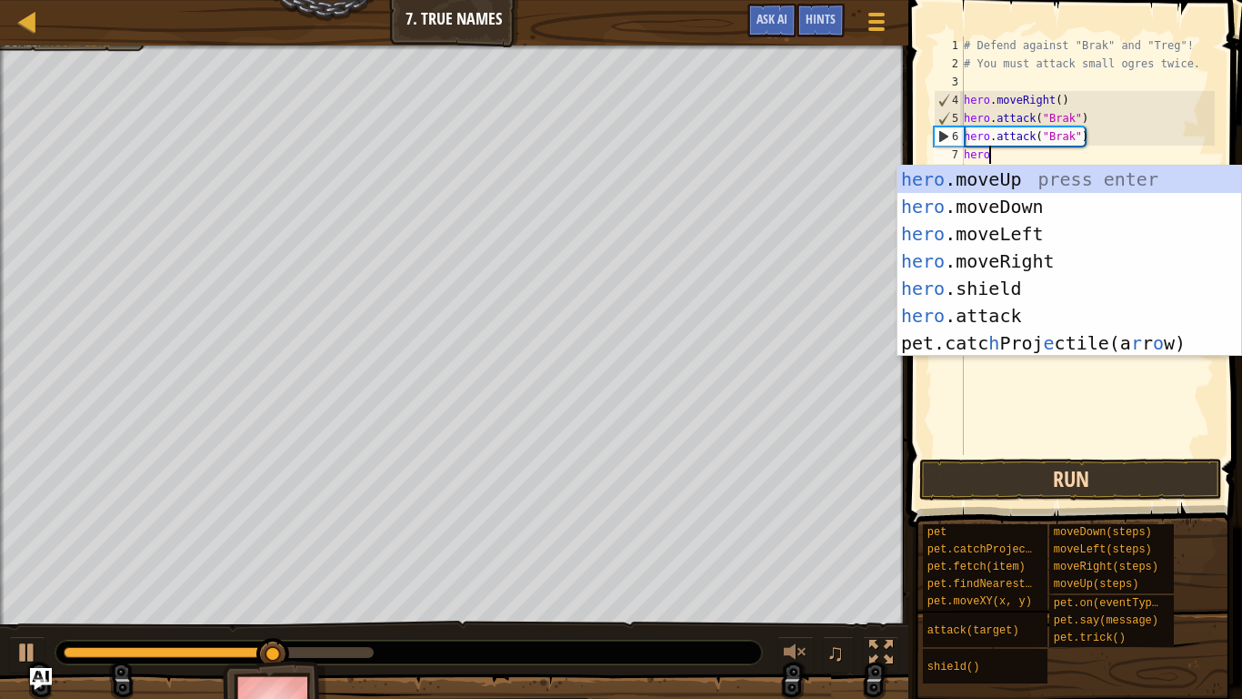
scroll to position [8, 3]
click at [1056, 256] on div "hero .moveUp press enter hero .moveDown press enter hero .moveLeft press enter …" at bounding box center [1070, 289] width 344 height 246
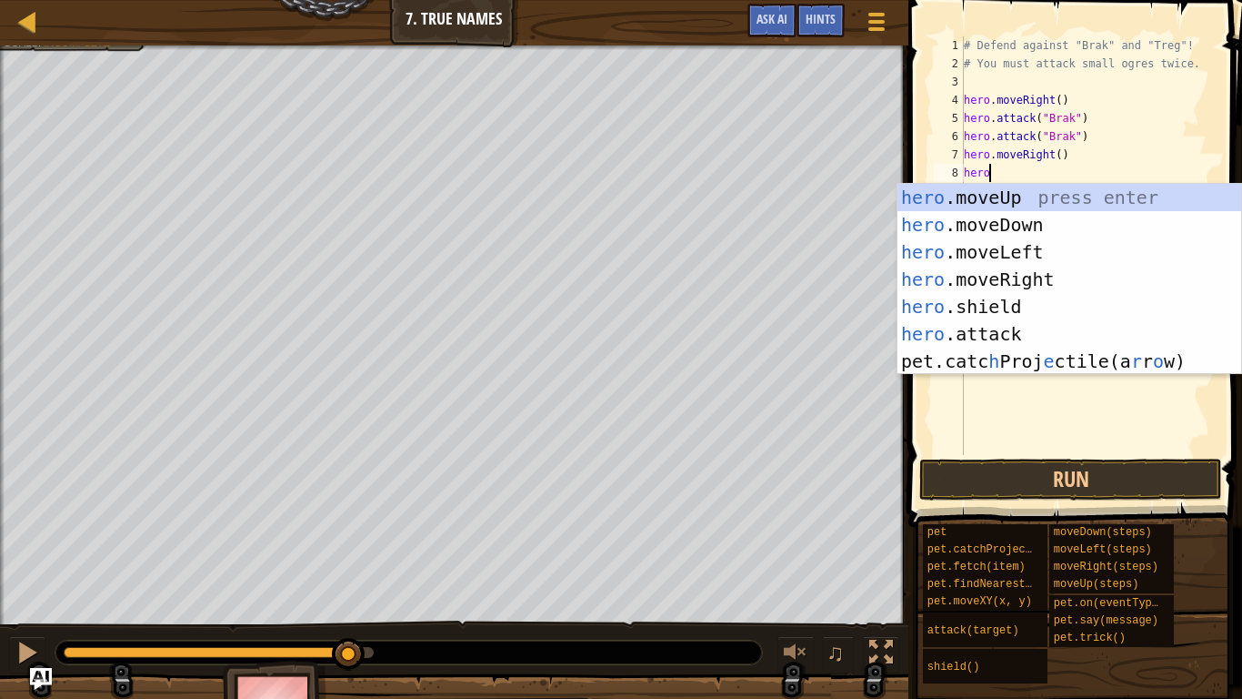
click at [1003, 322] on div "hero .moveUp press enter hero .moveDown press enter hero .moveLeft press enter …" at bounding box center [1070, 307] width 344 height 246
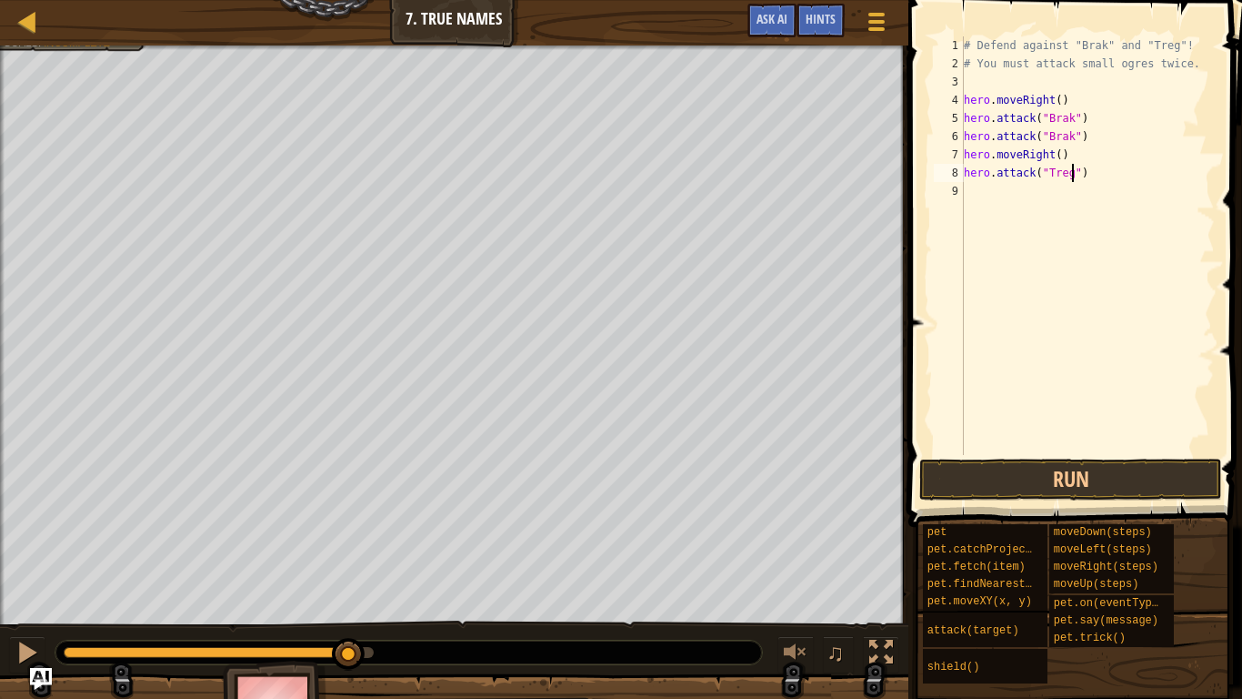
scroll to position [8, 15]
type textarea "hero.attack("Treg")"
click at [1112, 481] on button "Run" at bounding box center [1071, 479] width 303 height 42
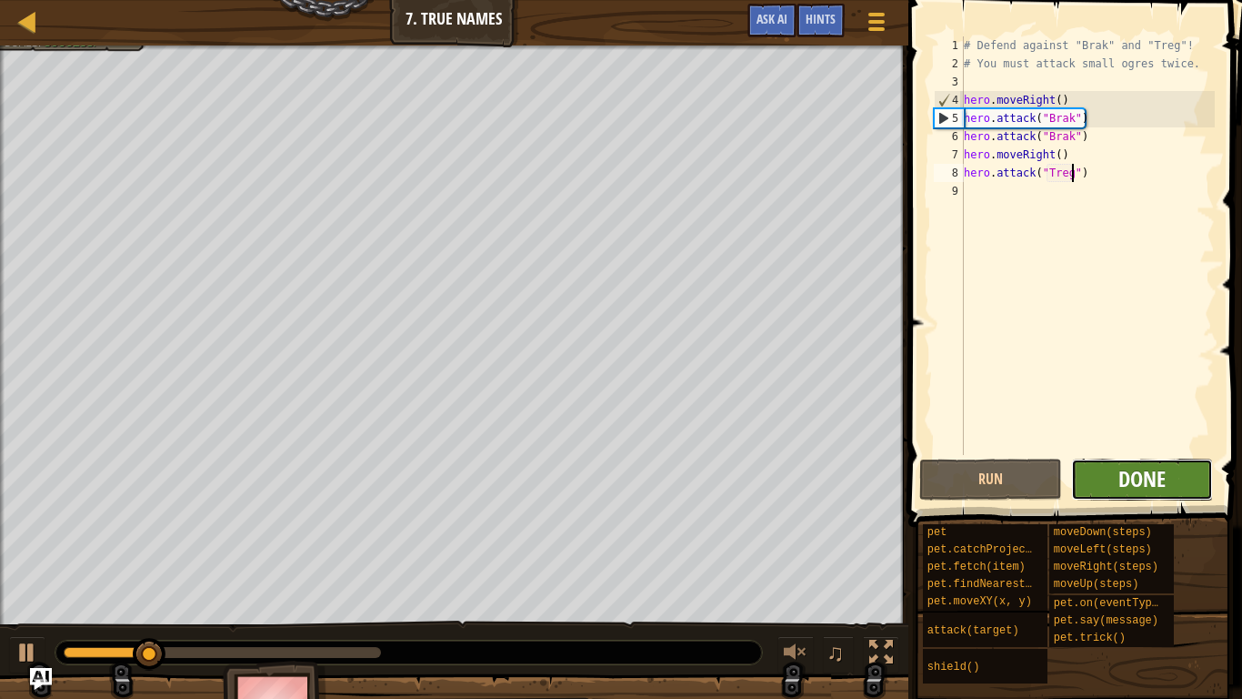
click at [1161, 479] on span "Done" at bounding box center [1142, 478] width 47 height 29
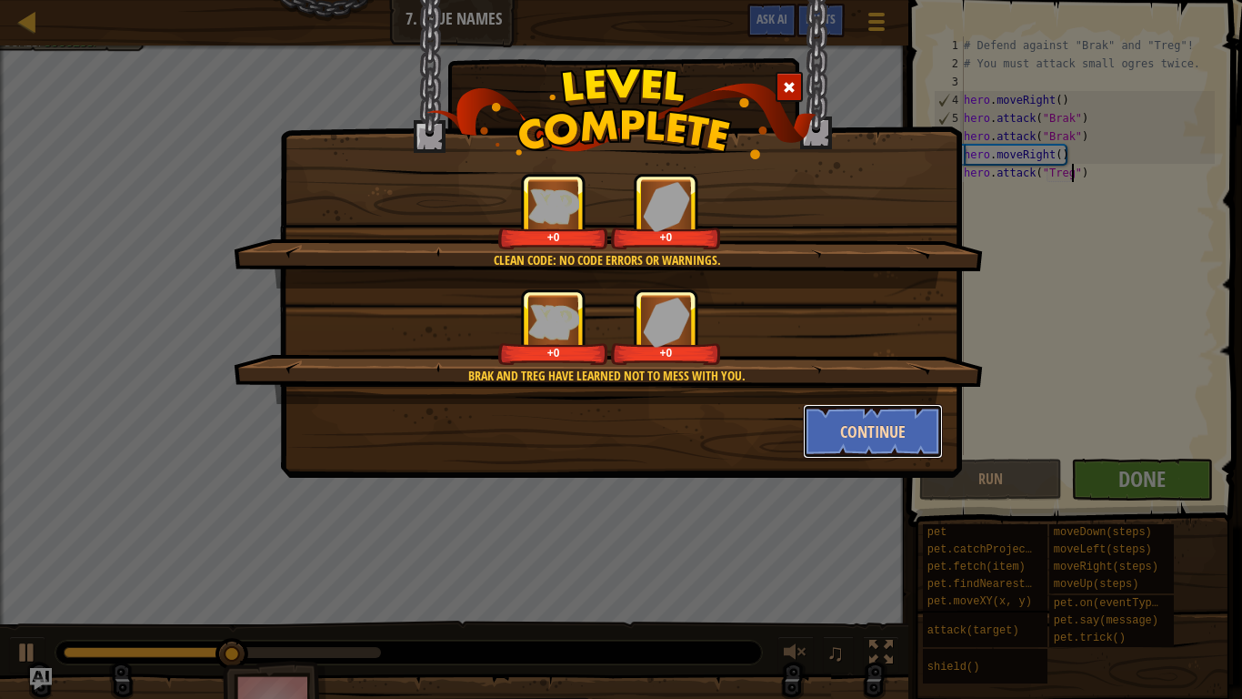
click at [849, 437] on button "Continue" at bounding box center [873, 431] width 141 height 55
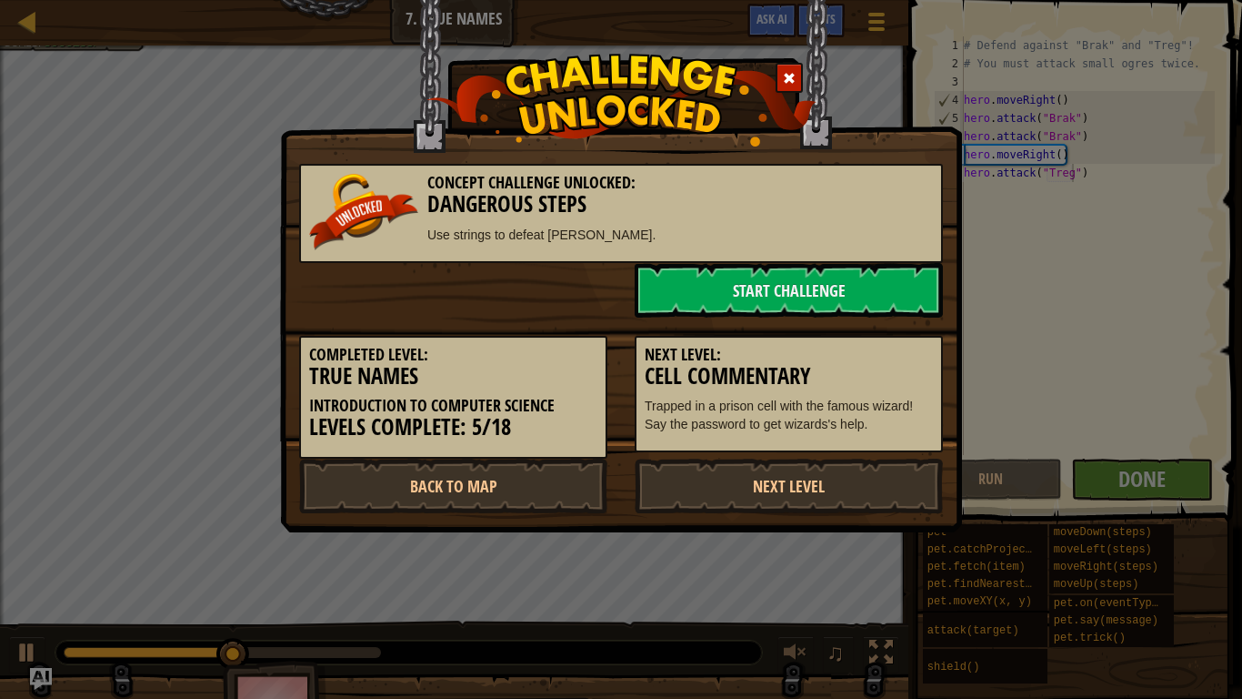
click at [860, 427] on p "Trapped in a prison cell with the famous wizard! Say the password to get wizard…" at bounding box center [789, 415] width 288 height 36
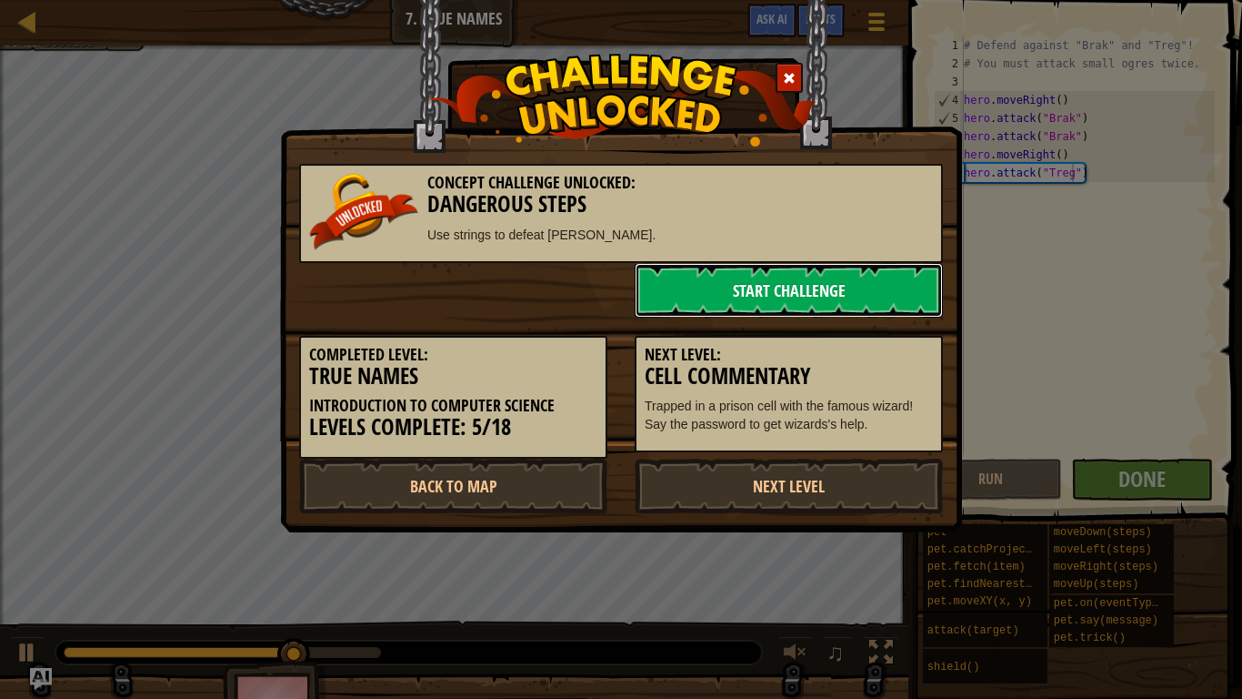
click at [746, 291] on link "Start Challenge" at bounding box center [789, 290] width 308 height 55
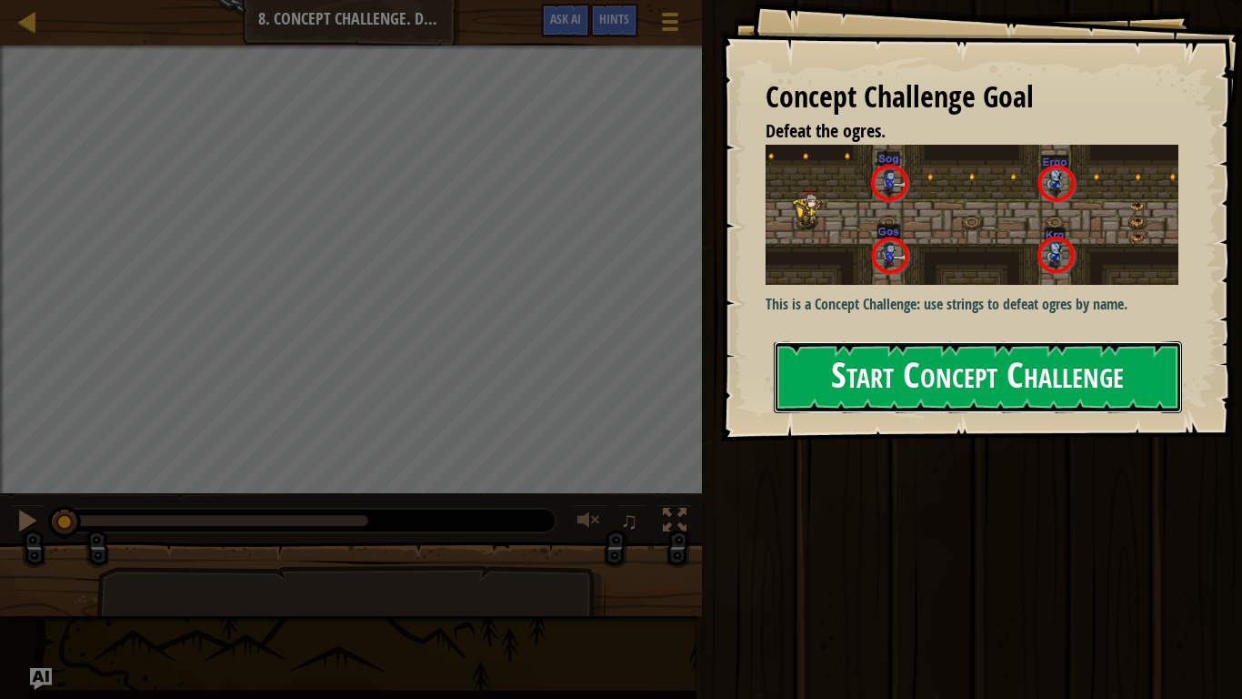
click at [901, 371] on button "Start Concept Challenge" at bounding box center [978, 377] width 408 height 72
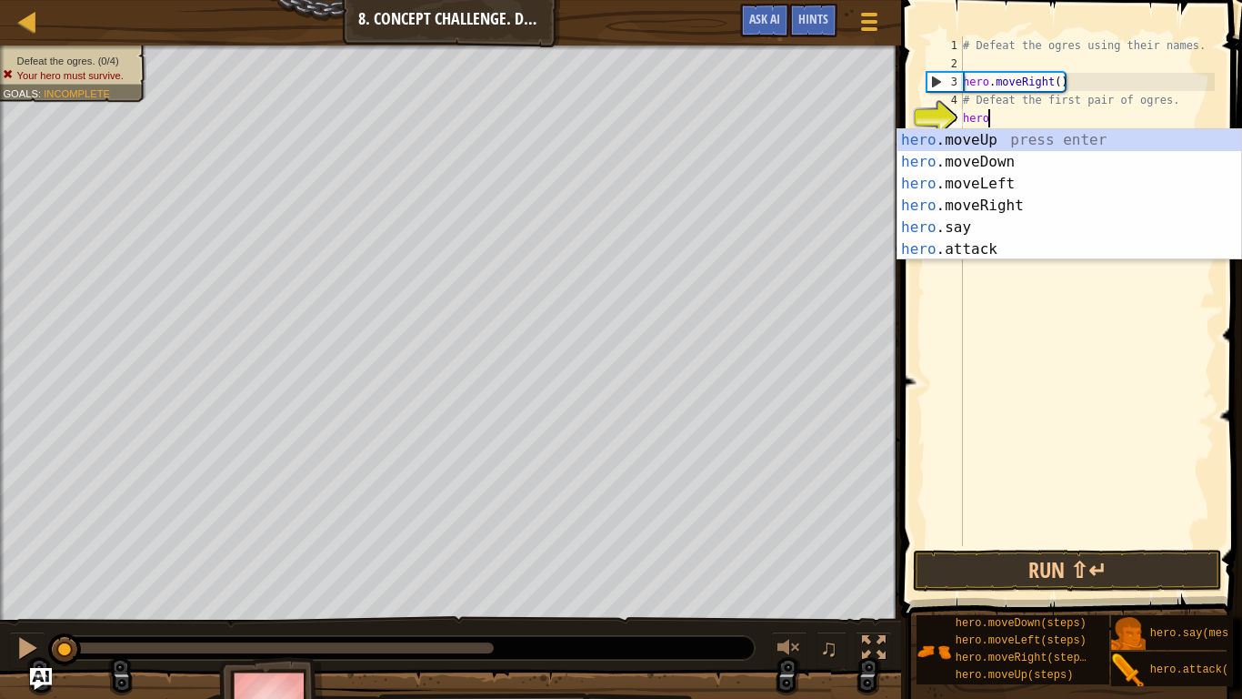
scroll to position [8, 3]
click at [966, 248] on div "hero .moveUp press enter hero .moveDown press enter hero .moveLeft press enter …" at bounding box center [1070, 216] width 344 height 175
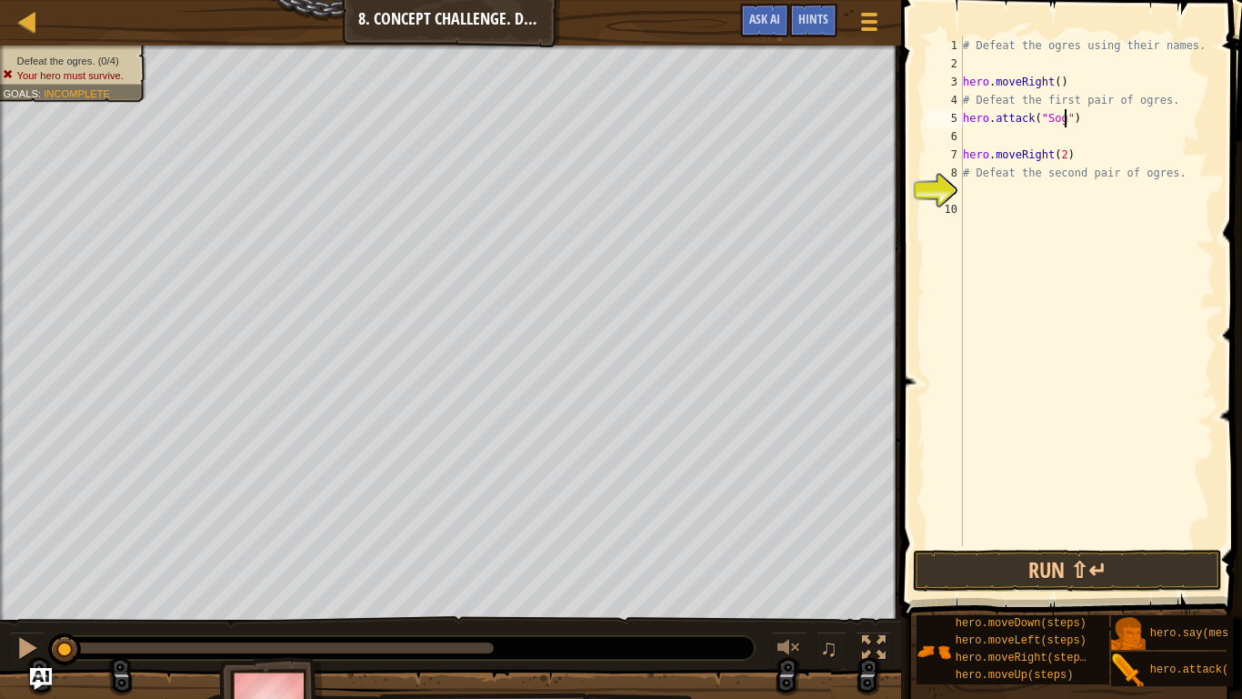
scroll to position [8, 15]
click at [1001, 147] on div "# Defeat the ogres using their names. hero . moveRight ( ) # Defeat the first p…" at bounding box center [1088, 309] width 256 height 546
type textarea "hero.moveRight(2)"
click at [1000, 136] on div "# Defeat the ogres using their names. hero . moveRight ( ) # Defeat the first p…" at bounding box center [1088, 309] width 256 height 546
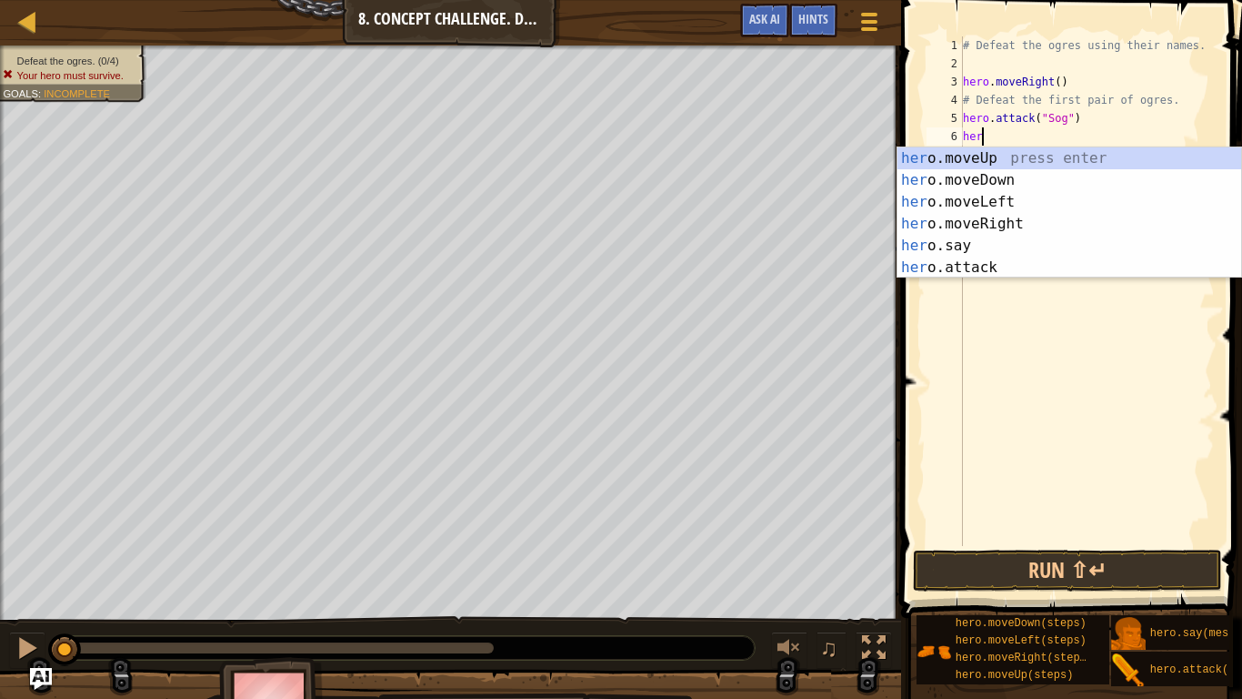
scroll to position [8, 3]
click at [1011, 258] on div "hero .moveUp press enter hero .moveDown press enter hero .moveLeft press enter …" at bounding box center [1070, 234] width 344 height 175
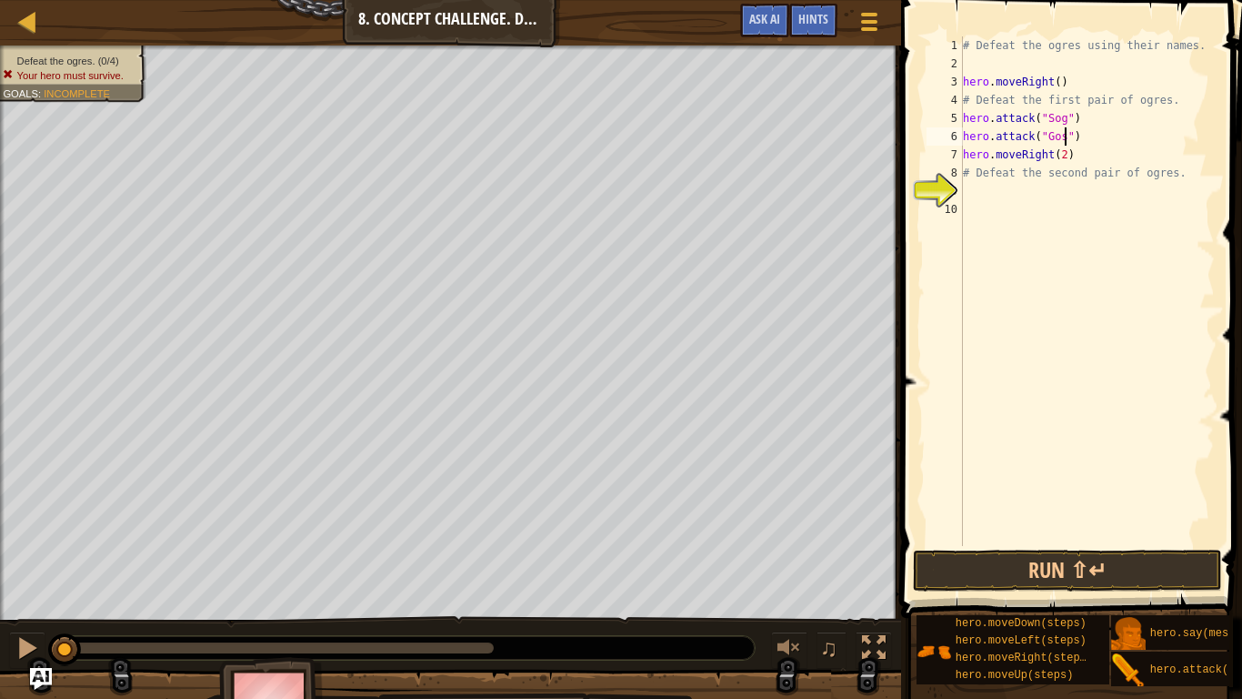
scroll to position [8, 15]
click at [1070, 544] on button "Run ⇧↵" at bounding box center [1067, 570] width 309 height 42
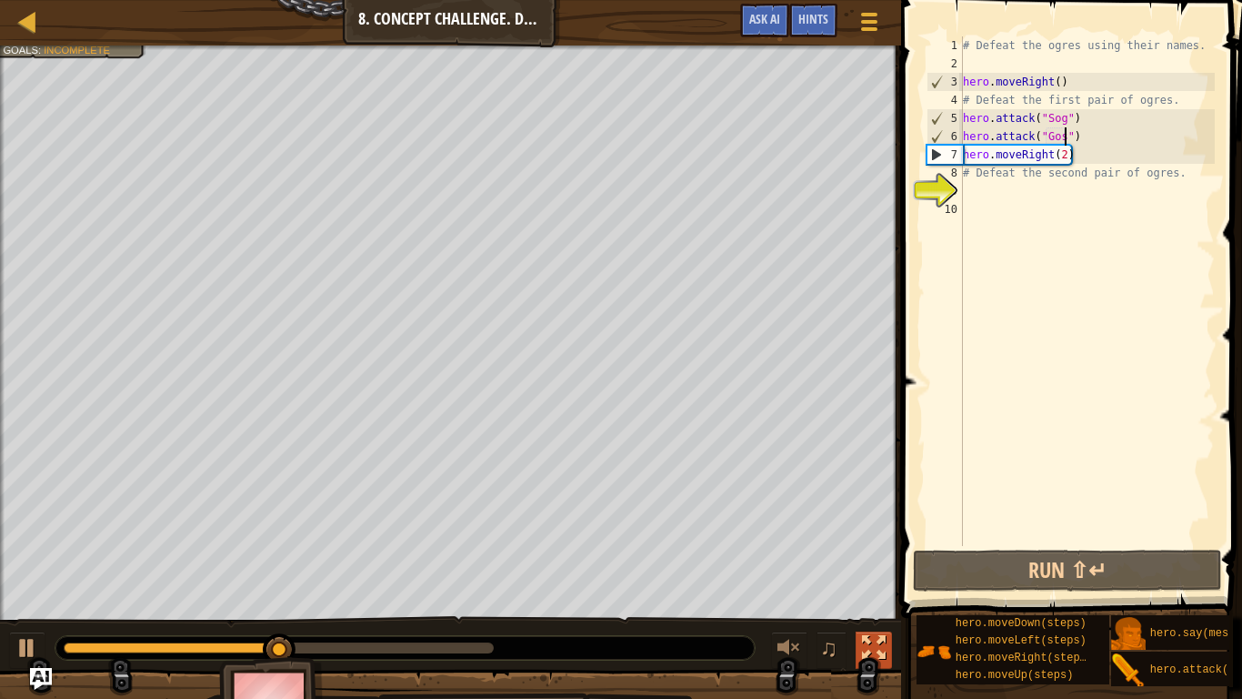
click at [870, 544] on div at bounding box center [874, 648] width 24 height 24
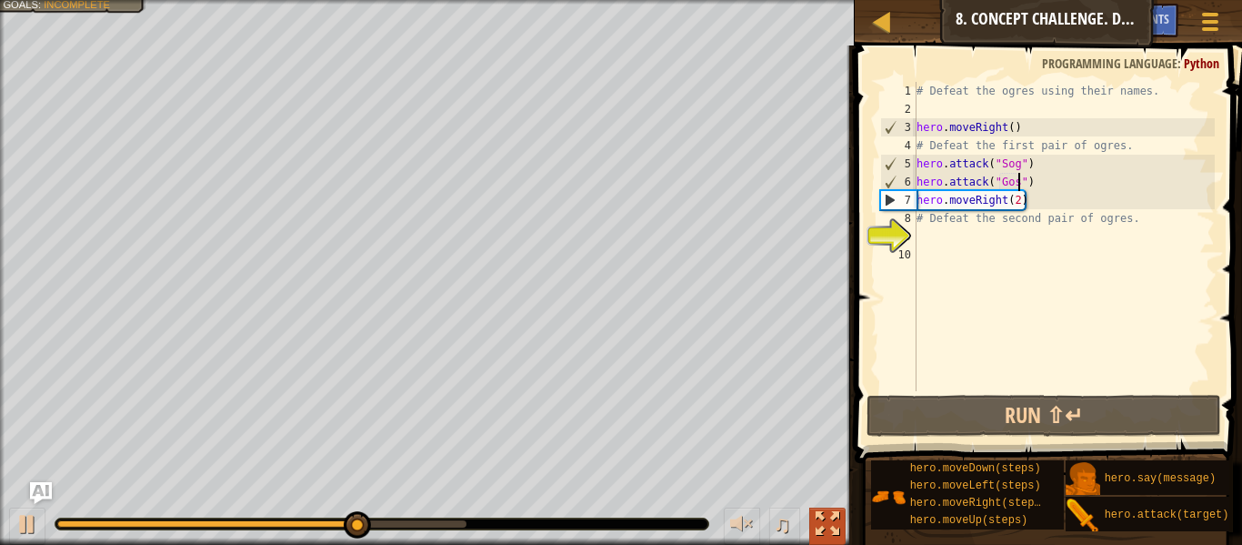
click at [825, 527] on div at bounding box center [828, 524] width 24 height 24
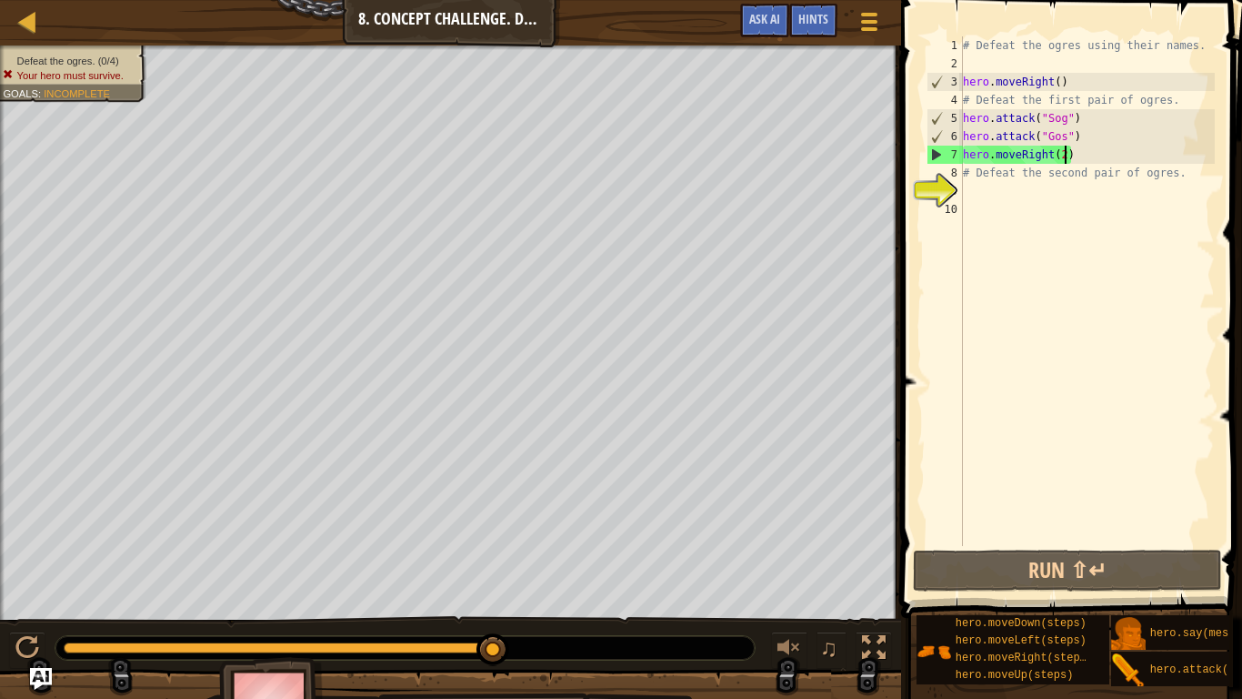
scroll to position [8, 15]
type textarea "hero.moveRight(2)"
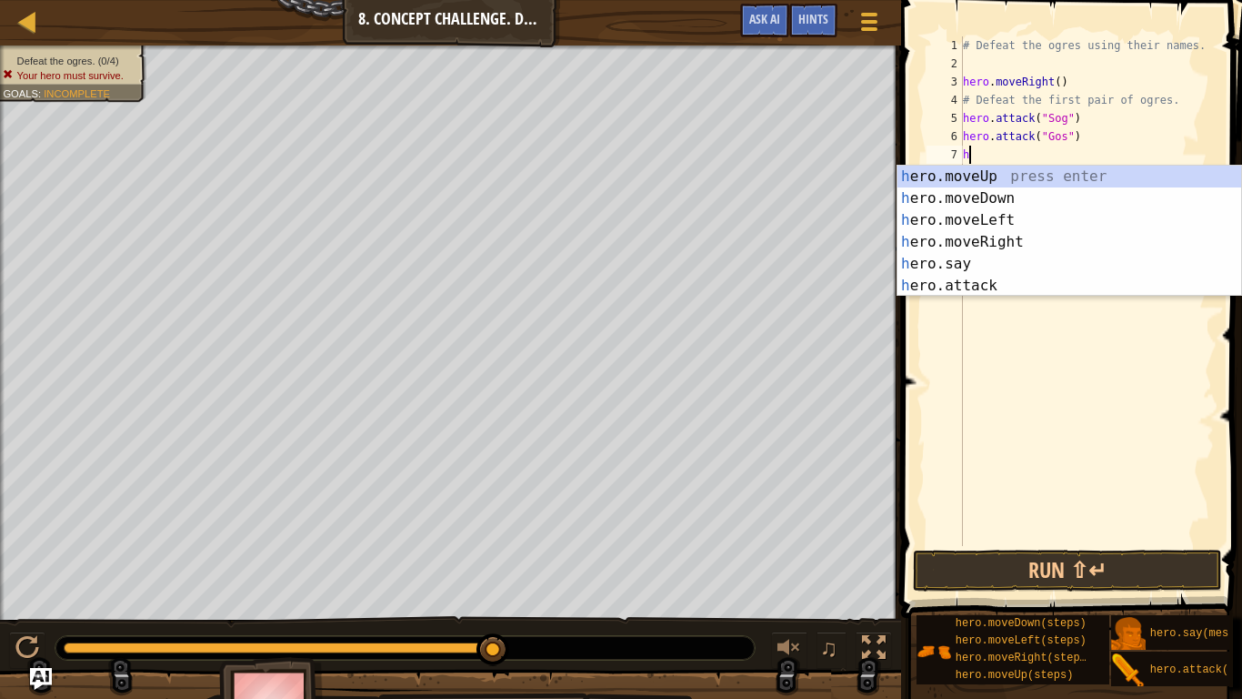
scroll to position [8, 2]
click at [986, 276] on div "her o.moveUp press enter her o.moveDown press enter her o.moveLeft press enter …" at bounding box center [1070, 253] width 344 height 175
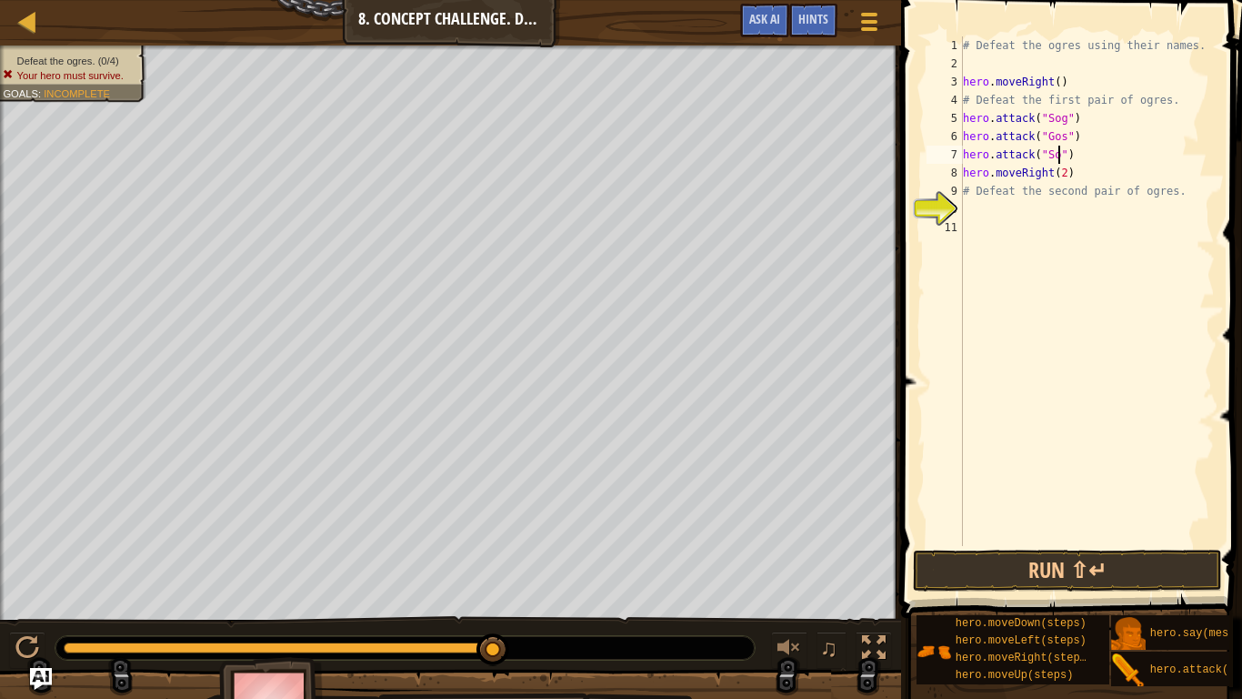
type textarea "hero.attack("Sog")"
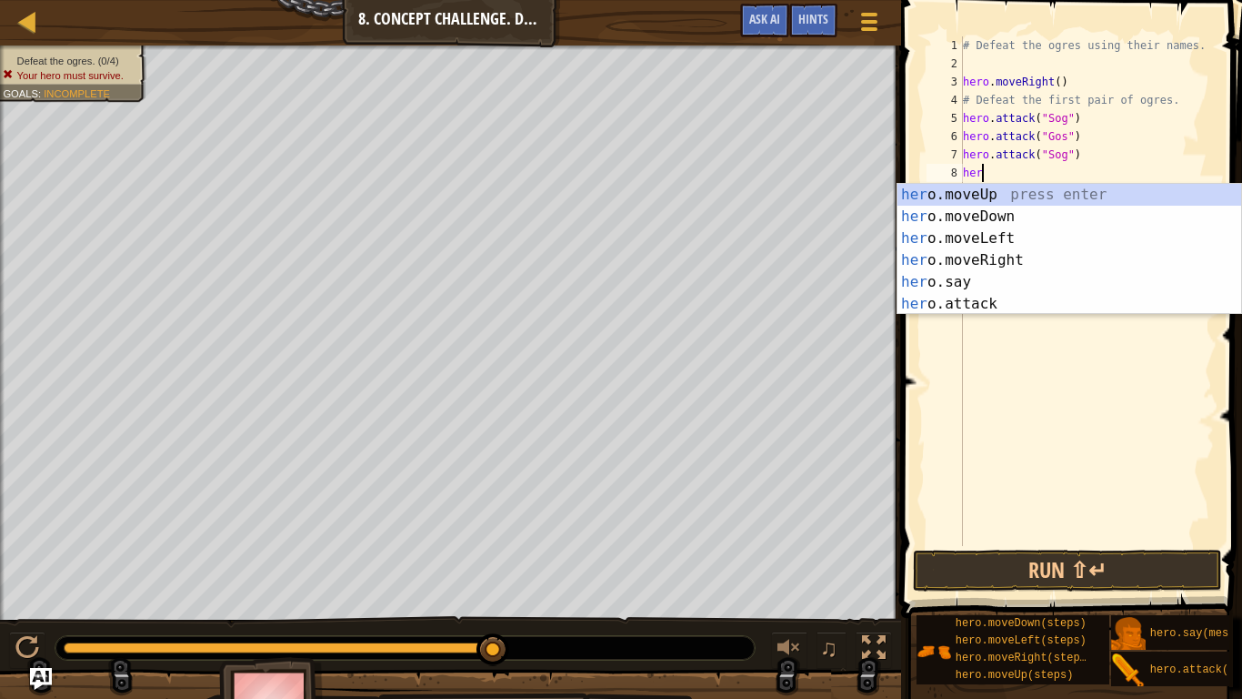
scroll to position [8, 3]
click at [982, 297] on div "hero .moveUp press enter hero .moveDown press enter hero .moveLeft press enter …" at bounding box center [1070, 271] width 344 height 175
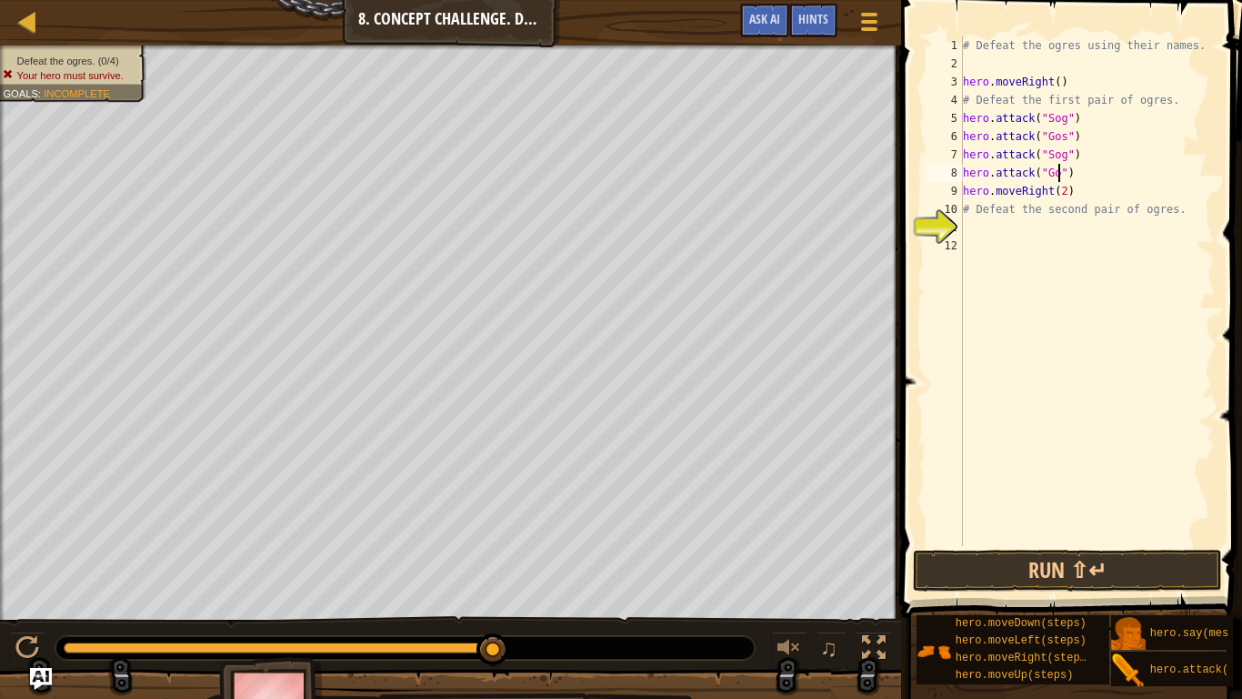
scroll to position [8, 15]
type textarea "hero.attack("Gos")"
click at [1071, 544] on button "Run ⇧↵" at bounding box center [1067, 570] width 309 height 42
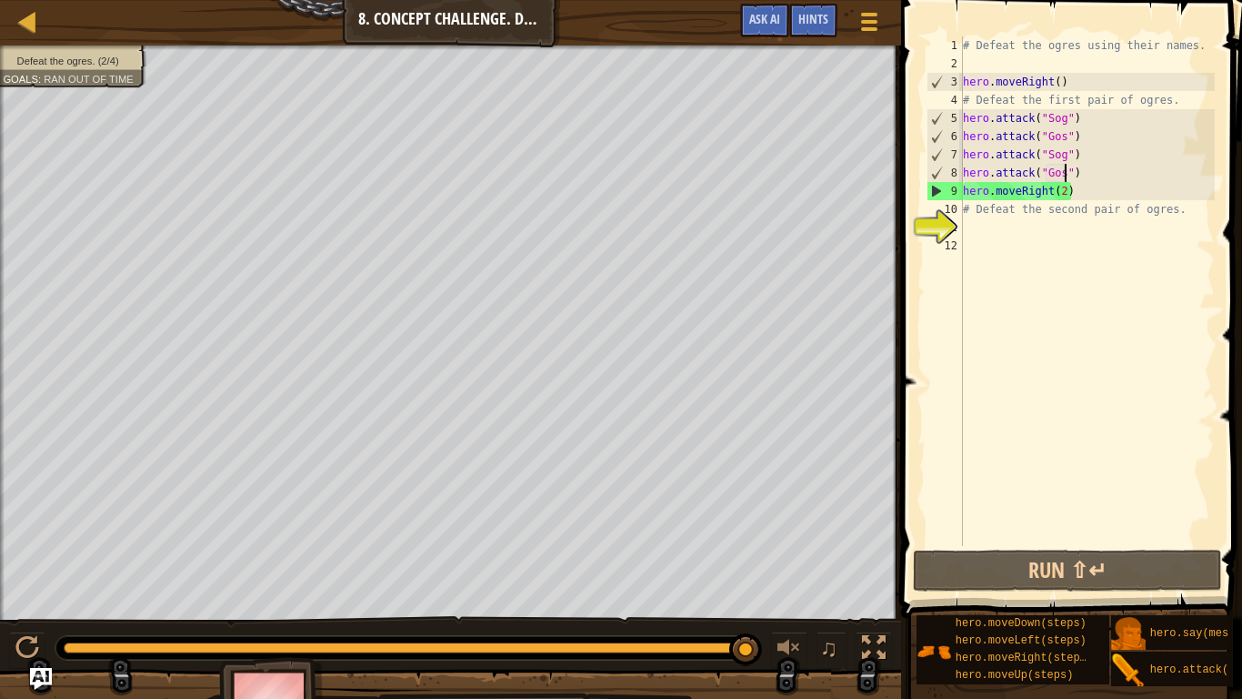
click at [999, 234] on div "# Defeat the ogres using their names. hero . moveRight ( ) # Defeat the first p…" at bounding box center [1088, 309] width 256 height 546
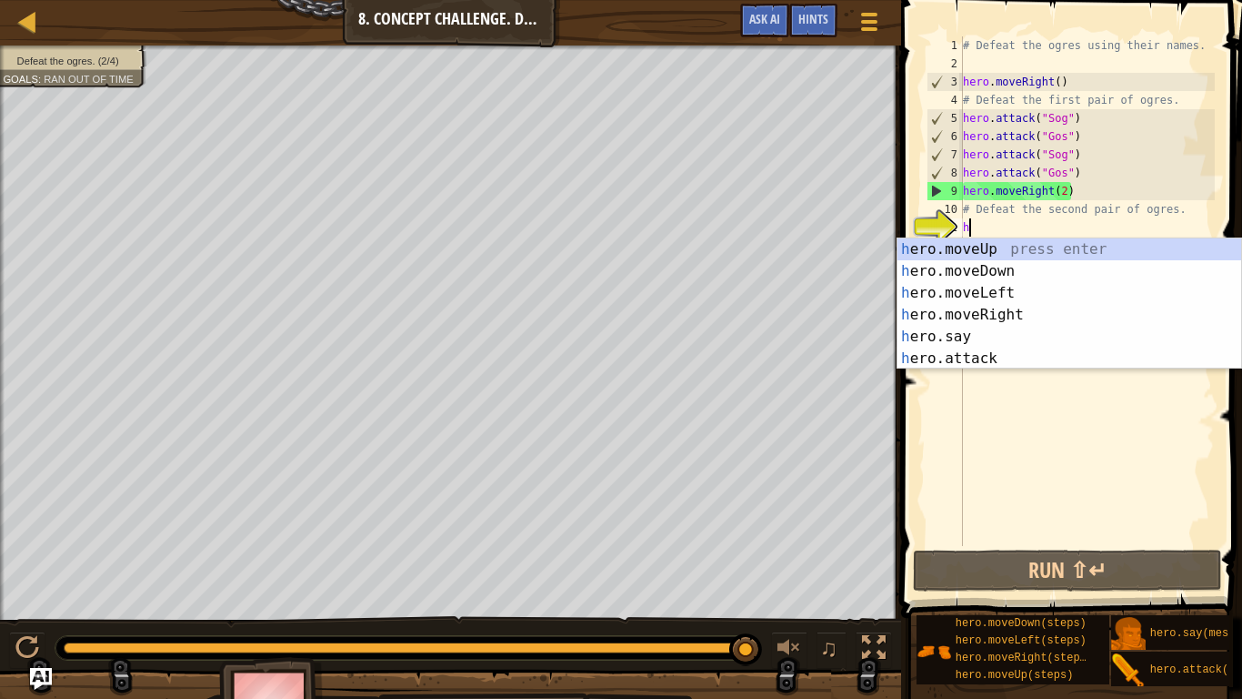
scroll to position [8, 3]
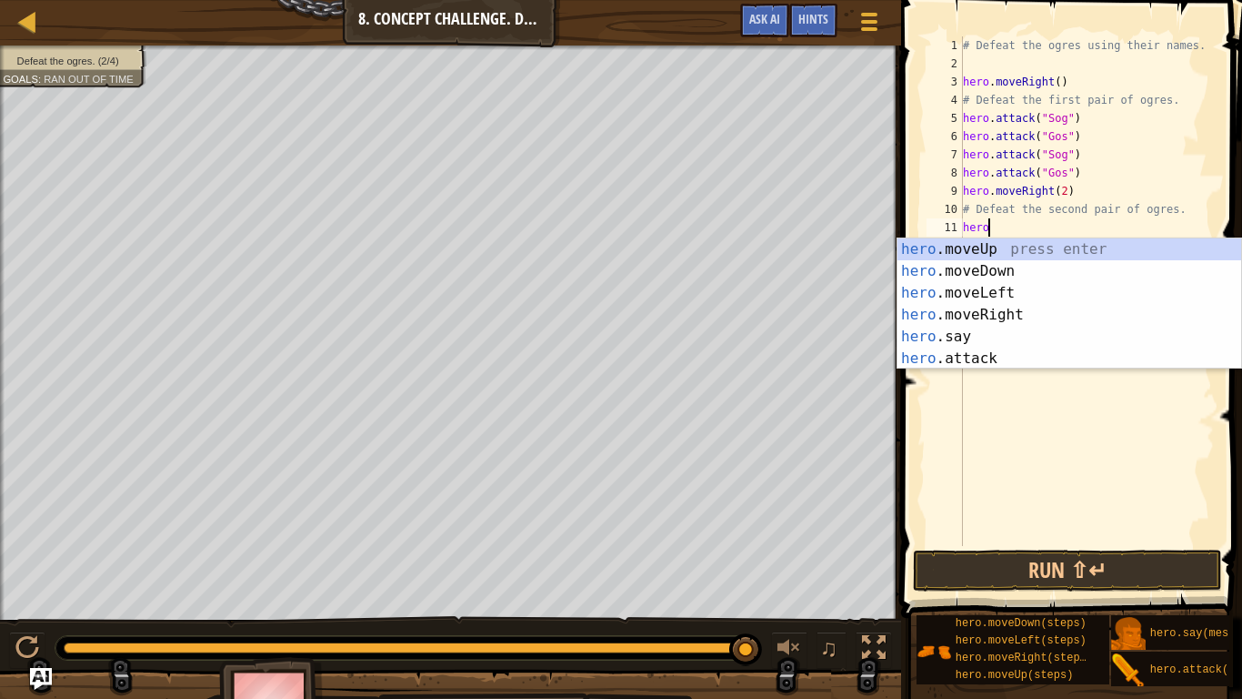
click at [1013, 350] on div "hero .moveUp press enter hero .moveDown press enter hero .moveLeft press enter …" at bounding box center [1070, 325] width 344 height 175
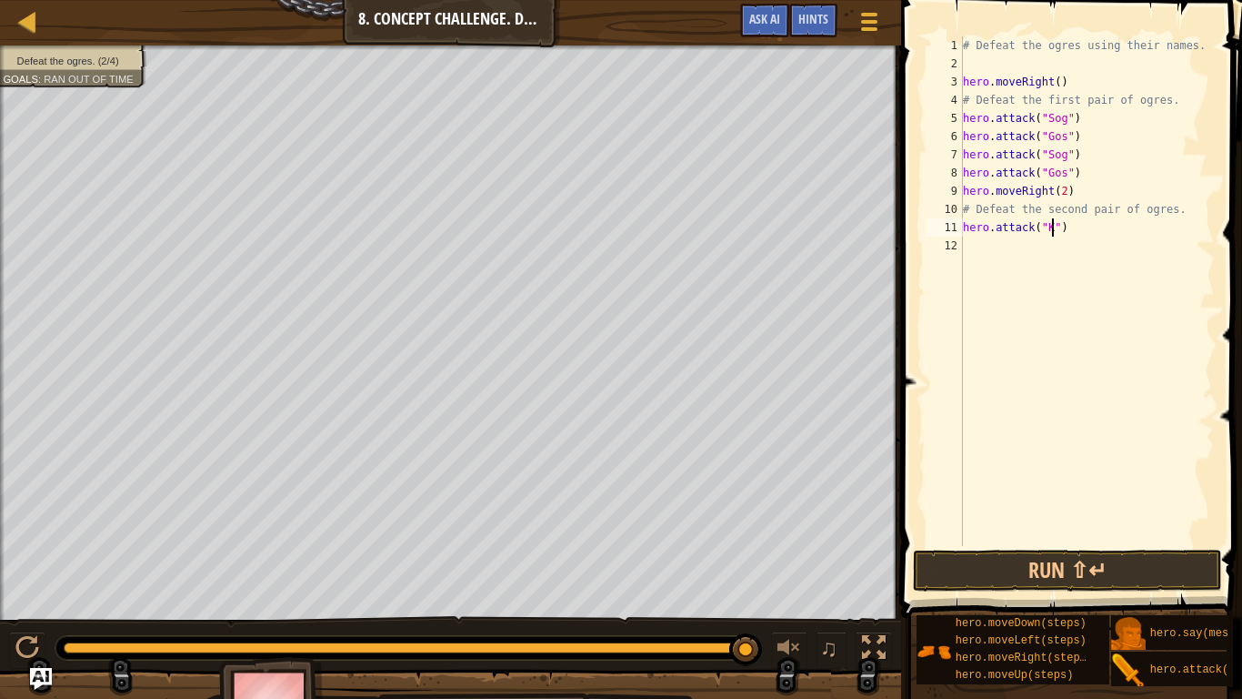
type textarea "hero.attack("Kro")"
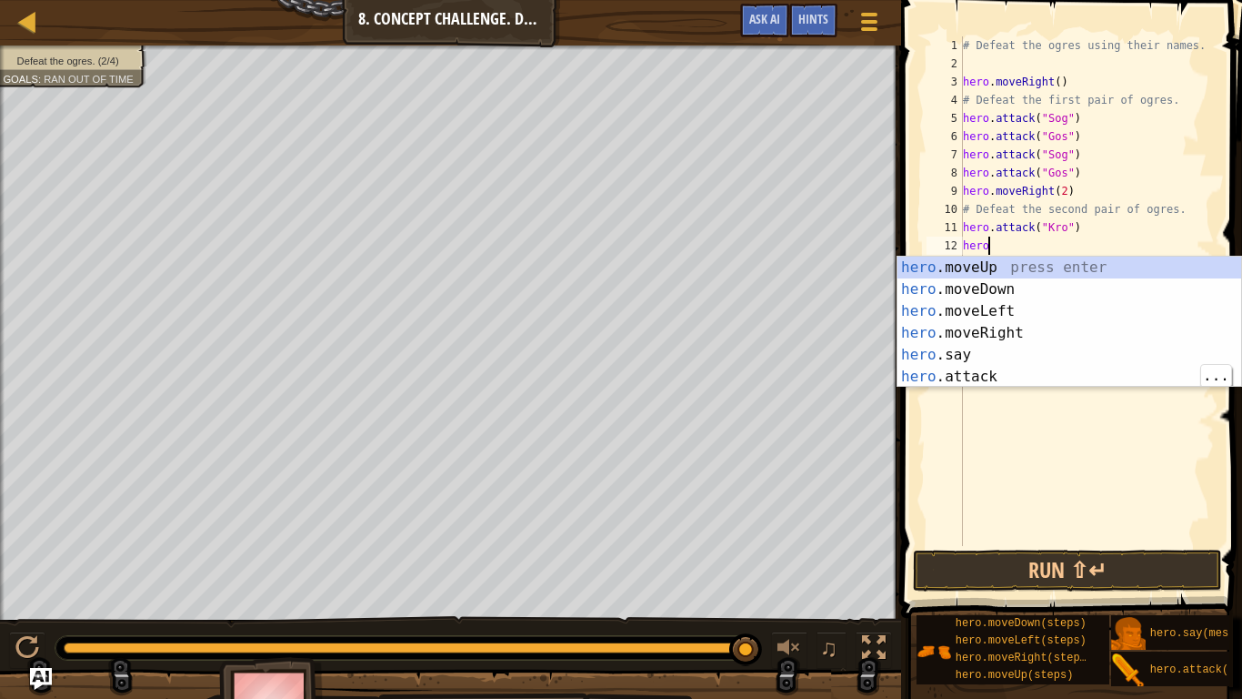
click at [1000, 372] on div "hero .moveUp press enter hero .moveDown press enter hero .moveLeft press enter …" at bounding box center [1070, 343] width 344 height 175
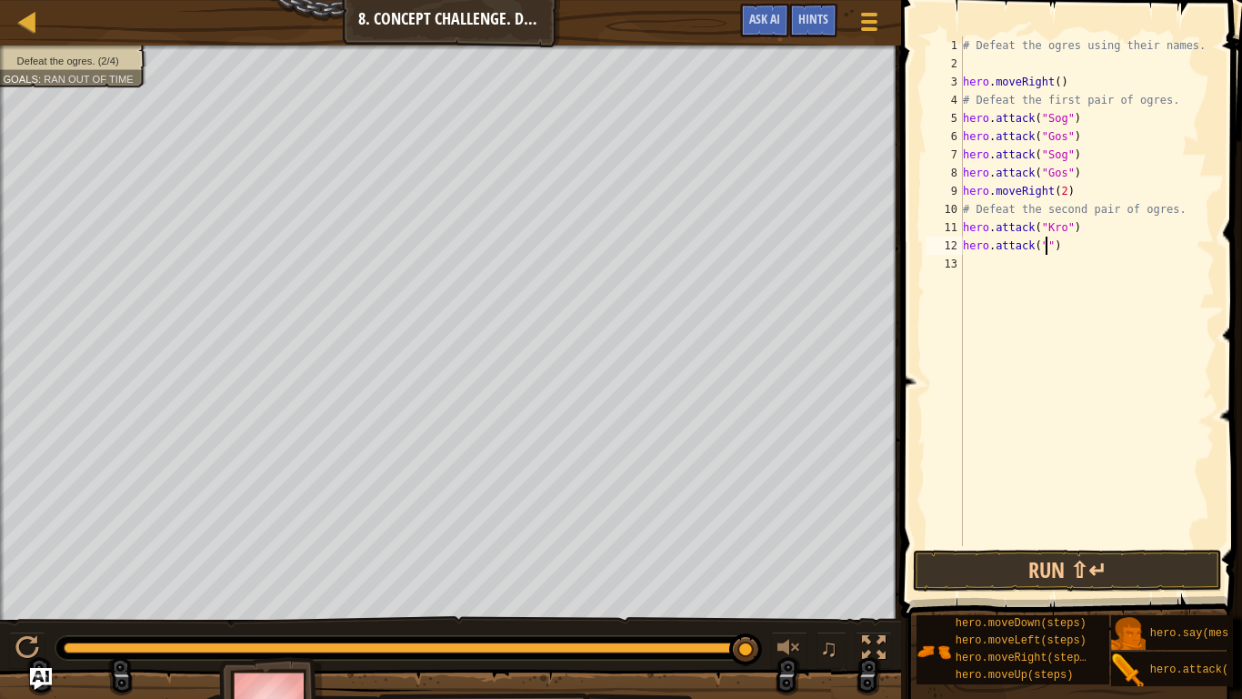
type textarea "hero.attack("kro")"
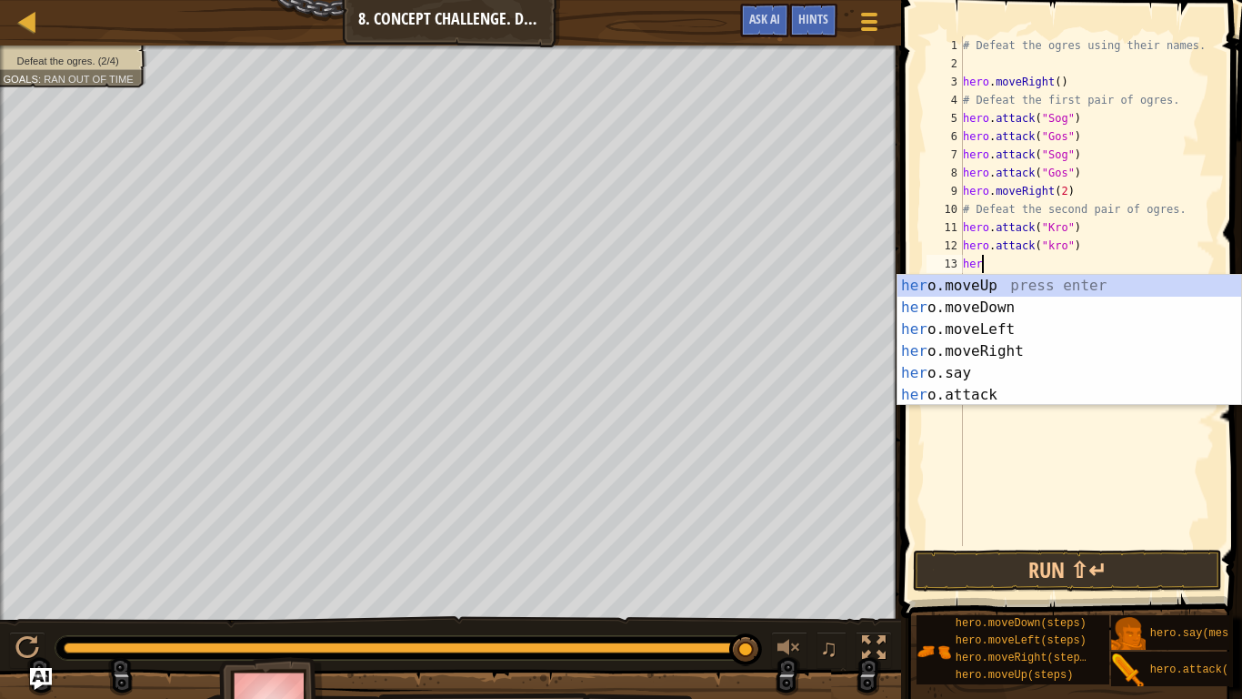
type textarea "hero"
click at [1029, 307] on div "hero .moveUp press enter hero .moveDown press enter hero .moveLeft press enter …" at bounding box center [1070, 362] width 344 height 175
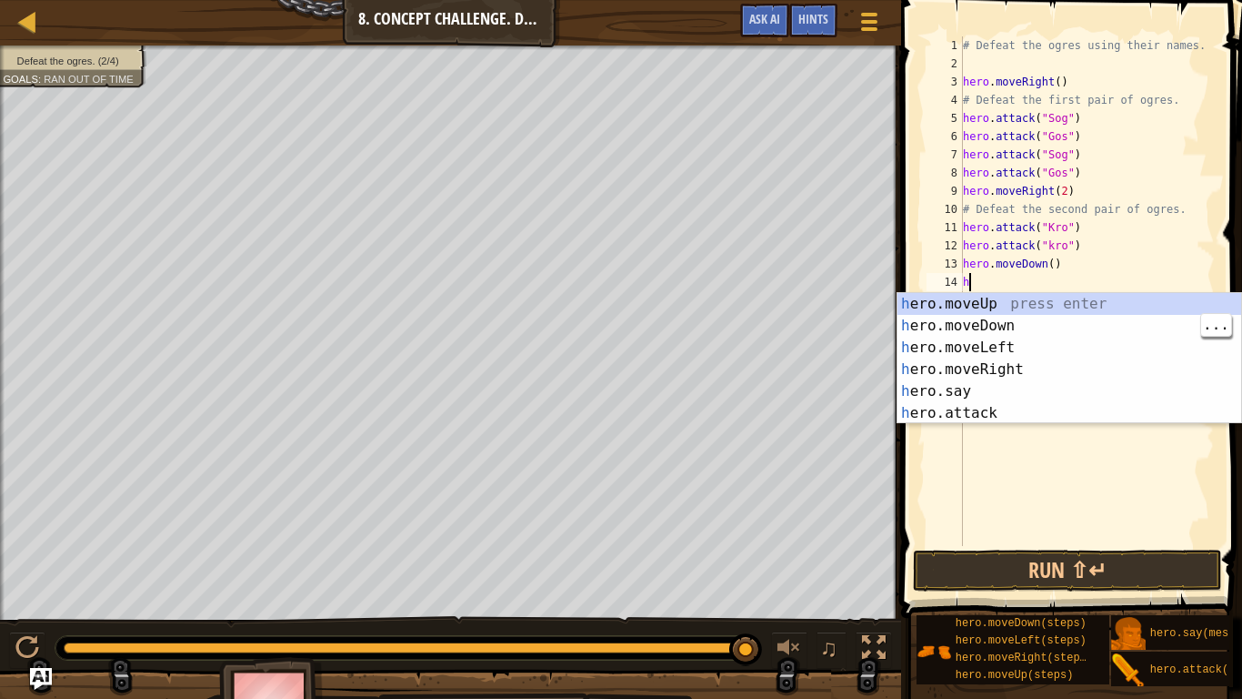
type textarea "hero"
click at [1051, 297] on div "hero .moveUp press enter hero .moveDown press enter hero .moveLeft press enter …" at bounding box center [1070, 380] width 344 height 175
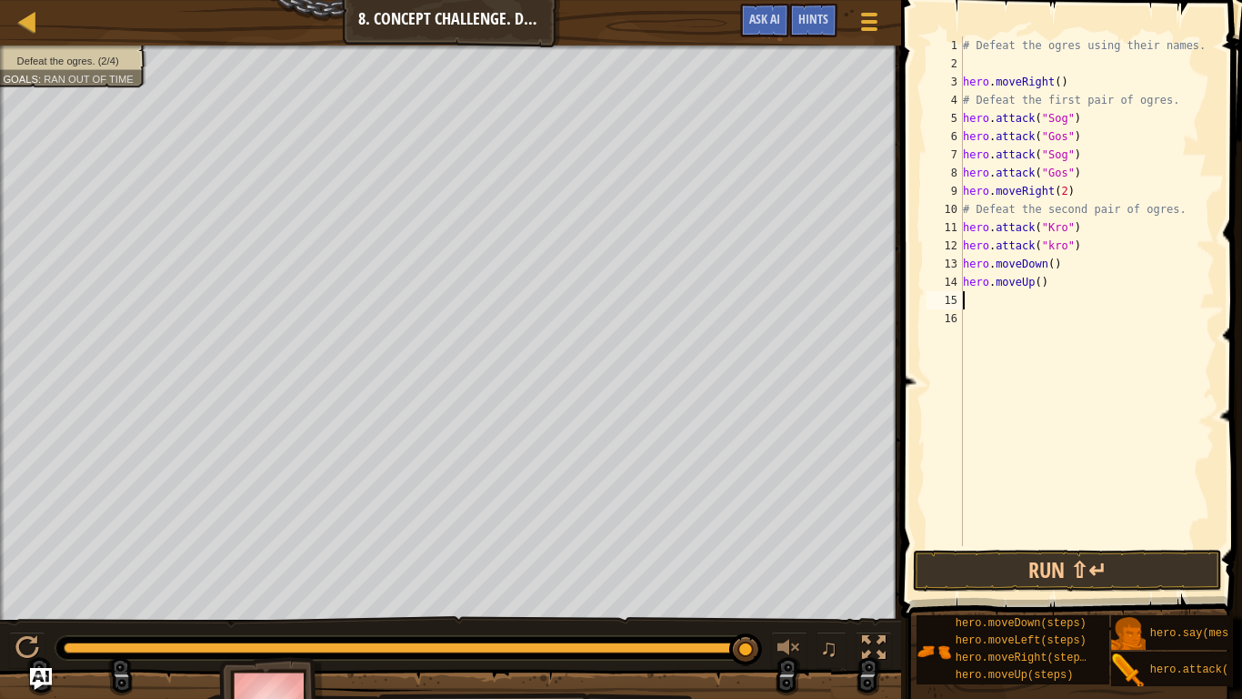
scroll to position [8, 0]
click at [1052, 544] on button "Run ⇧↵" at bounding box center [1067, 570] width 309 height 42
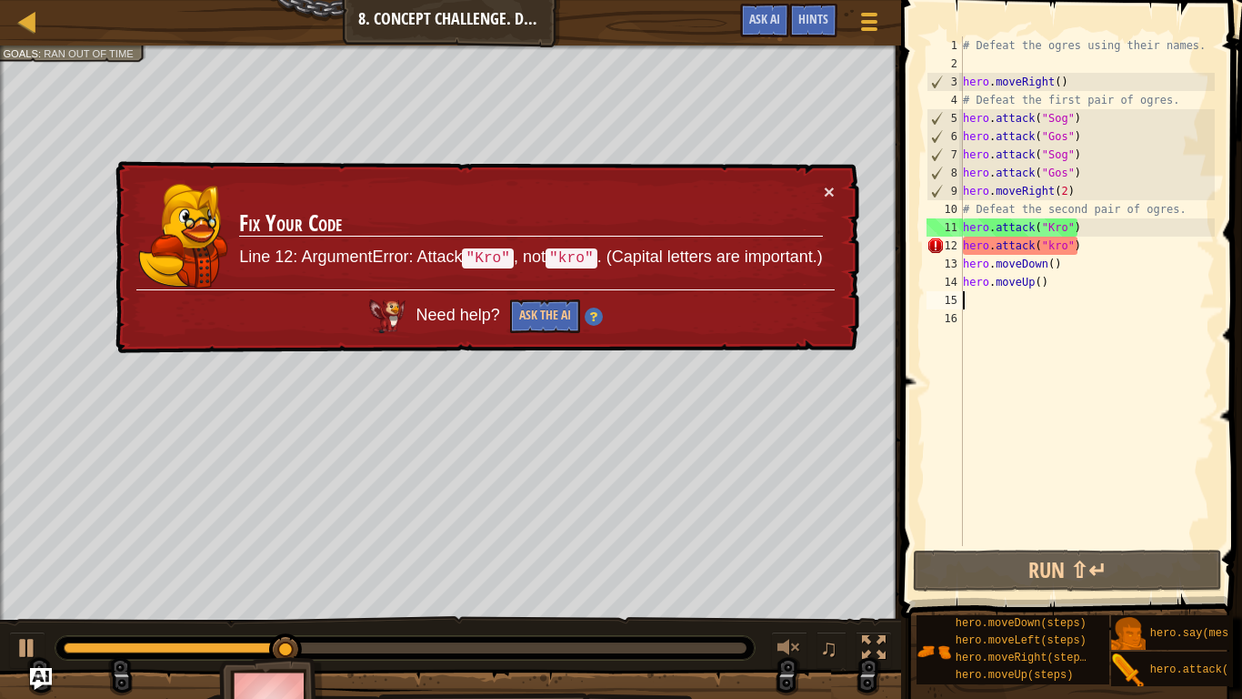
click at [1057, 242] on div "# Defeat the ogres using their names. hero . moveRight ( ) # Defeat the first p…" at bounding box center [1088, 309] width 256 height 546
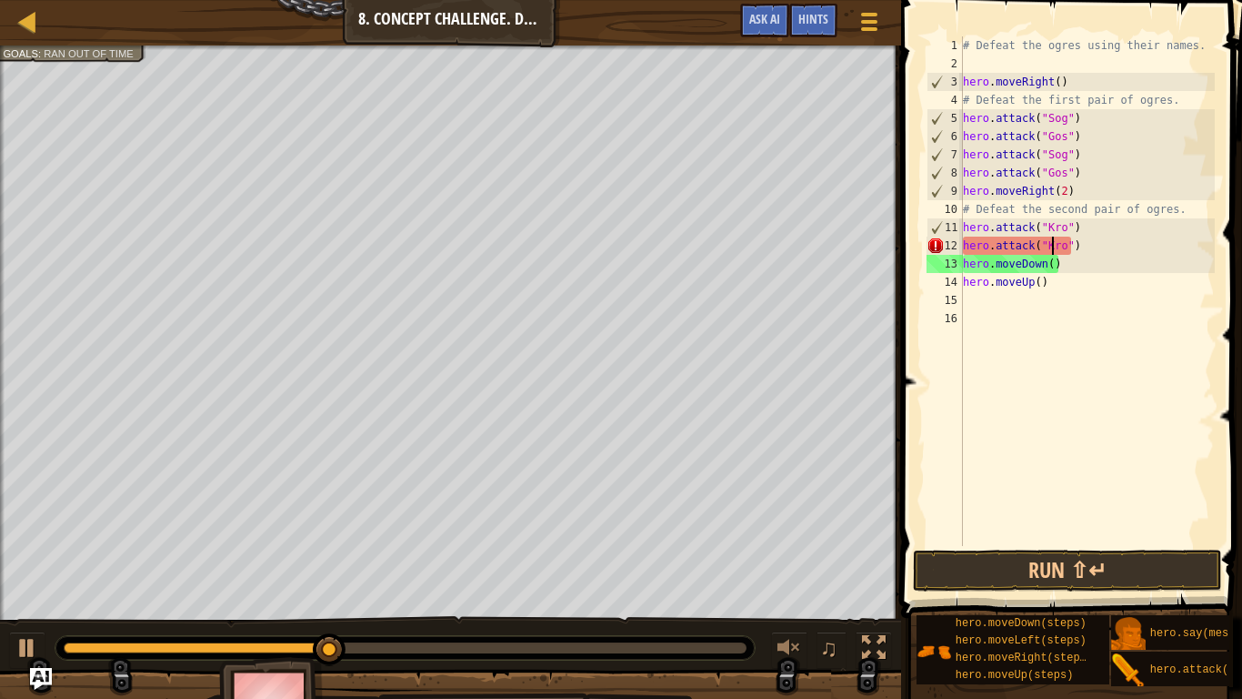
scroll to position [8, 14]
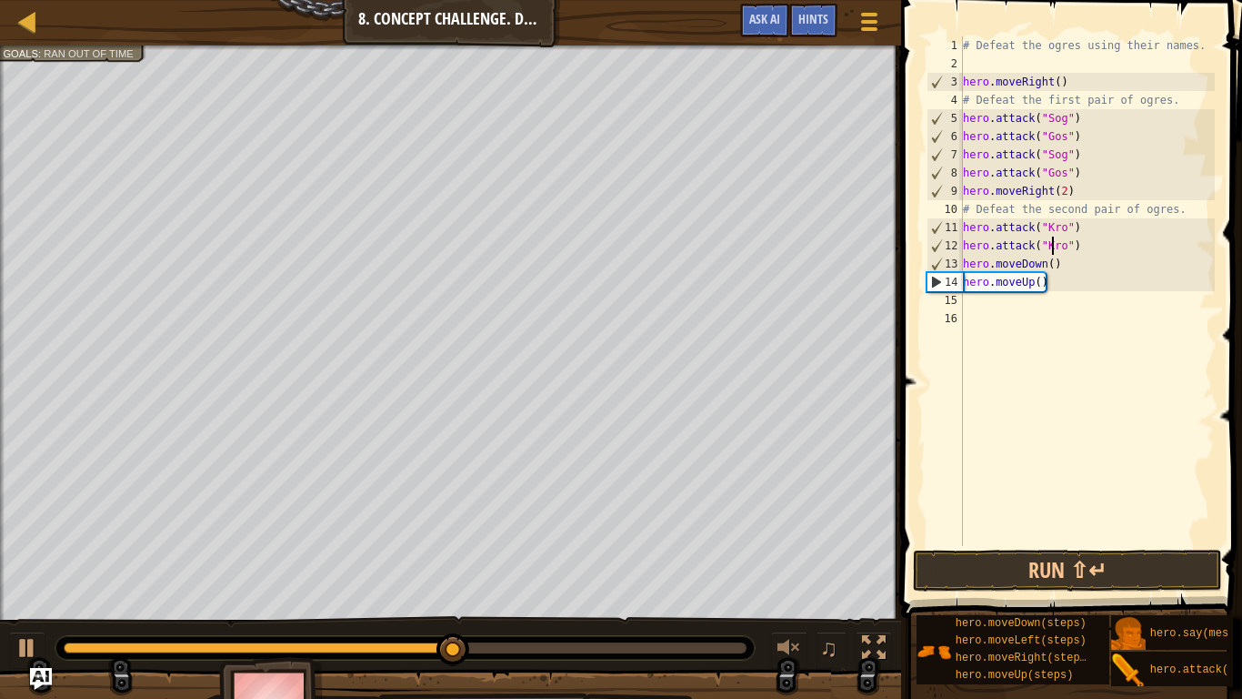
click at [1070, 271] on div "# Defeat the ogres using their names. hero . moveRight ( ) # Defeat the first p…" at bounding box center [1088, 309] width 256 height 546
type textarea "hero.moveDown()"
click at [1023, 305] on div "# Defeat the ogres using their names. hero . moveRight ( ) # Defeat the first p…" at bounding box center [1088, 309] width 256 height 546
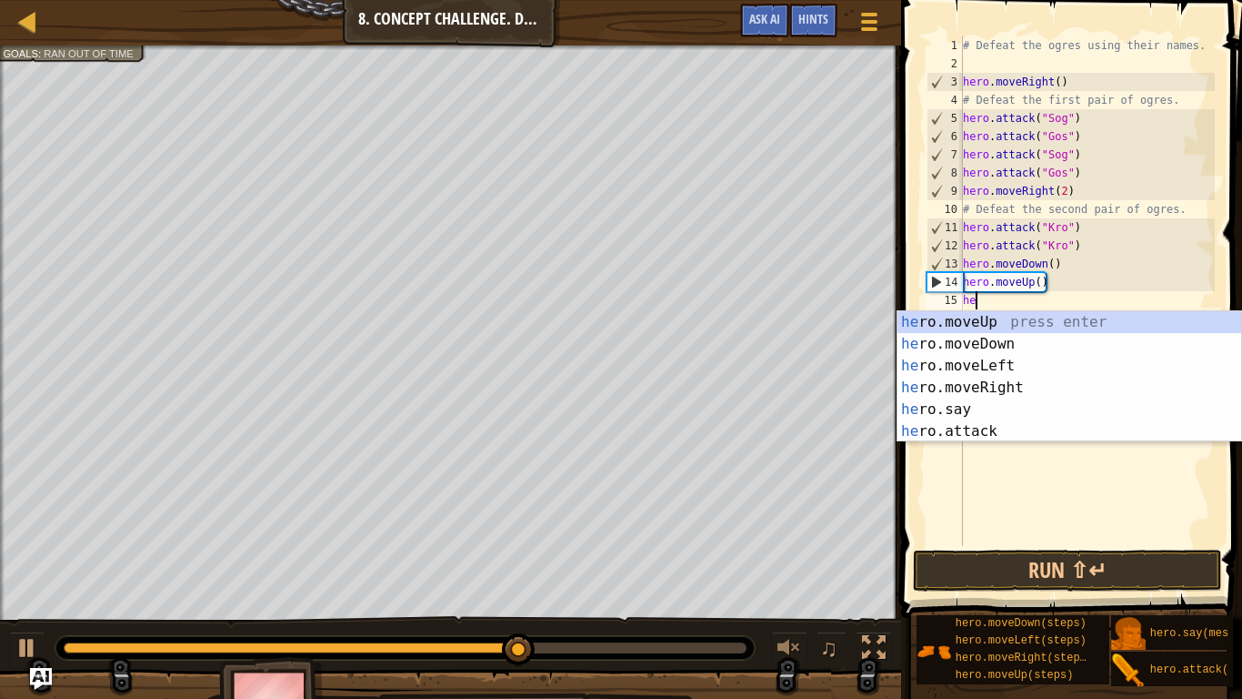
scroll to position [8, 3]
click at [1000, 417] on div "hero .moveUp press enter hero .moveDown press enter hero .moveLeft press enter …" at bounding box center [1070, 398] width 344 height 175
click at [994, 425] on div "hero. moveUp press enter hero. moveDown press enter hero. moveLeft press enter …" at bounding box center [1070, 398] width 344 height 175
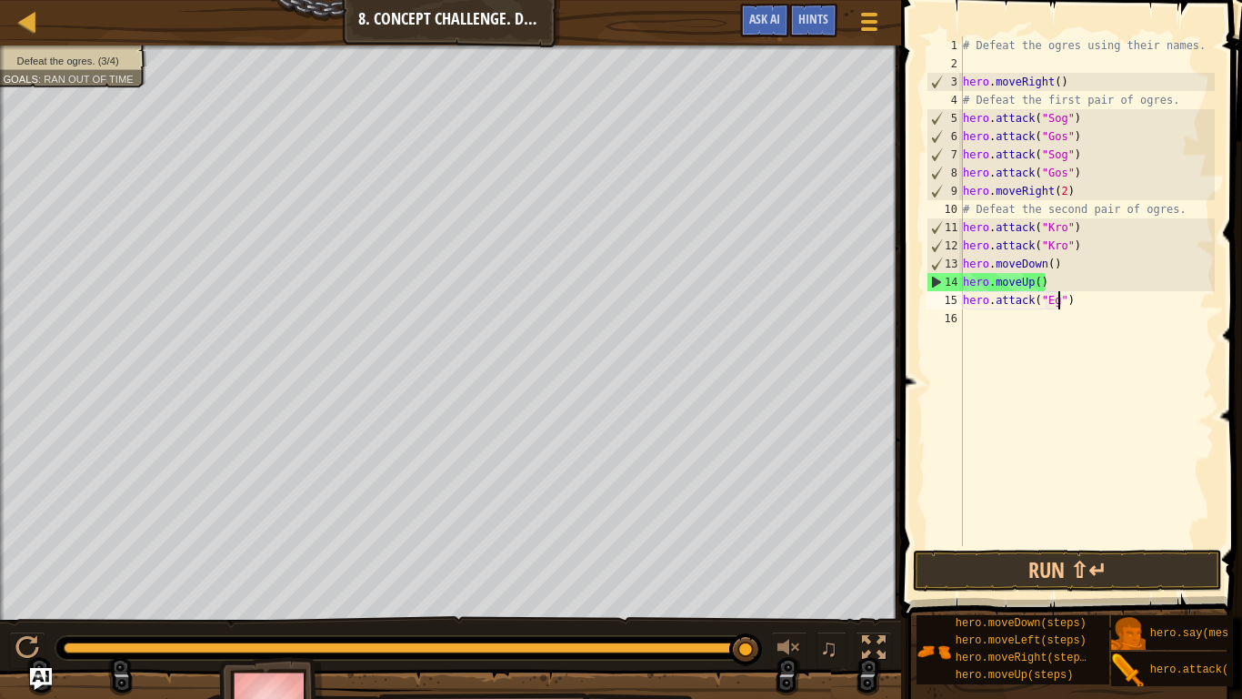
scroll to position [8, 14]
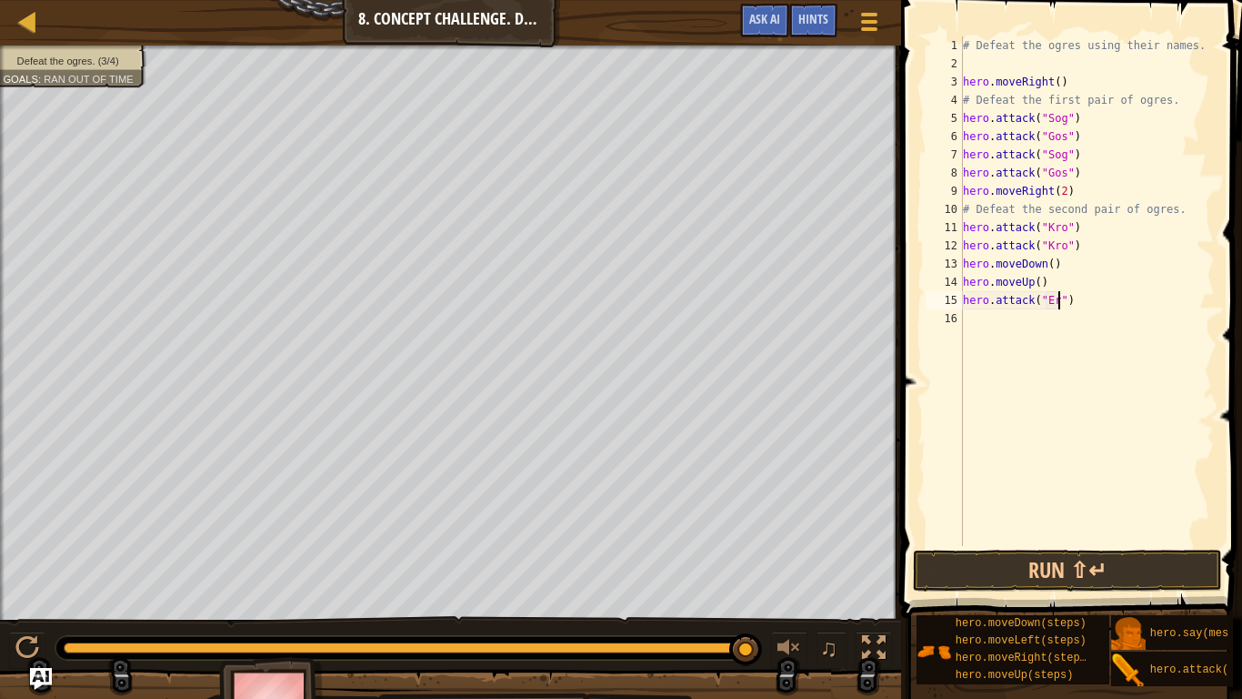
type textarea "hero.attack("Ergo")"
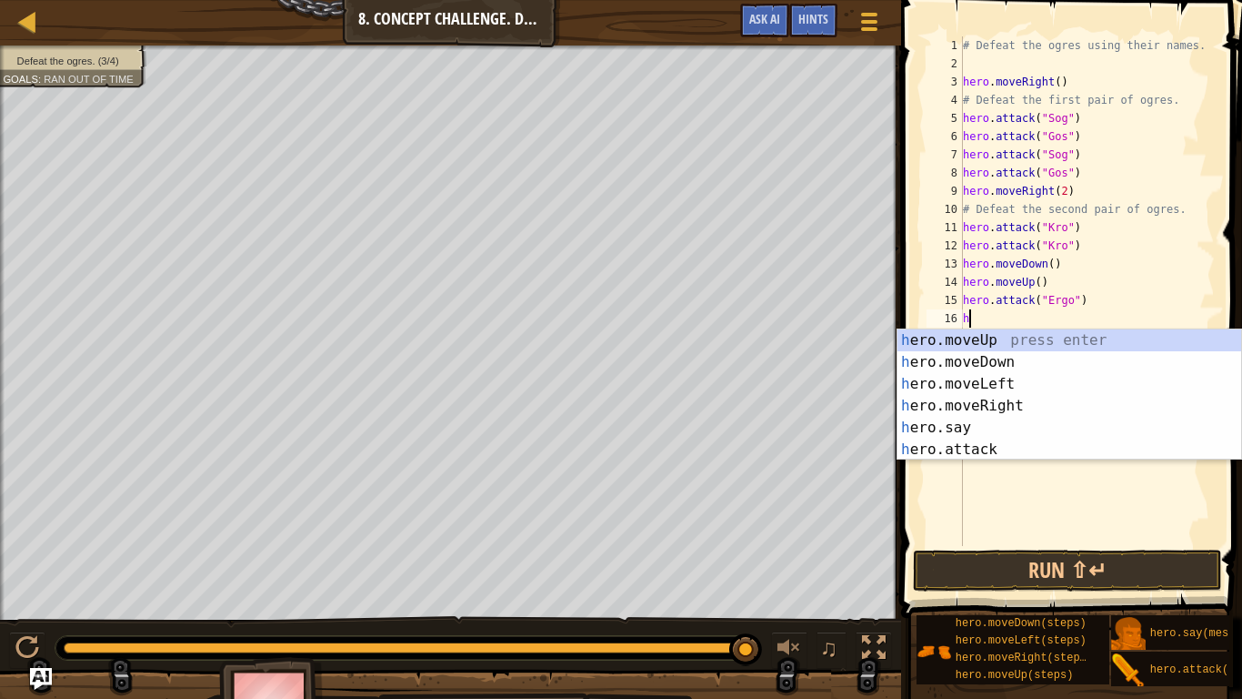
scroll to position [8, 2]
click at [985, 442] on div "her o.moveUp press enter her o.moveDown press enter her o.moveLeft press enter …" at bounding box center [1070, 416] width 344 height 175
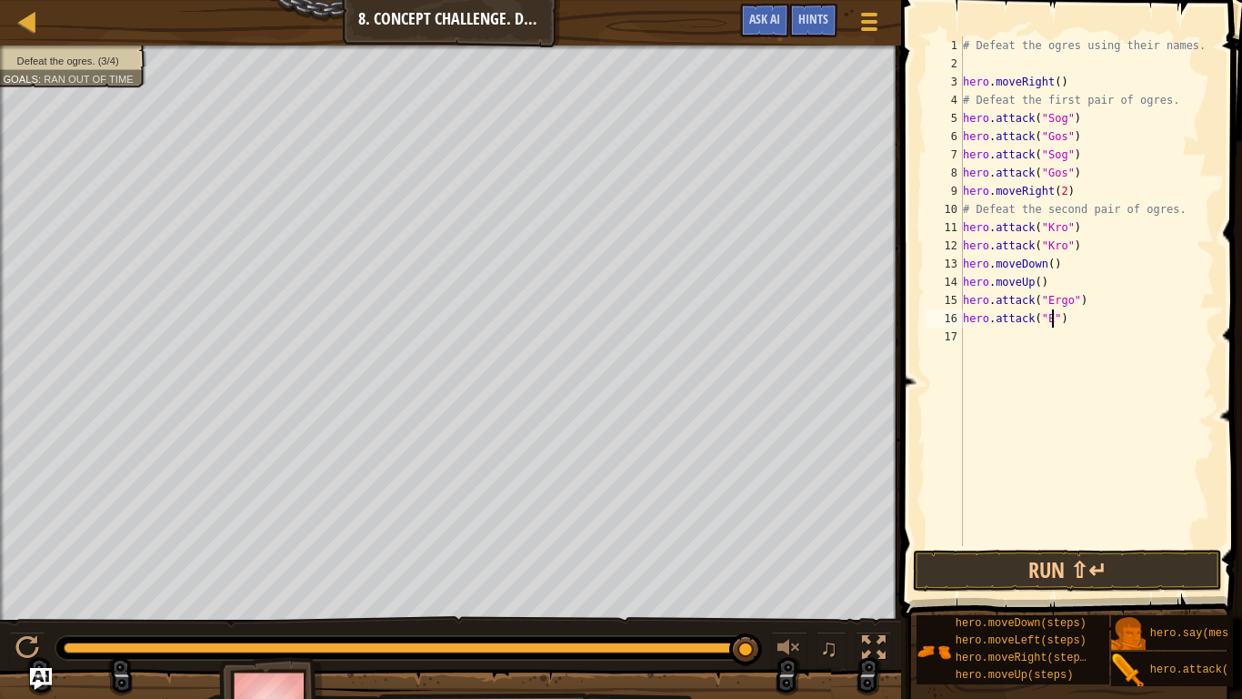
scroll to position [8, 14]
type textarea "hero.attack("Ergo")"
click at [980, 343] on div "# Defeat the ogres using their names. hero . moveRight ( ) # Defeat the first p…" at bounding box center [1088, 309] width 256 height 546
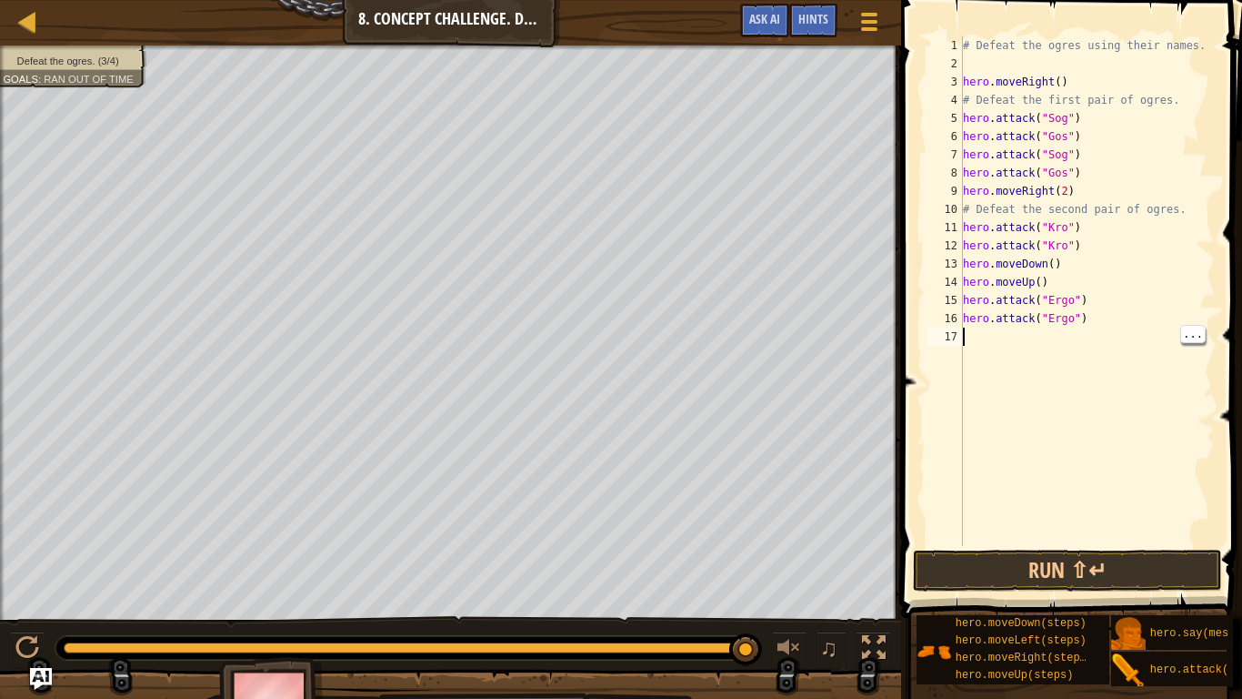
type textarea "hero"
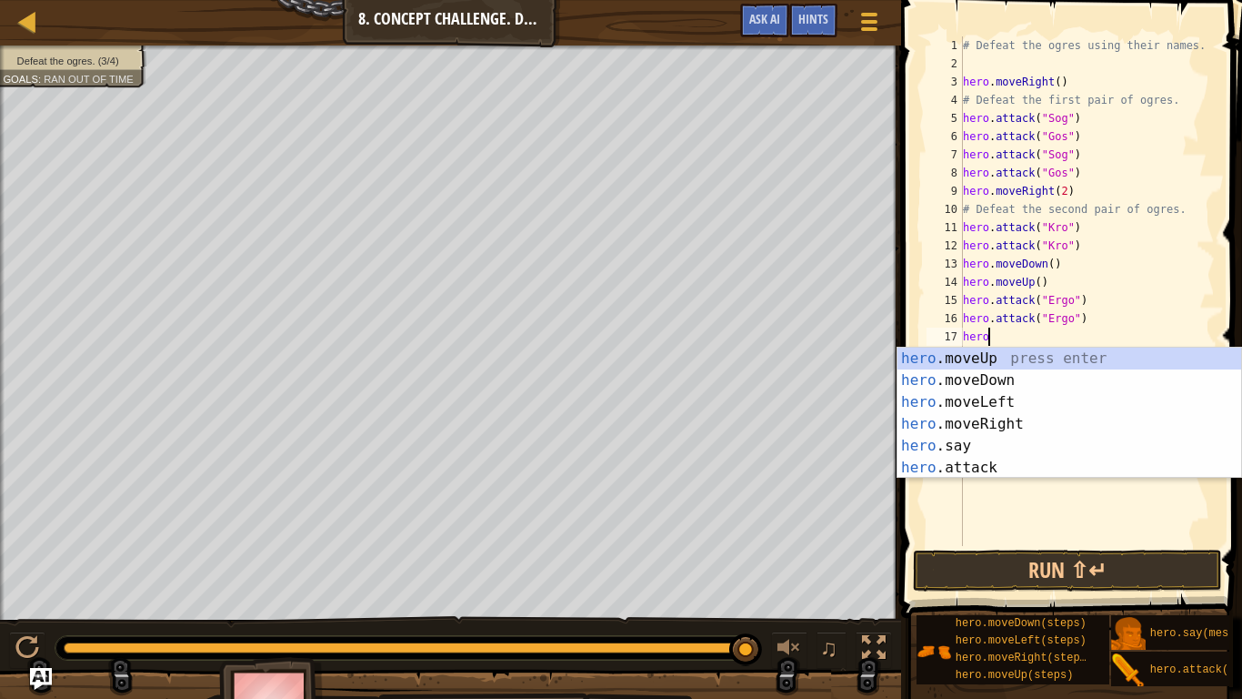
scroll to position [8, 3]
click at [1017, 420] on div "hero .moveUp press enter hero .moveDown press enter hero .moveLeft press enter …" at bounding box center [1070, 434] width 344 height 175
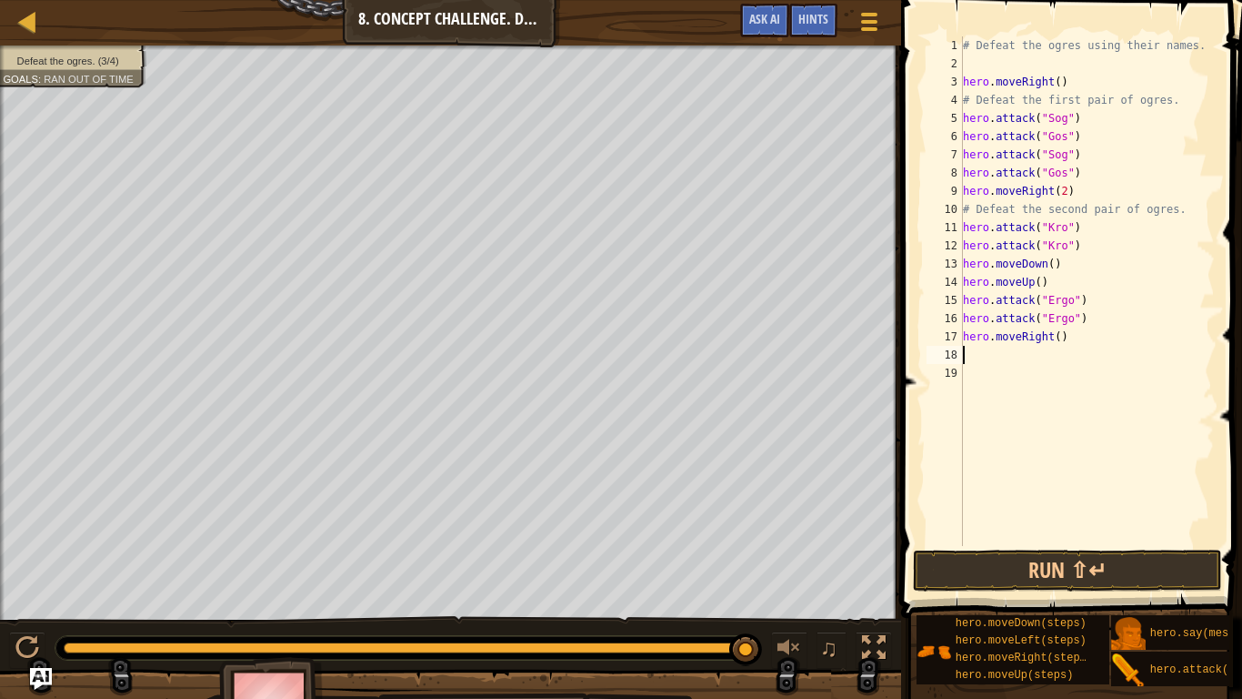
click at [1047, 337] on div "# Defeat the ogres using their names. hero . moveRight ( ) # Defeat the first p…" at bounding box center [1088, 309] width 256 height 546
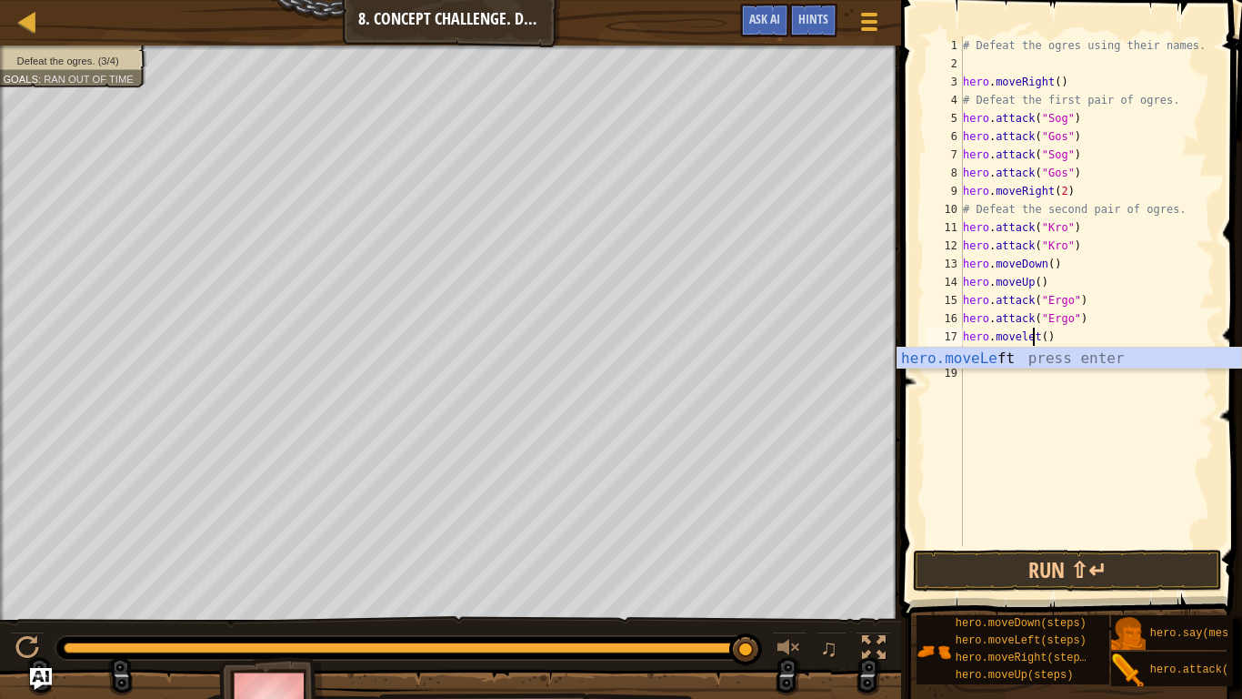
type textarea "hero.moveleft()"
click at [1031, 370] on div "# Defeat the ogres using their names. hero . moveRight ( ) # Defeat the first p…" at bounding box center [1088, 309] width 256 height 546
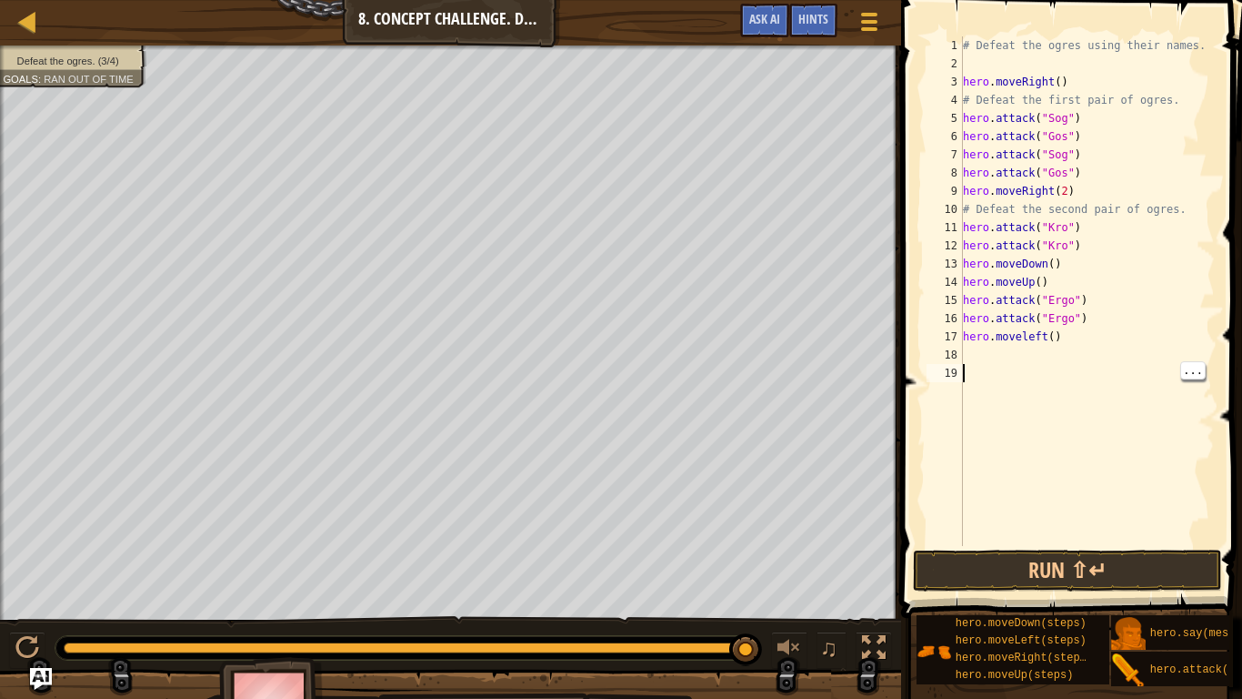
scroll to position [8, 0]
click at [1055, 329] on div "# Defeat the ogres using their names. hero . moveRight ( ) # Defeat the first p…" at bounding box center [1088, 309] width 256 height 546
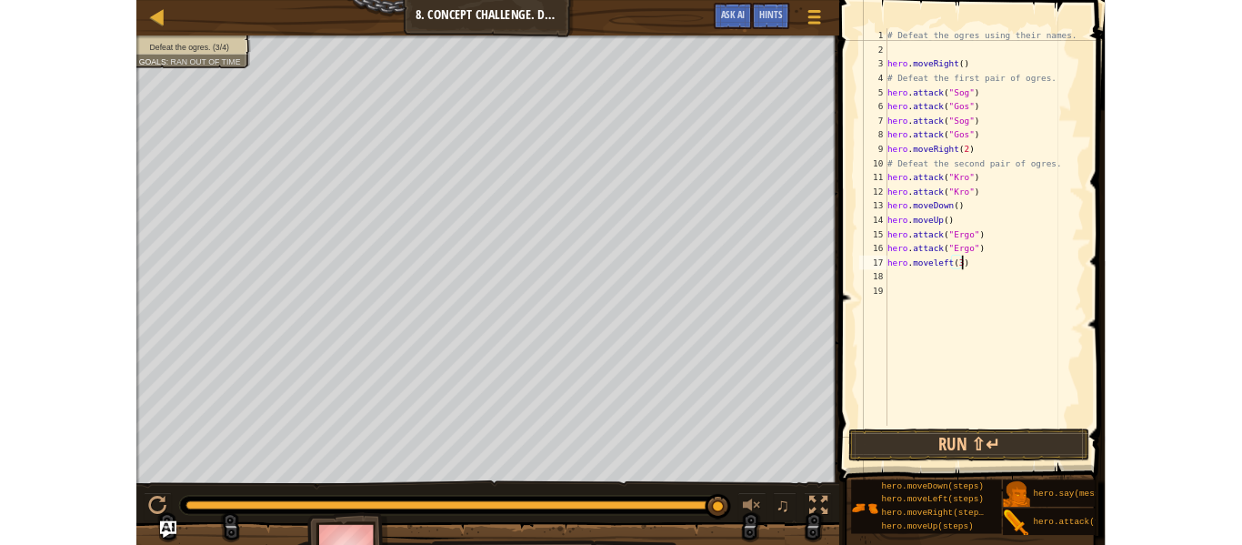
scroll to position [8, 14]
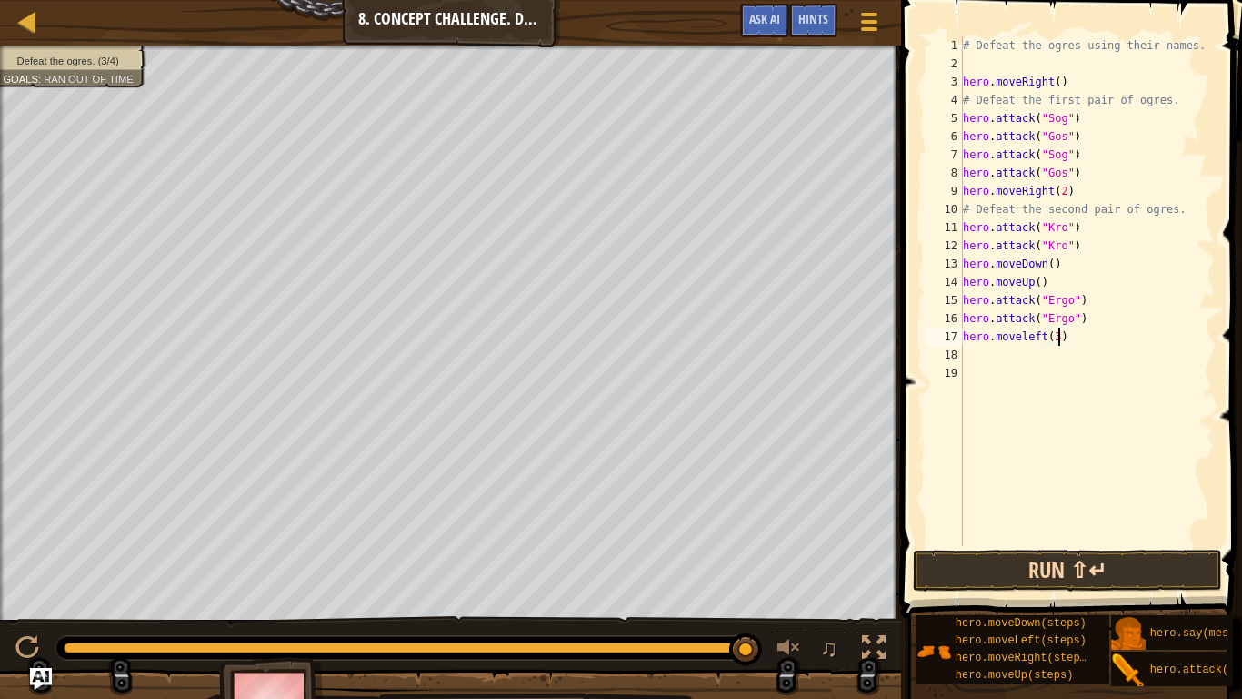
type textarea "hero.moveleft(3)"
click at [1053, 544] on button "Run ⇧↵" at bounding box center [1067, 570] width 309 height 42
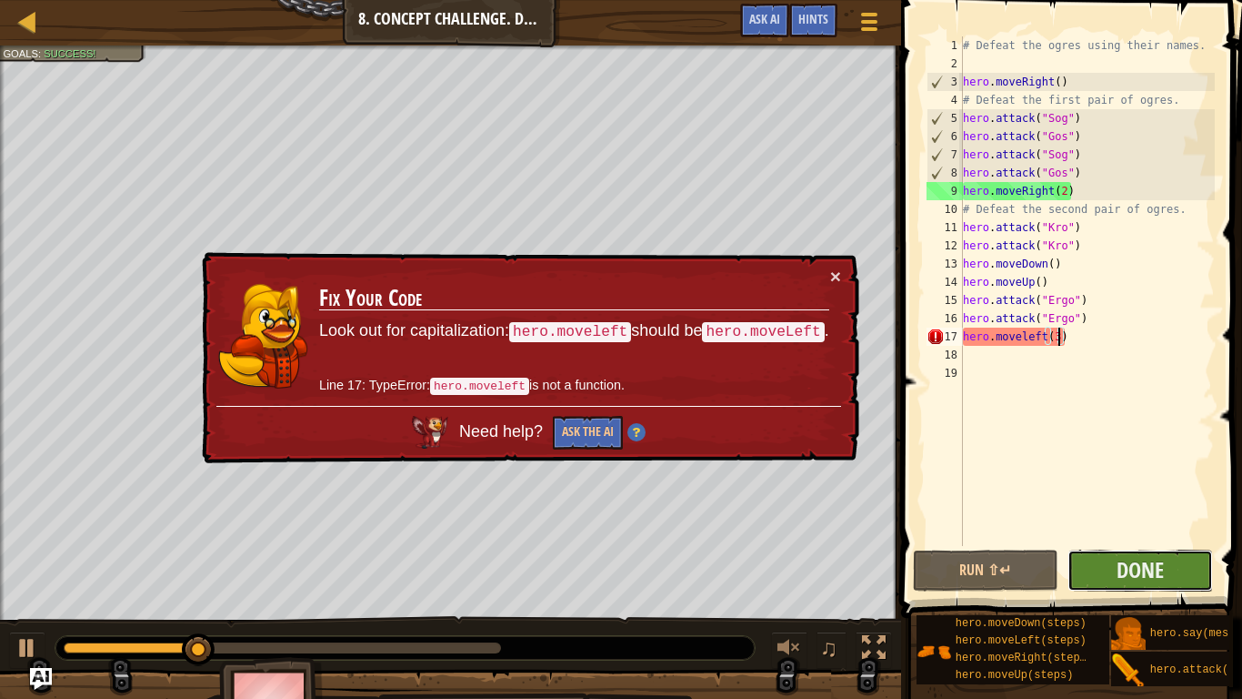
click at [1181, 544] on button "Done" at bounding box center [1141, 570] width 146 height 42
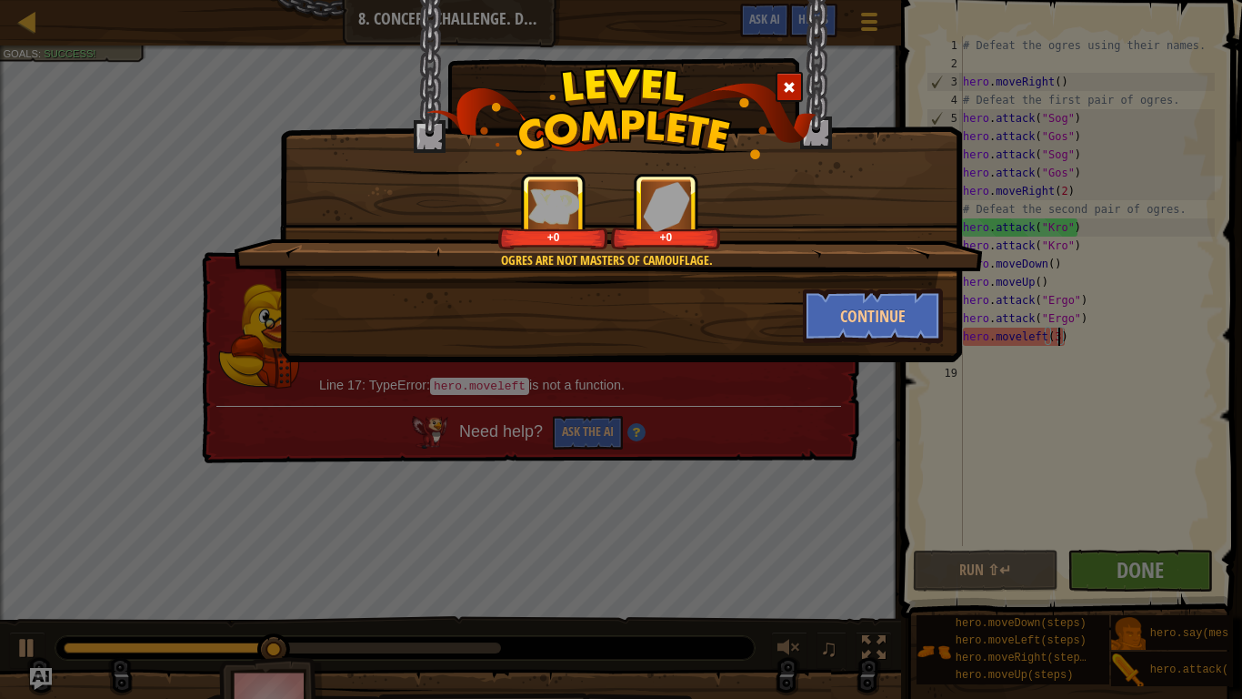
click at [876, 363] on div "Ogres are not masters of camouflage. +0 +0 Continue" at bounding box center [621, 349] width 1242 height 699
click at [844, 322] on button "Continue" at bounding box center [873, 315] width 141 height 55
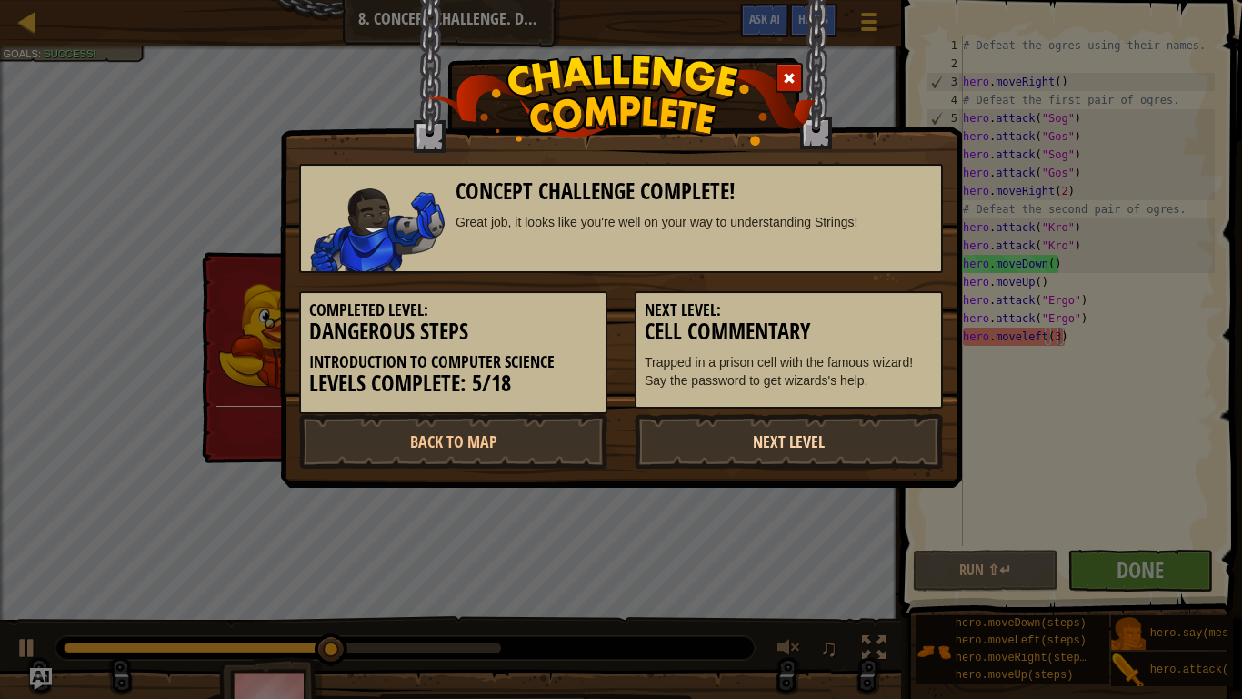
click at [839, 425] on link "Next Level" at bounding box center [789, 441] width 308 height 55
